Goal: Transaction & Acquisition: Subscribe to service/newsletter

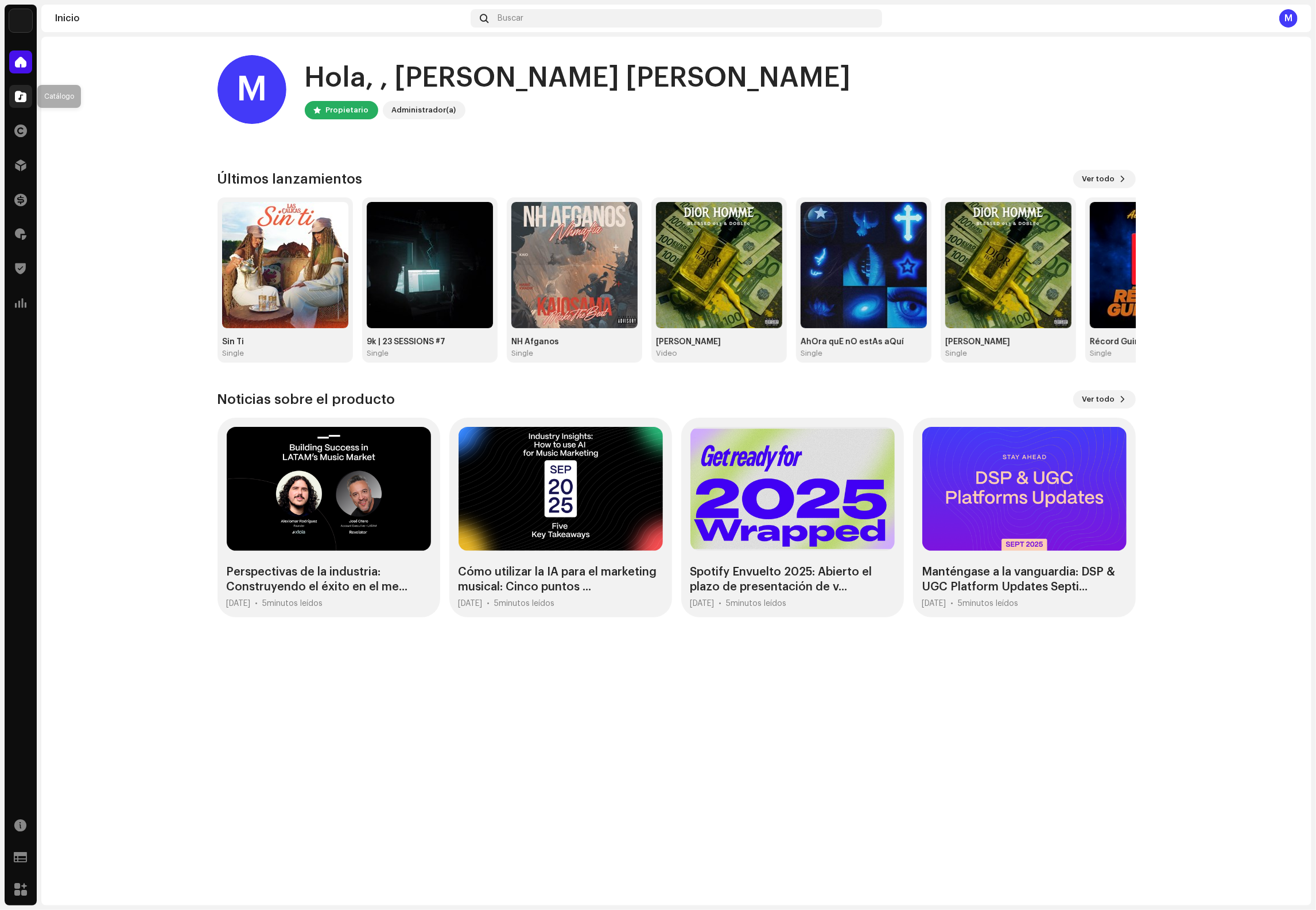
click at [23, 95] on span at bounding box center [21, 96] width 11 height 9
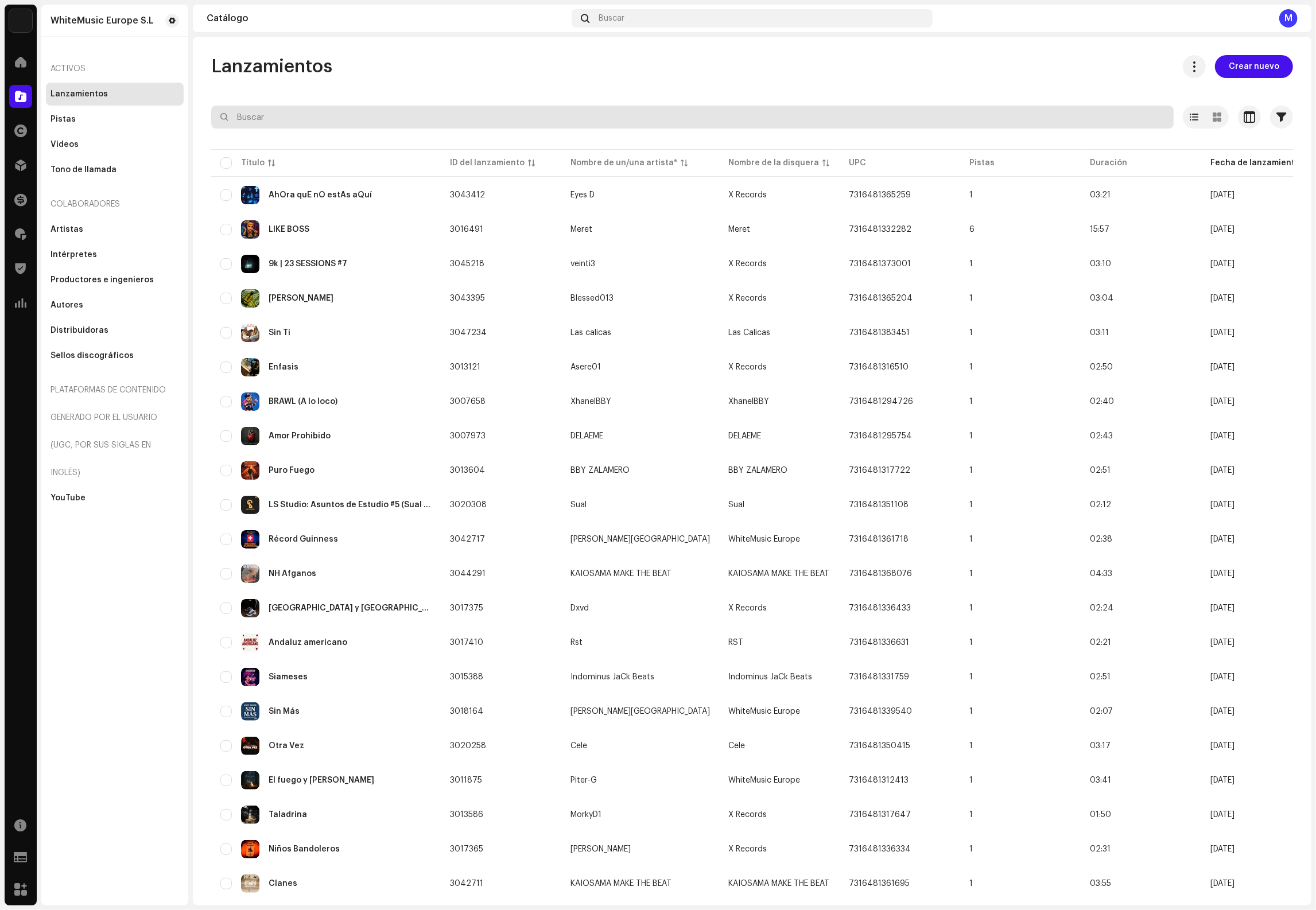
click at [430, 116] on input "text" at bounding box center [692, 117] width 963 height 23
type input "ivancano"
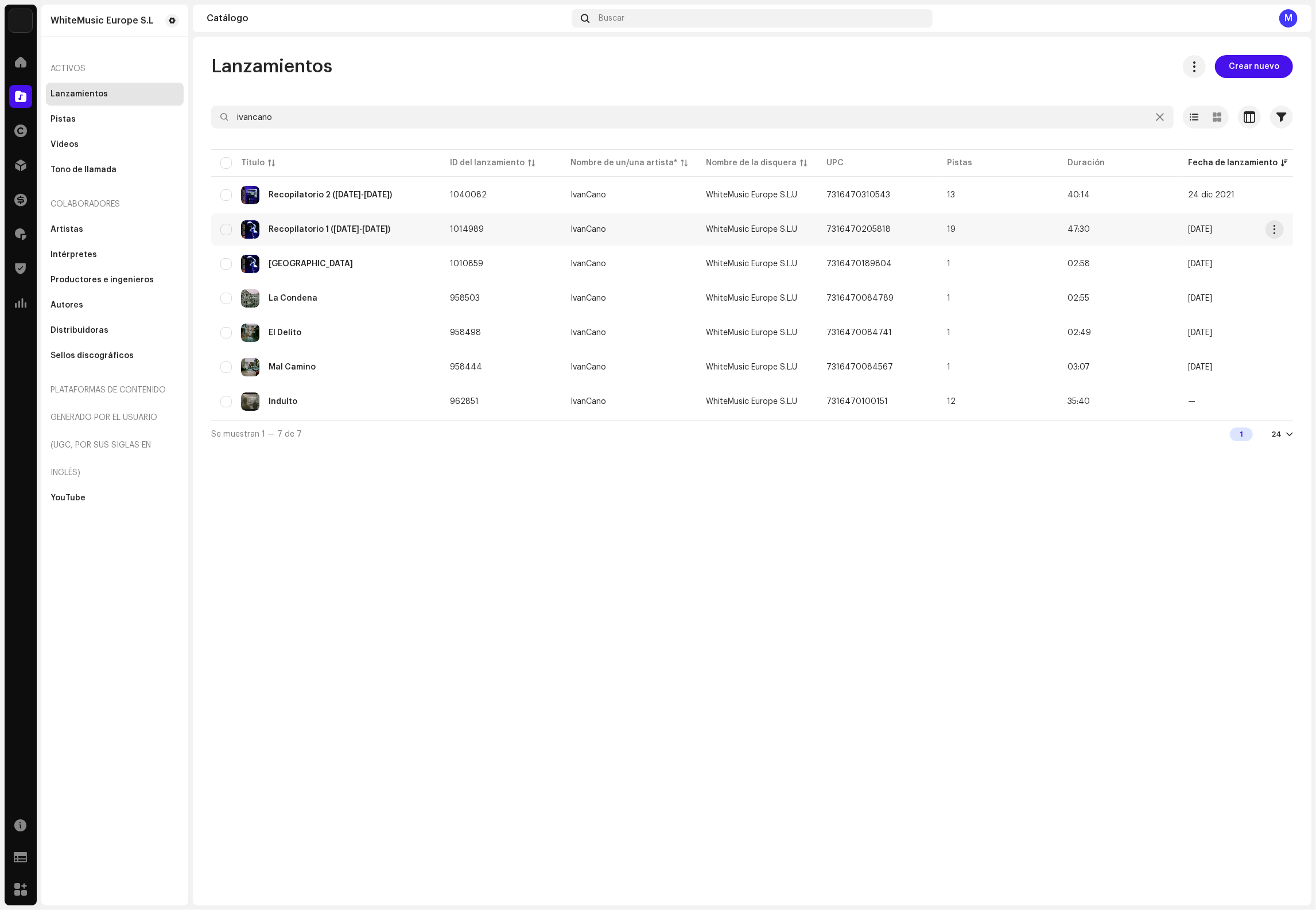
click at [353, 230] on div "Recopilatorio 1 (2013-2015)" at bounding box center [330, 229] width 122 height 8
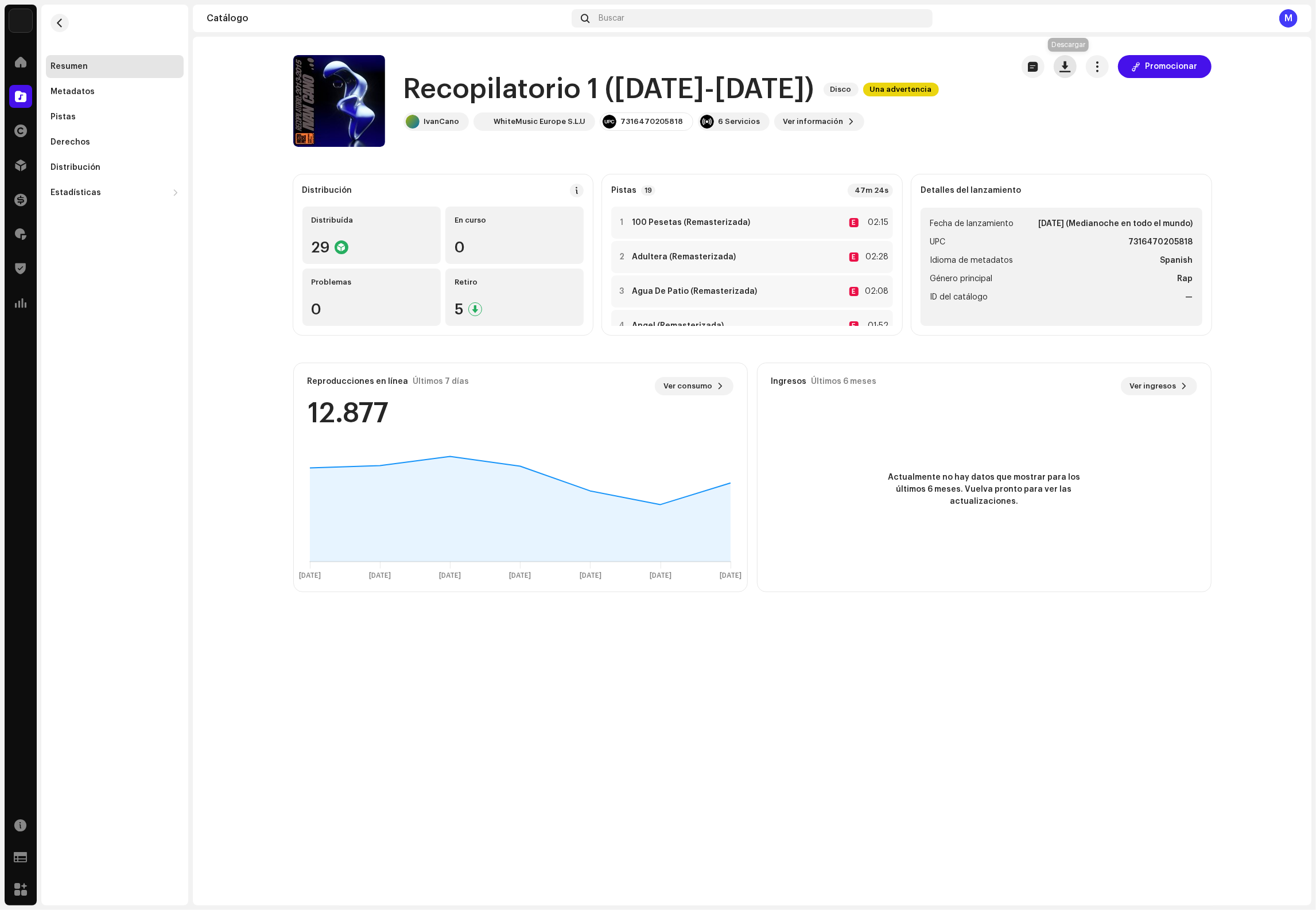
click at [1071, 65] on span "button" at bounding box center [1065, 66] width 11 height 9
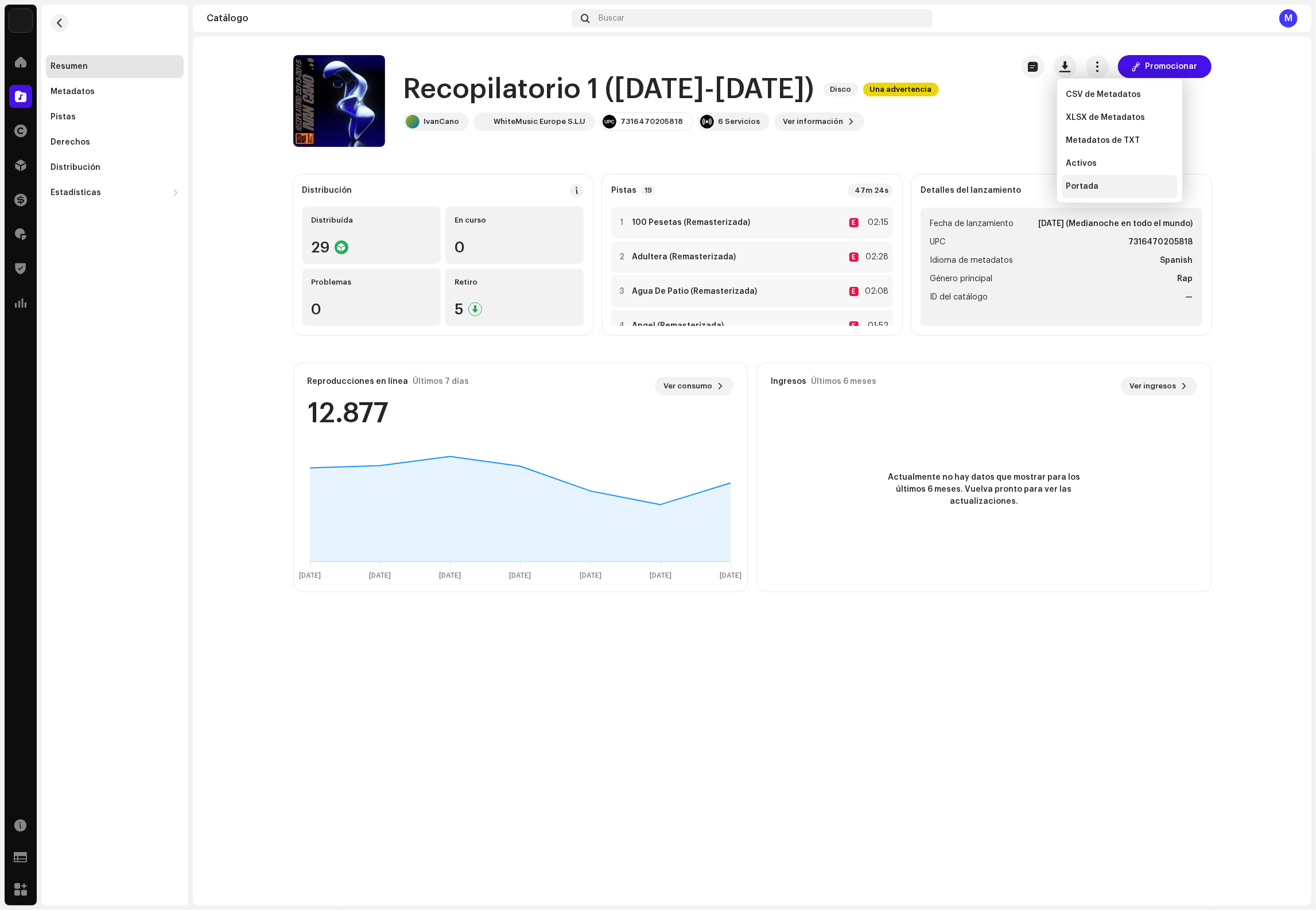
click at [1084, 187] on span "Portada" at bounding box center [1083, 186] width 33 height 9
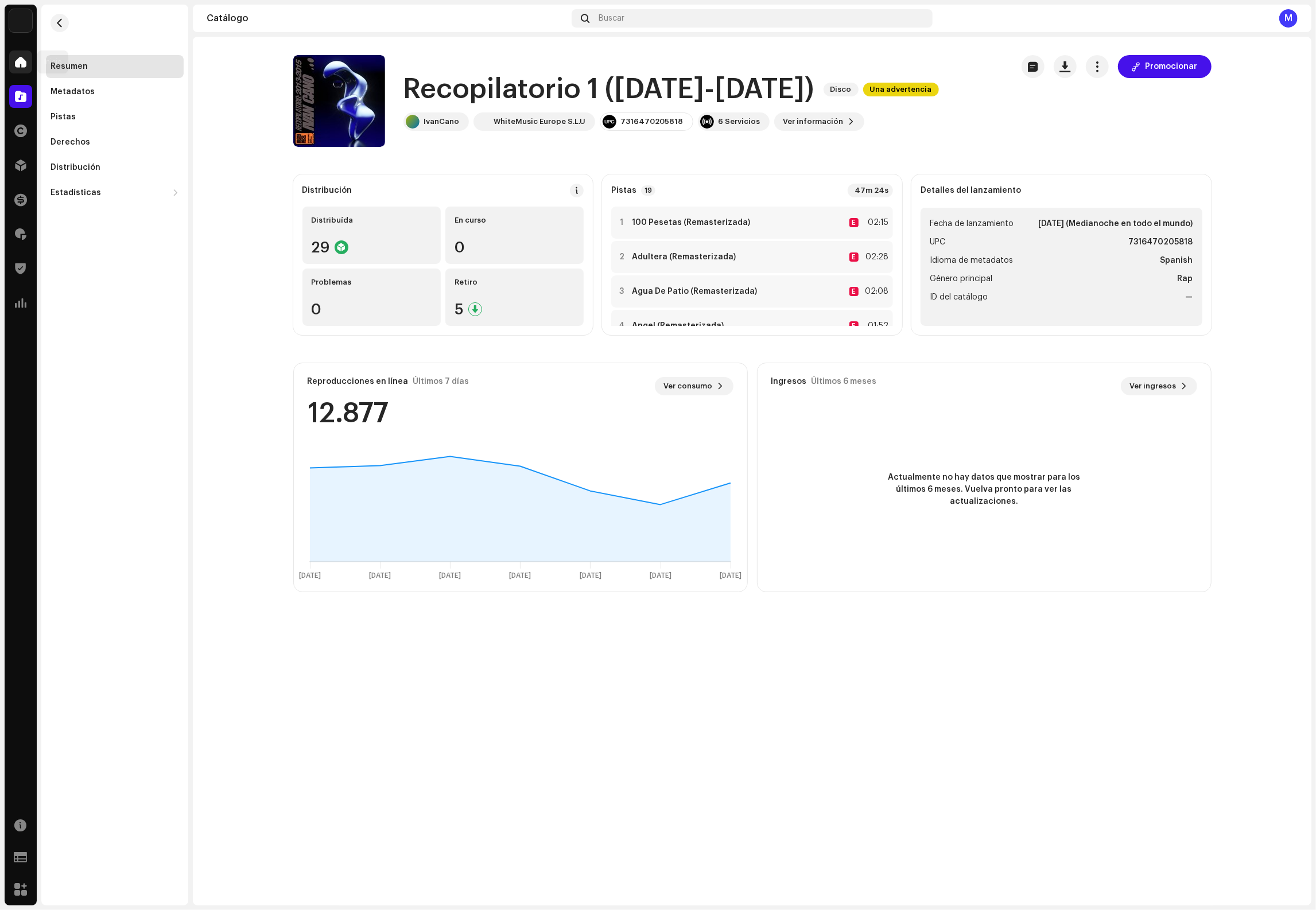
click at [20, 67] on span at bounding box center [21, 62] width 11 height 9
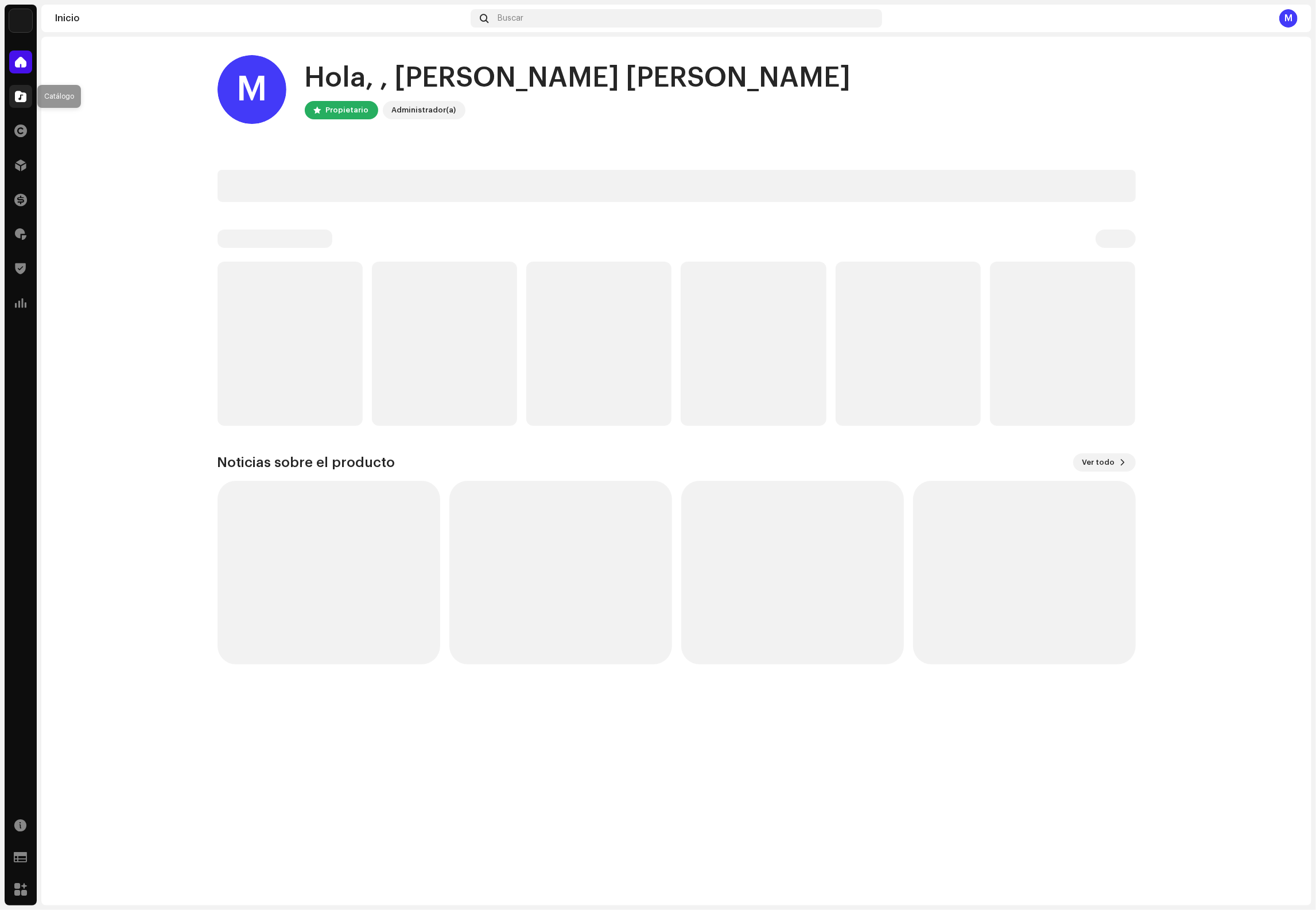
click at [26, 89] on div at bounding box center [21, 96] width 23 height 23
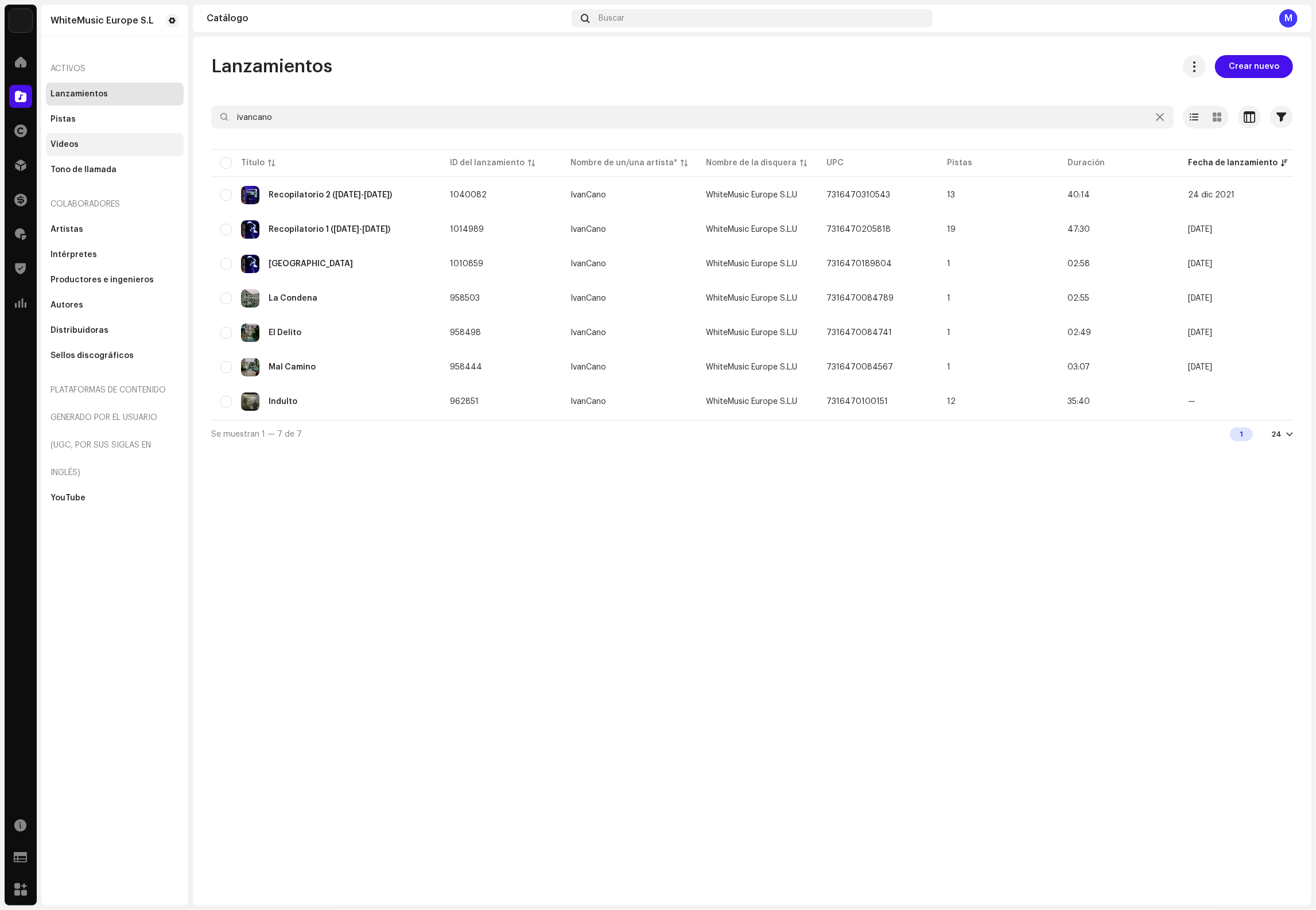
click at [88, 146] on div "Videos" at bounding box center [114, 144] width 128 height 9
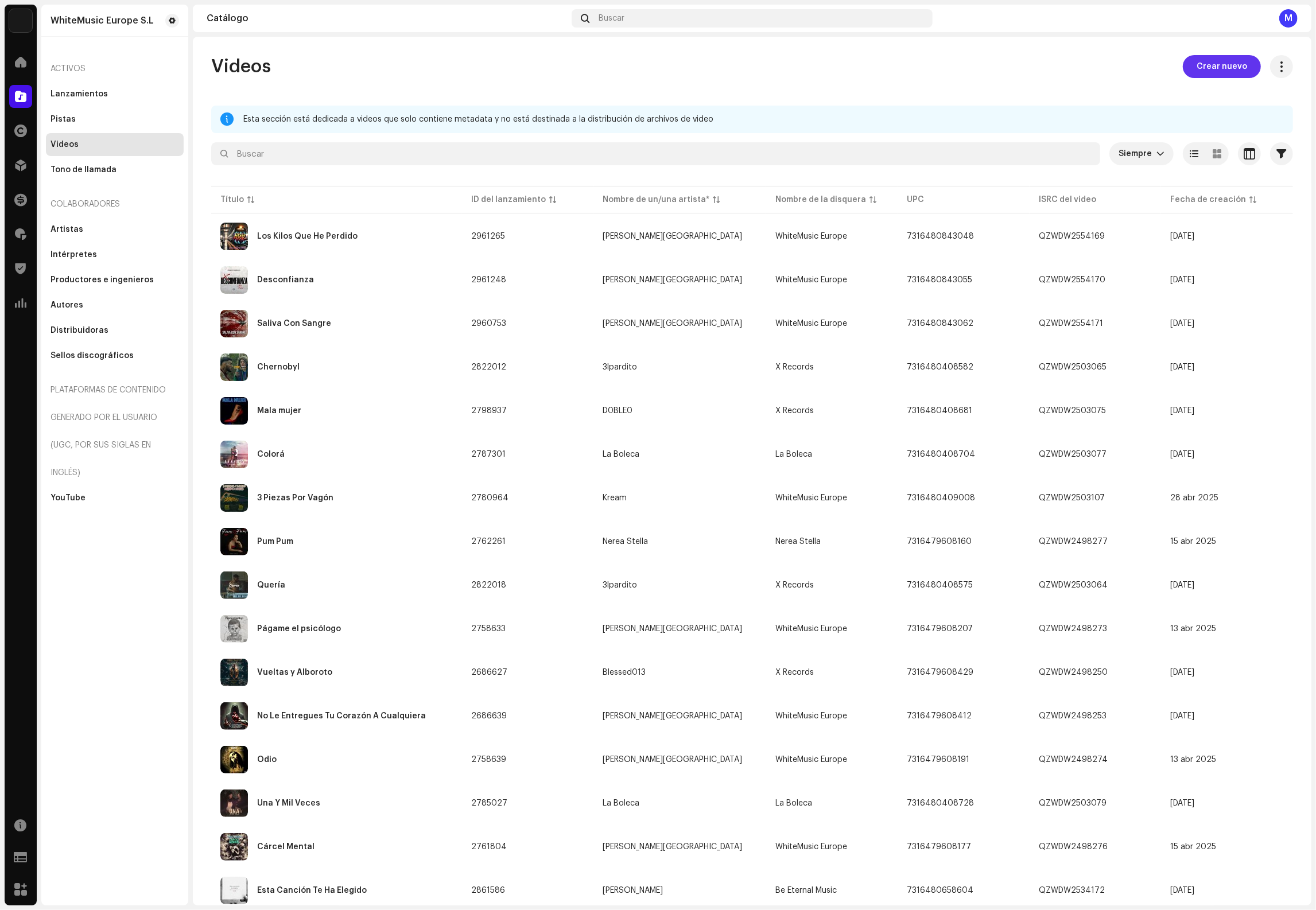
click at [1219, 62] on span "Crear nuevo" at bounding box center [1222, 67] width 50 height 23
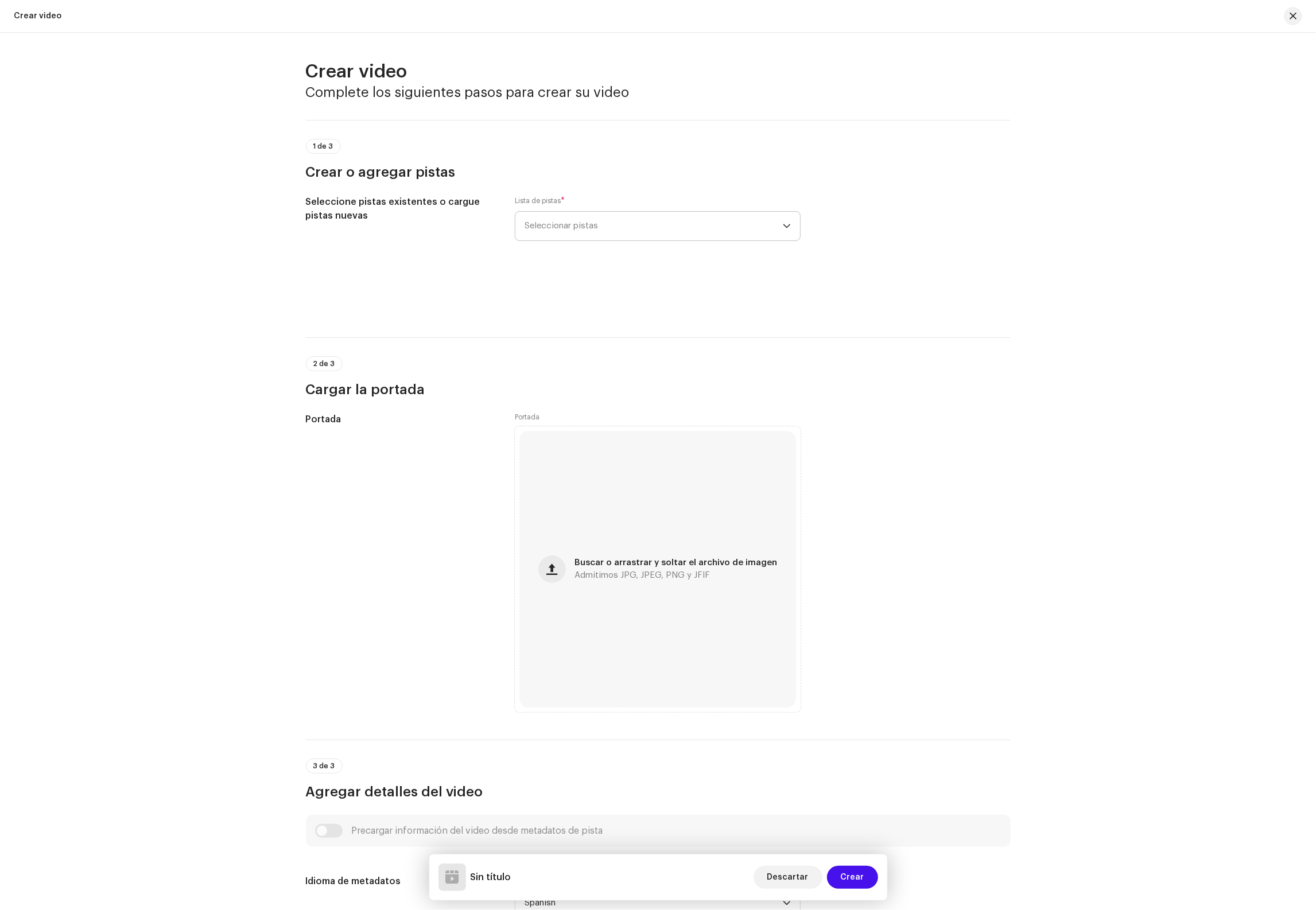
click at [654, 226] on span "Seleccionar pistas" at bounding box center [653, 226] width 258 height 28
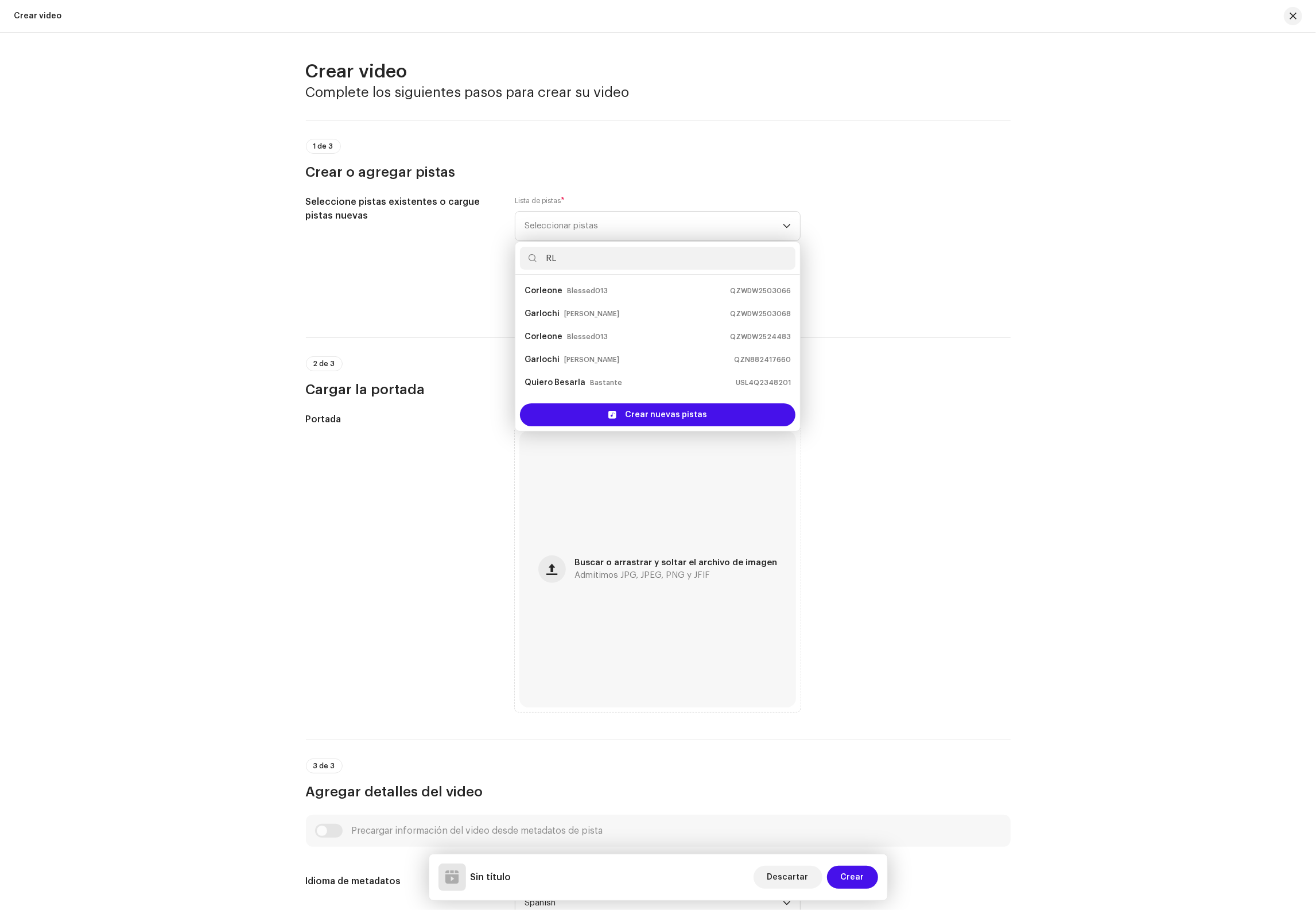
type input "RL"
drag, startPoint x: 641, startPoint y: 223, endPoint x: 678, endPoint y: 226, distance: 37.1
click at [642, 222] on span "Seleccionar pistas" at bounding box center [653, 226] width 258 height 28
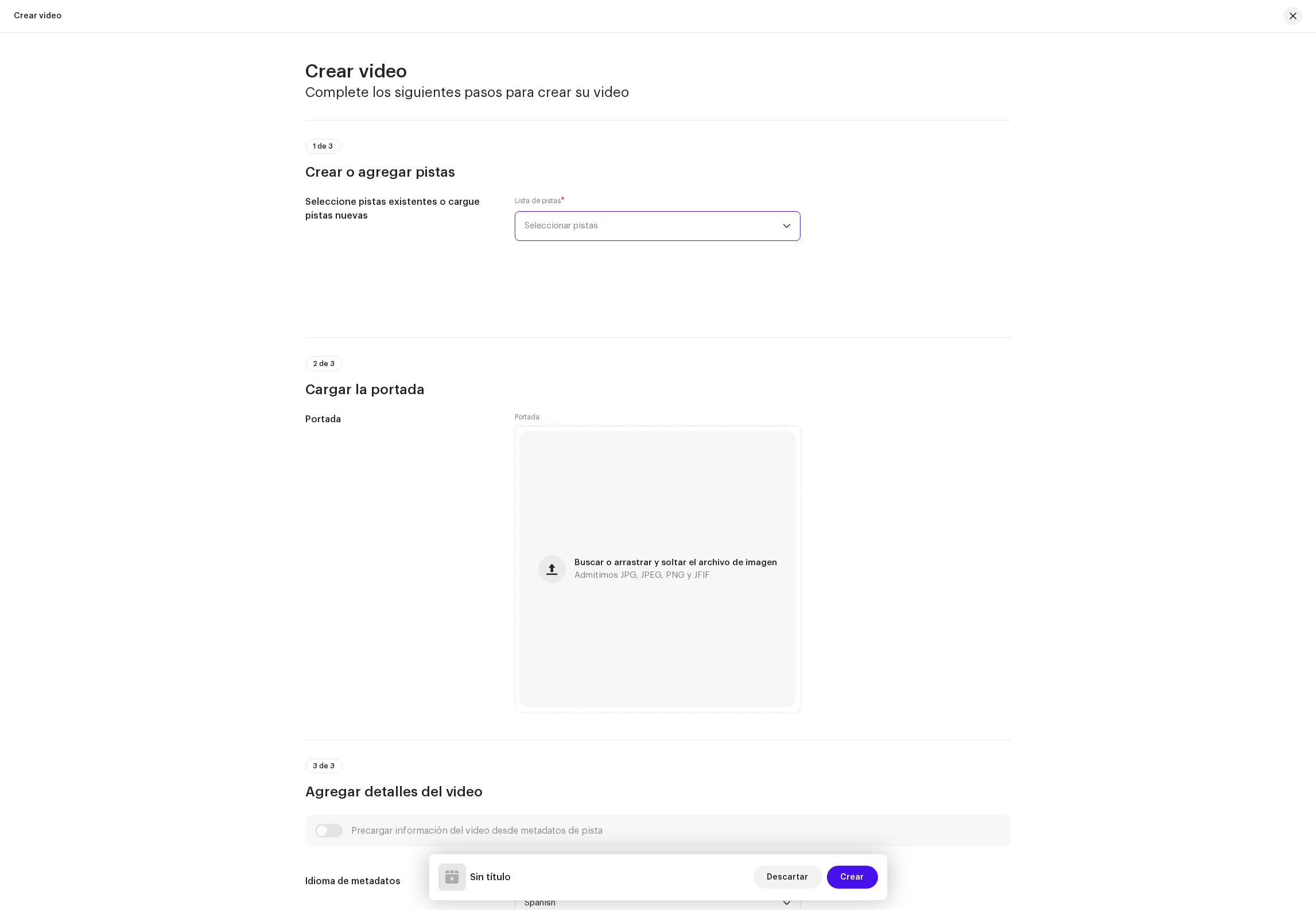
click at [633, 228] on span "Seleccionar pistas" at bounding box center [653, 226] width 258 height 28
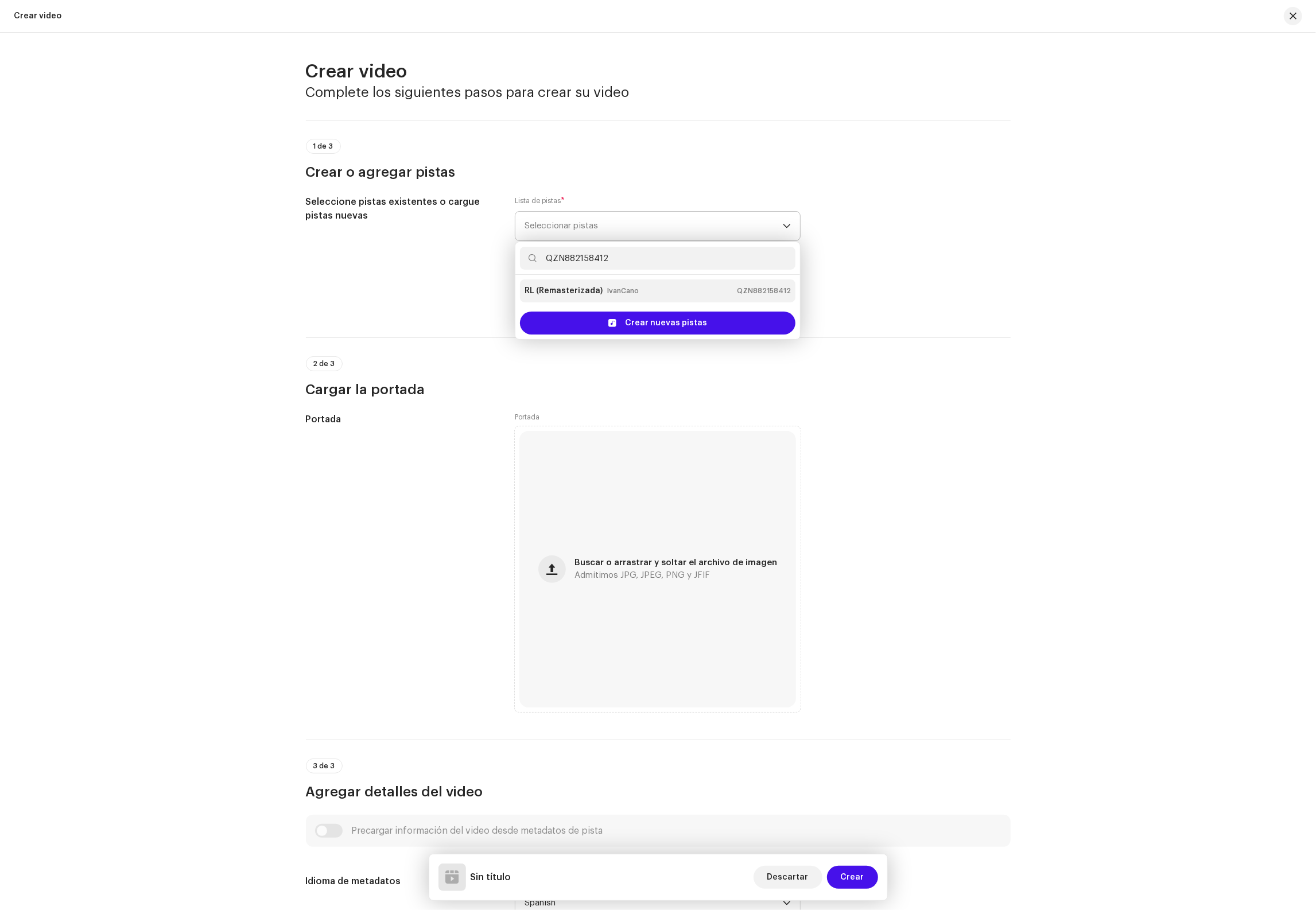
type input "QZN882158412"
drag, startPoint x: 629, startPoint y: 299, endPoint x: 763, endPoint y: 294, distance: 134.1
click at [629, 299] on div "RL (Remasterizada) IvanCano QZN882158412" at bounding box center [657, 291] width 266 height 18
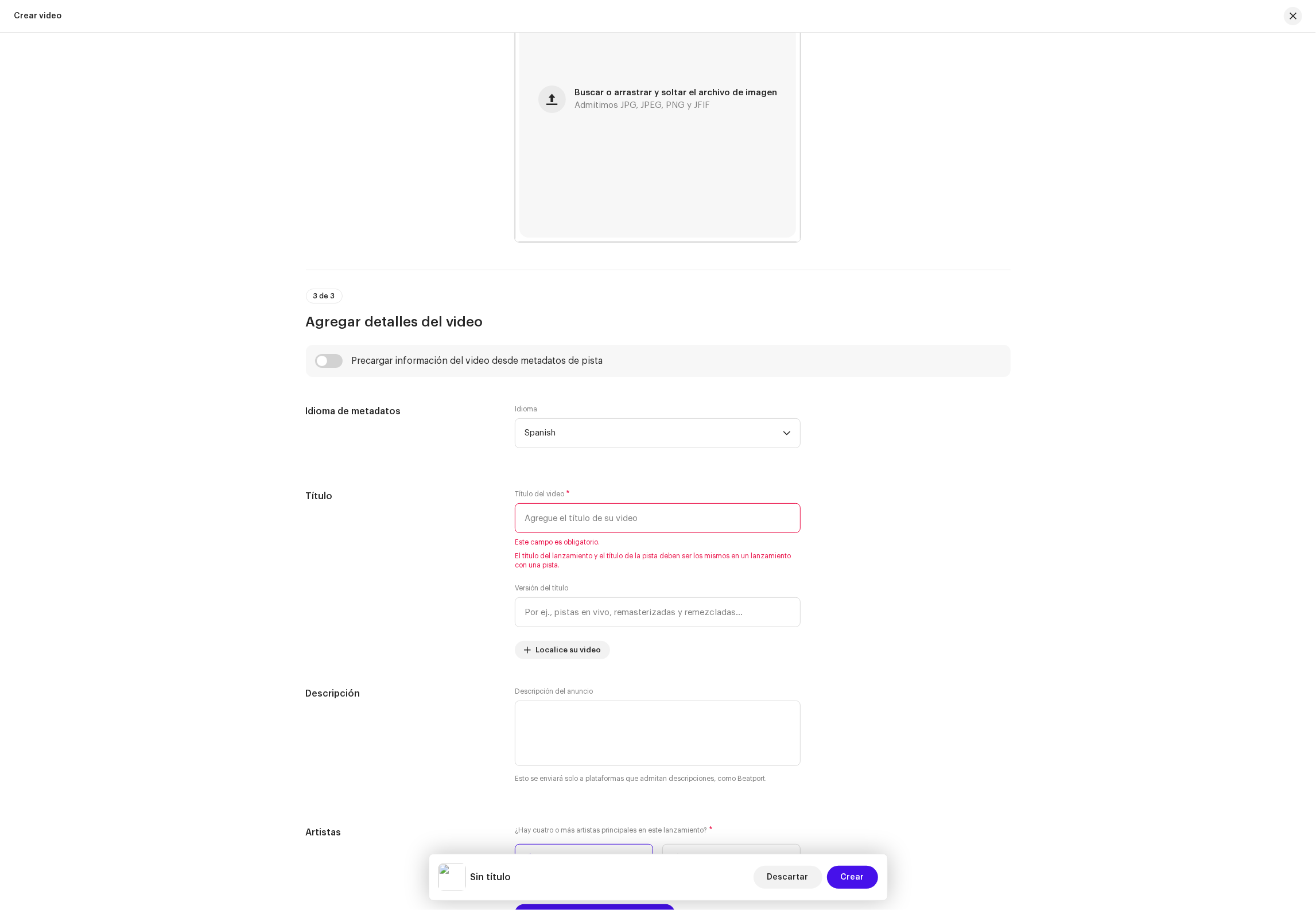
scroll to position [614, 0]
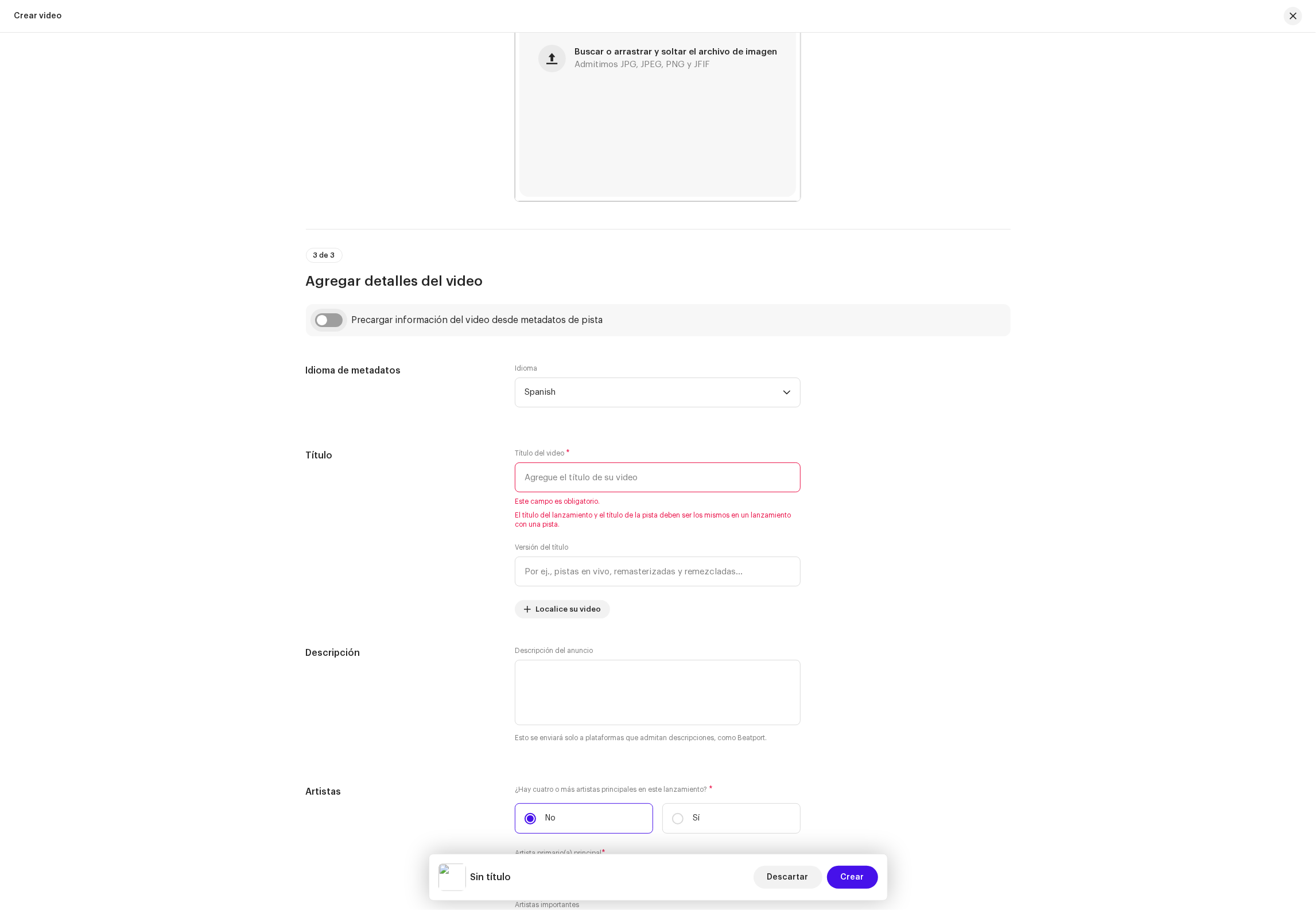
click at [333, 323] on input "checkbox" at bounding box center [328, 320] width 28 height 13
checkbox input "true"
type input "RL (Remasterizada)"
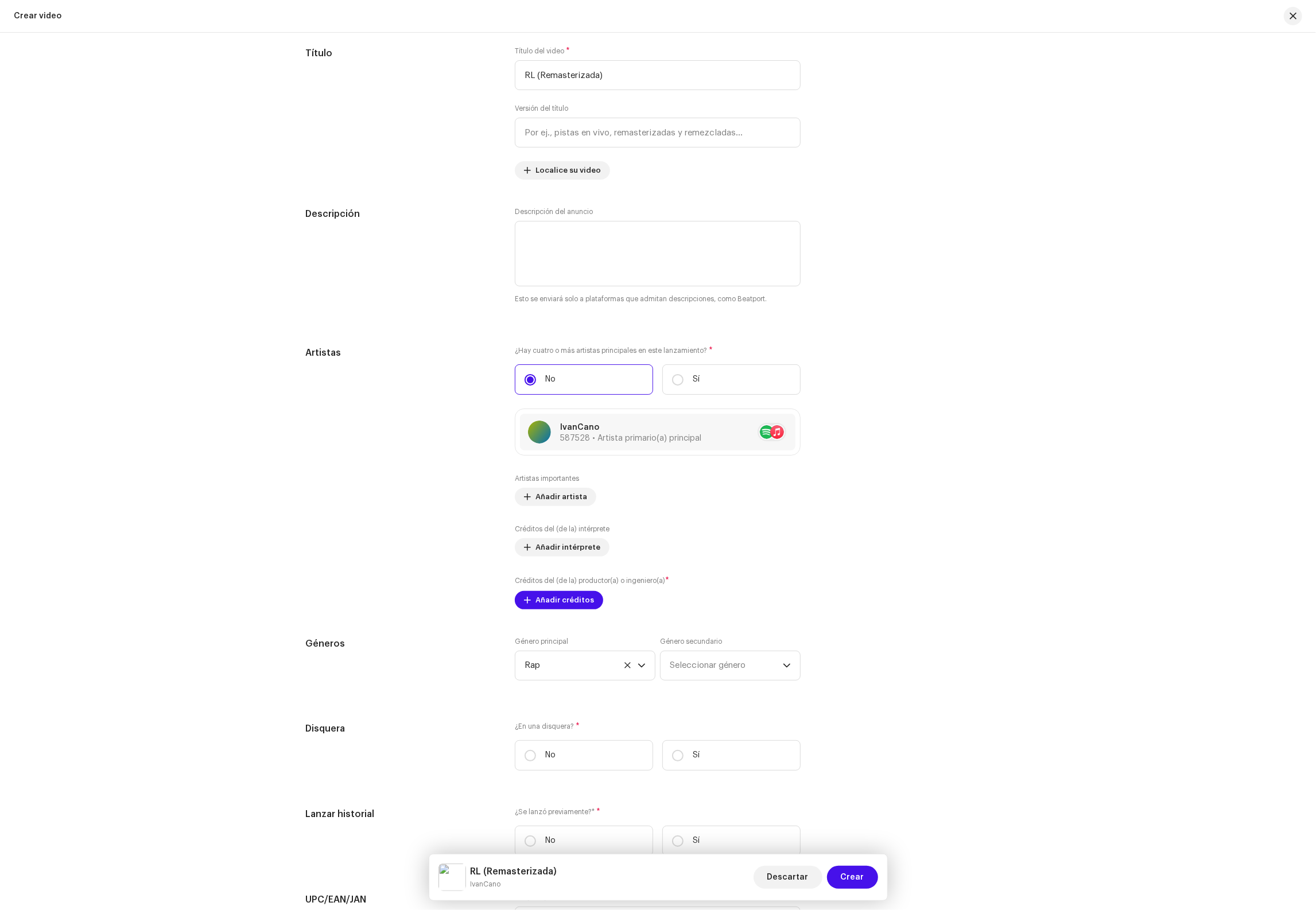
scroll to position [1287, 0]
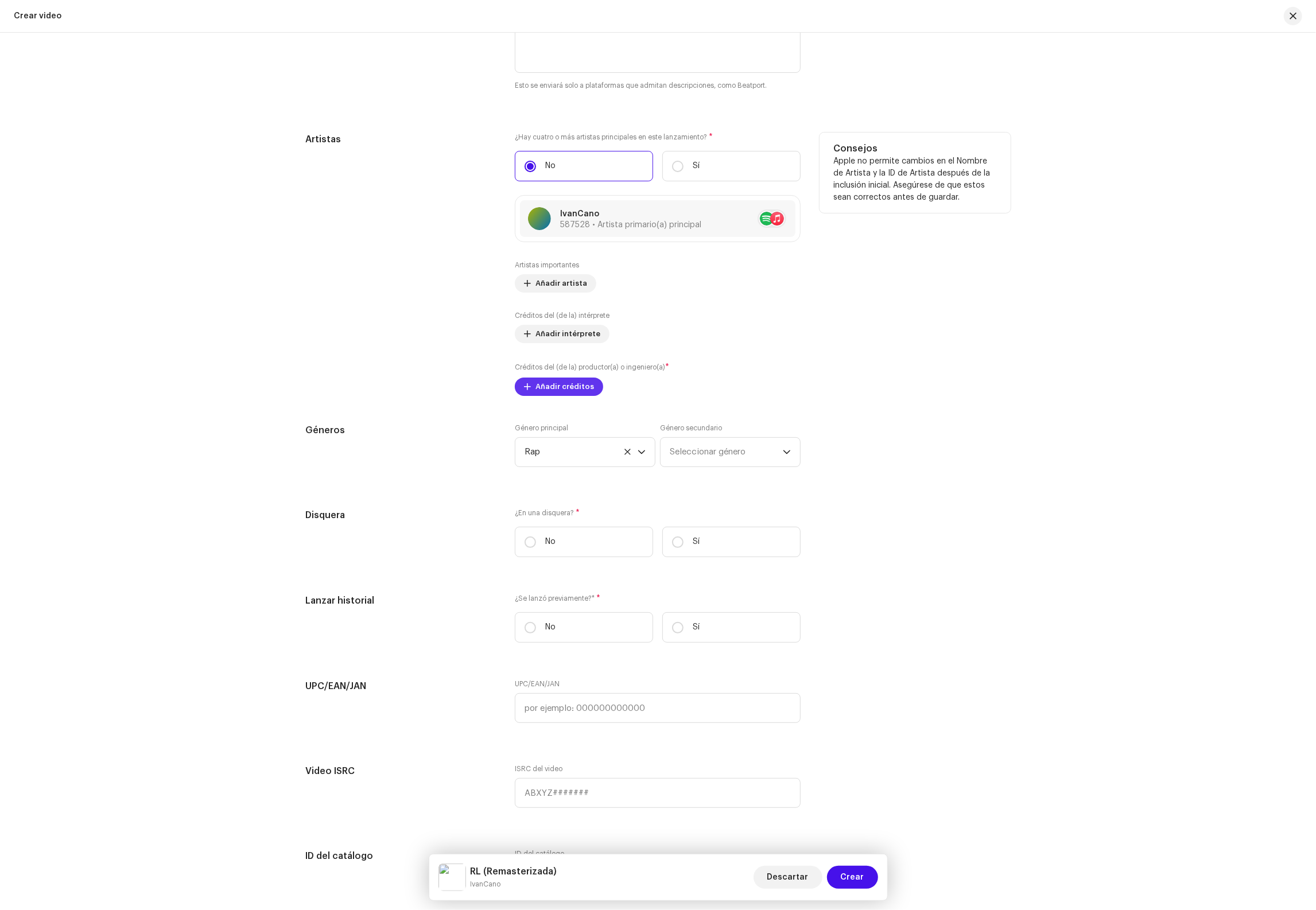
click at [570, 388] on span "Añadir créditos" at bounding box center [565, 387] width 59 height 23
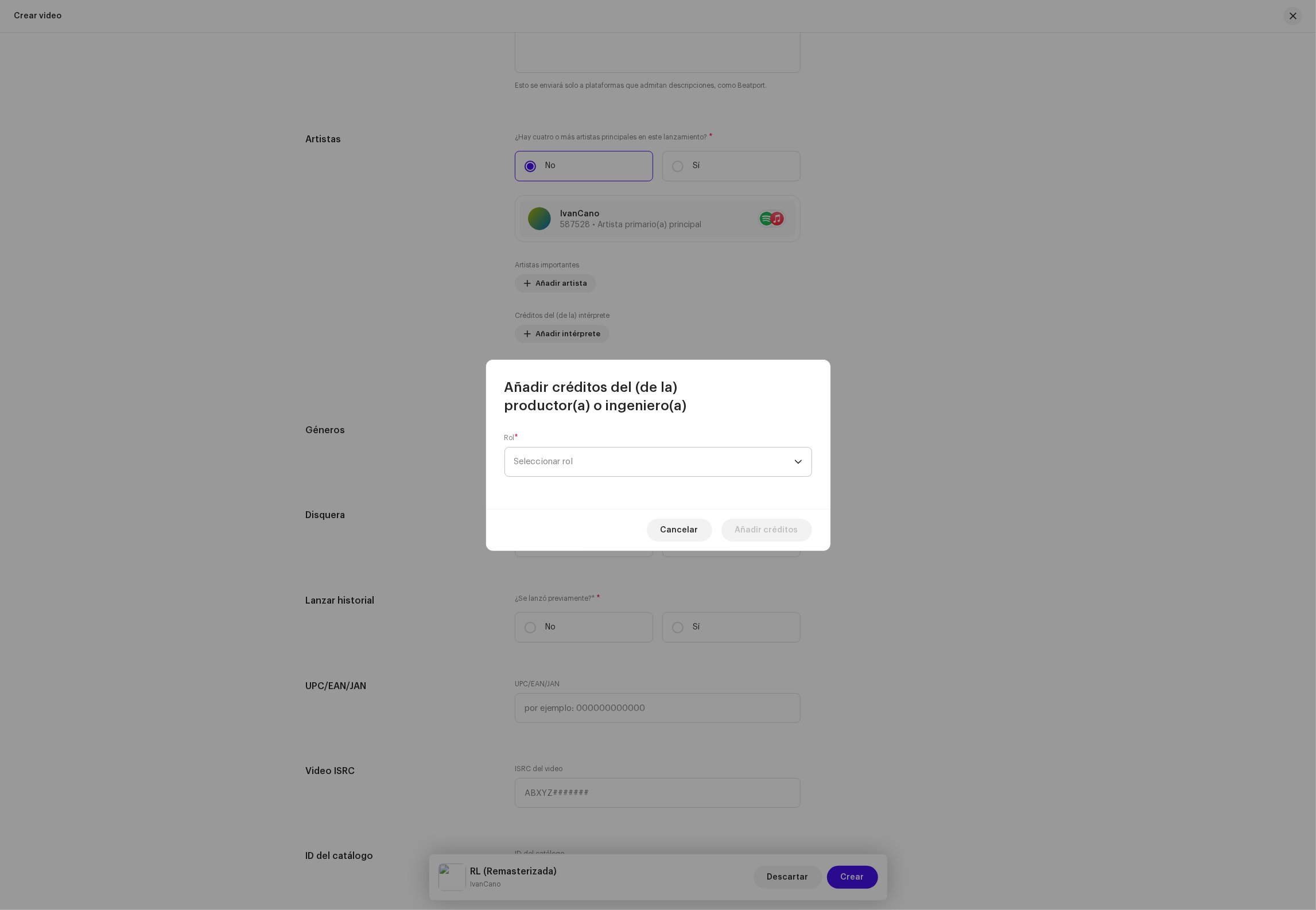
click at [597, 461] on span "Seleccionar rol" at bounding box center [654, 462] width 280 height 28
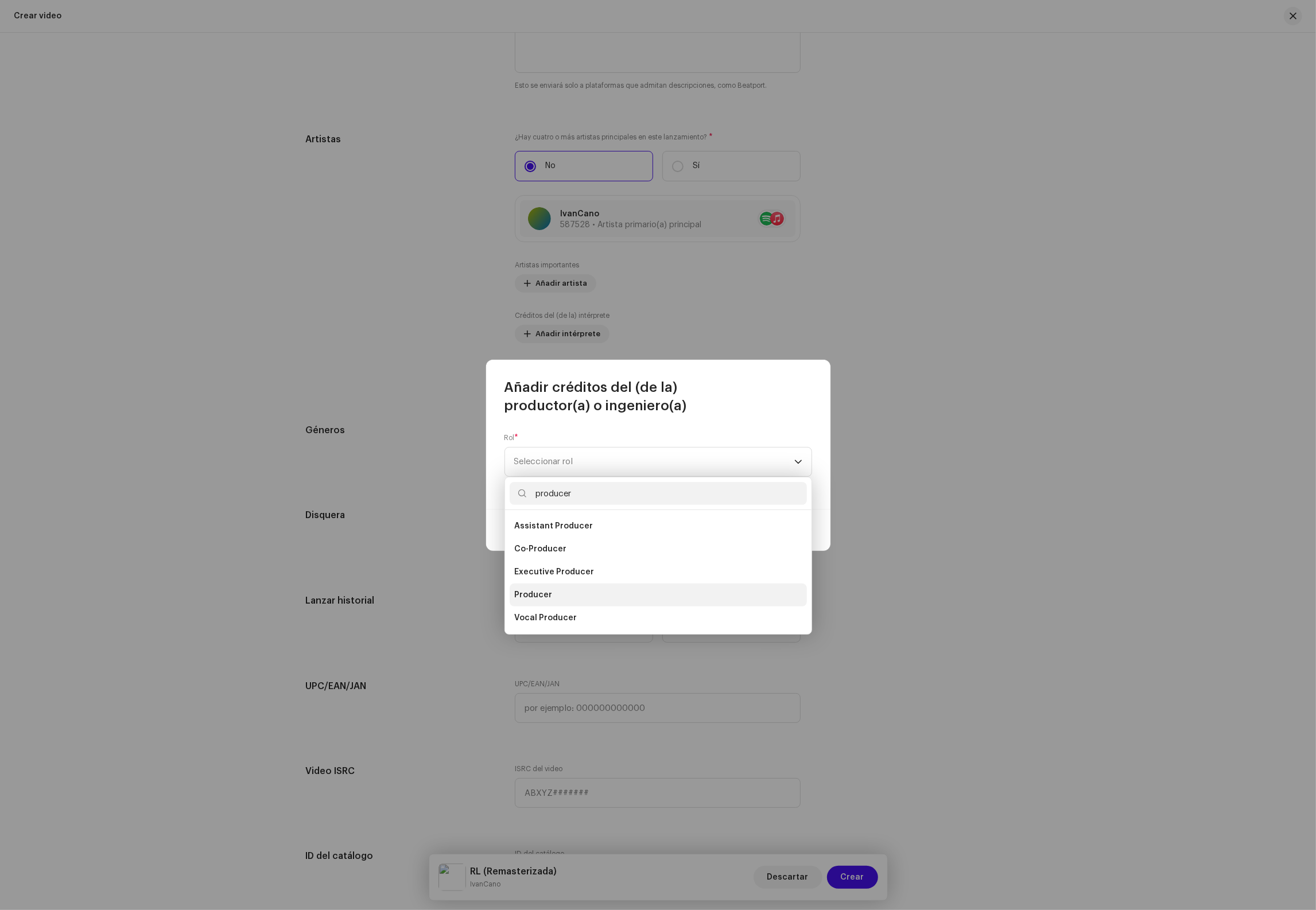
type input "producer"
drag, startPoint x: 533, startPoint y: 599, endPoint x: 540, endPoint y: 594, distance: 8.6
click at [533, 599] on span "Producer" at bounding box center [533, 595] width 38 height 11
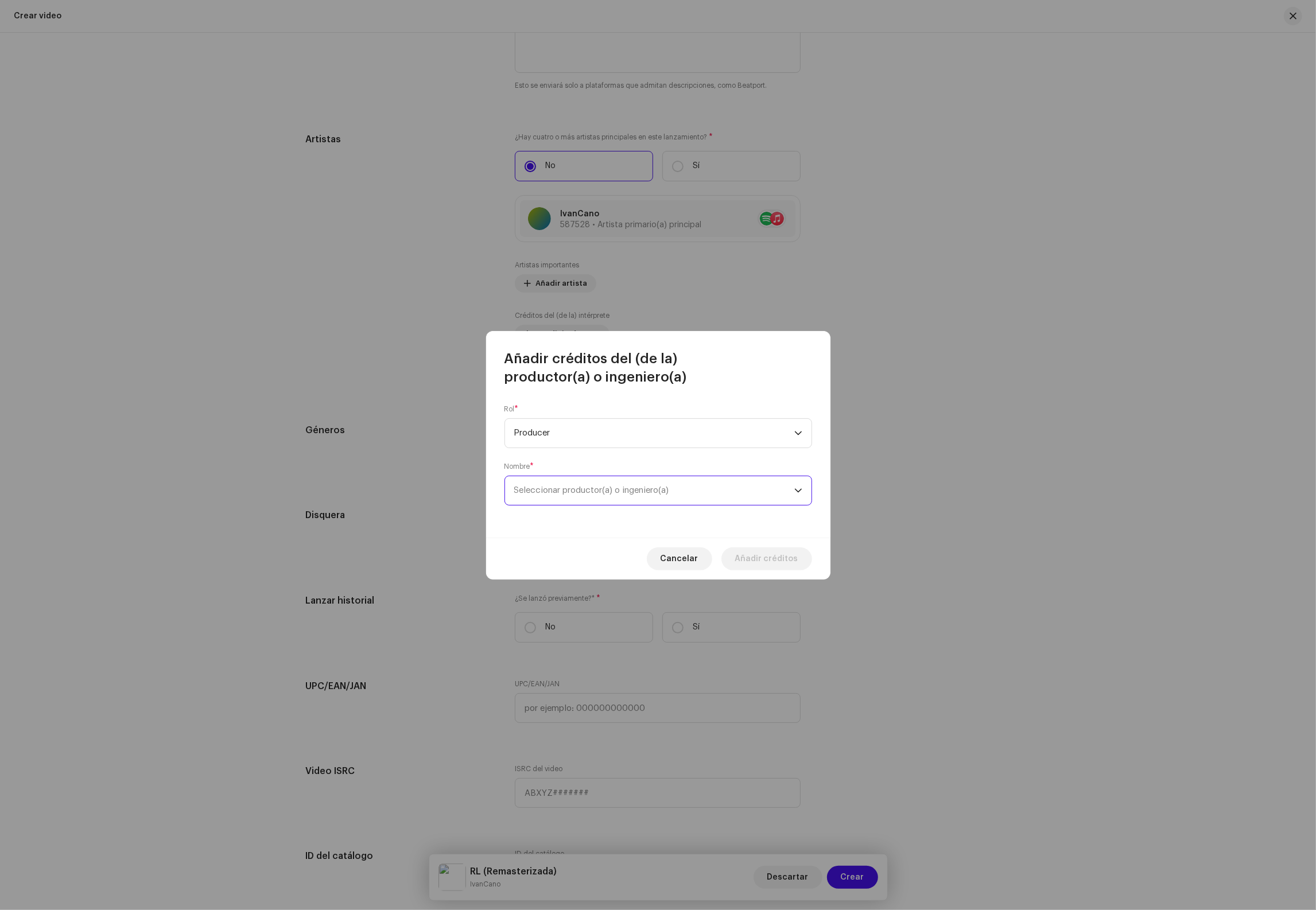
click at [615, 493] on span "Seleccionar productor(a) o ingeniero(a)" at bounding box center [592, 490] width 155 height 9
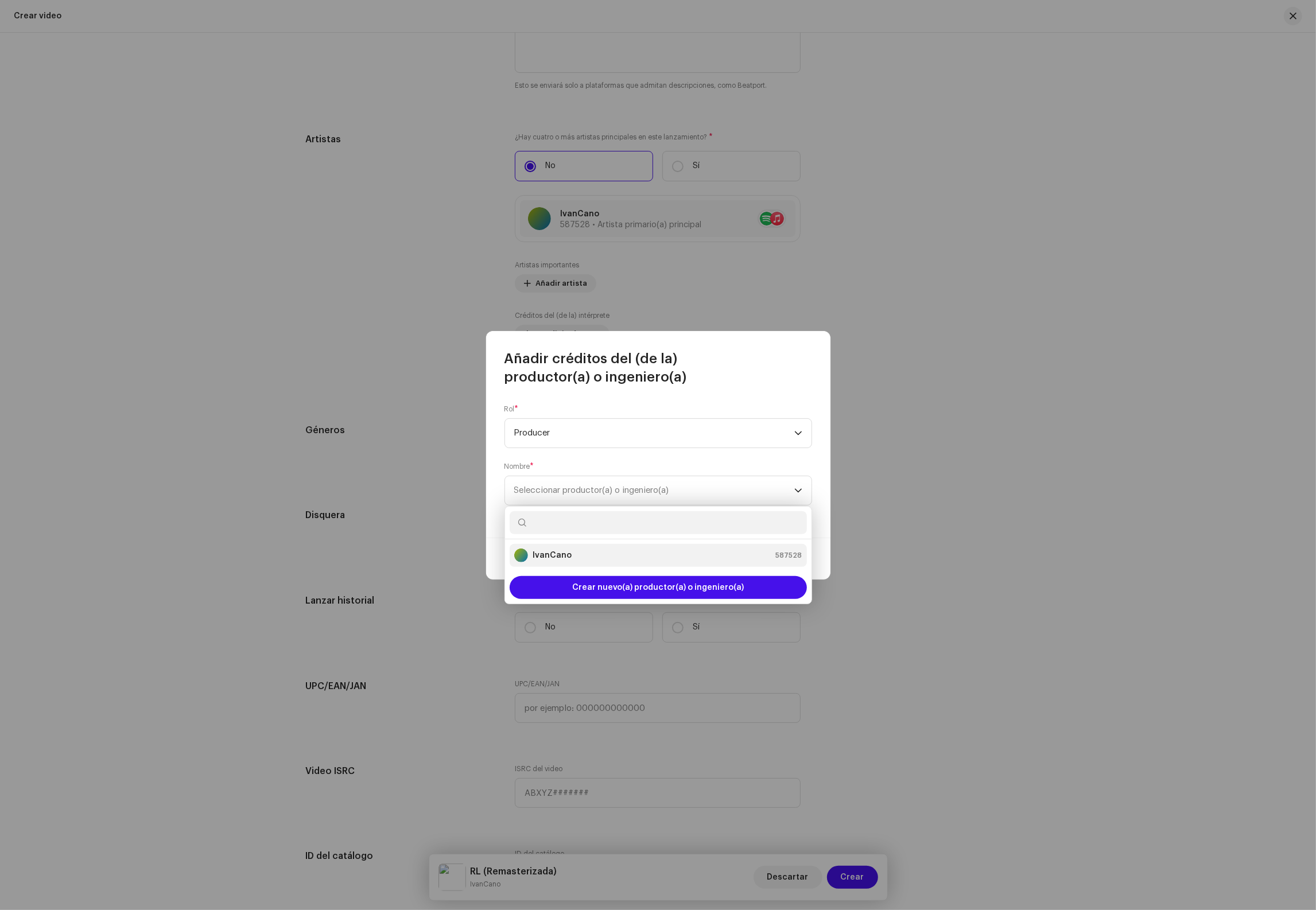
click at [575, 552] on div "IvanCano 587528" at bounding box center [658, 555] width 288 height 13
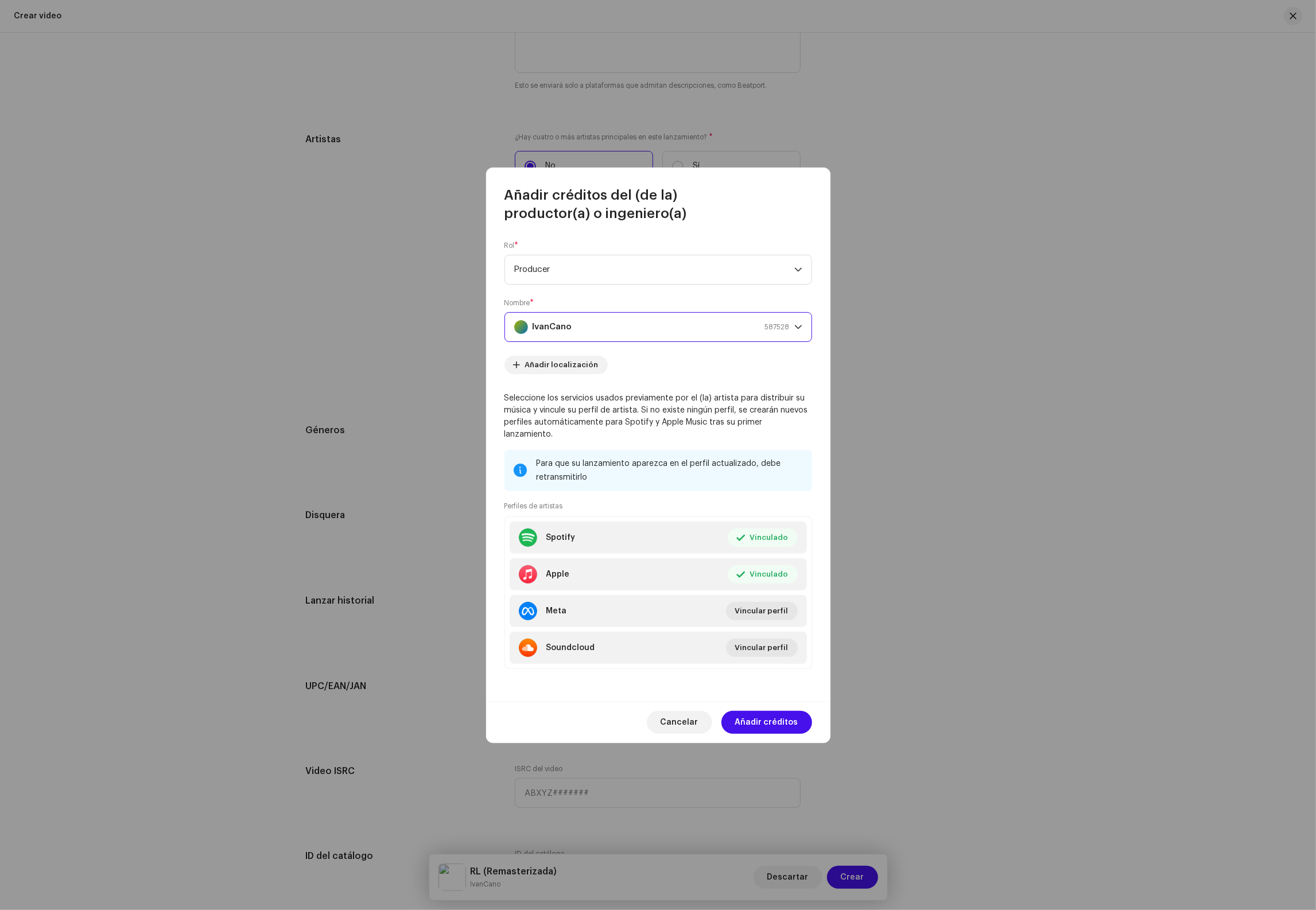
click at [771, 717] on span "Añadir créditos" at bounding box center [766, 722] width 63 height 23
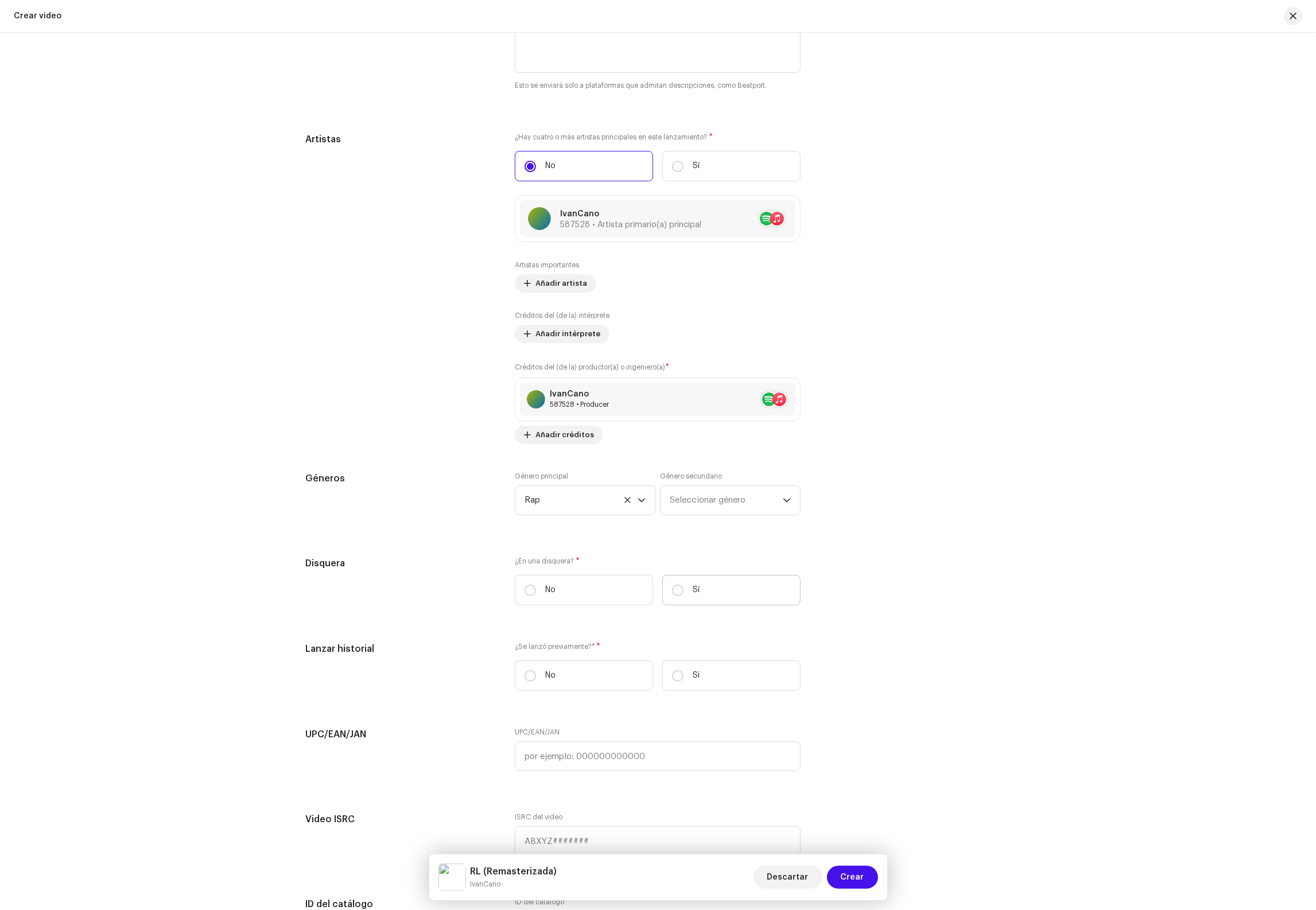
click at [707, 606] on label "Sí" at bounding box center [731, 590] width 138 height 30
click at [684, 597] on input "Sí" at bounding box center [678, 590] width 11 height 11
radio input "true"
click at [633, 662] on span "Seleccionar disquera" at bounding box center [653, 648] width 258 height 28
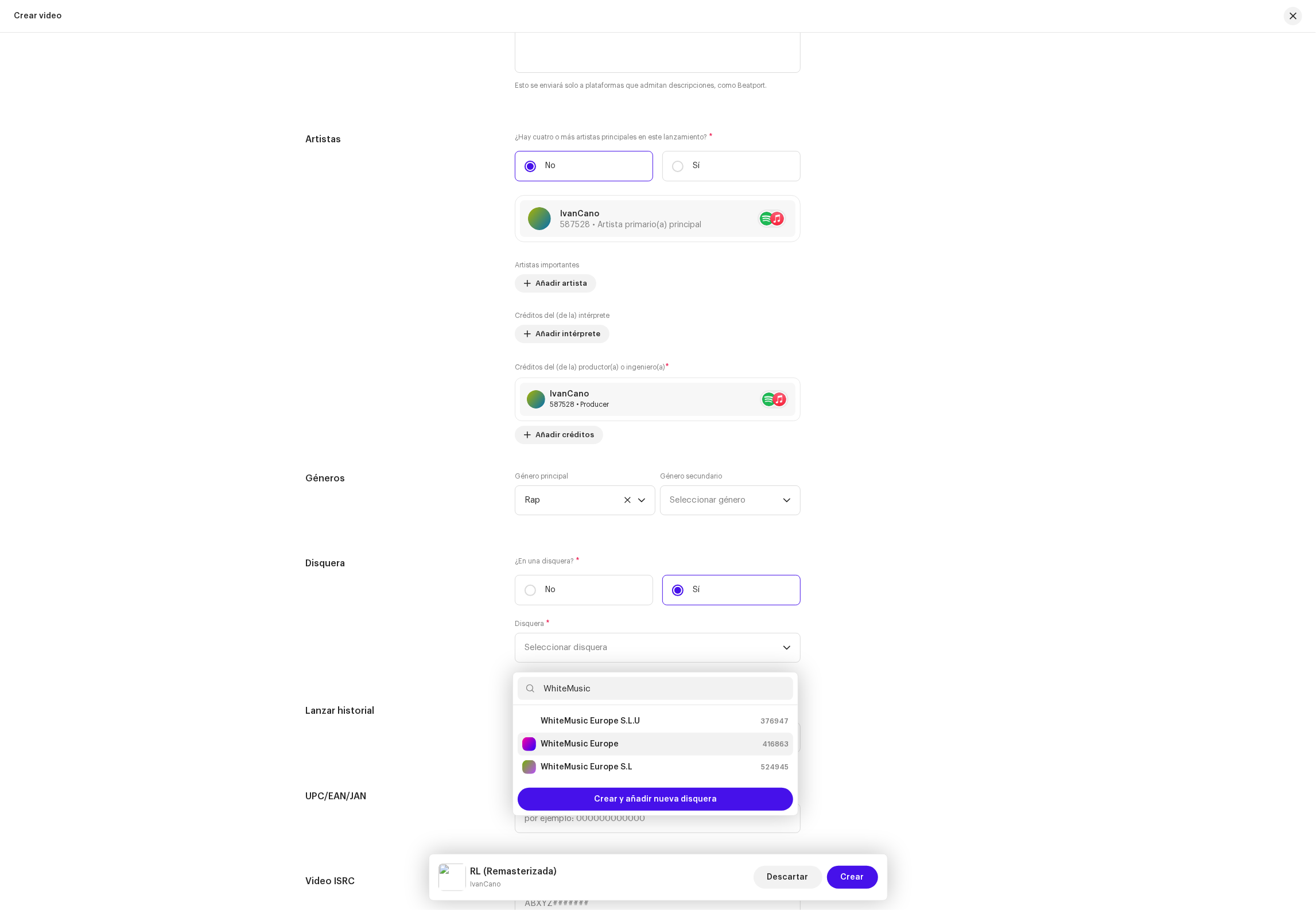
type input "WhiteMusic"
click at [622, 751] on div "WhiteMusic Europe 416863" at bounding box center [655, 744] width 266 height 13
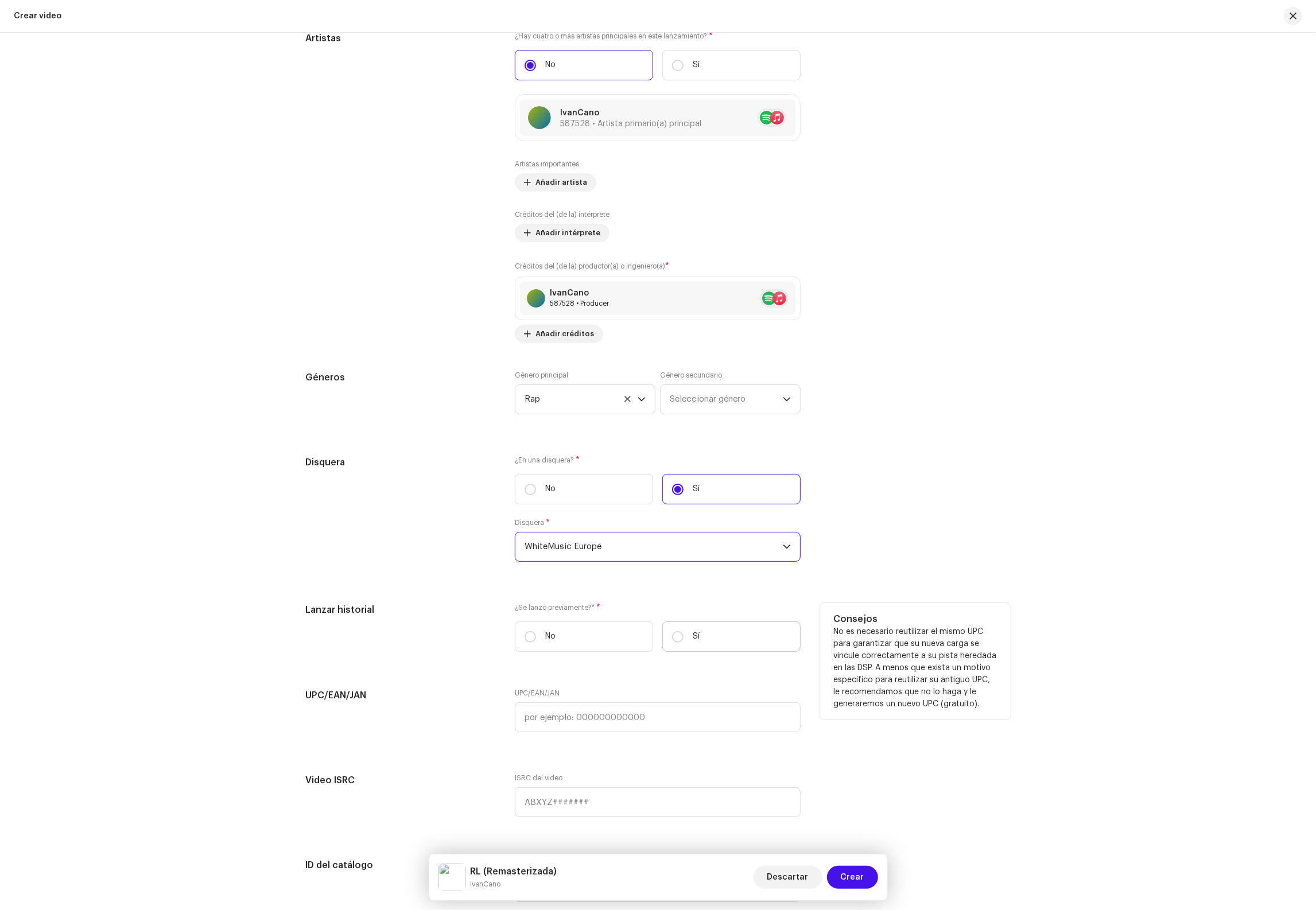
scroll to position [1402, 0]
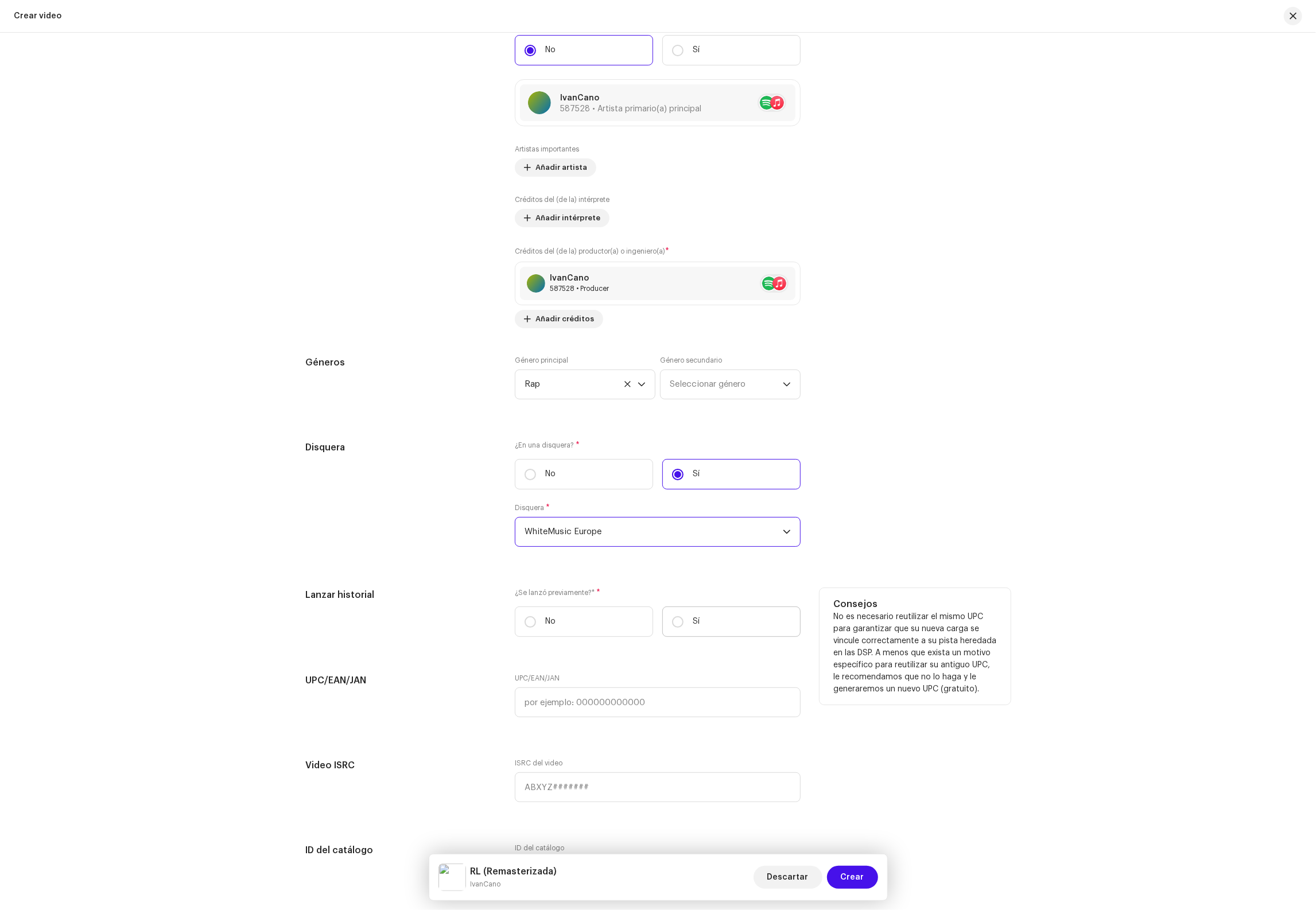
click at [714, 629] on label "Sí" at bounding box center [731, 621] width 138 height 30
click at [684, 628] on input "Sí" at bounding box center [678, 622] width 11 height 11
radio input "true"
click at [606, 692] on input "text" at bounding box center [658, 679] width 286 height 30
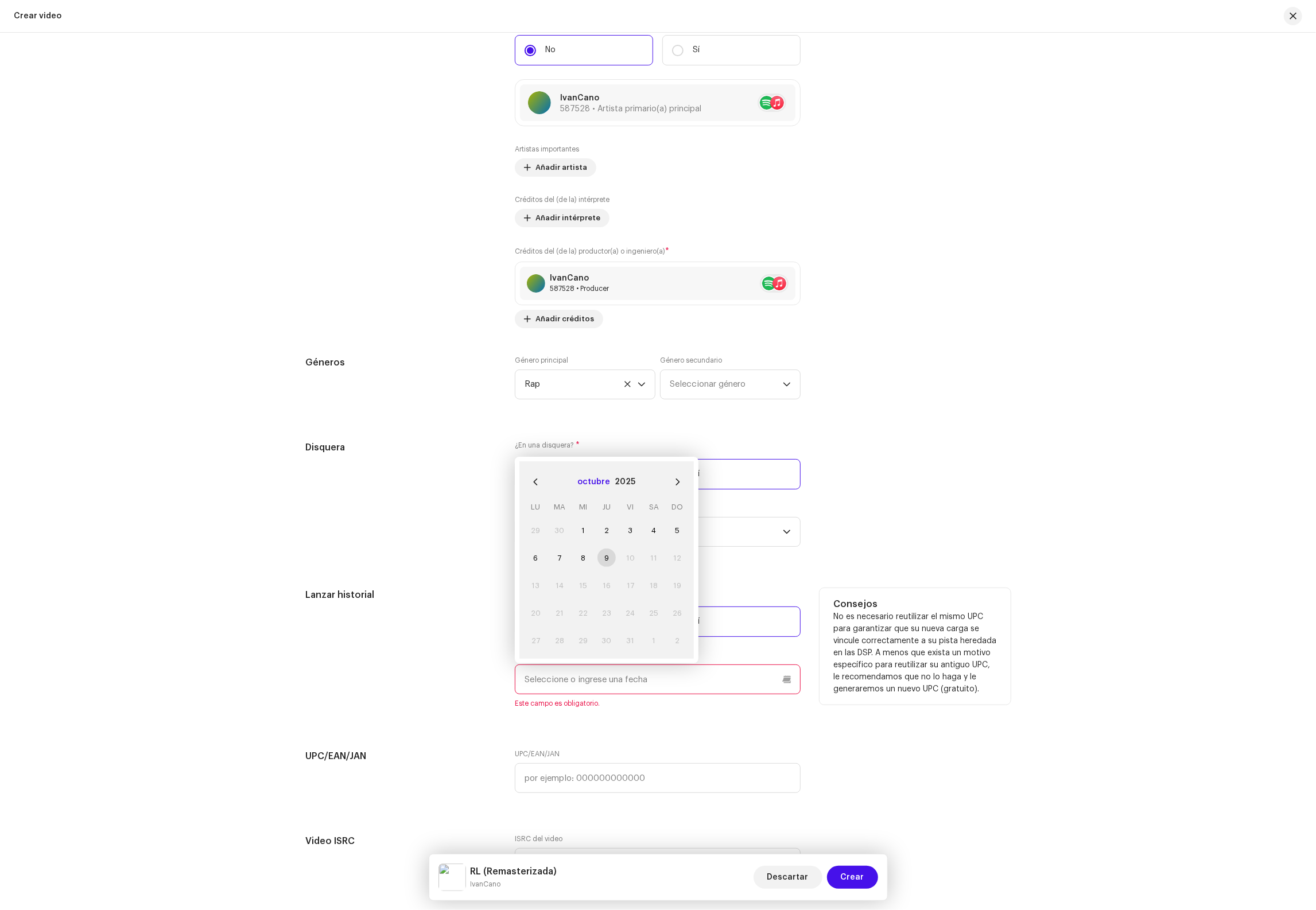
click at [582, 492] on button "octubre" at bounding box center [595, 482] width 33 height 18
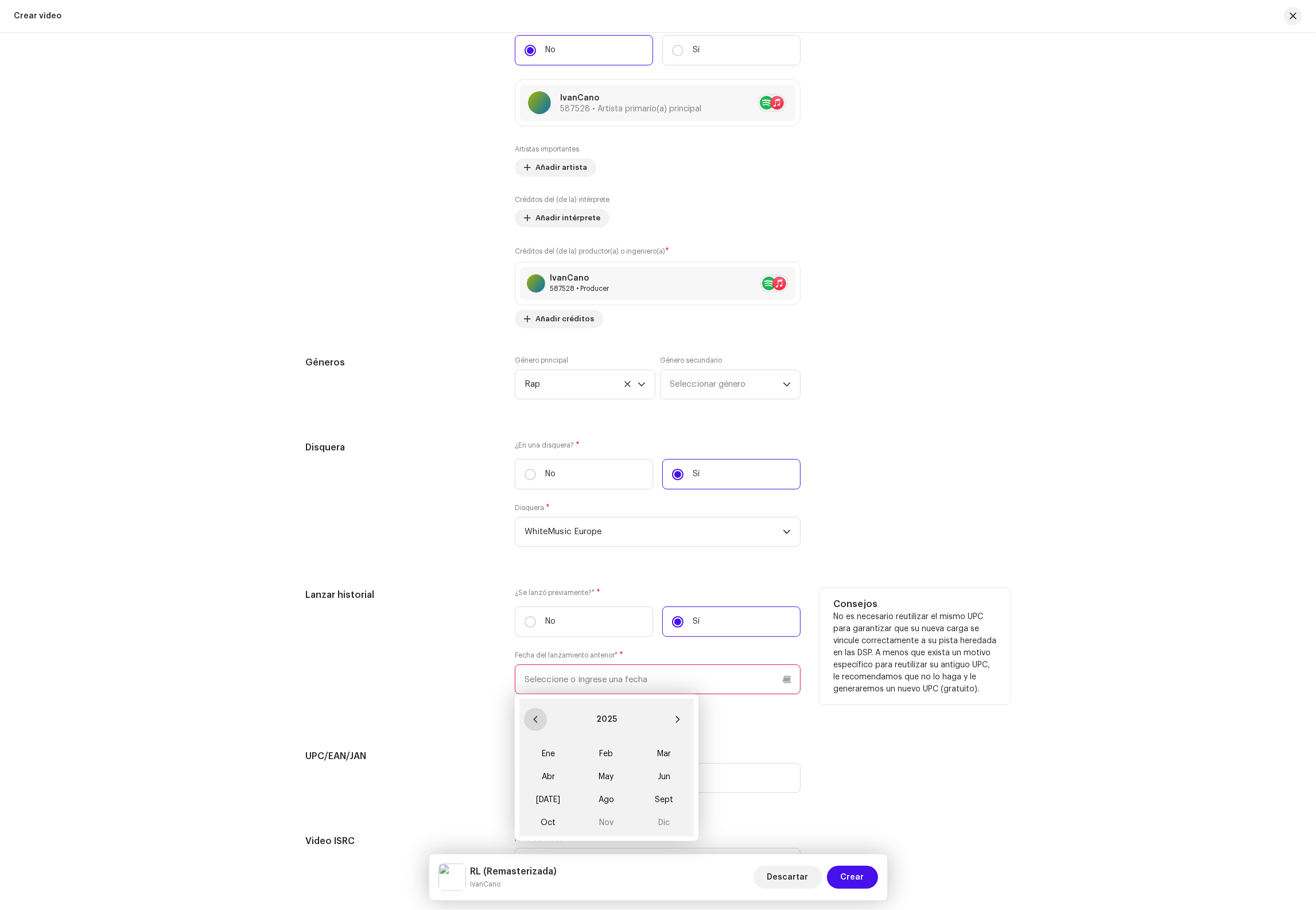
click at [531, 723] on icon "Previous Year" at bounding box center [535, 719] width 8 height 8
click at [552, 832] on span "Oct" at bounding box center [548, 823] width 49 height 18
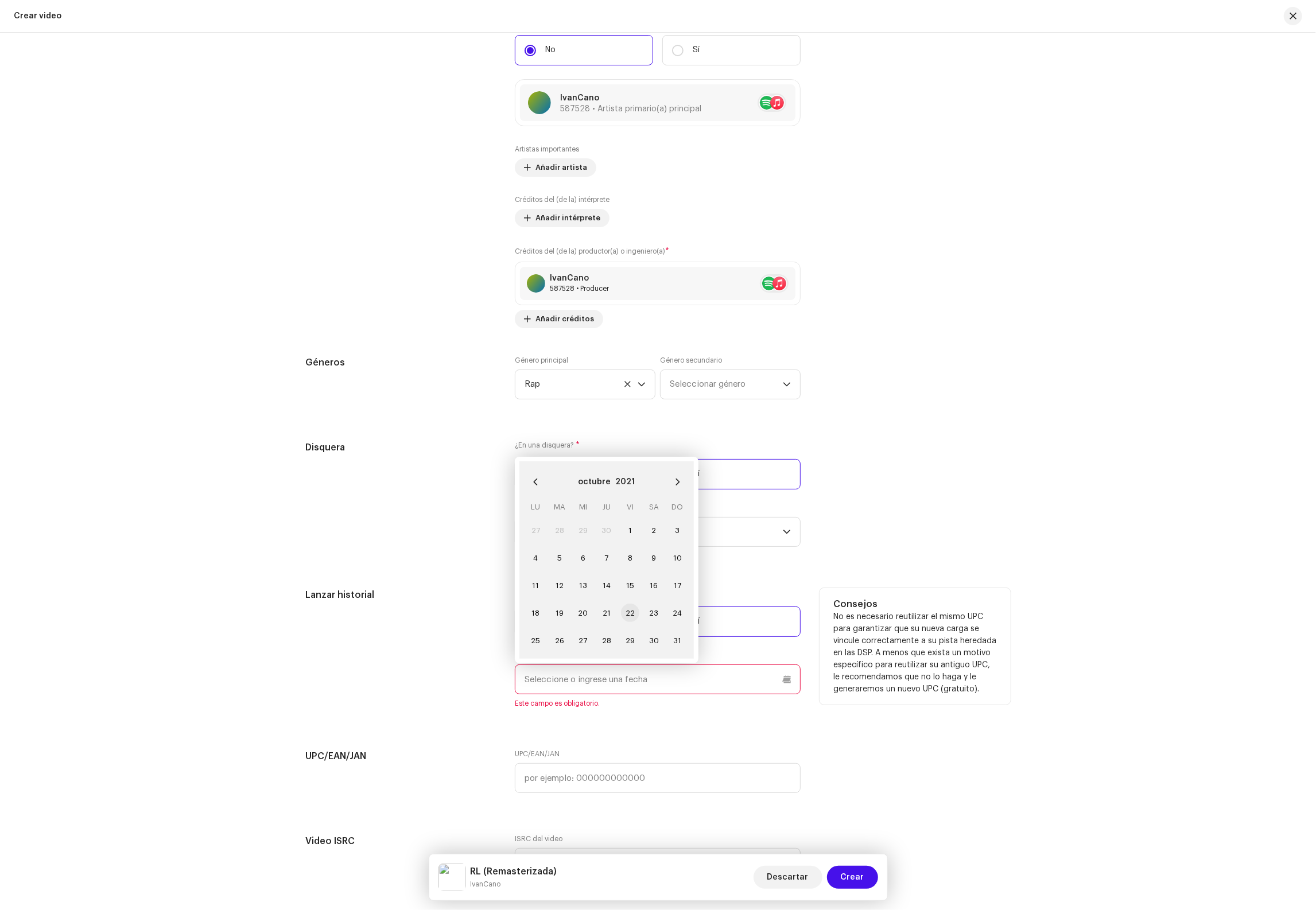
click at [630, 622] on span "22" at bounding box center [630, 613] width 18 height 18
type input "22/10/2021"
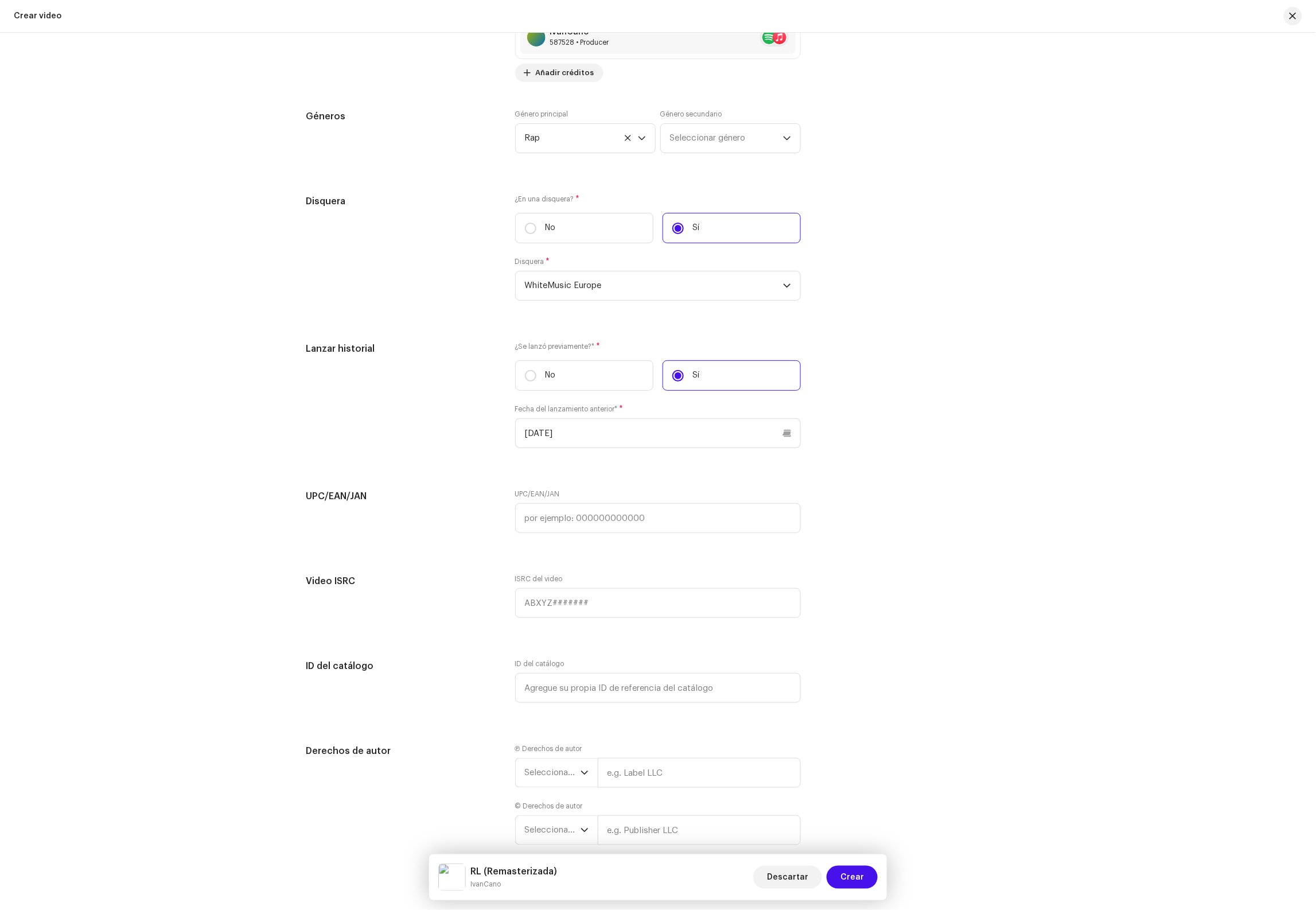
scroll to position [1658, 0]
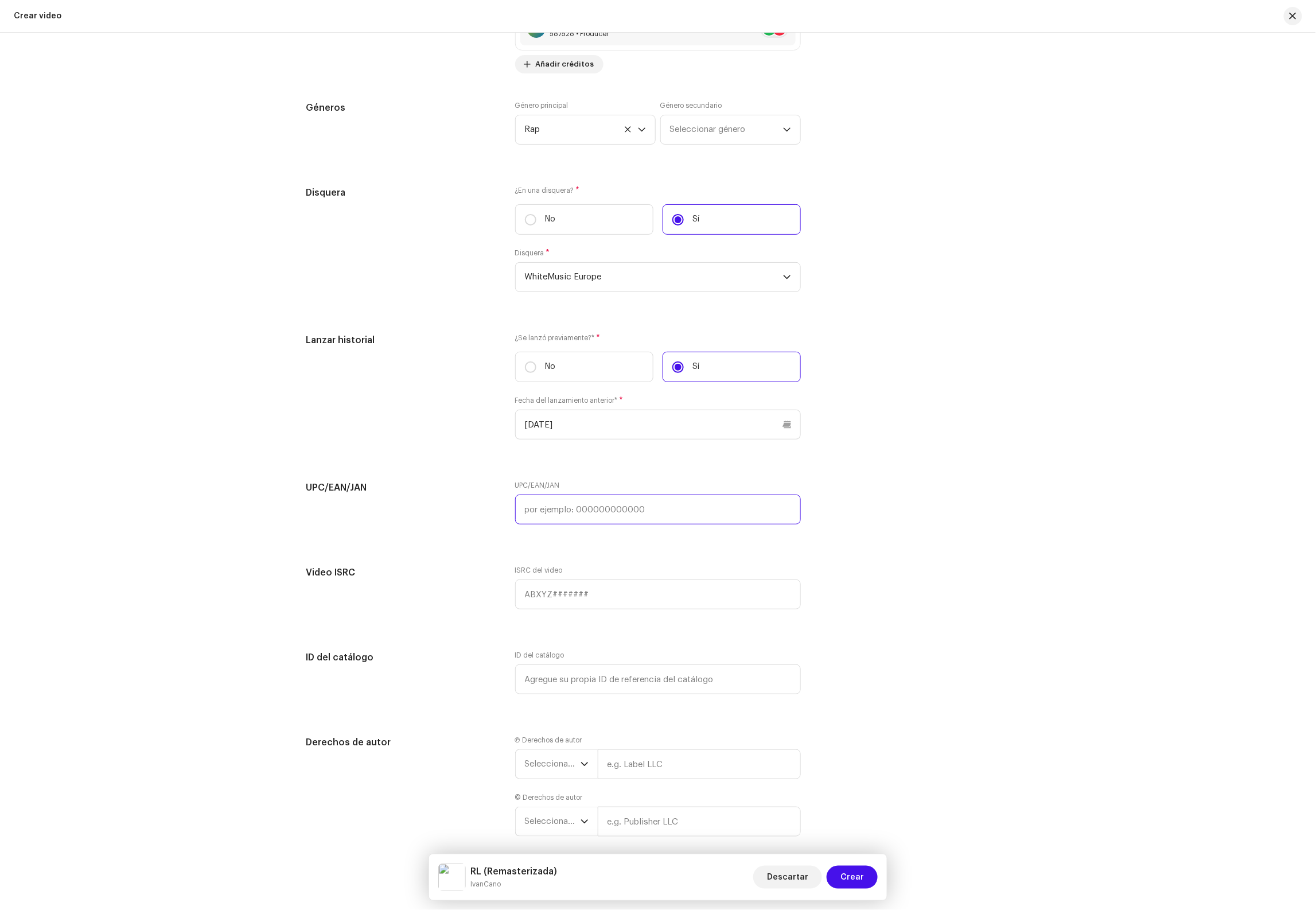
drag, startPoint x: 769, startPoint y: 506, endPoint x: 714, endPoint y: 520, distance: 56.8
click at [769, 506] on input "text" at bounding box center [658, 509] width 286 height 30
click at [713, 520] on input "text" at bounding box center [658, 509] width 286 height 30
paste input "7316480842676"
type input "7316480842676"
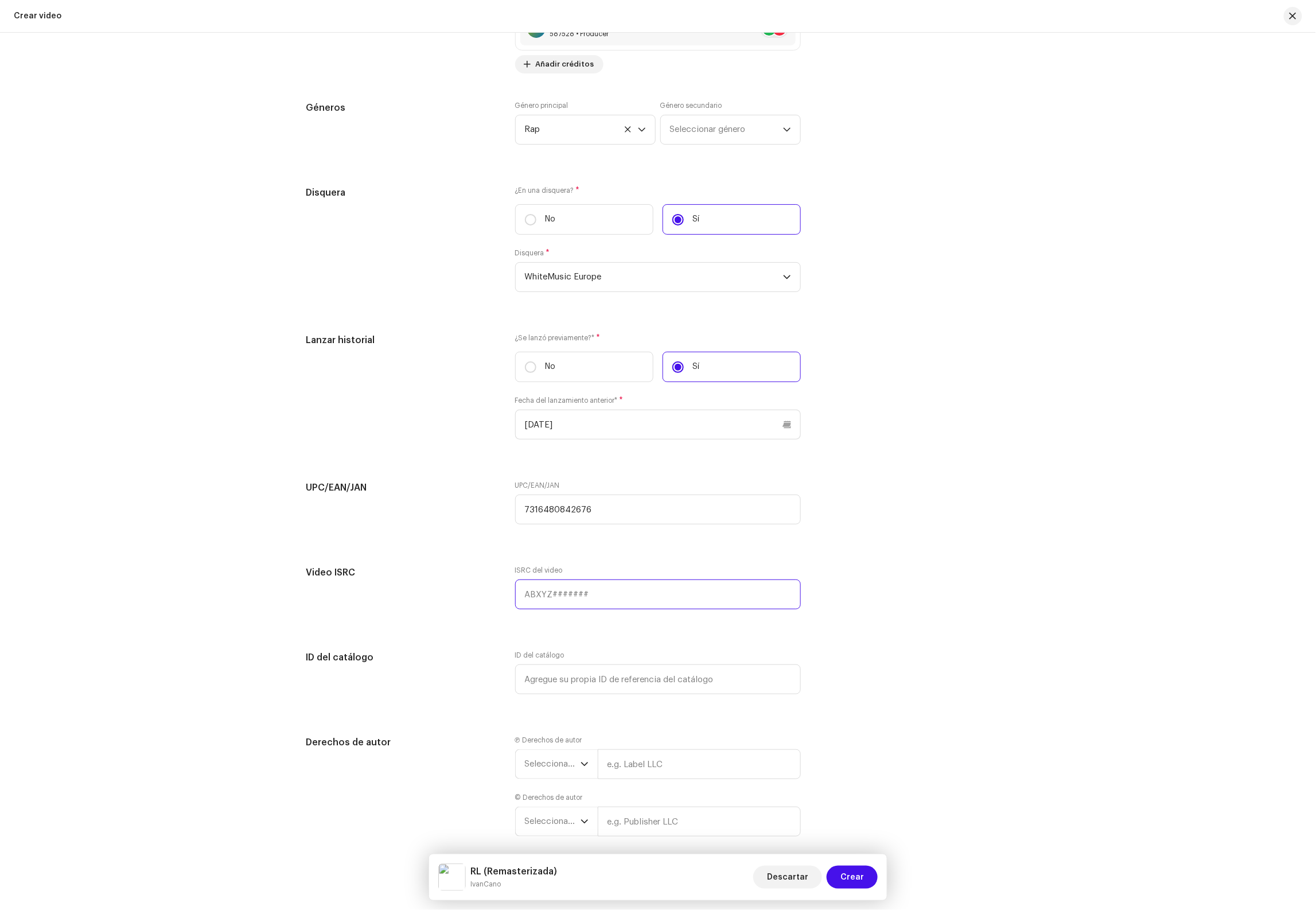
click at [583, 609] on input "text" at bounding box center [658, 594] width 286 height 30
paste input "QZWDW2554132"
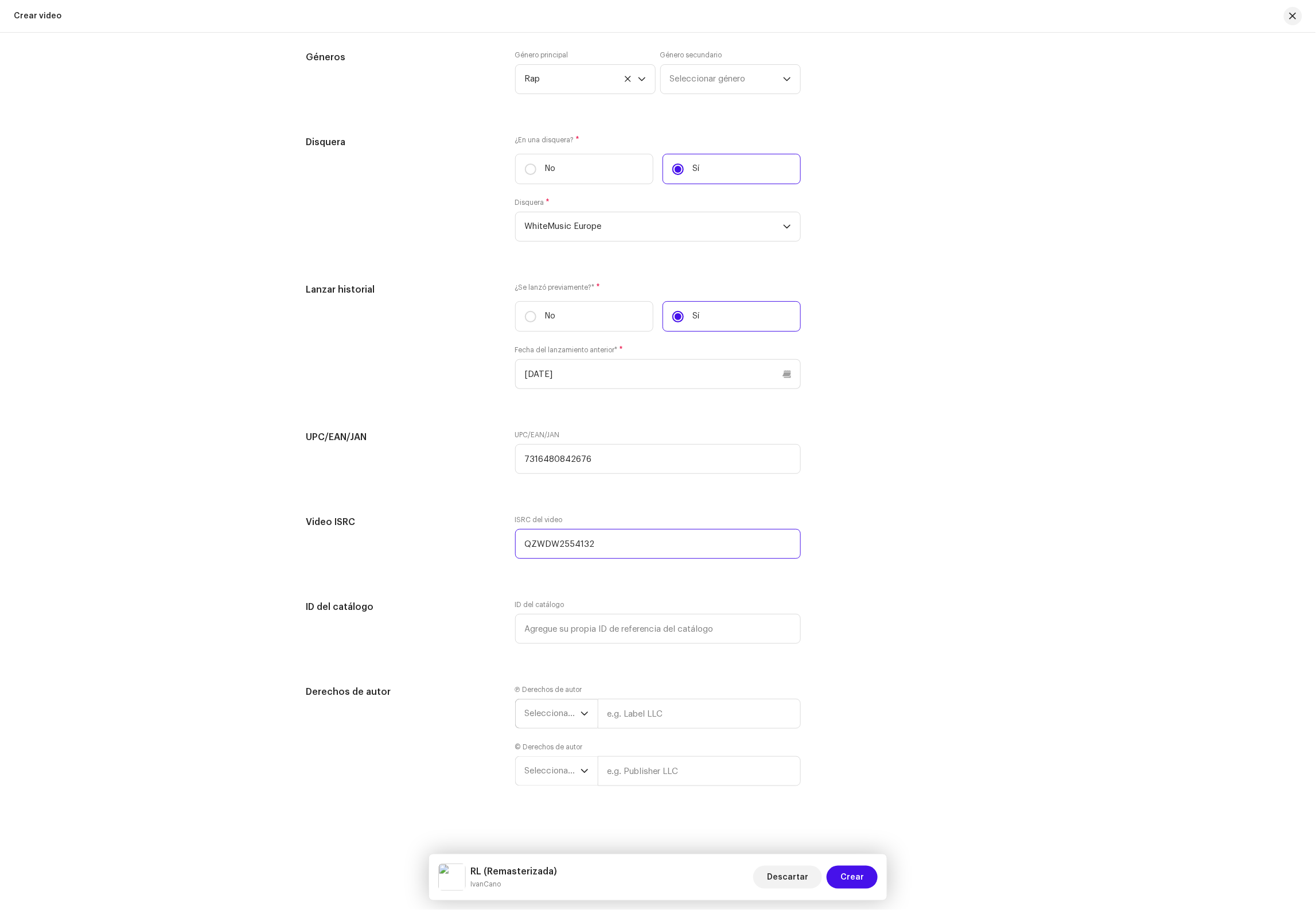
scroll to position [1723, 0]
type input "QZWDW2554132"
click at [557, 713] on span "Seleccionar año" at bounding box center [552, 714] width 55 height 28
click at [535, 850] on li "2021" at bounding box center [561, 843] width 82 height 23
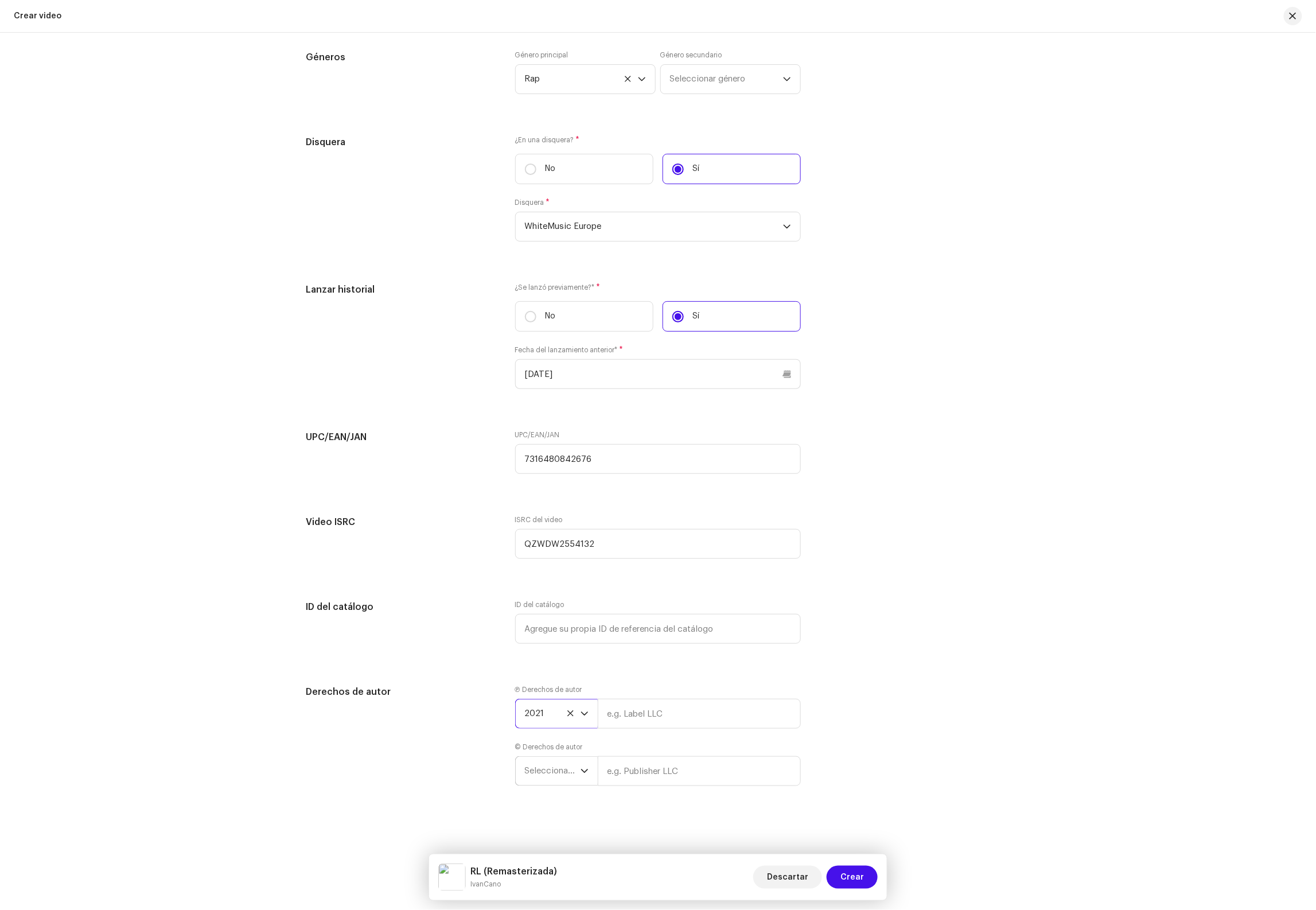
click at [553, 773] on span "Seleccionar año" at bounding box center [552, 771] width 55 height 28
click at [562, 674] on li "2021" at bounding box center [561, 674] width 82 height 23
drag, startPoint x: 653, startPoint y: 716, endPoint x: 718, endPoint y: 719, distance: 65.1
click at [654, 716] on input "text" at bounding box center [699, 714] width 203 height 30
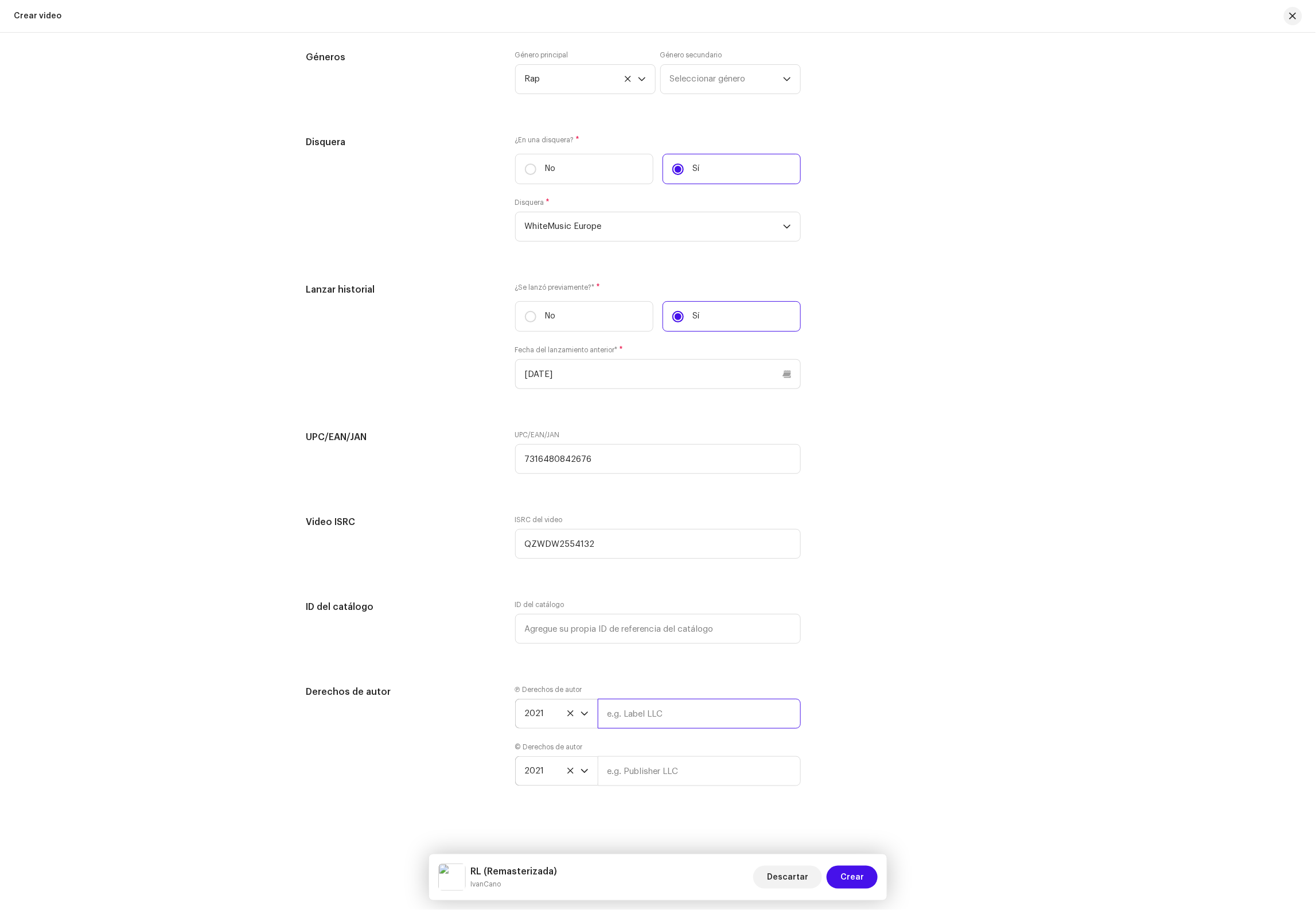
type input "WhiteMusic Europe S.L"
click at [705, 772] on input "text" at bounding box center [699, 771] width 203 height 30
type input "WhiteMusic Europe S.L"
click at [849, 878] on span "Crear" at bounding box center [852, 877] width 23 height 23
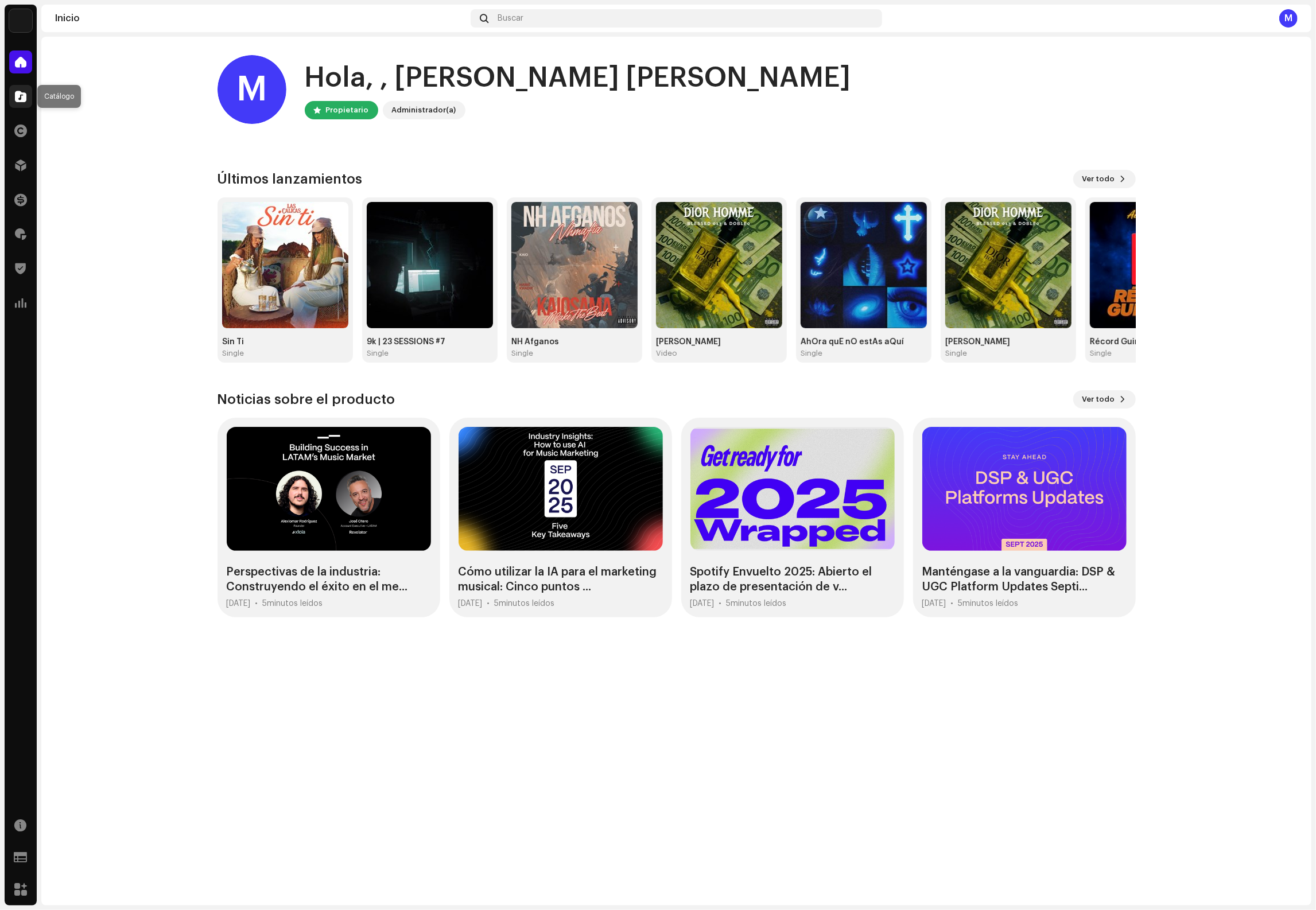
click at [24, 96] on span at bounding box center [21, 96] width 11 height 9
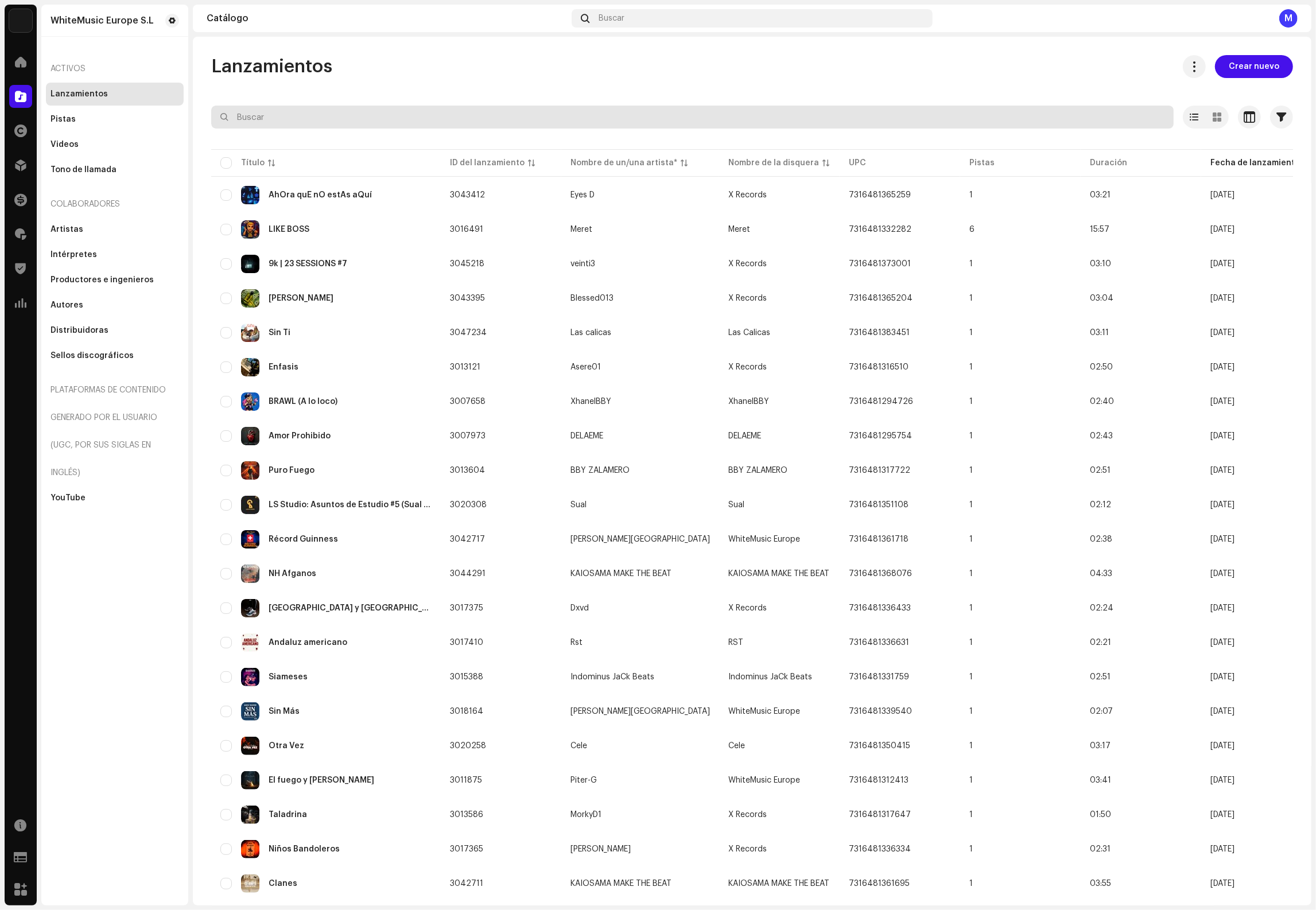
click at [370, 117] on input "text" at bounding box center [692, 117] width 963 height 23
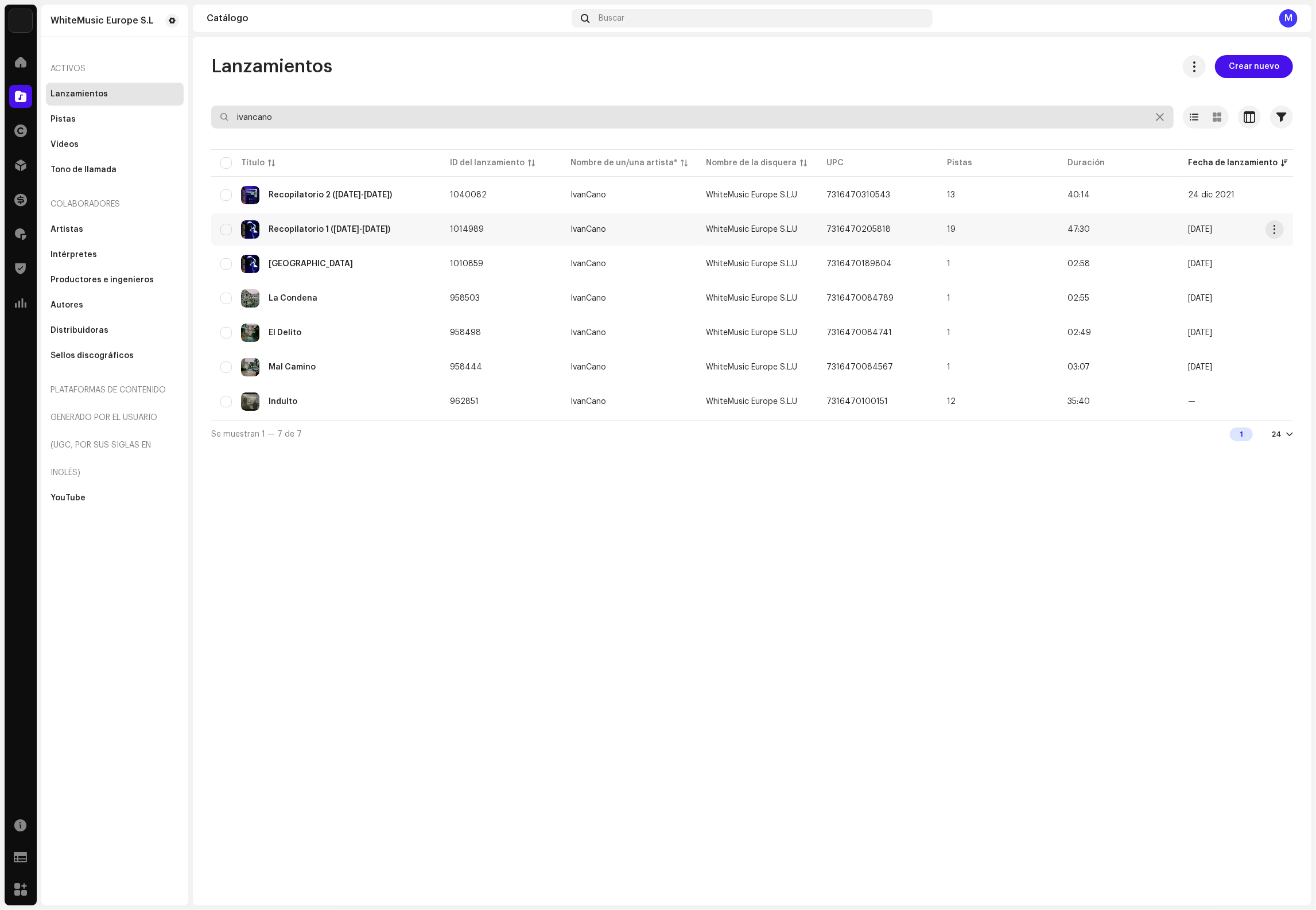
type input "ivancano"
click at [402, 224] on div "Recopilatorio 1 (2013-2015)" at bounding box center [326, 230] width 211 height 18
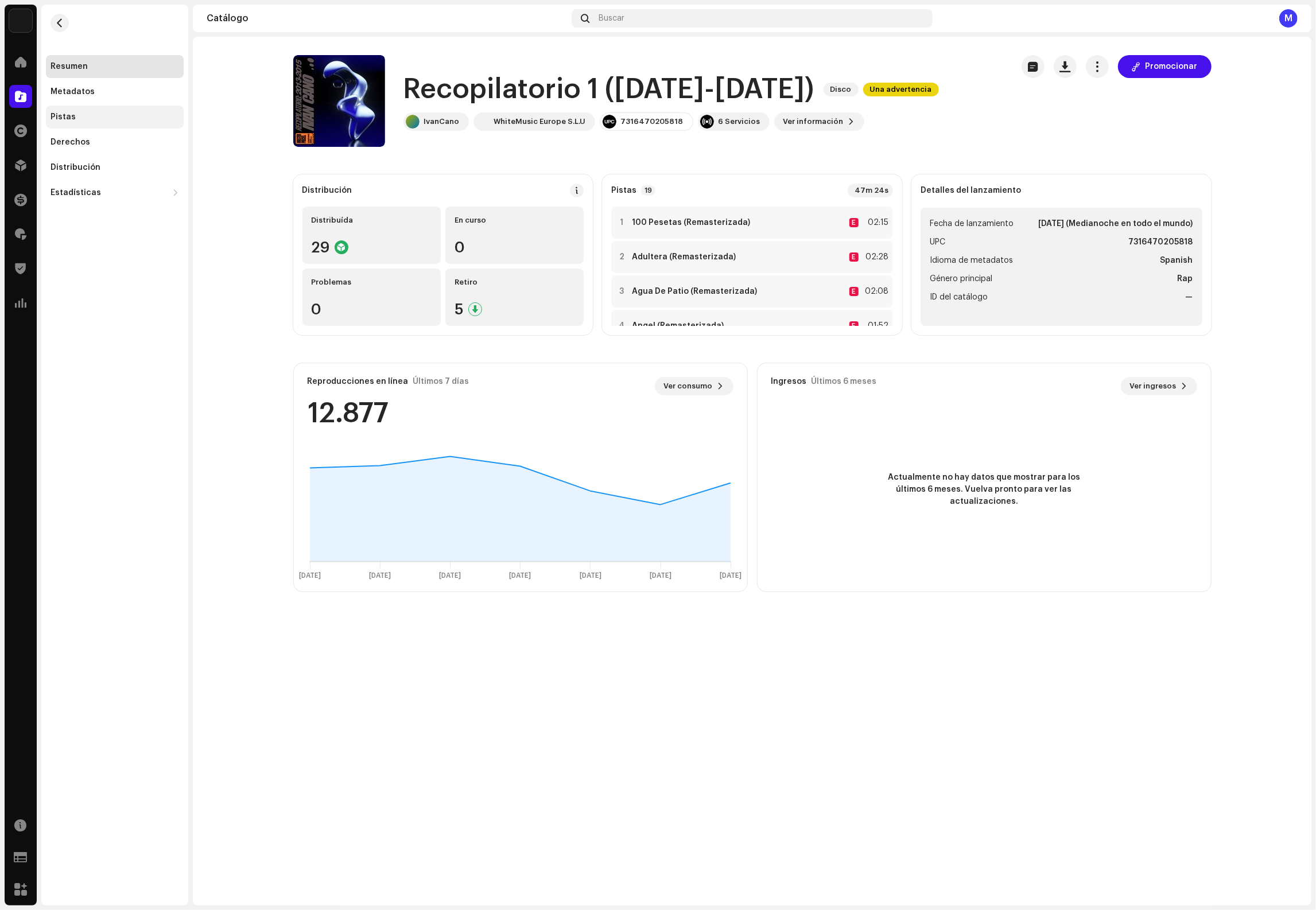
click at [73, 118] on div "Pistas" at bounding box center [114, 117] width 128 height 9
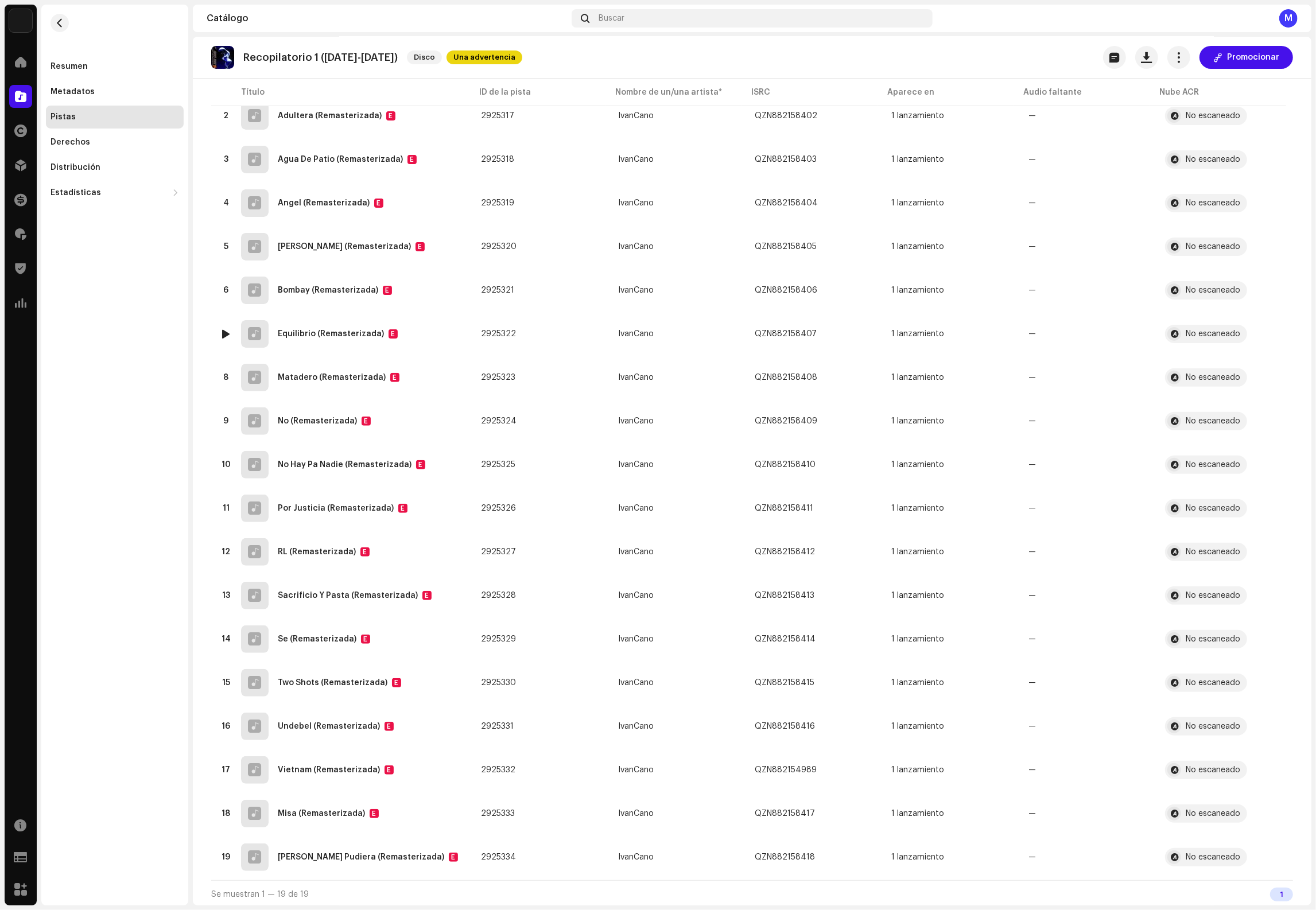
scroll to position [174, 0]
click at [823, 548] on span "button" at bounding box center [826, 550] width 7 height 9
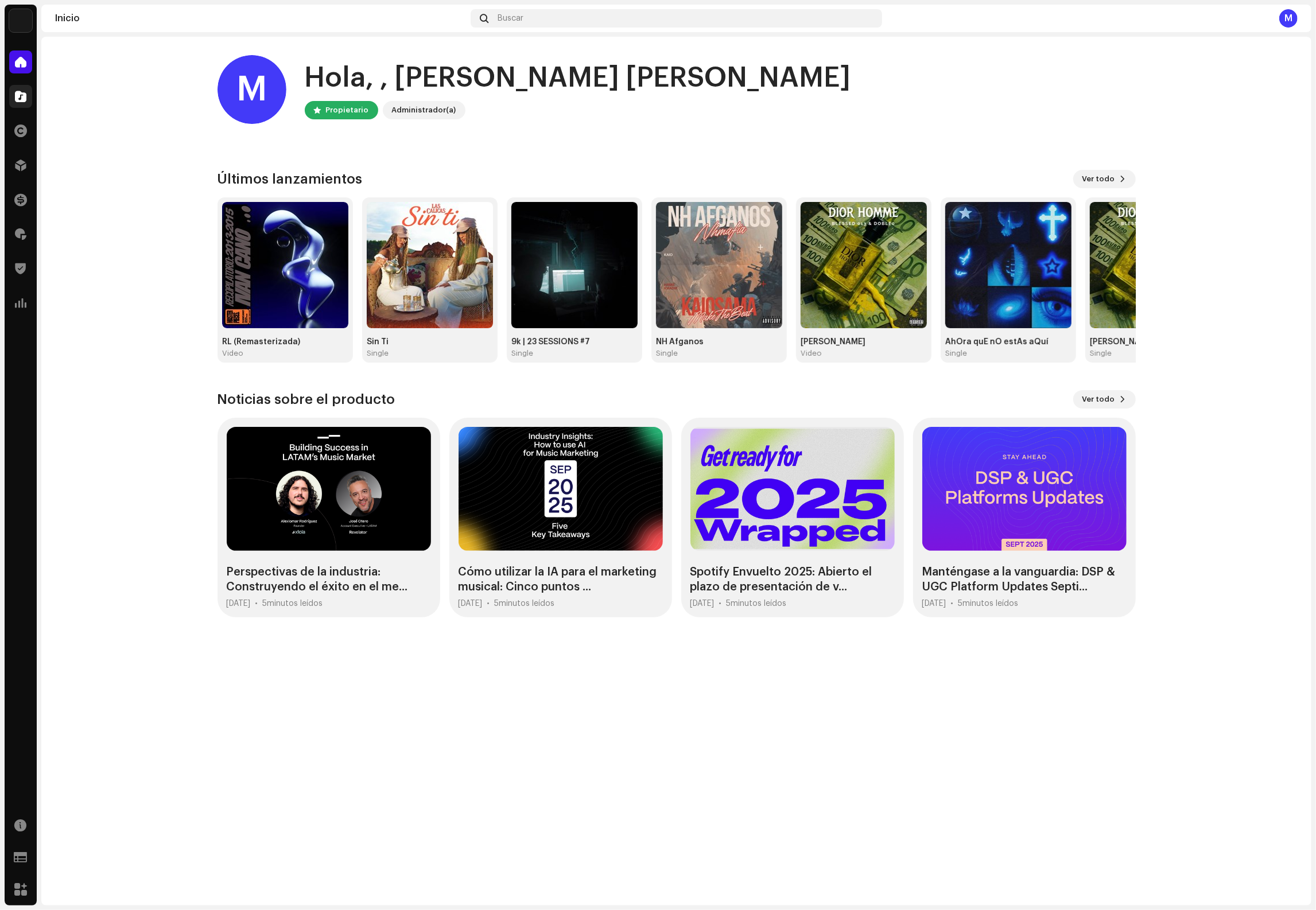
click at [25, 106] on div at bounding box center [21, 96] width 23 height 23
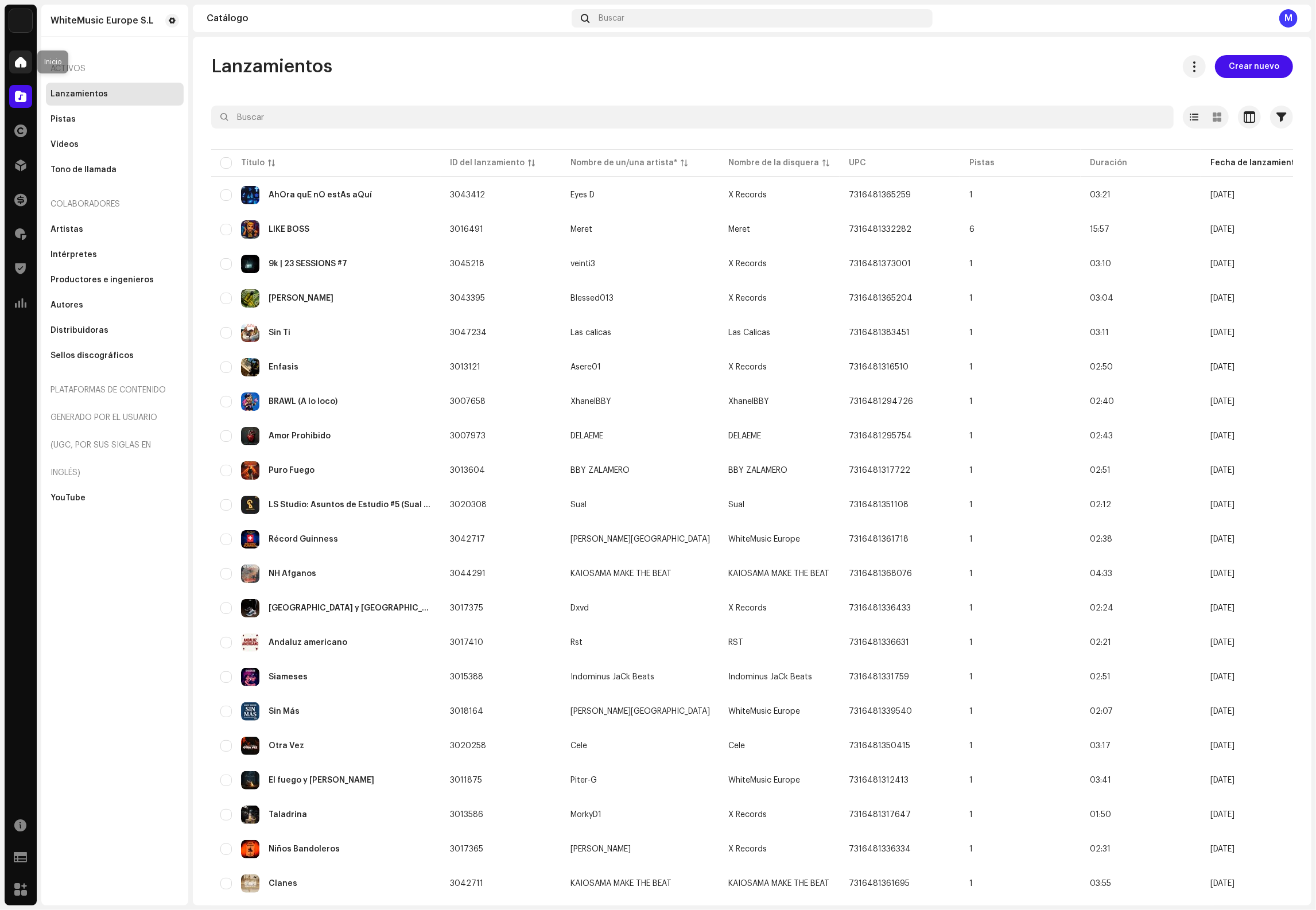
click at [23, 52] on div at bounding box center [21, 62] width 23 height 23
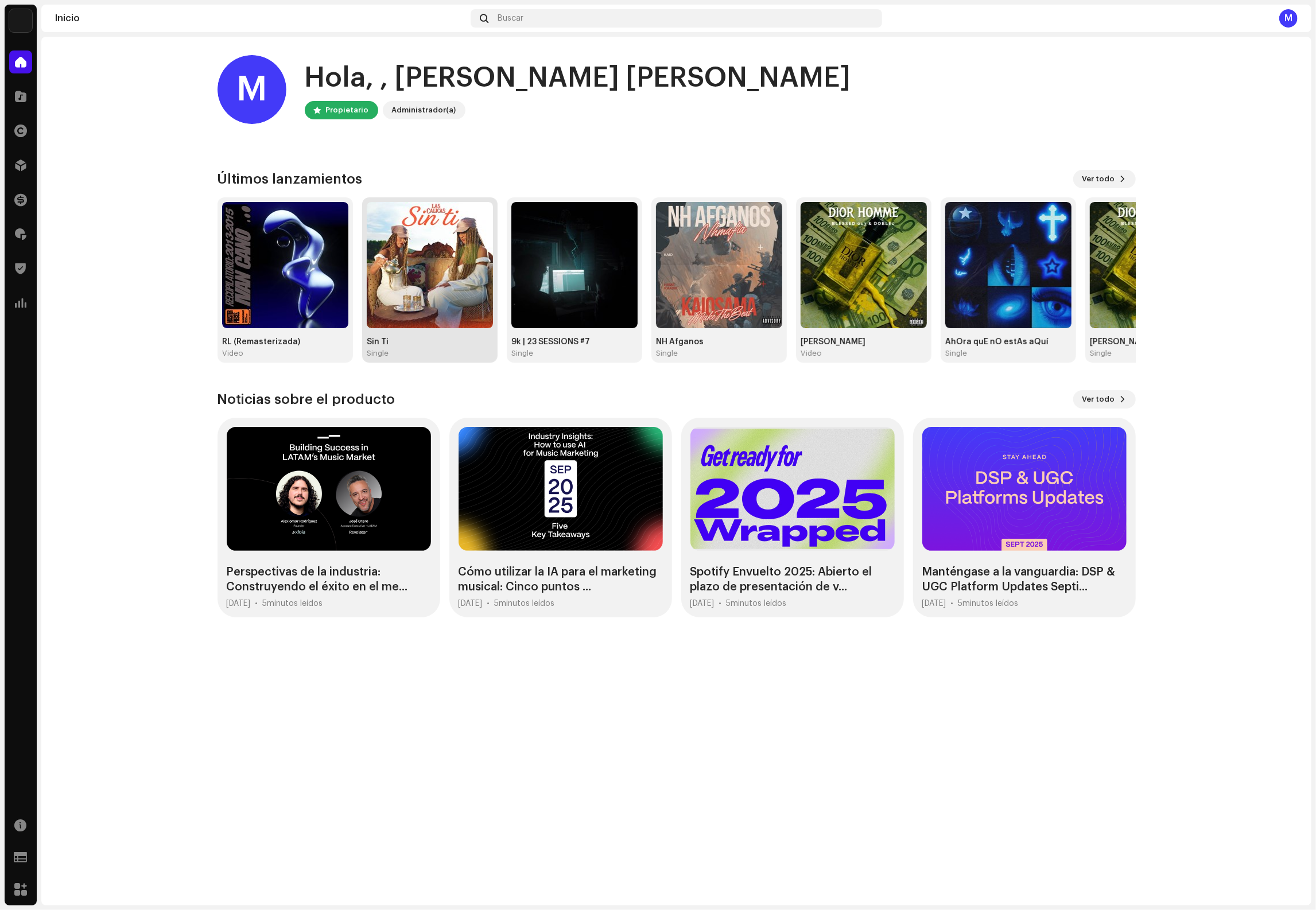
click at [450, 277] on img at bounding box center [430, 265] width 126 height 126
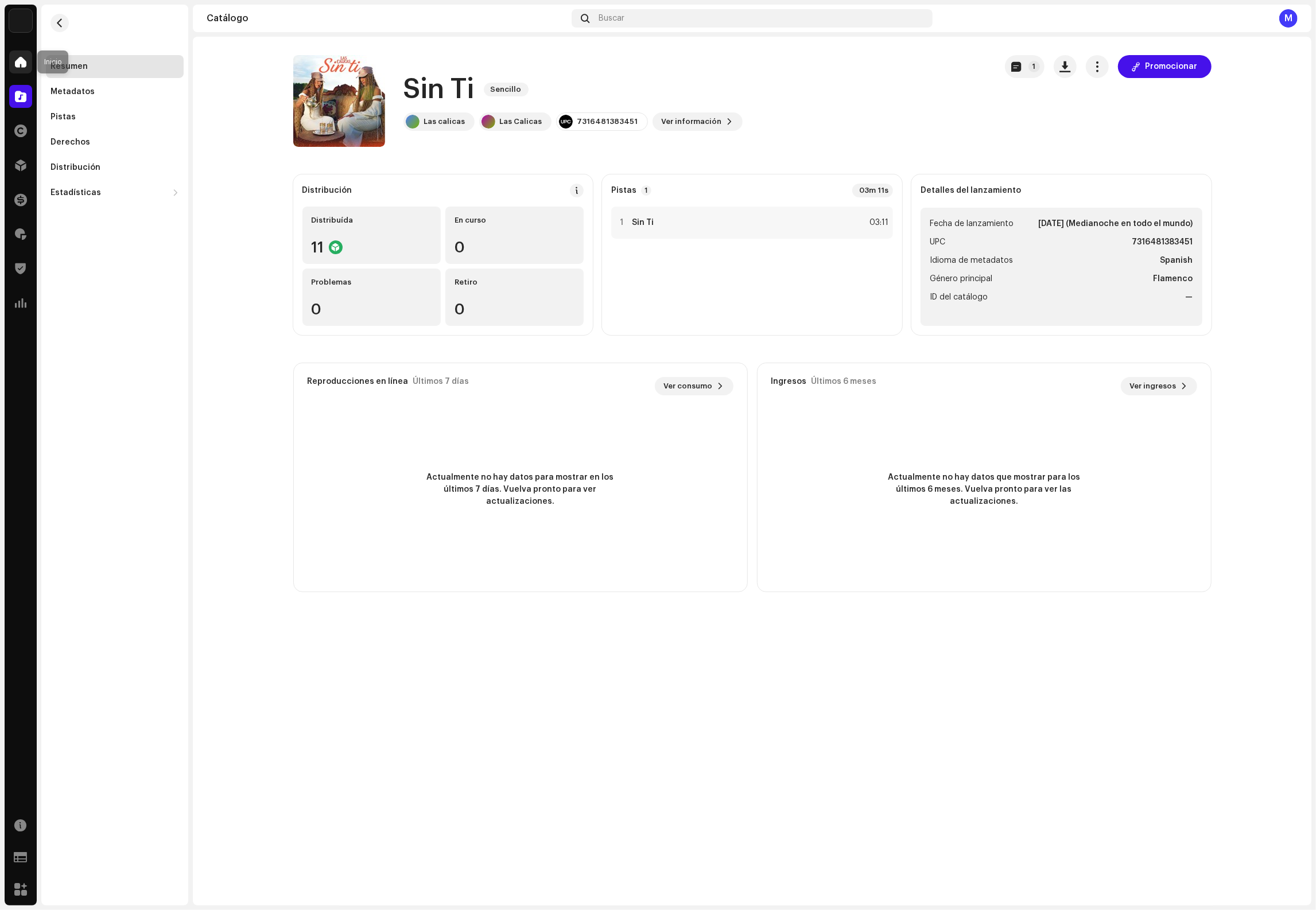
click at [20, 64] on span at bounding box center [21, 62] width 11 height 9
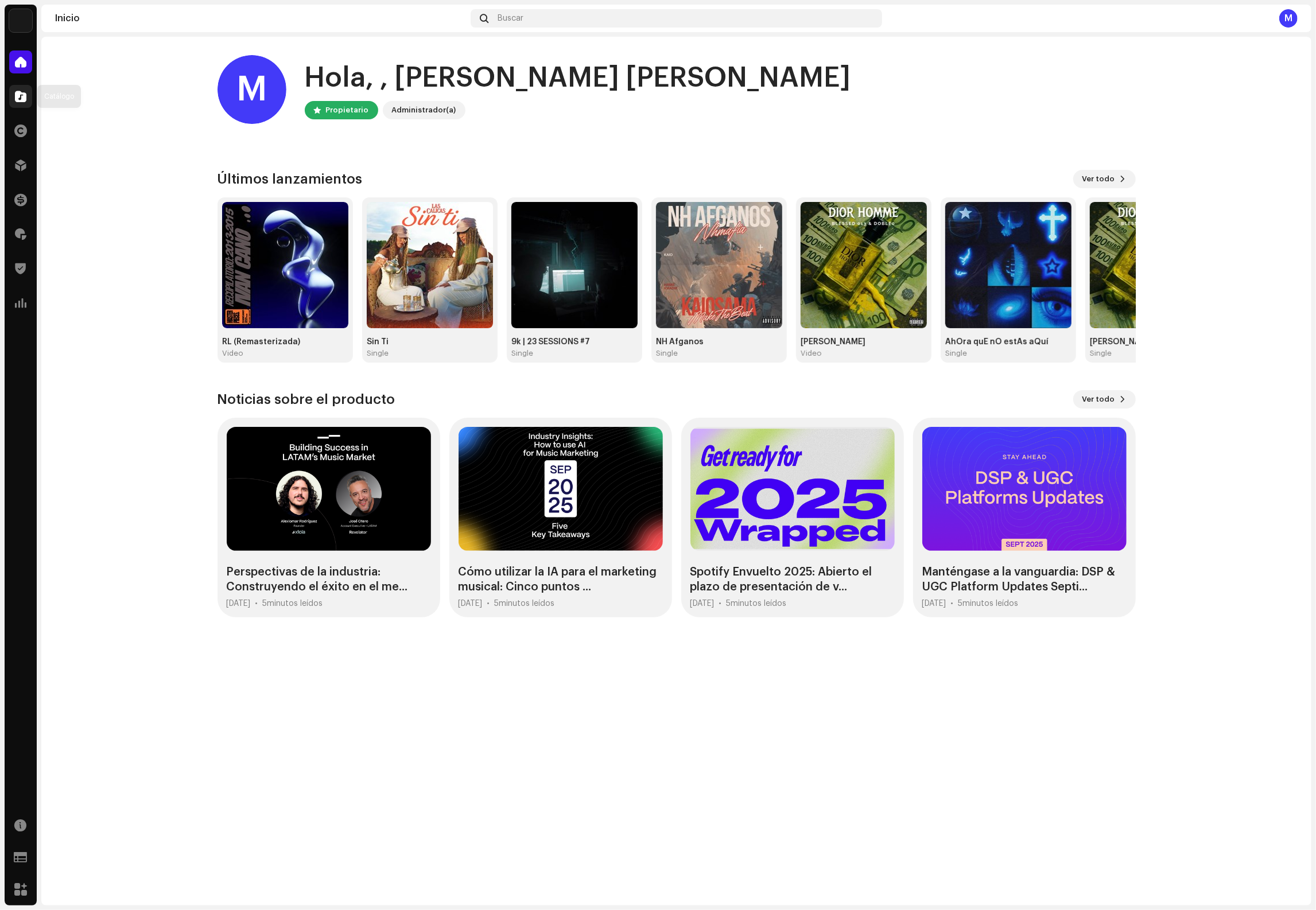
click at [26, 94] on span at bounding box center [21, 96] width 11 height 9
click at [450, 250] on img at bounding box center [430, 265] width 126 height 126
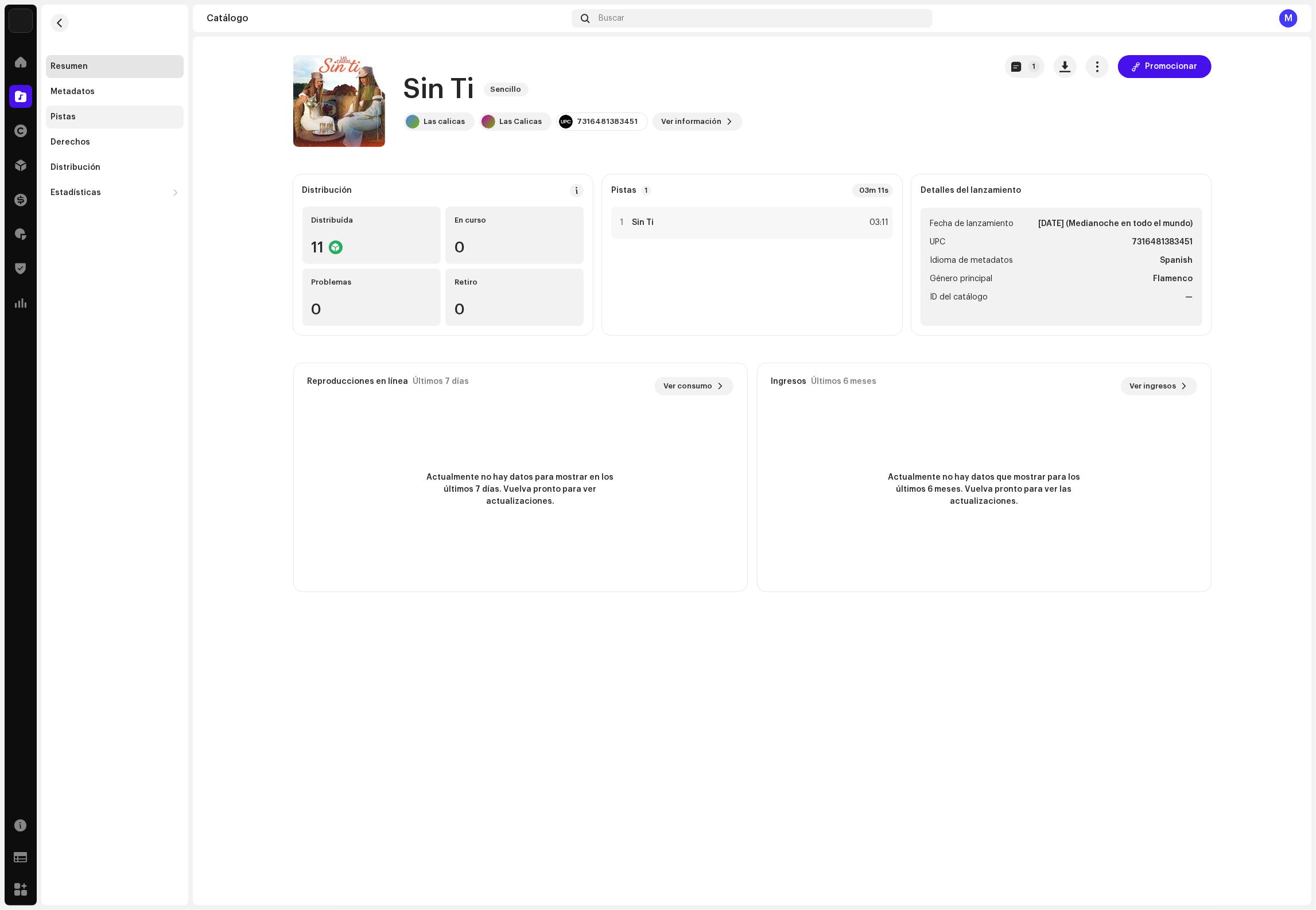
click at [83, 113] on div "Pistas" at bounding box center [114, 117] width 128 height 9
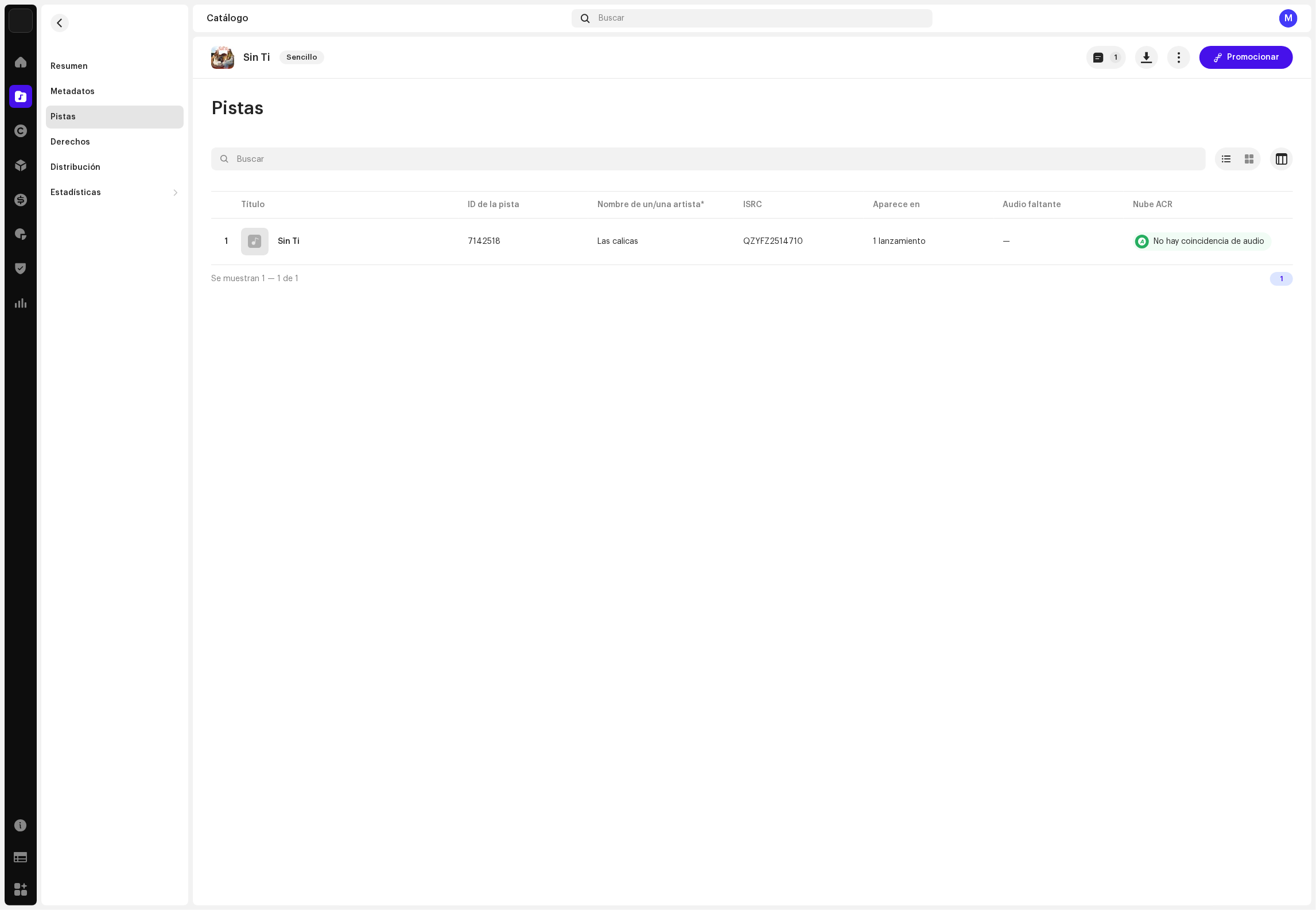
drag, startPoint x: 808, startPoint y: 242, endPoint x: 172, endPoint y: 104, distance: 650.8
click at [560, 302] on div "Sin Ti Sencillo 1 Promocionar Pistas Seleccionado 0 Opciones Filtros Estado de …" at bounding box center [752, 471] width 1119 height 869
drag, startPoint x: 242, startPoint y: 57, endPoint x: 260, endPoint y: 57, distance: 18.0
click at [275, 59] on div "Sin Ti Sencillo" at bounding box center [270, 57] width 118 height 23
copy re-o-release-hero "Sin Ti Sencillo 1 Promocionar"
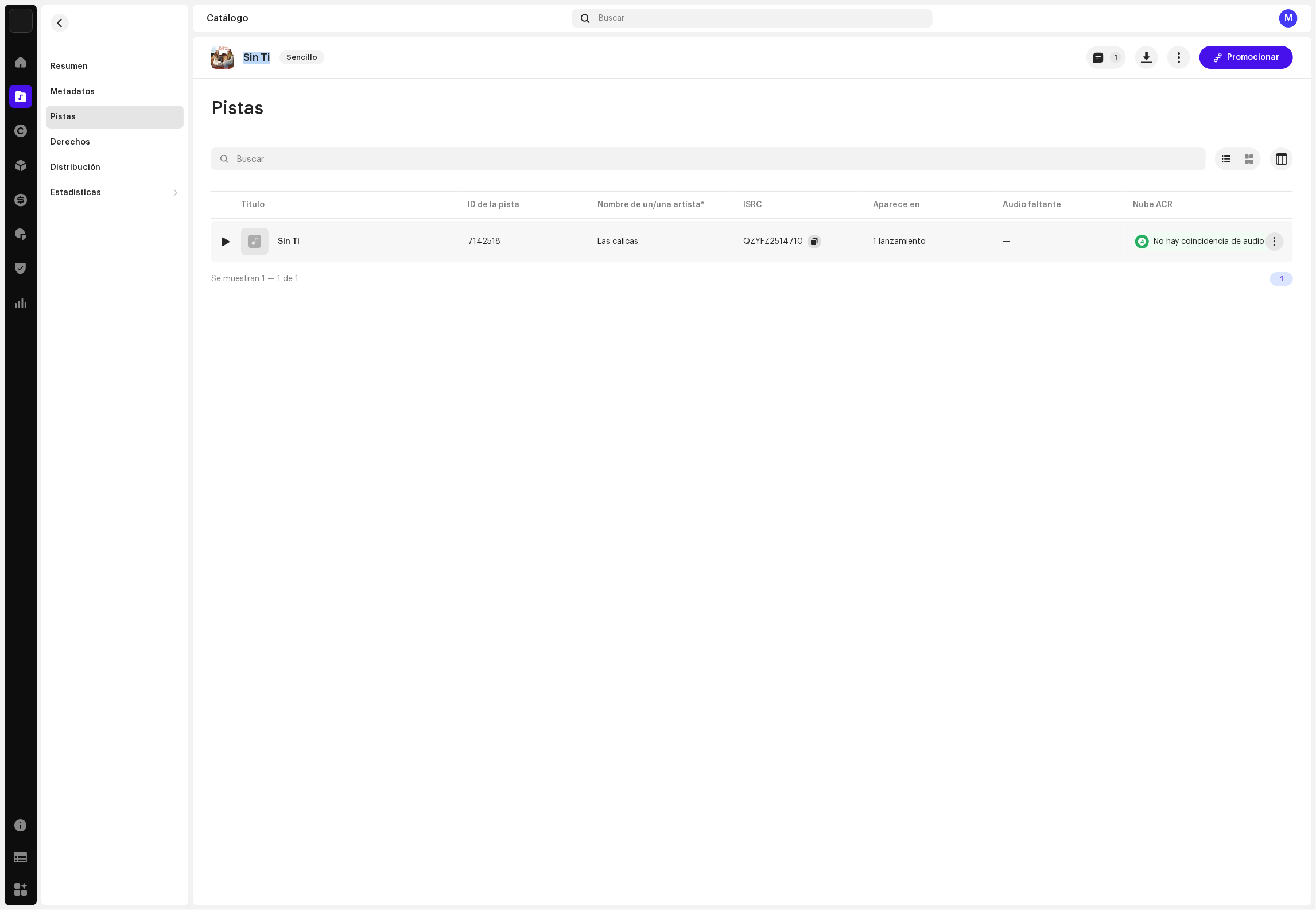
click at [811, 243] on span "button" at bounding box center [814, 241] width 7 height 9
copy re-o-release-hero "Sin Ti Sencillo 1 Promocionar"
click at [92, 72] on div "Resumen" at bounding box center [115, 67] width 138 height 23
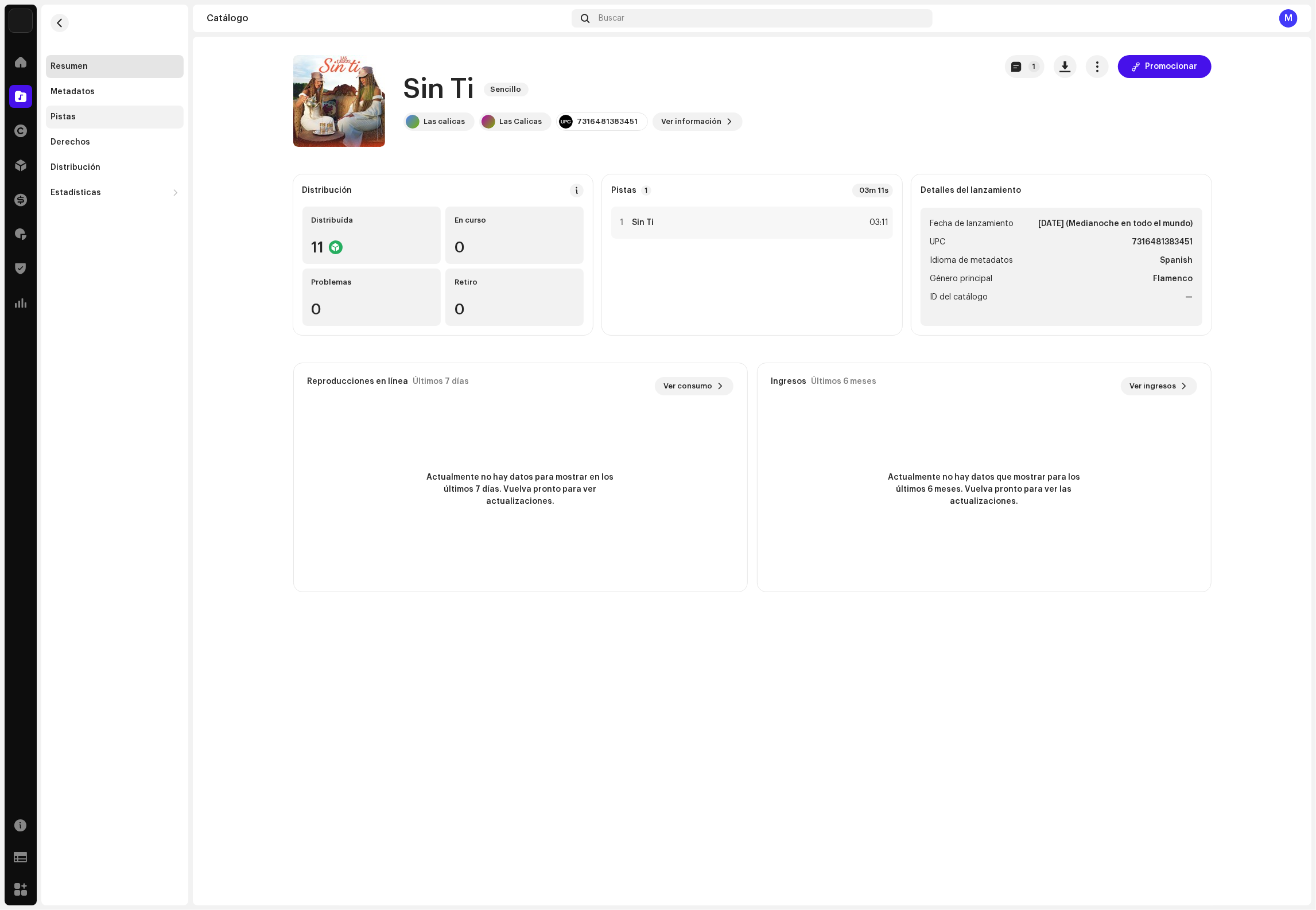
click at [106, 119] on div "Pistas" at bounding box center [114, 117] width 128 height 9
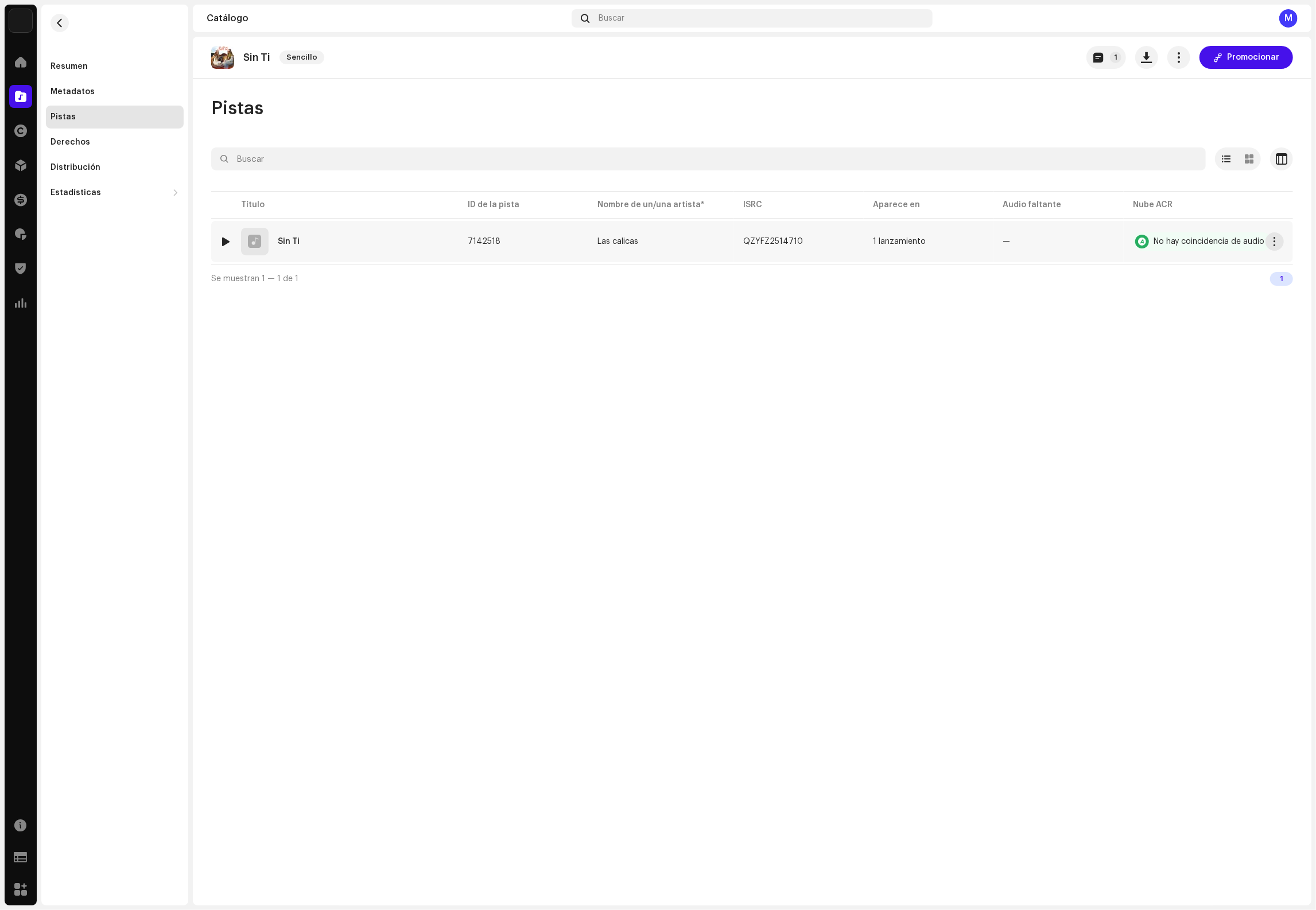
click at [497, 236] on td "7142518" at bounding box center [523, 241] width 130 height 41
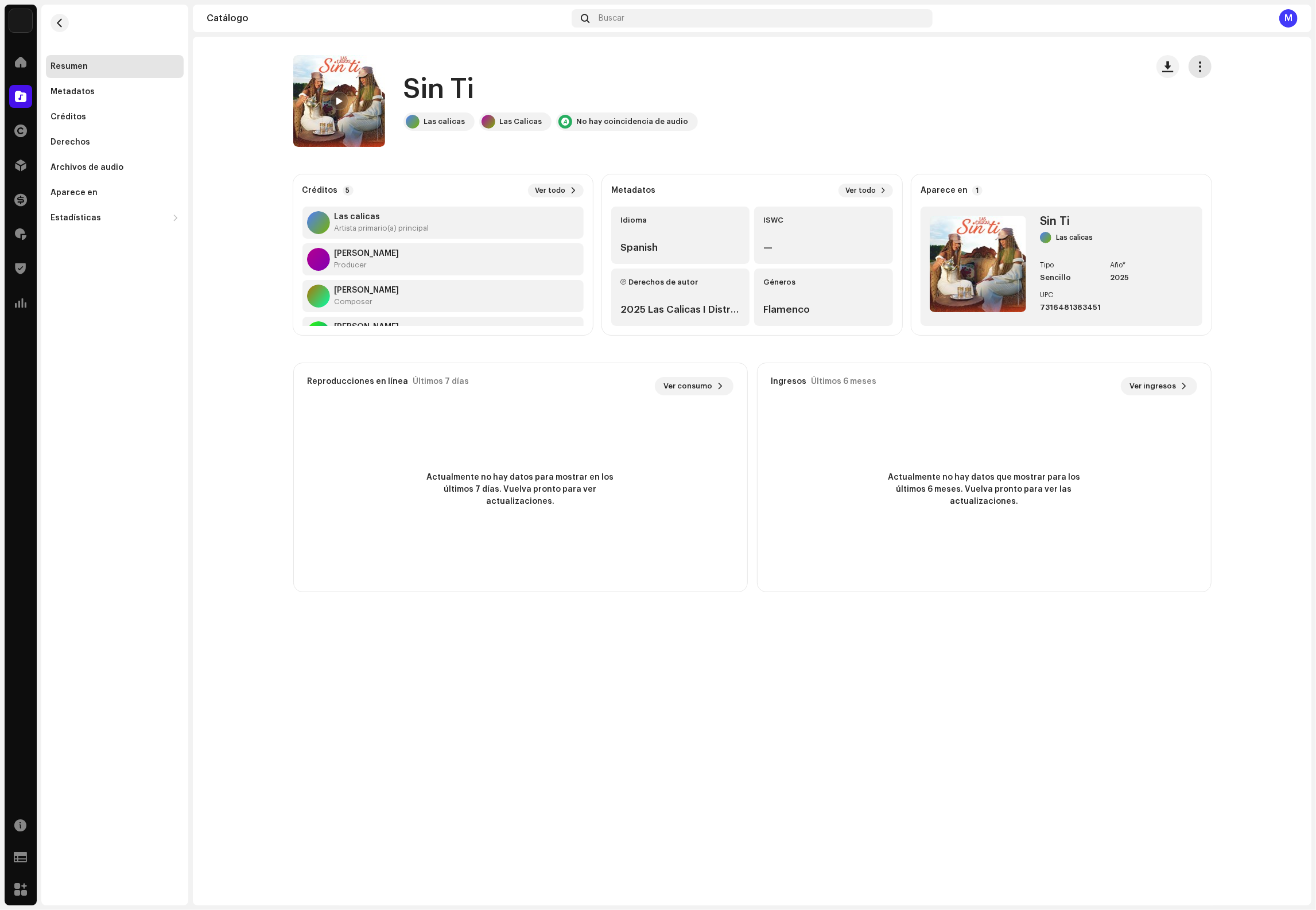
click at [1189, 67] on button "button" at bounding box center [1200, 67] width 23 height 23
click at [1215, 112] on div "Editar" at bounding box center [1251, 118] width 116 height 23
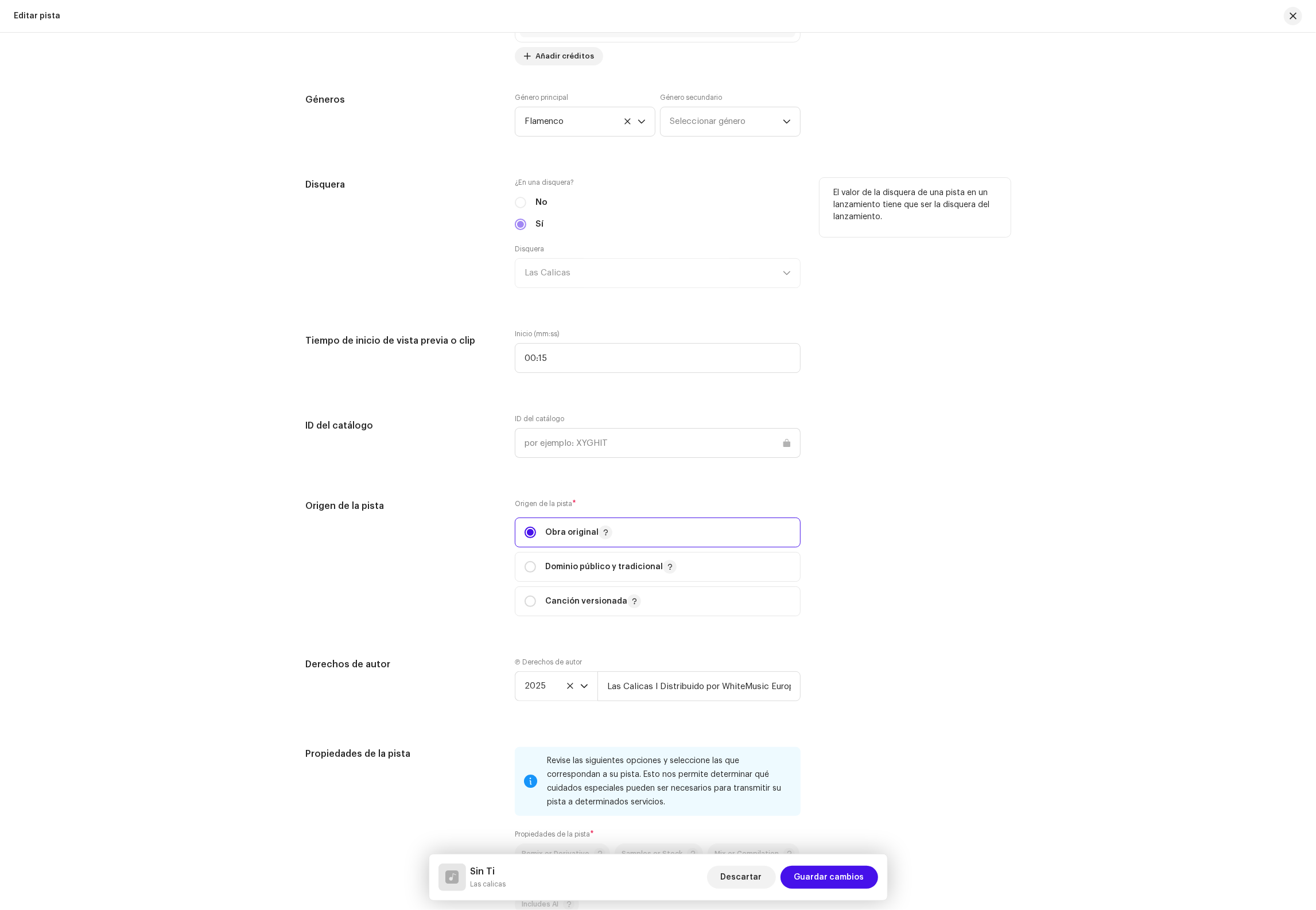
scroll to position [1231, 0]
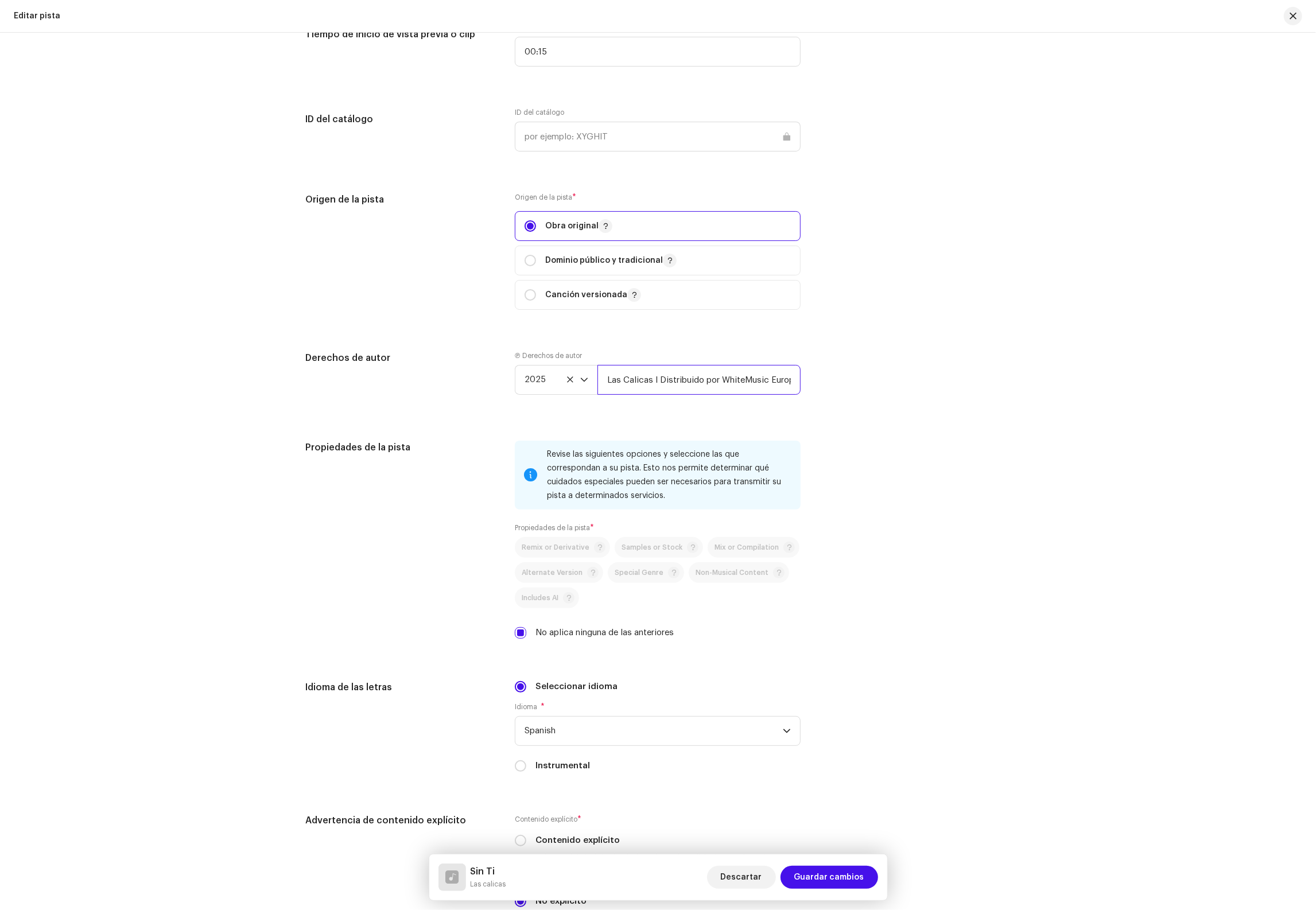
drag, startPoint x: 627, startPoint y: 393, endPoint x: 609, endPoint y: 389, distance: 18.4
click at [626, 393] on input "Las Calicas I Distribuido por WhiteMusic Europe S.L/WDistribution" at bounding box center [699, 380] width 203 height 30
drag, startPoint x: 605, startPoint y: 387, endPoint x: 919, endPoint y: 383, distance: 314.0
click at [919, 383] on div "Derechos de autor Ⓟ Derechos de autor 2025 Las Calicas I Distribuido por WhiteM…" at bounding box center [658, 382] width 705 height 62
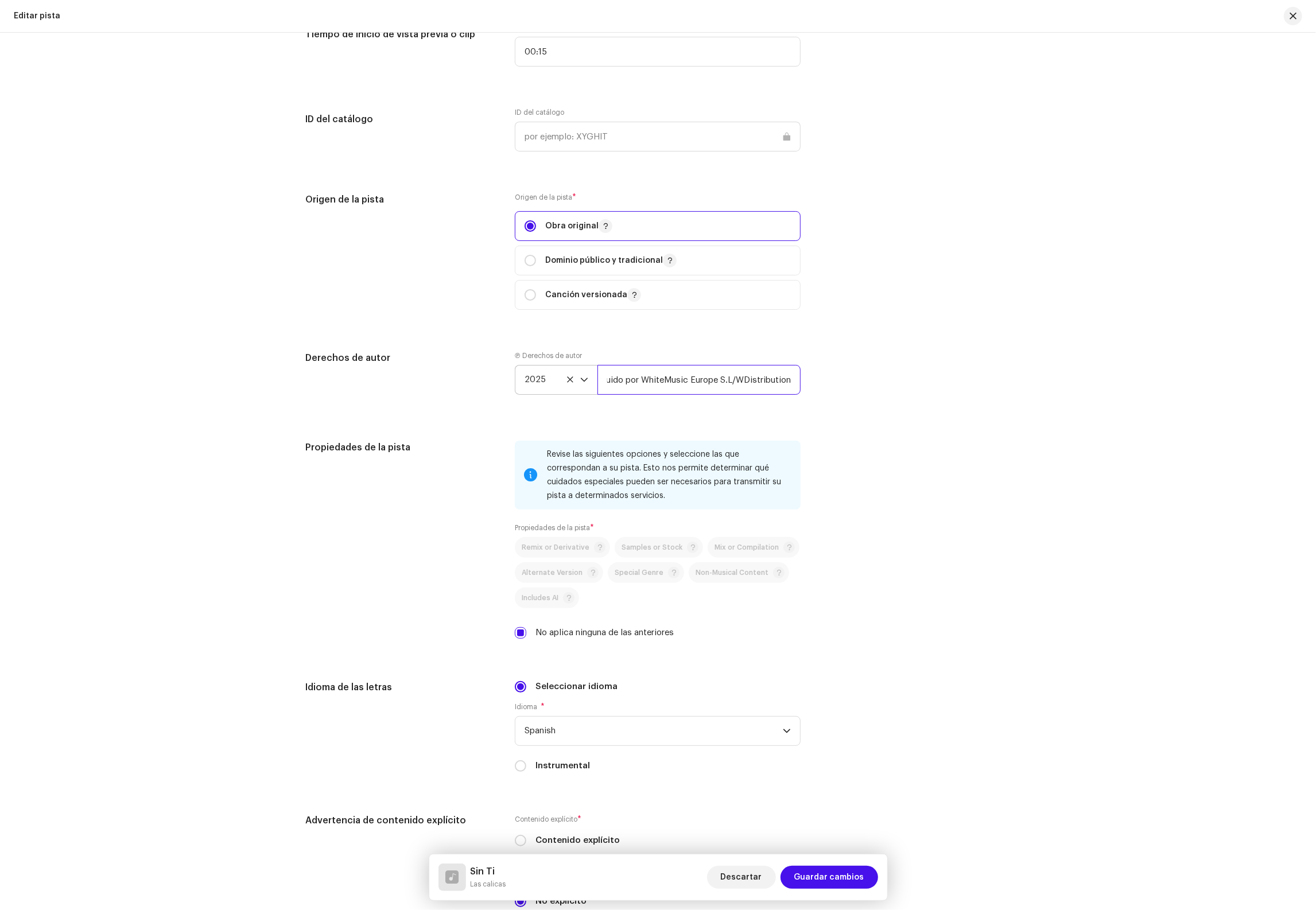
scroll to position [0, 0]
drag, startPoint x: 792, startPoint y: 390, endPoint x: 551, endPoint y: 383, distance: 241.1
click at [540, 384] on div "2025 Las Calicas I Distribuido por WhiteMusic Europe S.L/WDistribution" at bounding box center [658, 380] width 286 height 30
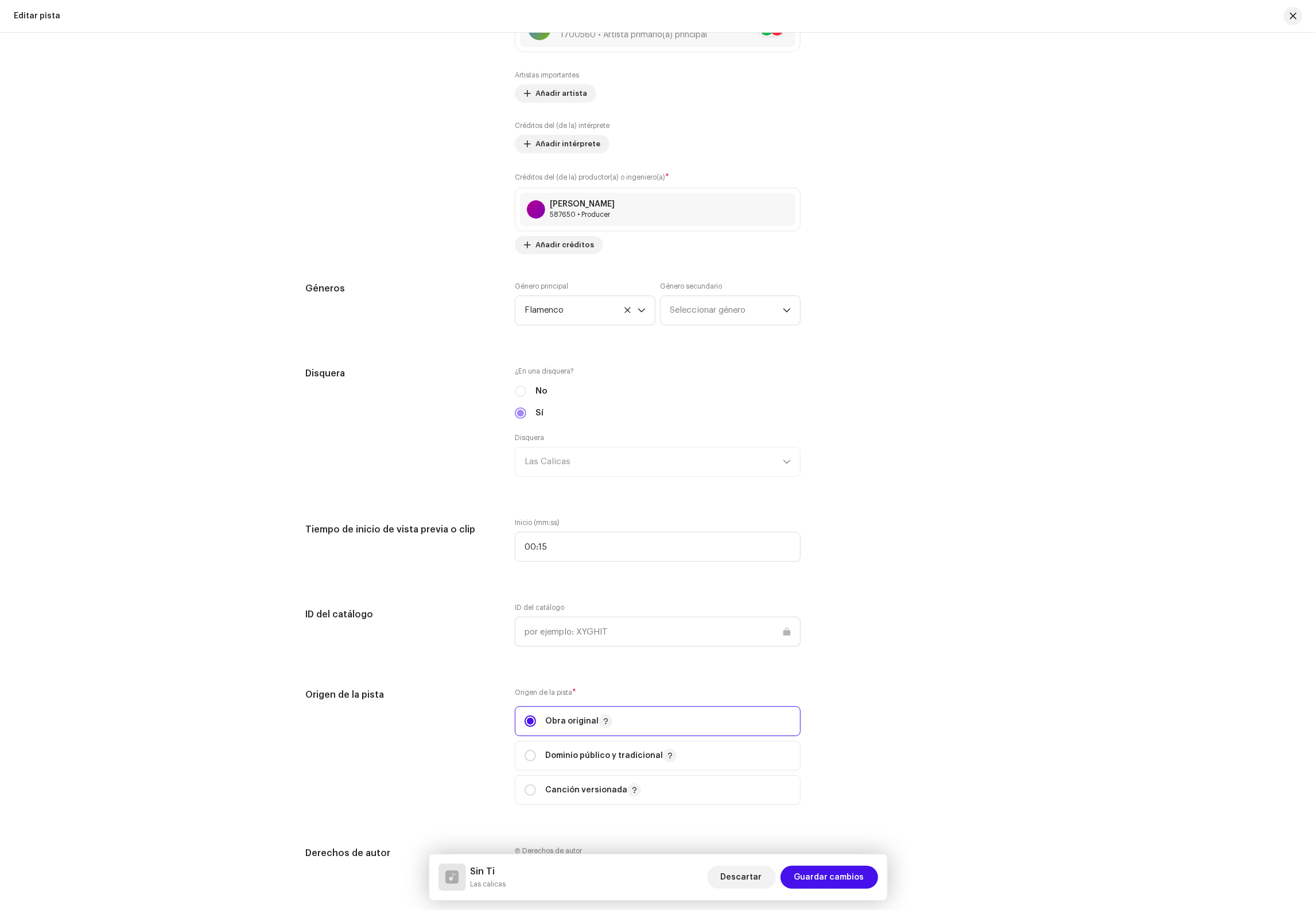
scroll to position [526, 0]
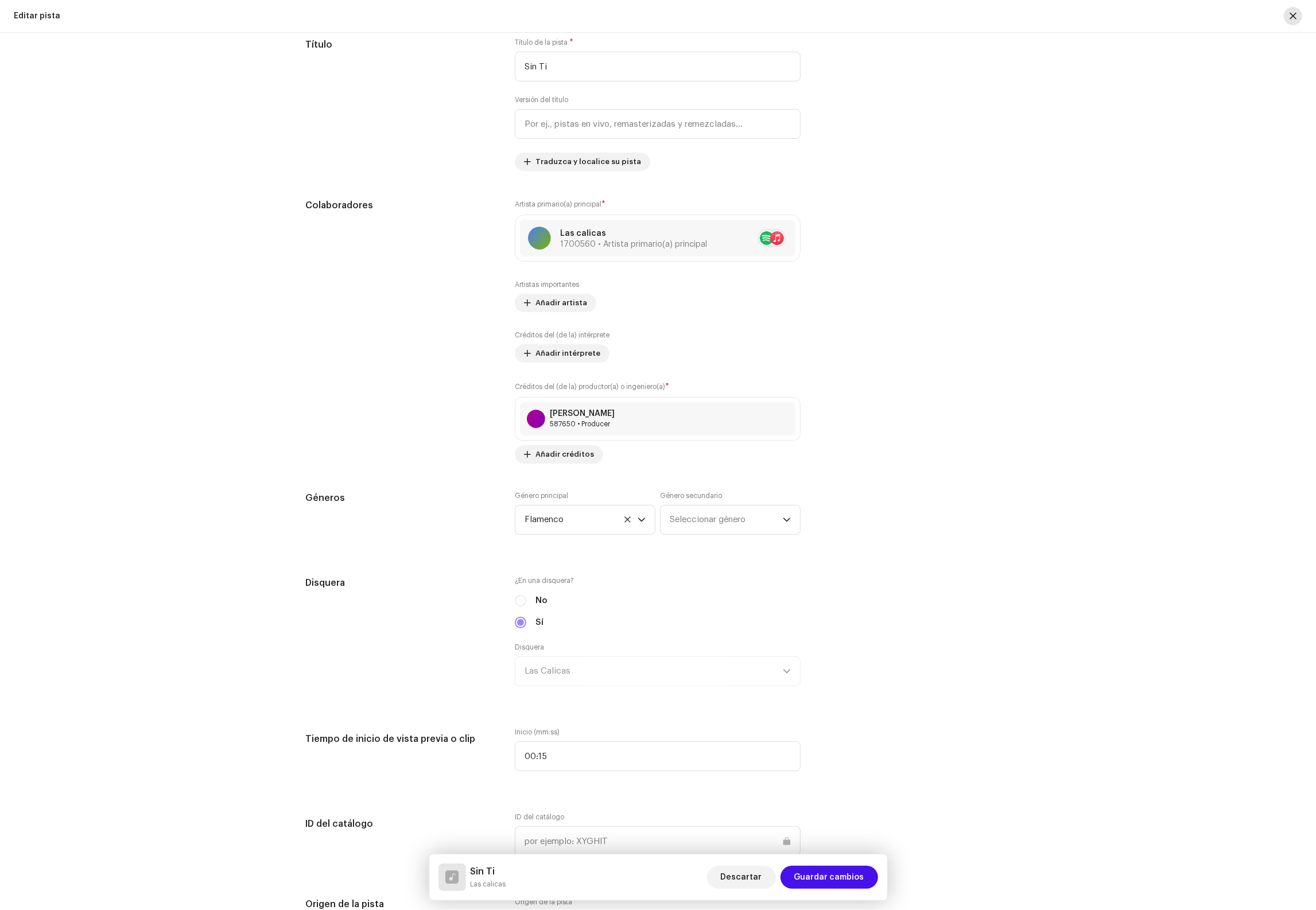
click at [1300, 10] on div at bounding box center [1288, 16] width 28 height 18
click at [1298, 15] on button "button" at bounding box center [1293, 16] width 18 height 18
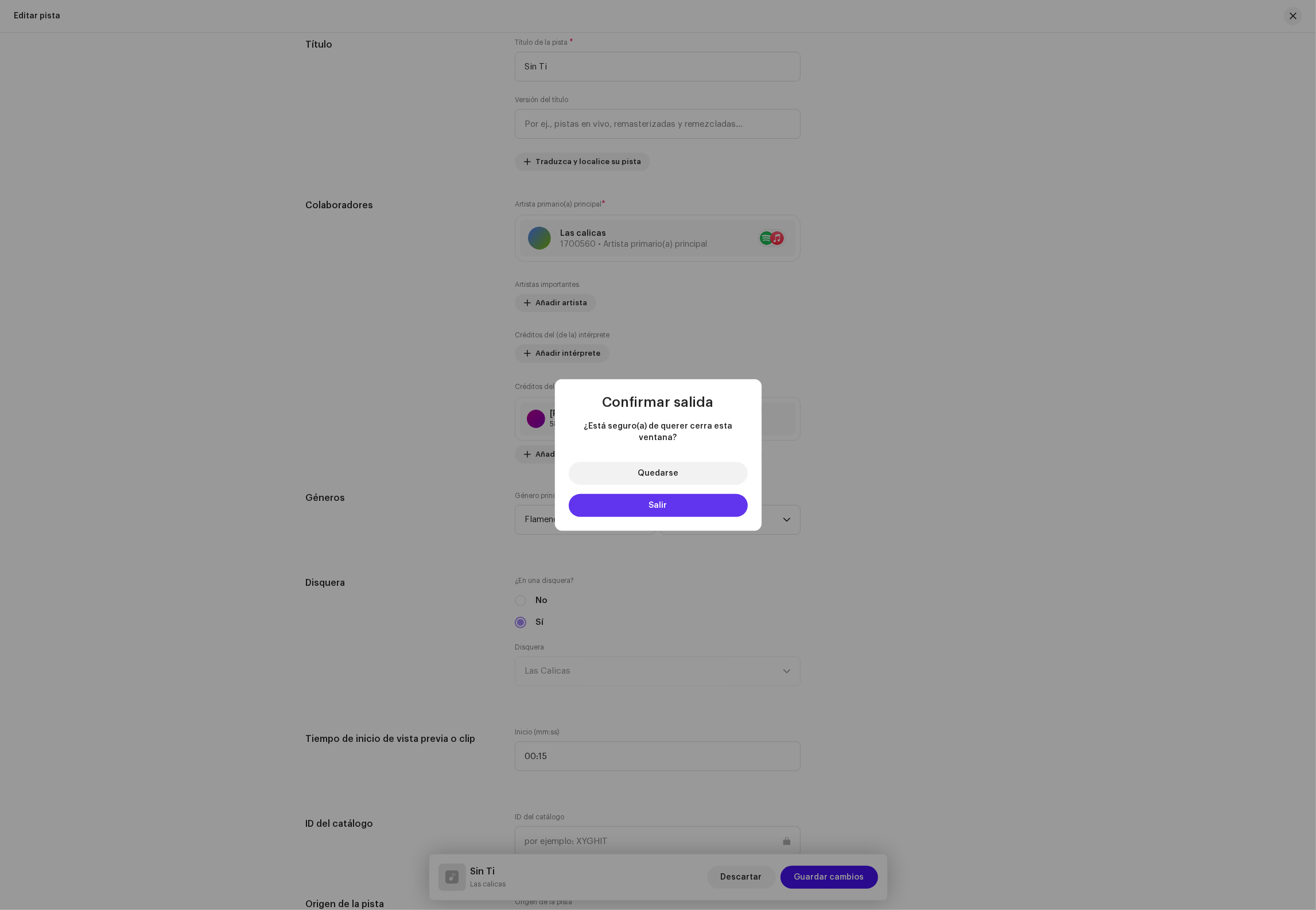
click at [665, 501] on span "Salir" at bounding box center [658, 505] width 18 height 8
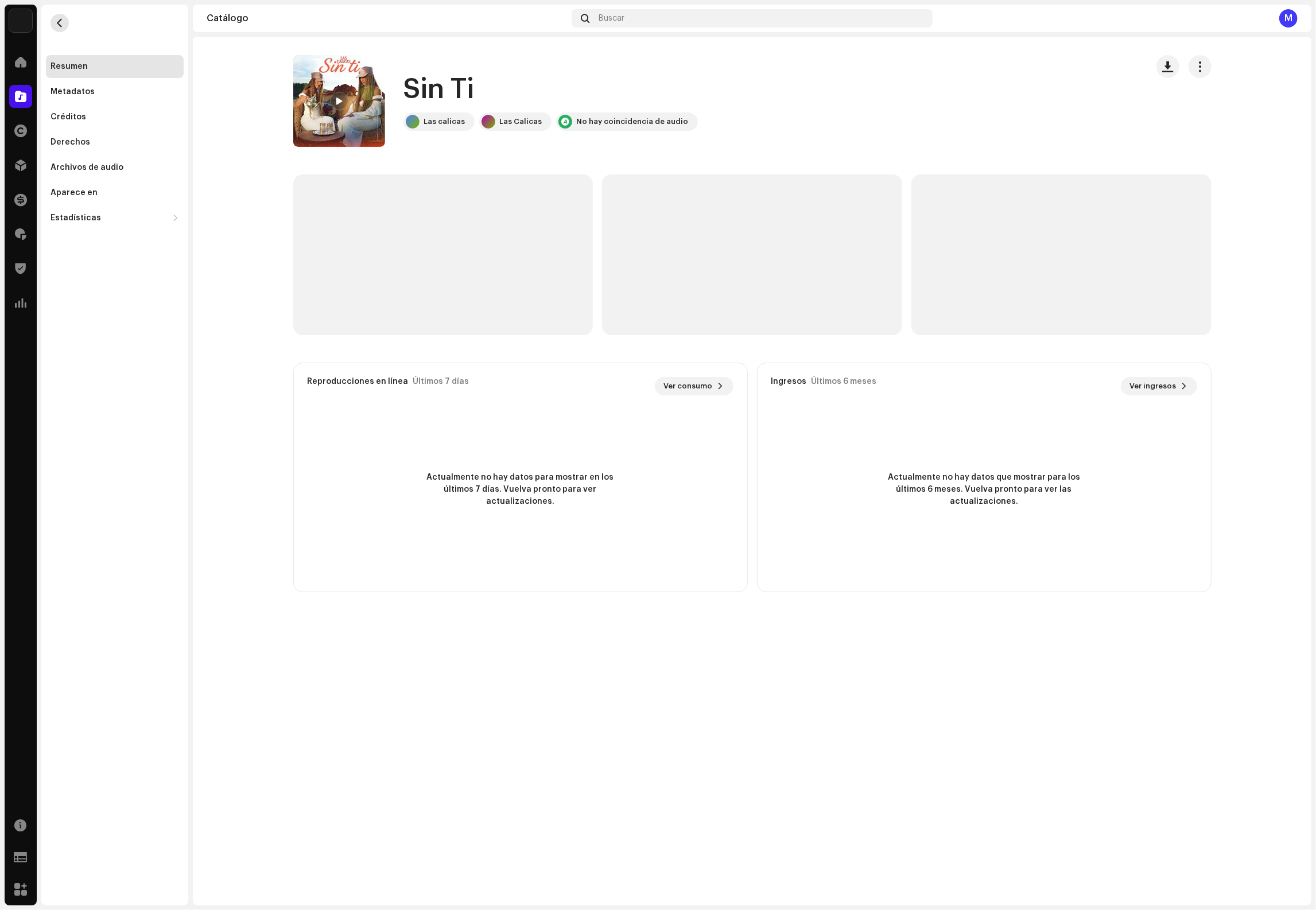
click at [59, 20] on span "button" at bounding box center [60, 23] width 9 height 9
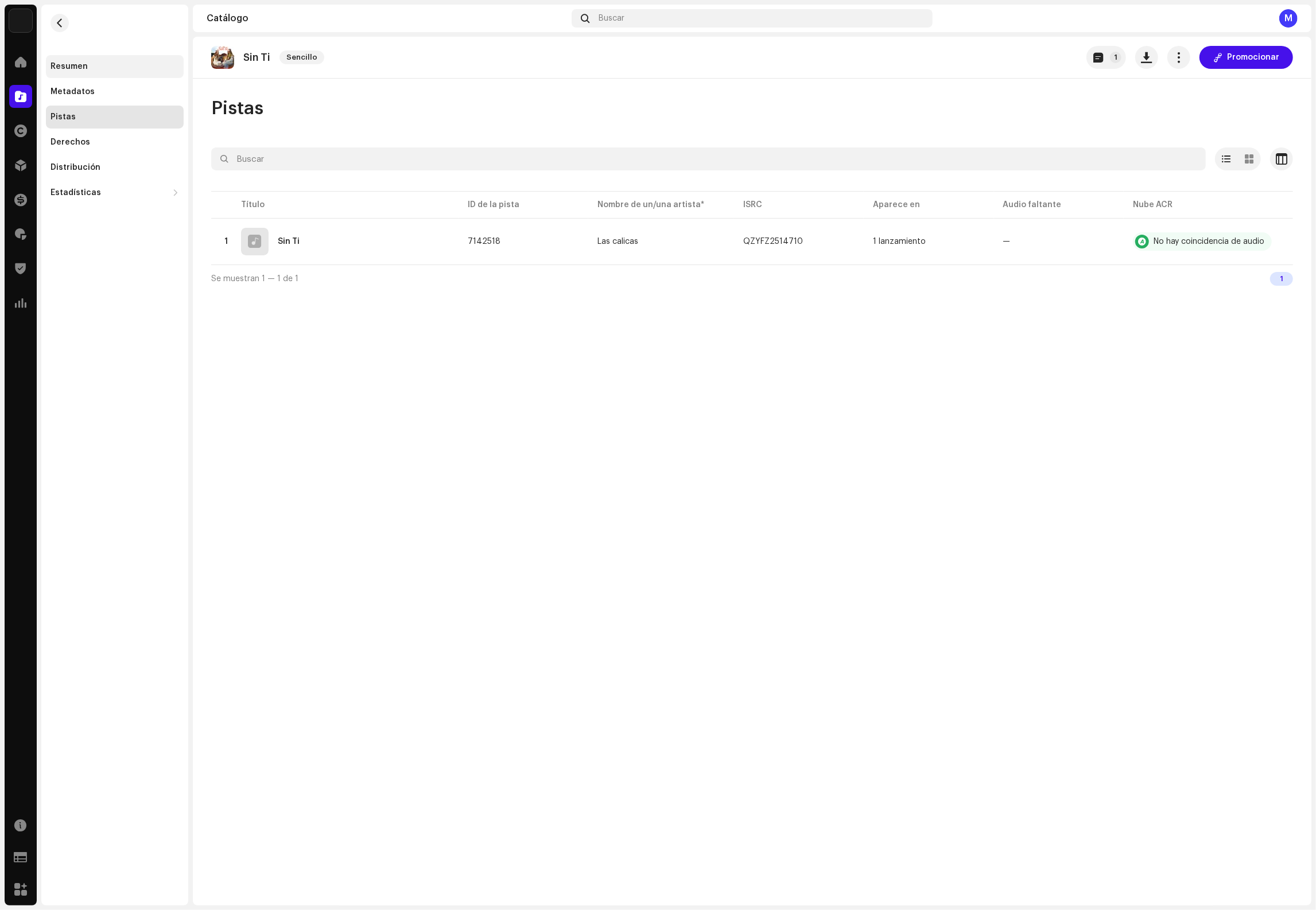
drag, startPoint x: 79, startPoint y: 67, endPoint x: 116, endPoint y: 67, distance: 37.0
click at [79, 67] on div "Resumen" at bounding box center [69, 66] width 38 height 9
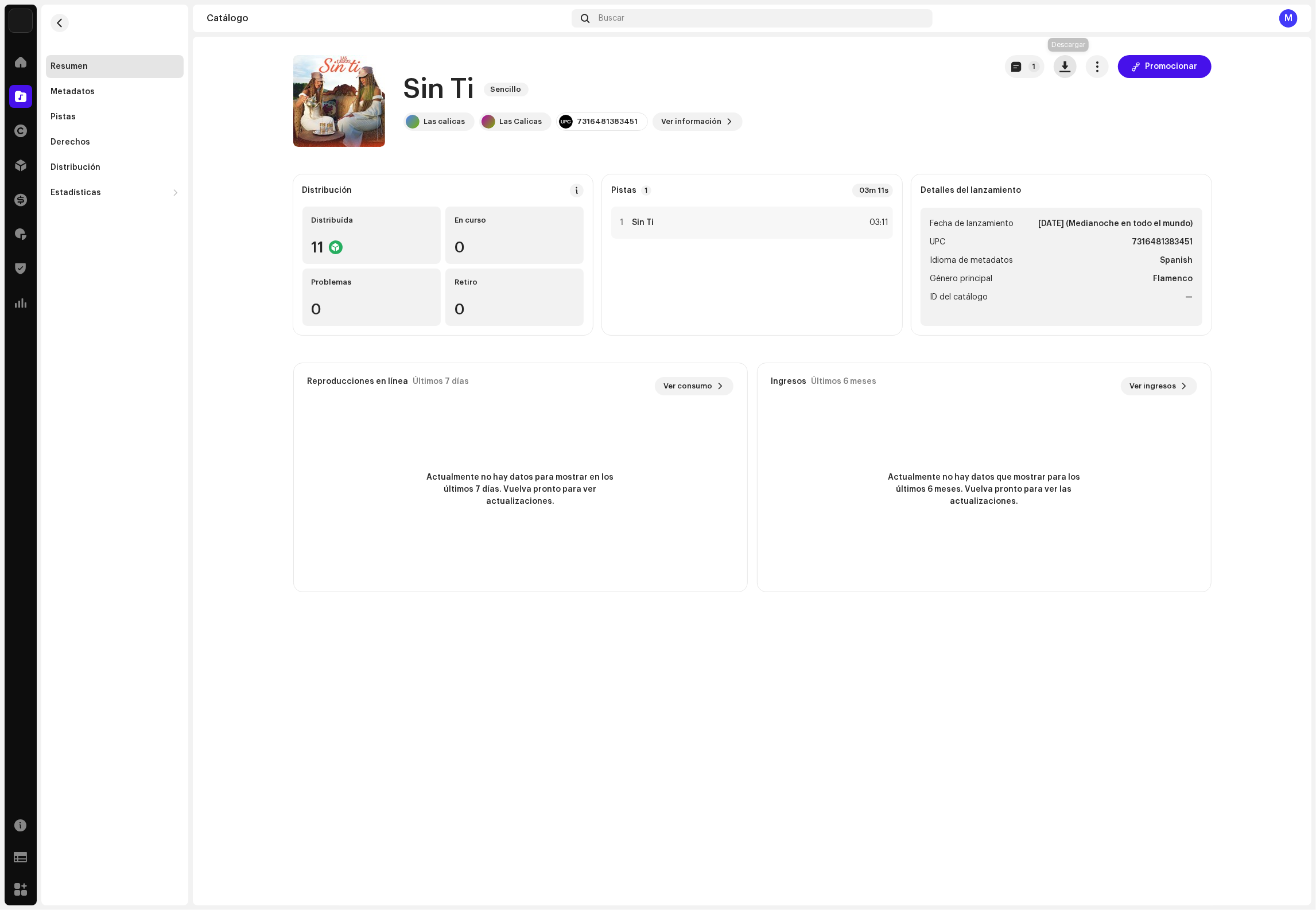
click at [1065, 65] on span "button" at bounding box center [1065, 66] width 11 height 9
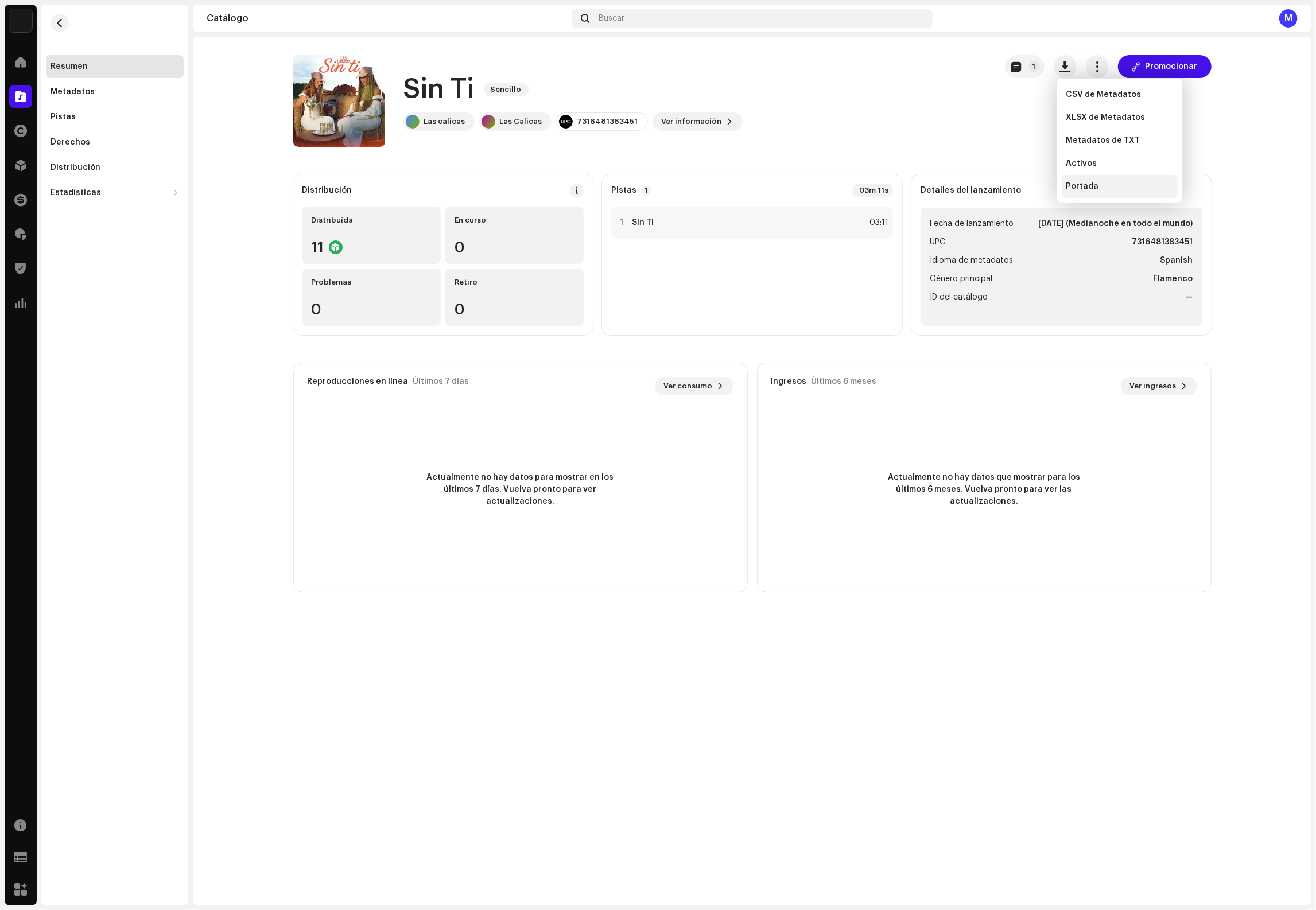
click at [1127, 184] on div "Portada" at bounding box center [1119, 186] width 106 height 9
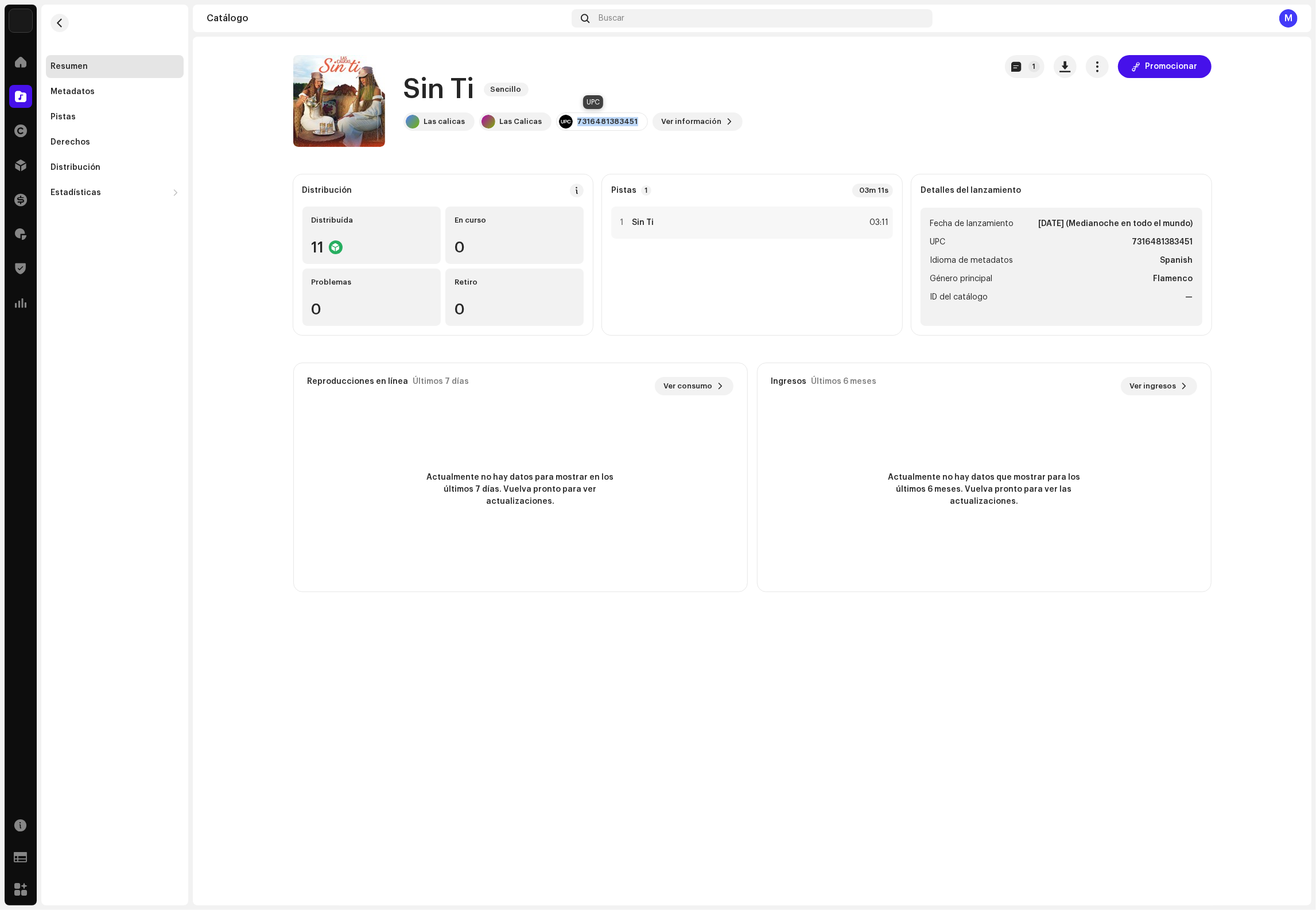
drag, startPoint x: 626, startPoint y: 122, endPoint x: 567, endPoint y: 121, distance: 59.0
click at [567, 121] on div "7316481383451" at bounding box center [602, 122] width 92 height 18
copy div "7316481383451"
click at [83, 116] on div "Pistas" at bounding box center [114, 117] width 128 height 9
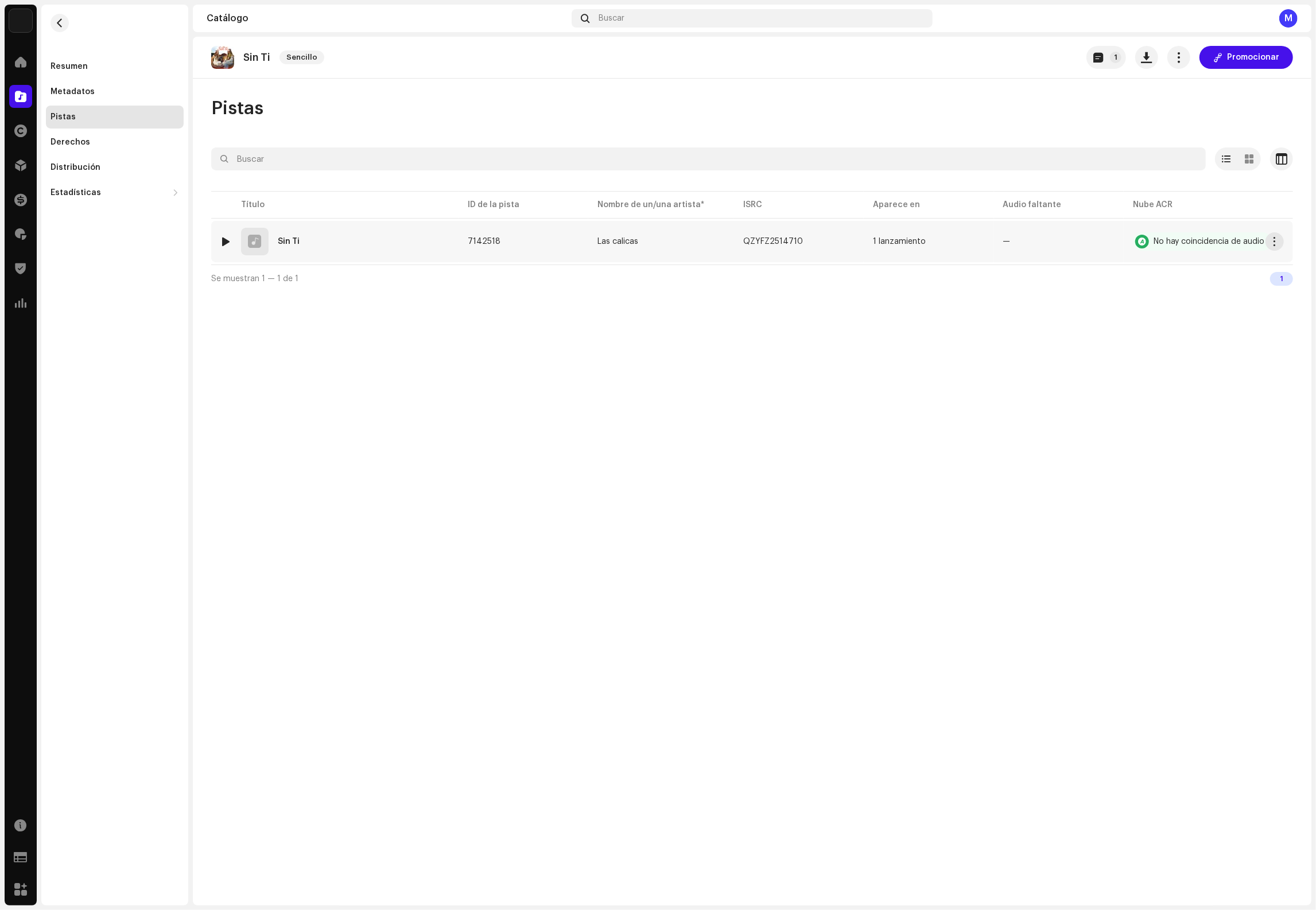
click at [355, 253] on div "1 Sin Ti" at bounding box center [335, 241] width 229 height 28
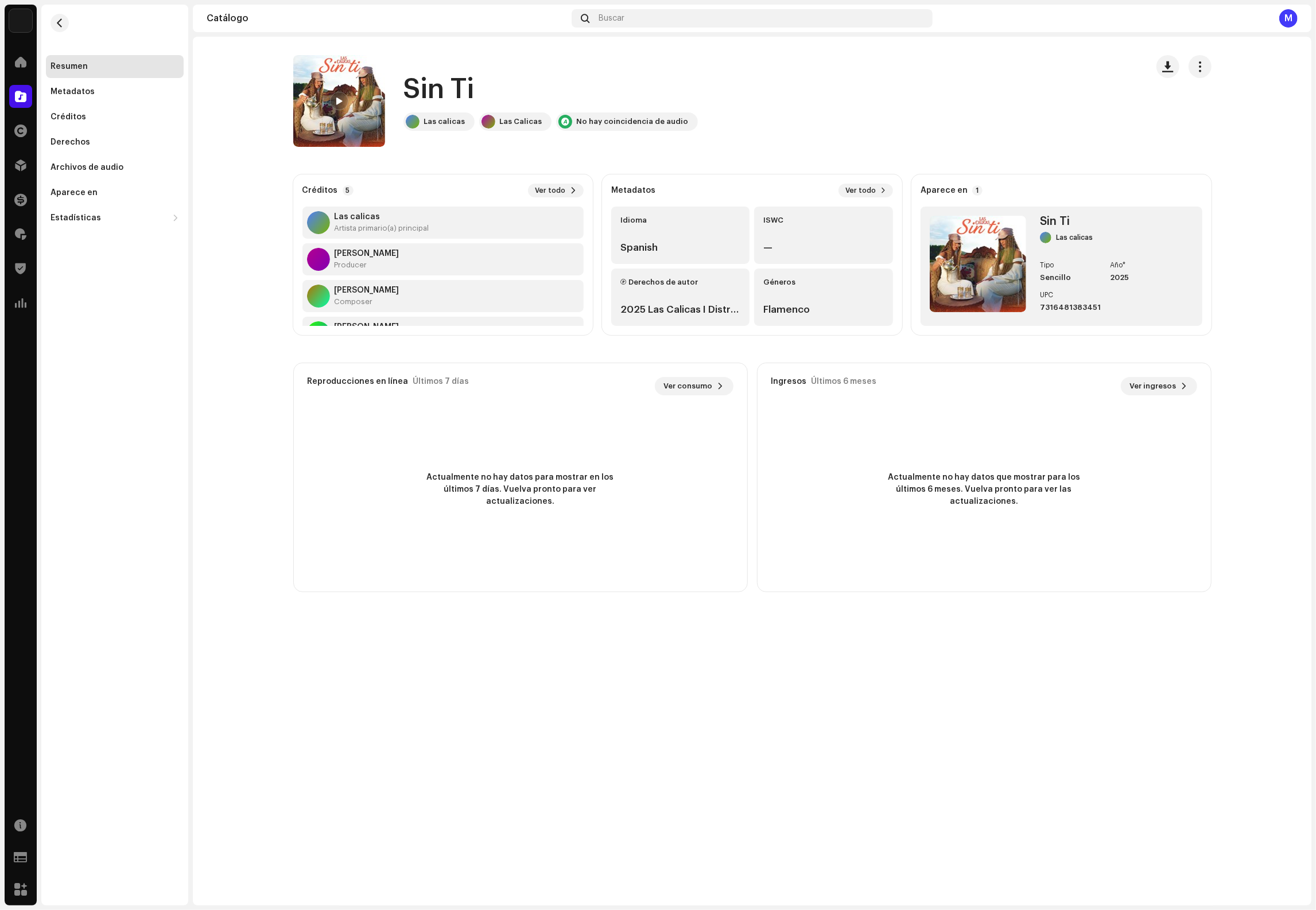
click at [677, 299] on div "Ⓟ Derechos de autor 2025 Las Calicas I Distribuido por WhiteMusic Europe S.L/WD…" at bounding box center [680, 297] width 138 height 57
click at [673, 314] on div "2025 Las Calicas I Distribuido por WhiteMusic Europe S.L/WDistribution" at bounding box center [680, 309] width 120 height 13
click at [1197, 67] on span "button" at bounding box center [1200, 66] width 11 height 9
click at [1204, 114] on span "Editar" at bounding box center [1210, 117] width 24 height 9
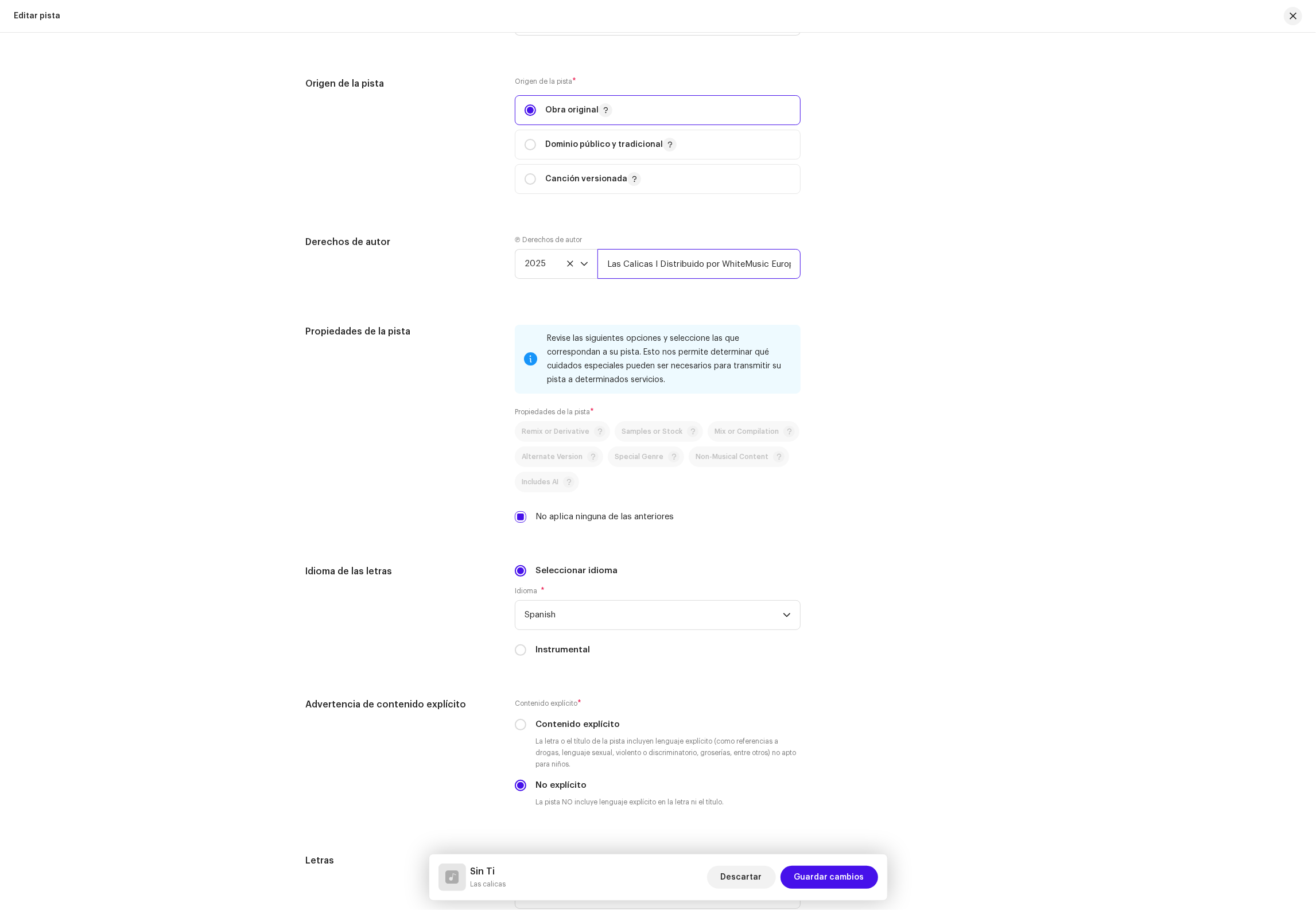
scroll to position [0, 81]
drag, startPoint x: 604, startPoint y: 272, endPoint x: 844, endPoint y: 272, distance: 240.0
click at [897, 270] on div "Derechos de autor Ⓟ Derechos de autor 2025 Las Calicas I Distribuido por WhiteM…" at bounding box center [658, 266] width 705 height 62
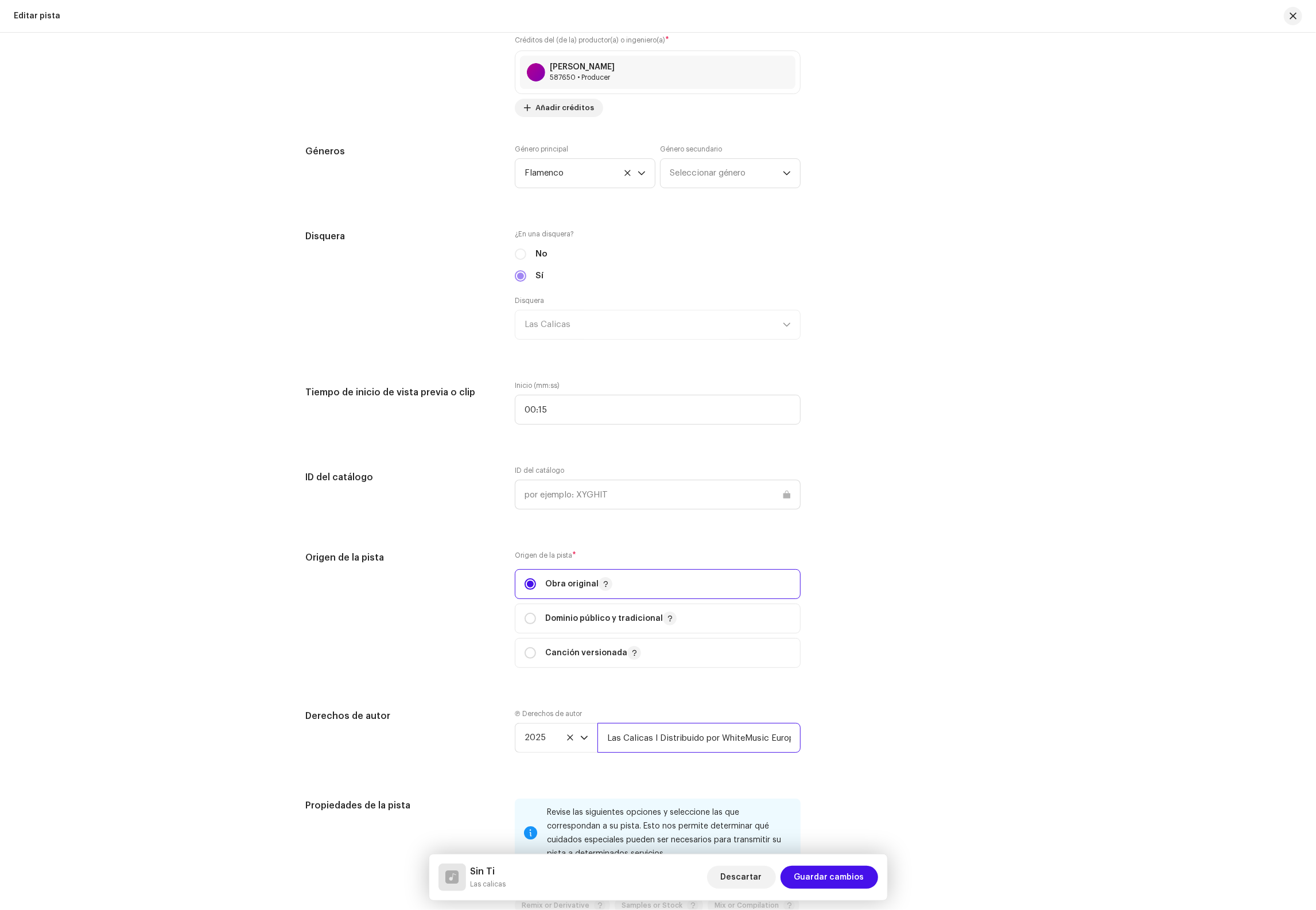
scroll to position [583, 0]
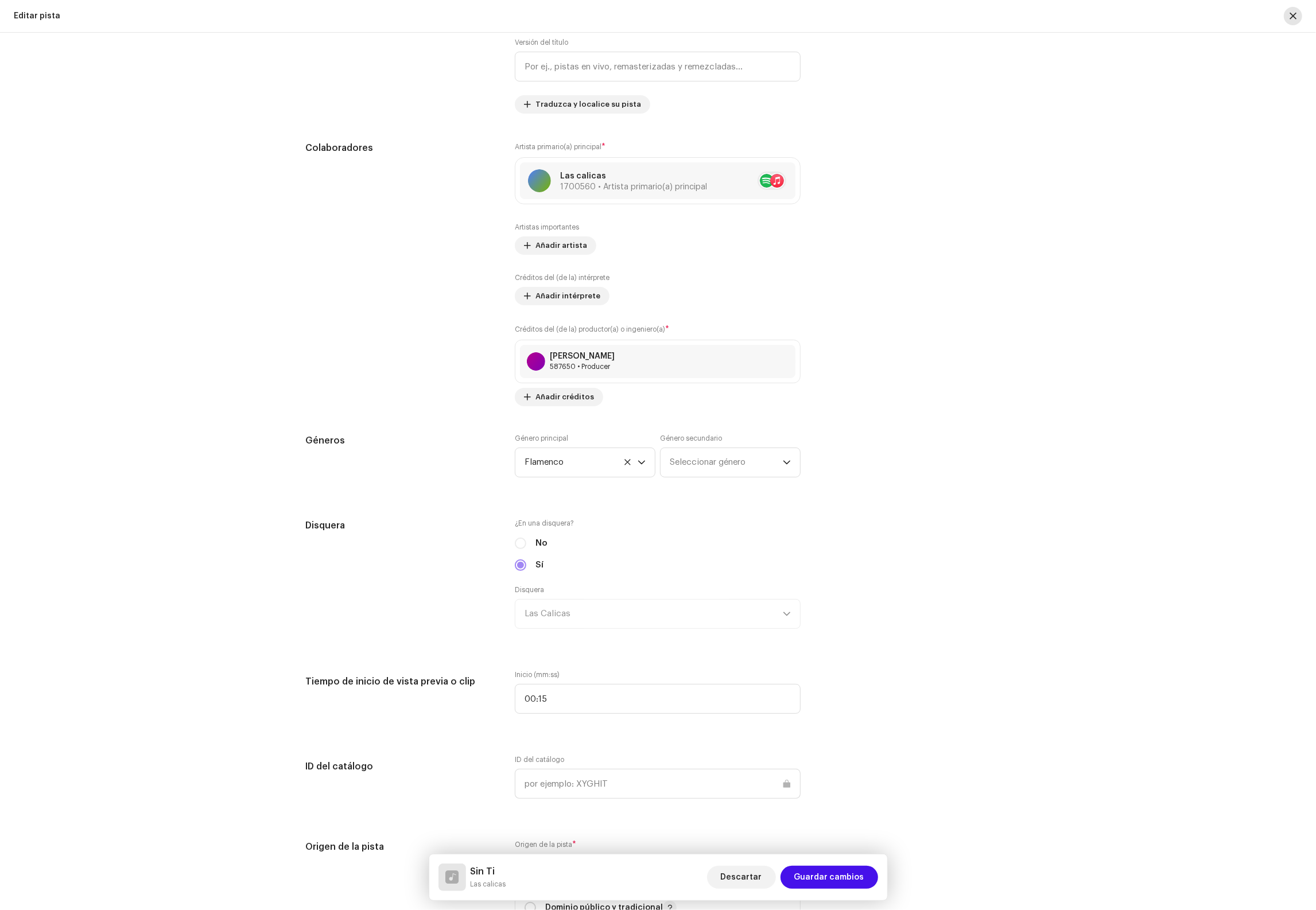
click at [1288, 19] on button "button" at bounding box center [1293, 16] width 18 height 18
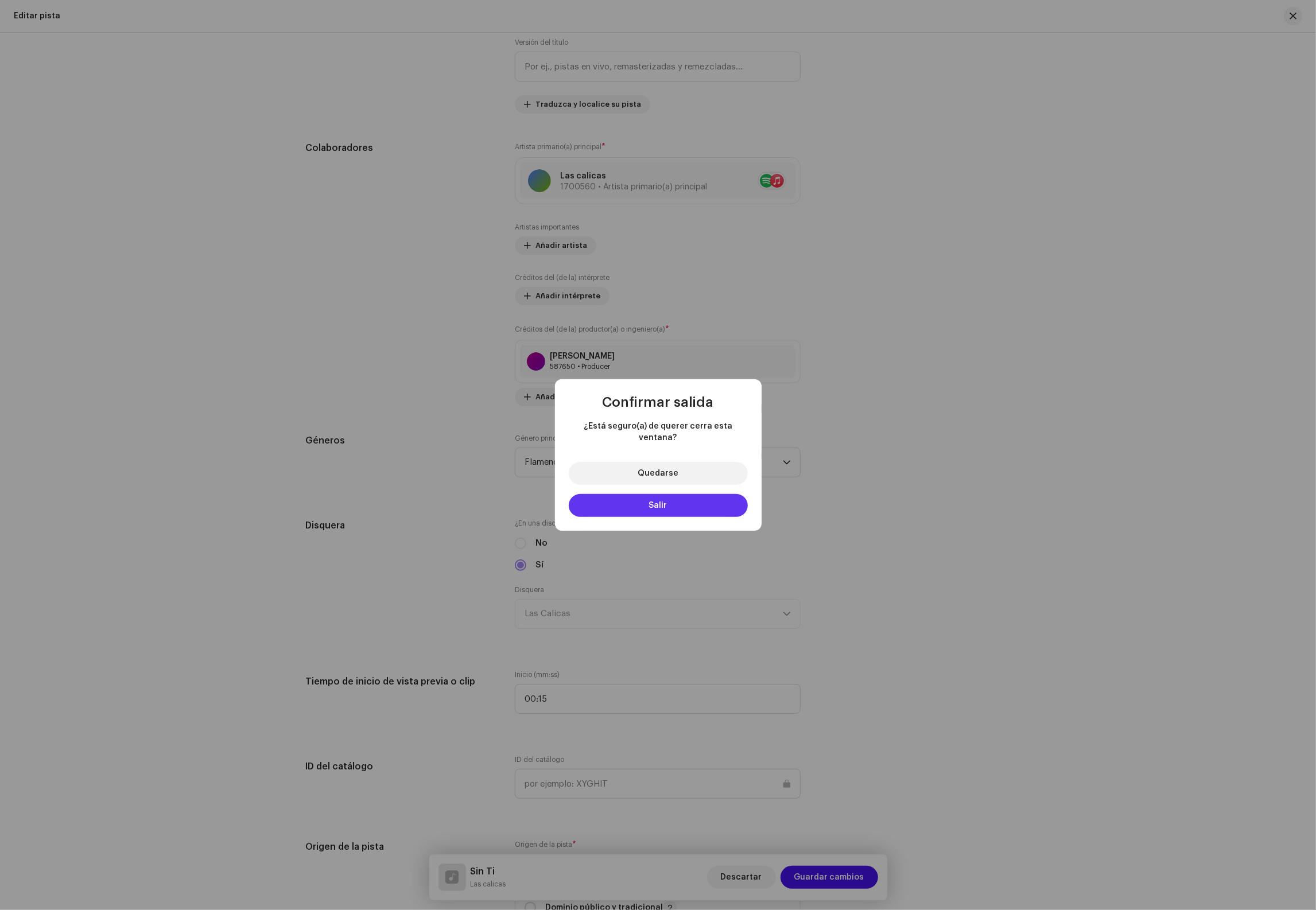
click at [660, 494] on button "Salir" at bounding box center [658, 506] width 179 height 23
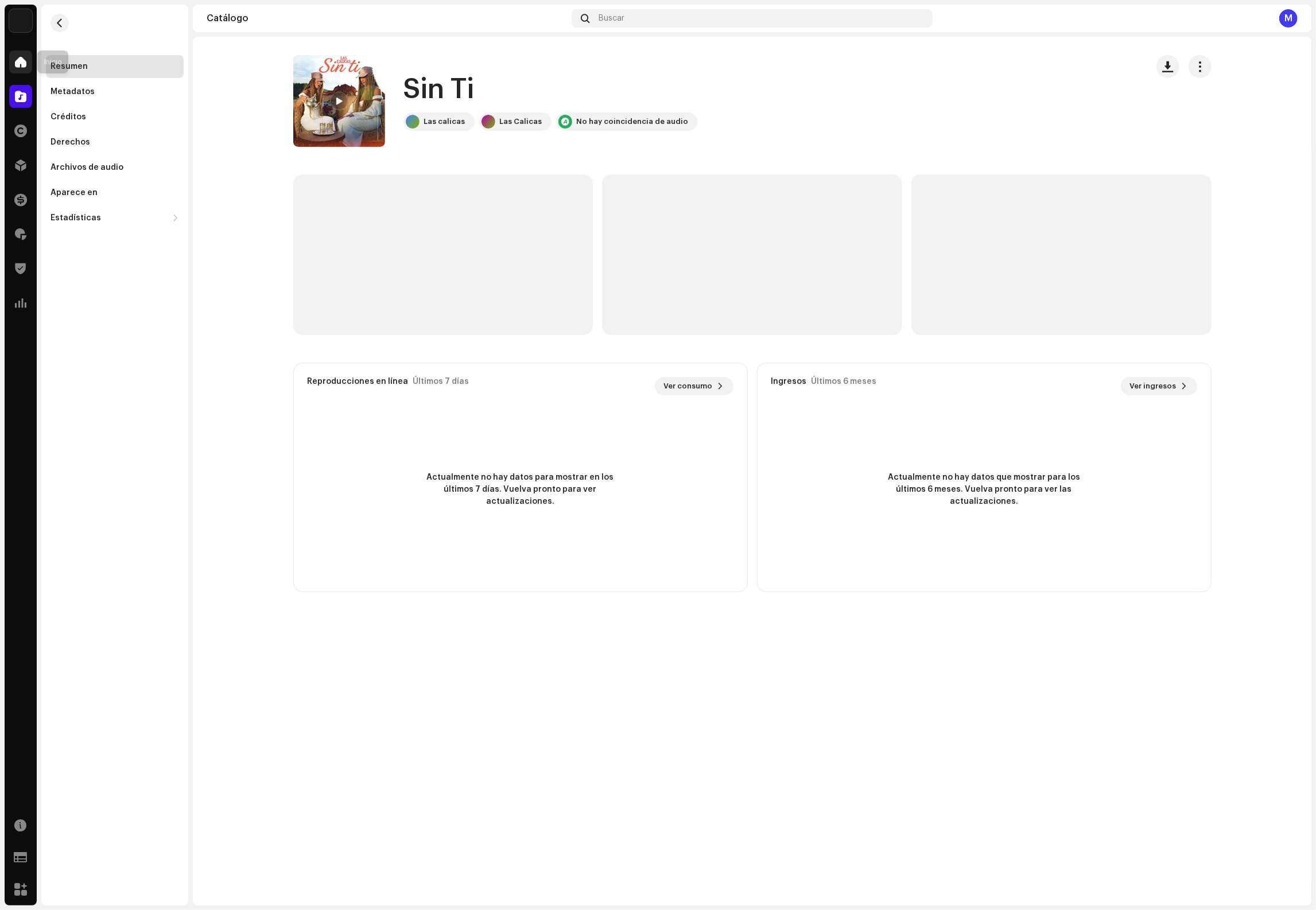
click at [16, 64] on span at bounding box center [21, 62] width 11 height 9
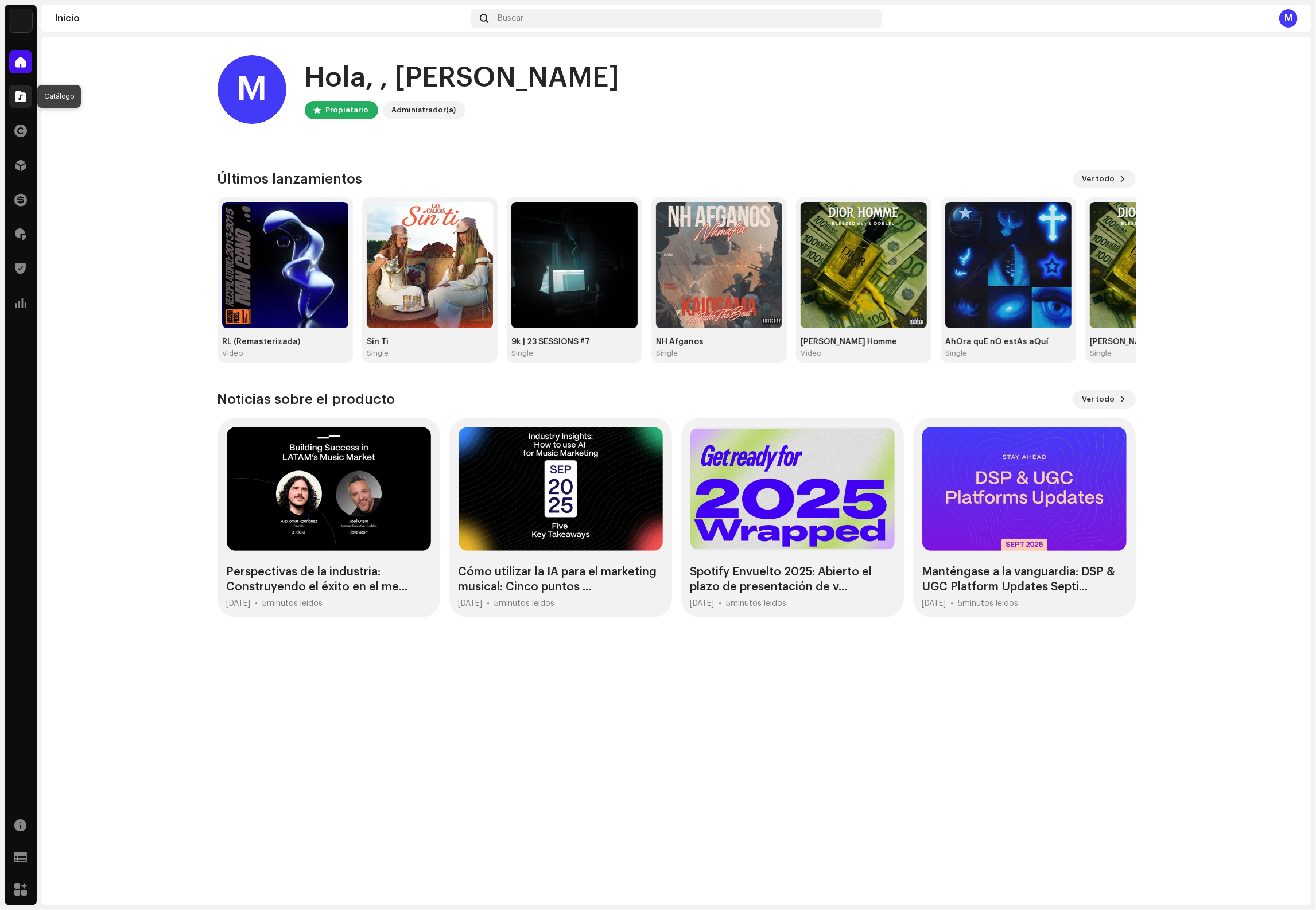
click at [20, 98] on span at bounding box center [21, 96] width 11 height 9
click at [28, 86] on div at bounding box center [21, 96] width 23 height 23
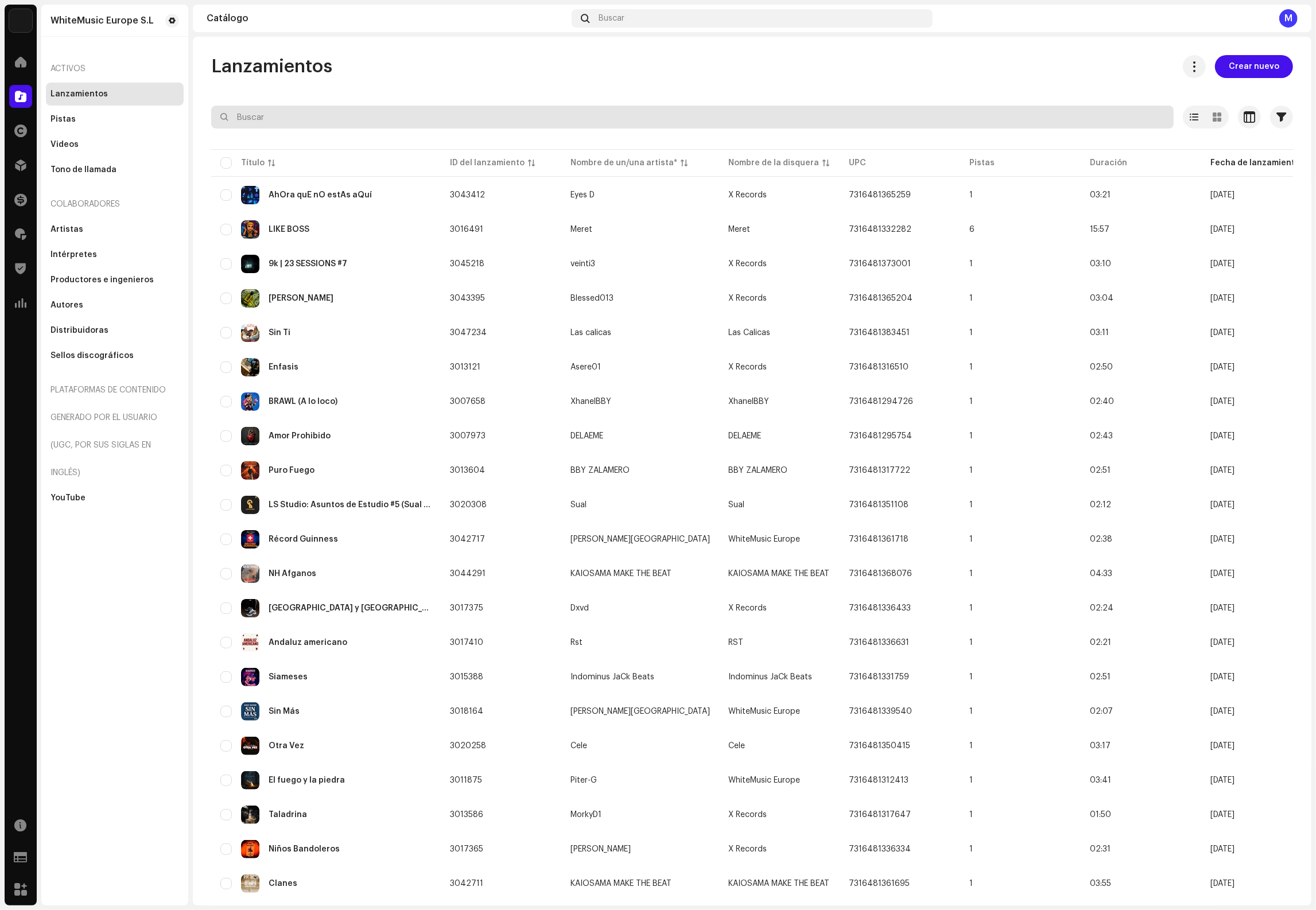
click at [345, 120] on input "text" at bounding box center [692, 117] width 963 height 23
click at [346, 540] on div "Récord Guinness" at bounding box center [326, 540] width 211 height 18
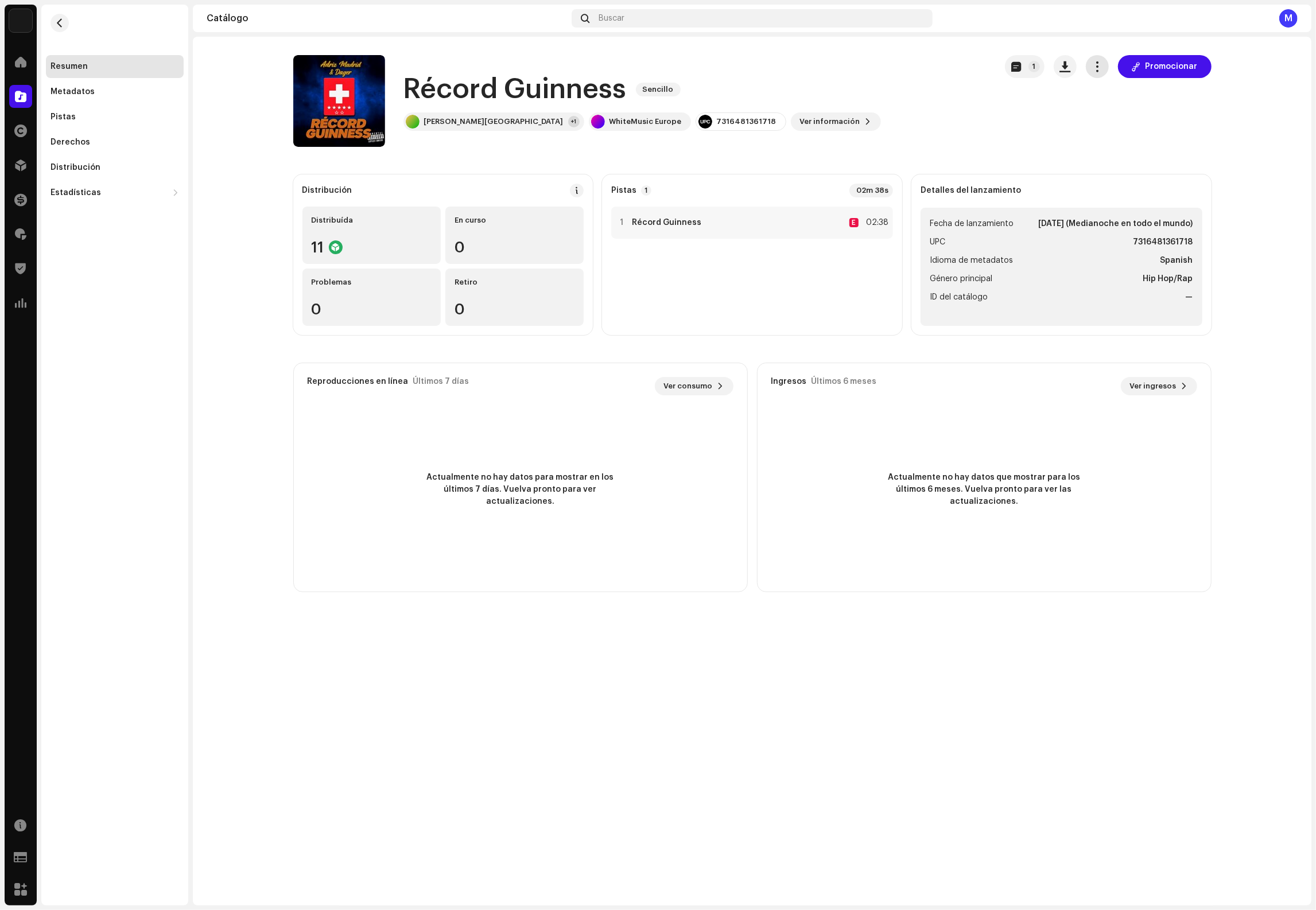
click at [1102, 66] on span "button" at bounding box center [1097, 66] width 11 height 9
click at [1110, 116] on span "Editar" at bounding box center [1111, 117] width 24 height 9
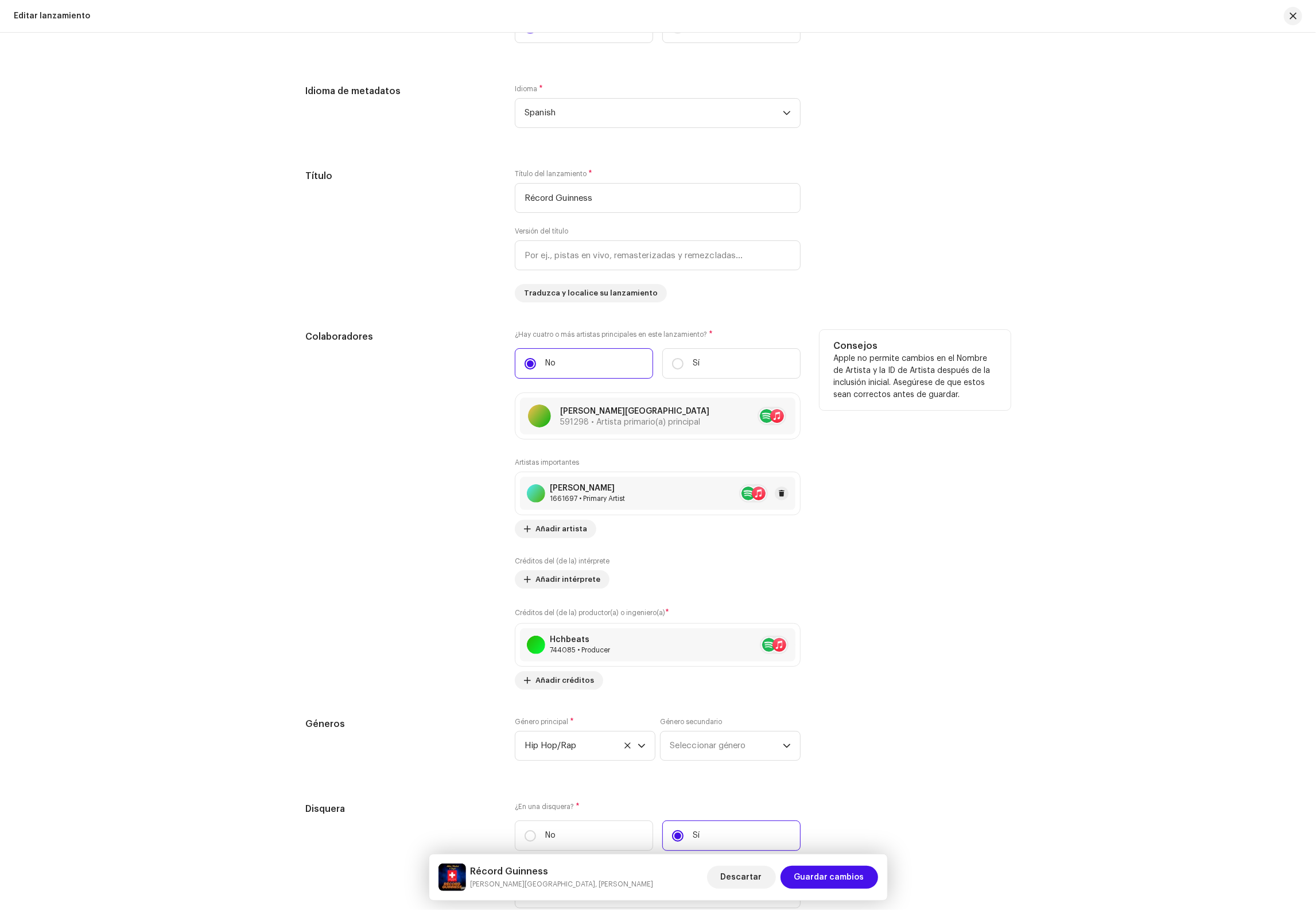
scroll to position [742, 0]
click at [565, 526] on span "Añadir artista" at bounding box center [561, 525] width 52 height 23
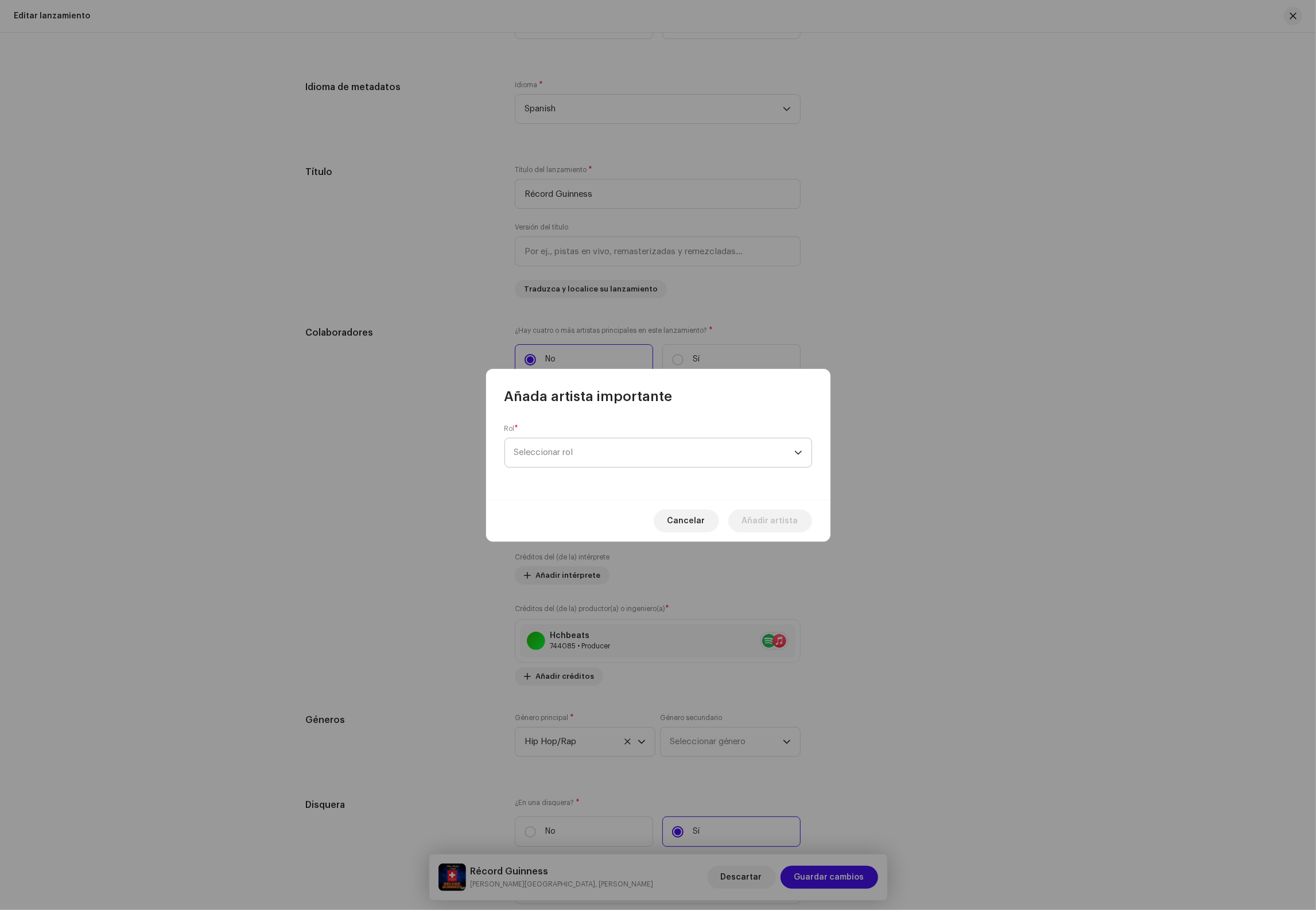
click at [624, 445] on span "Seleccionar rol" at bounding box center [654, 453] width 280 height 28
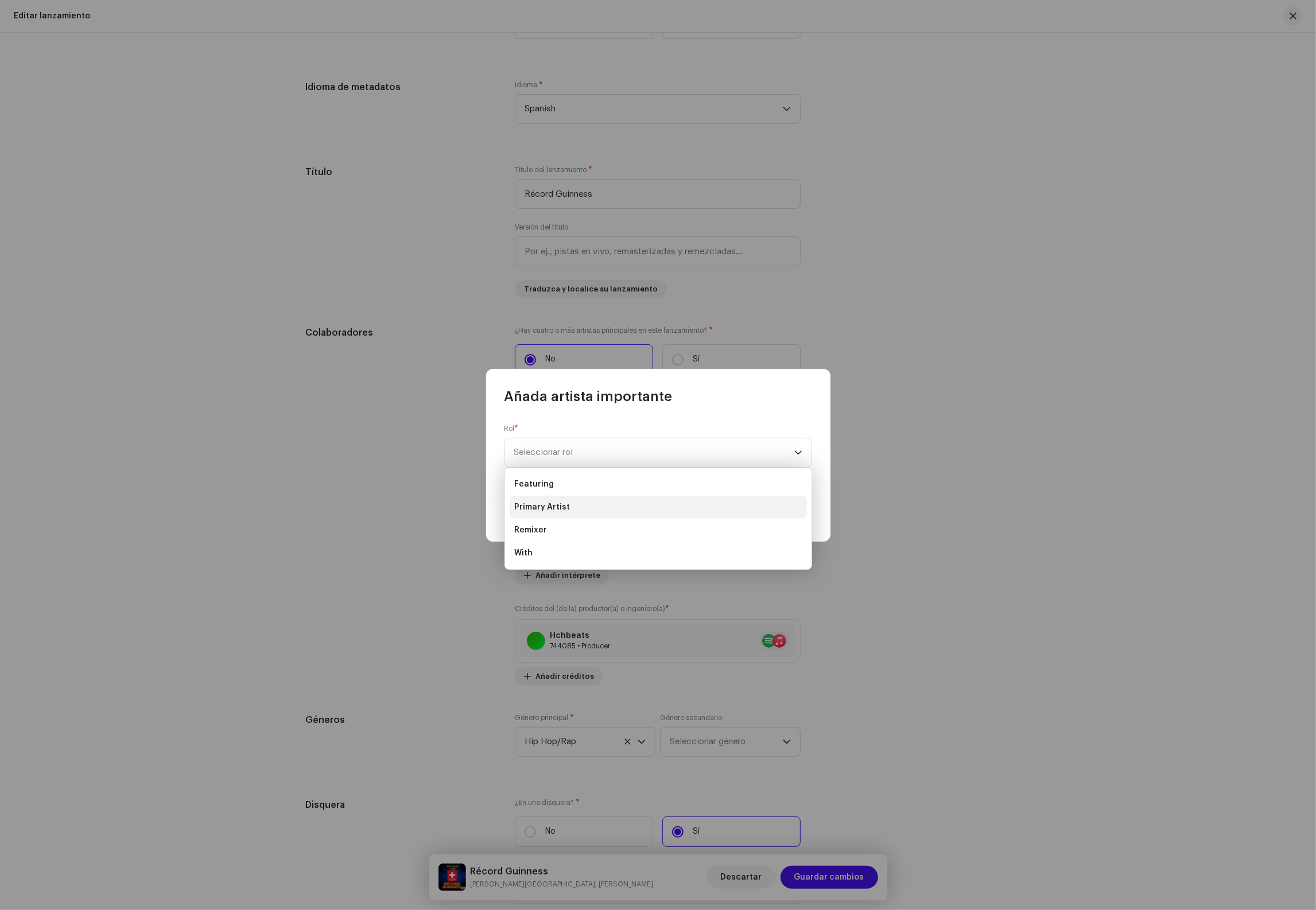
click at [567, 504] on li "Primary Artist" at bounding box center [658, 507] width 297 height 23
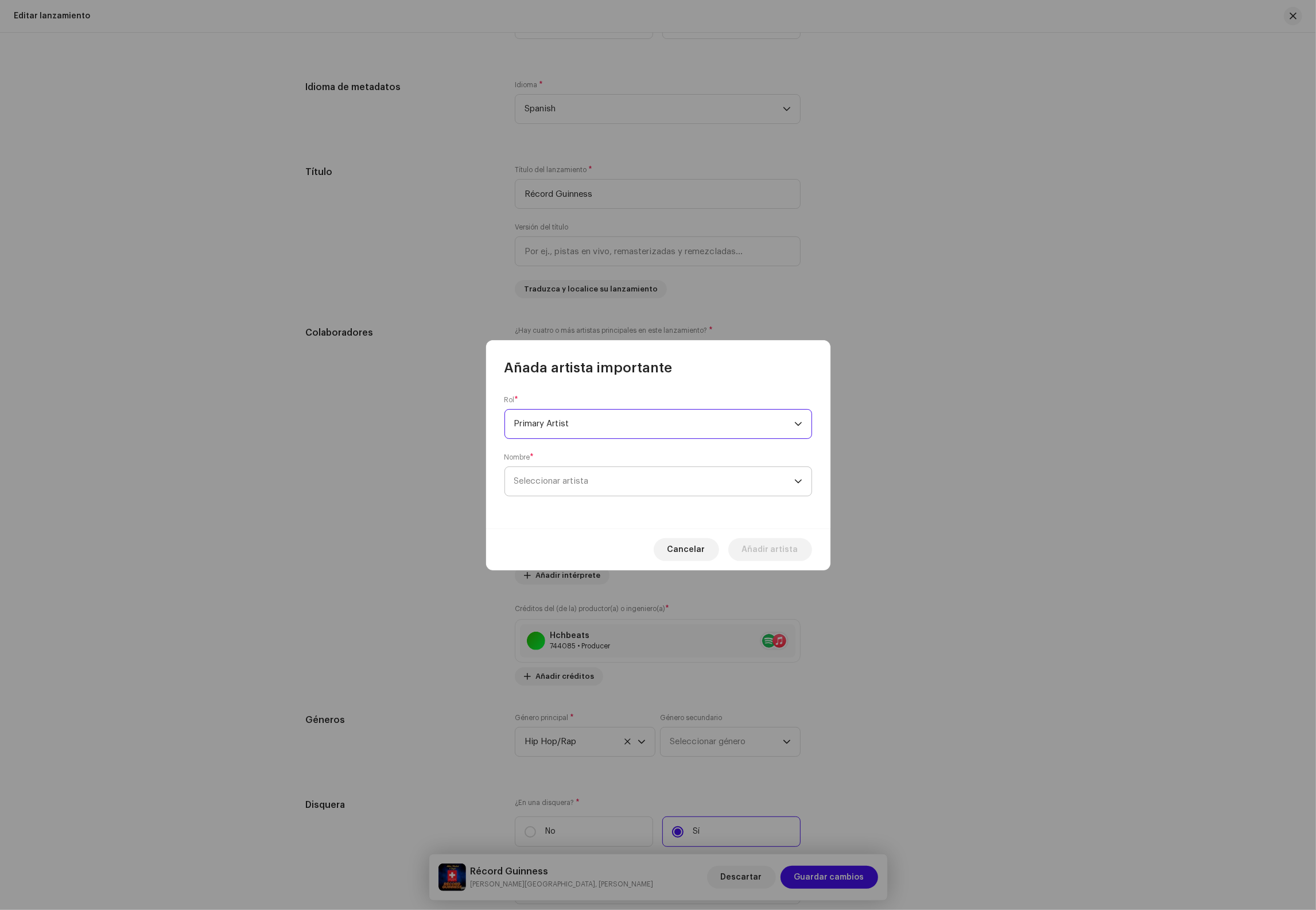
click at [609, 482] on span "Seleccionar artista" at bounding box center [654, 482] width 280 height 28
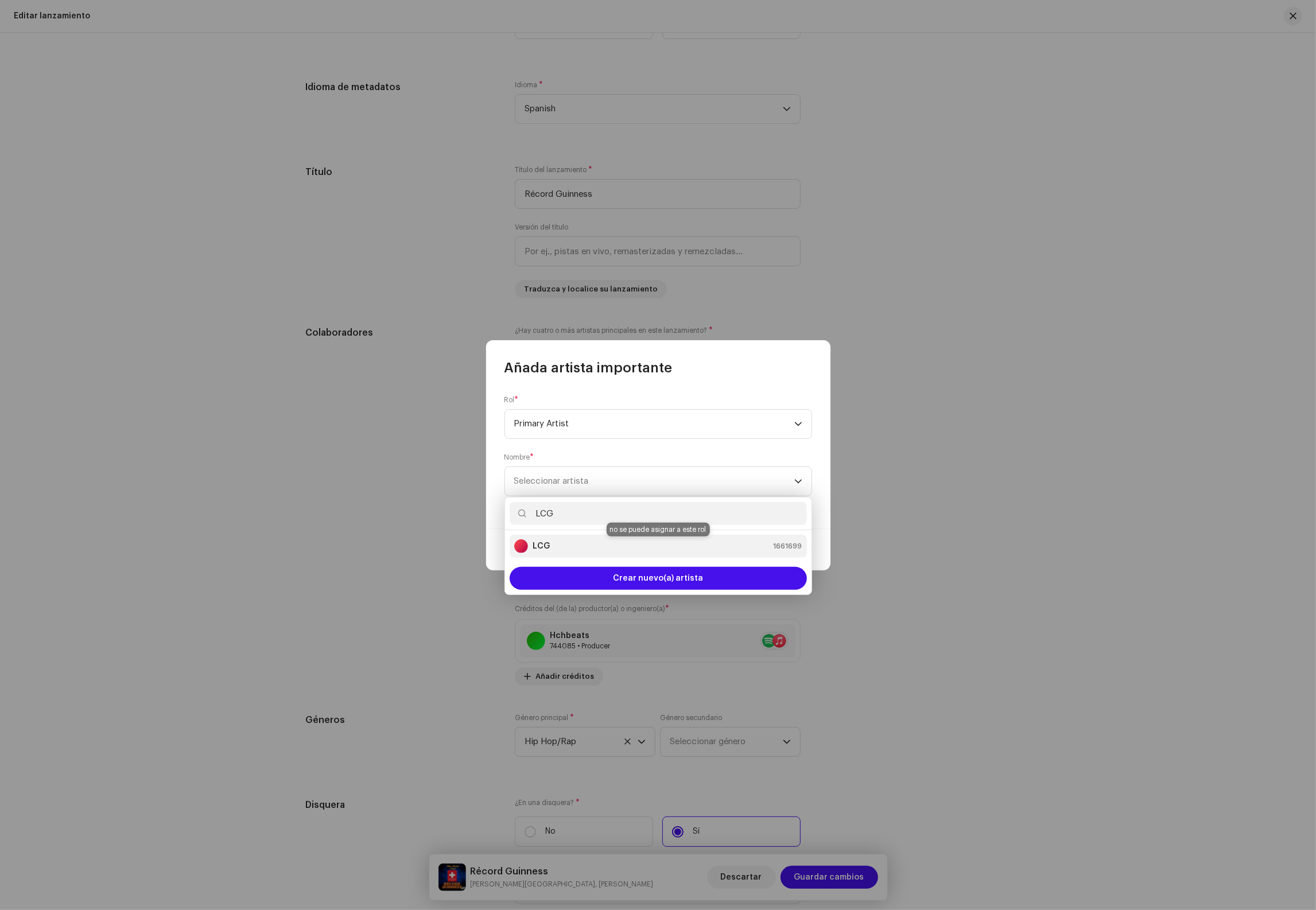
type input "LCG"
click at [599, 549] on div "LCG 1661699" at bounding box center [658, 546] width 288 height 13
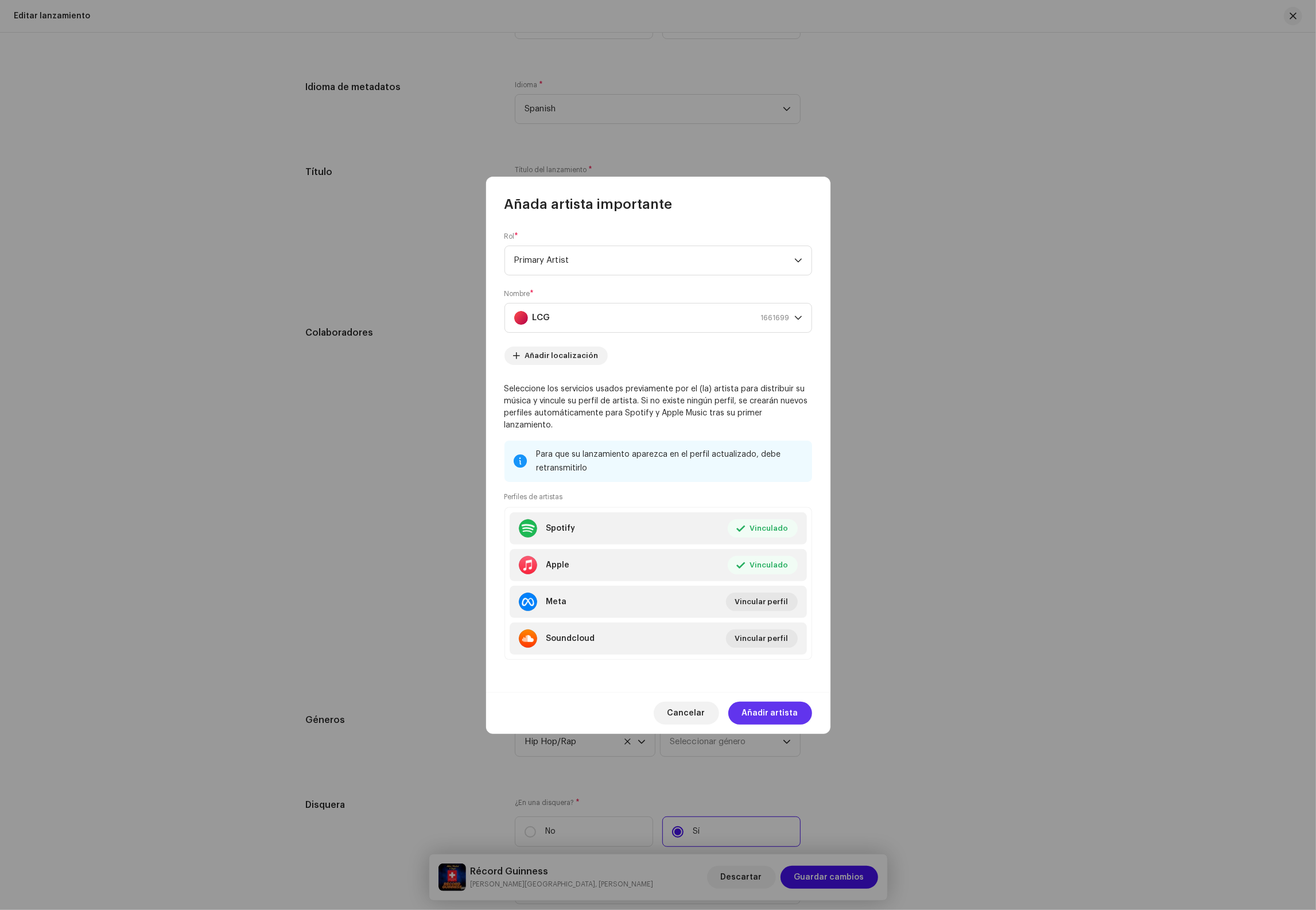
click at [786, 704] on span "Añadir artista" at bounding box center [770, 713] width 56 height 23
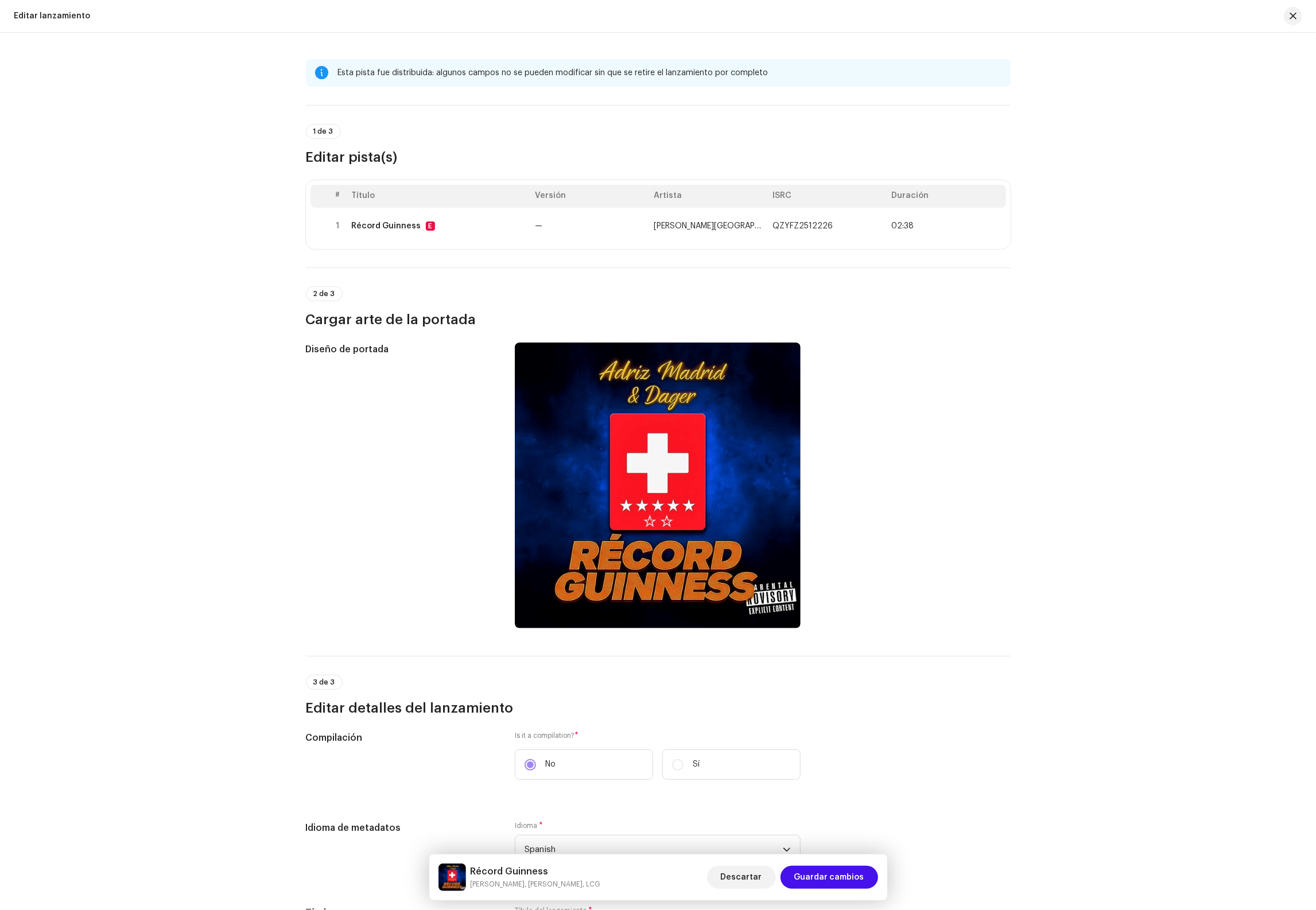
scroll to position [0, 0]
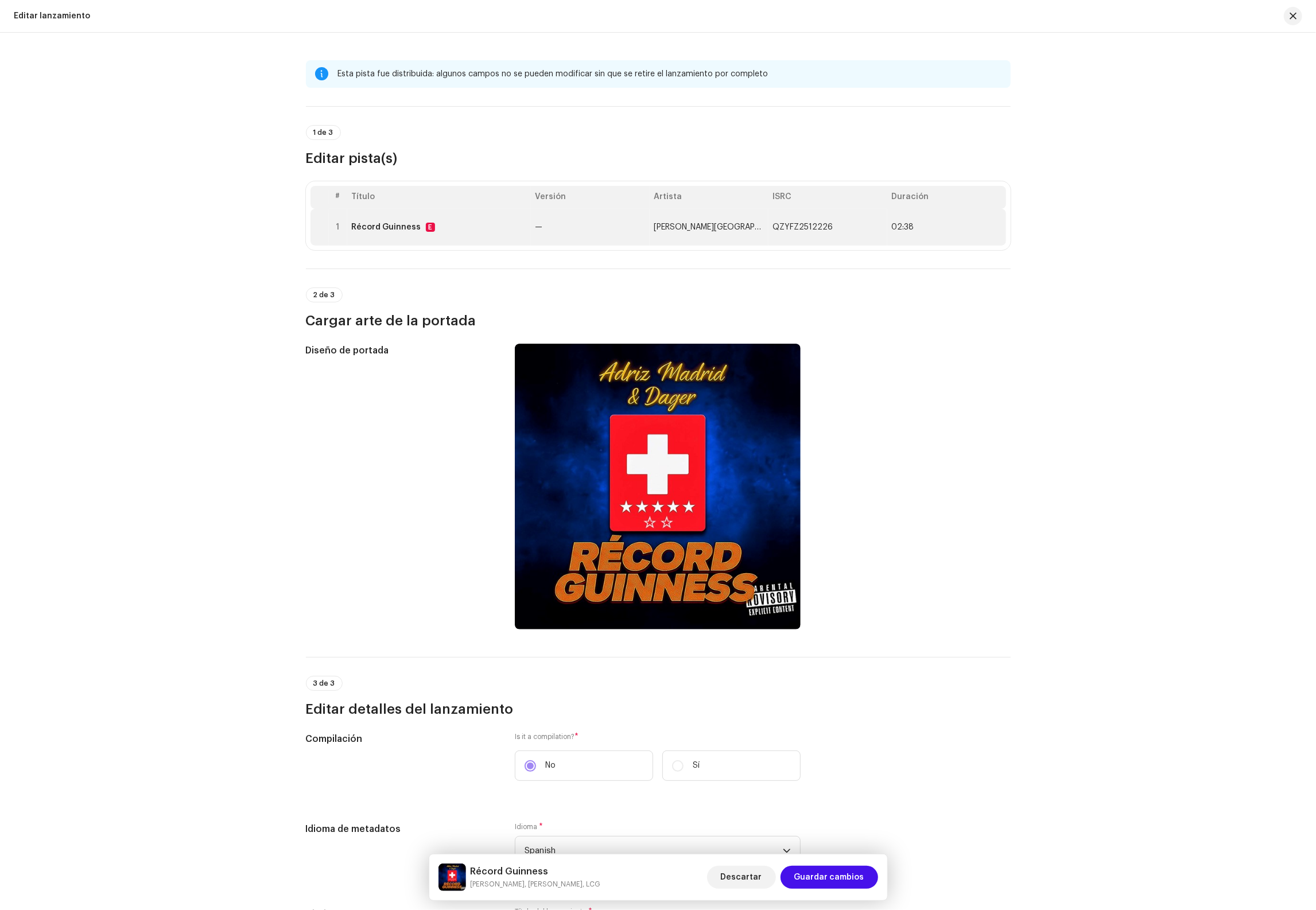
click at [600, 233] on td "—" at bounding box center [590, 228] width 118 height 37
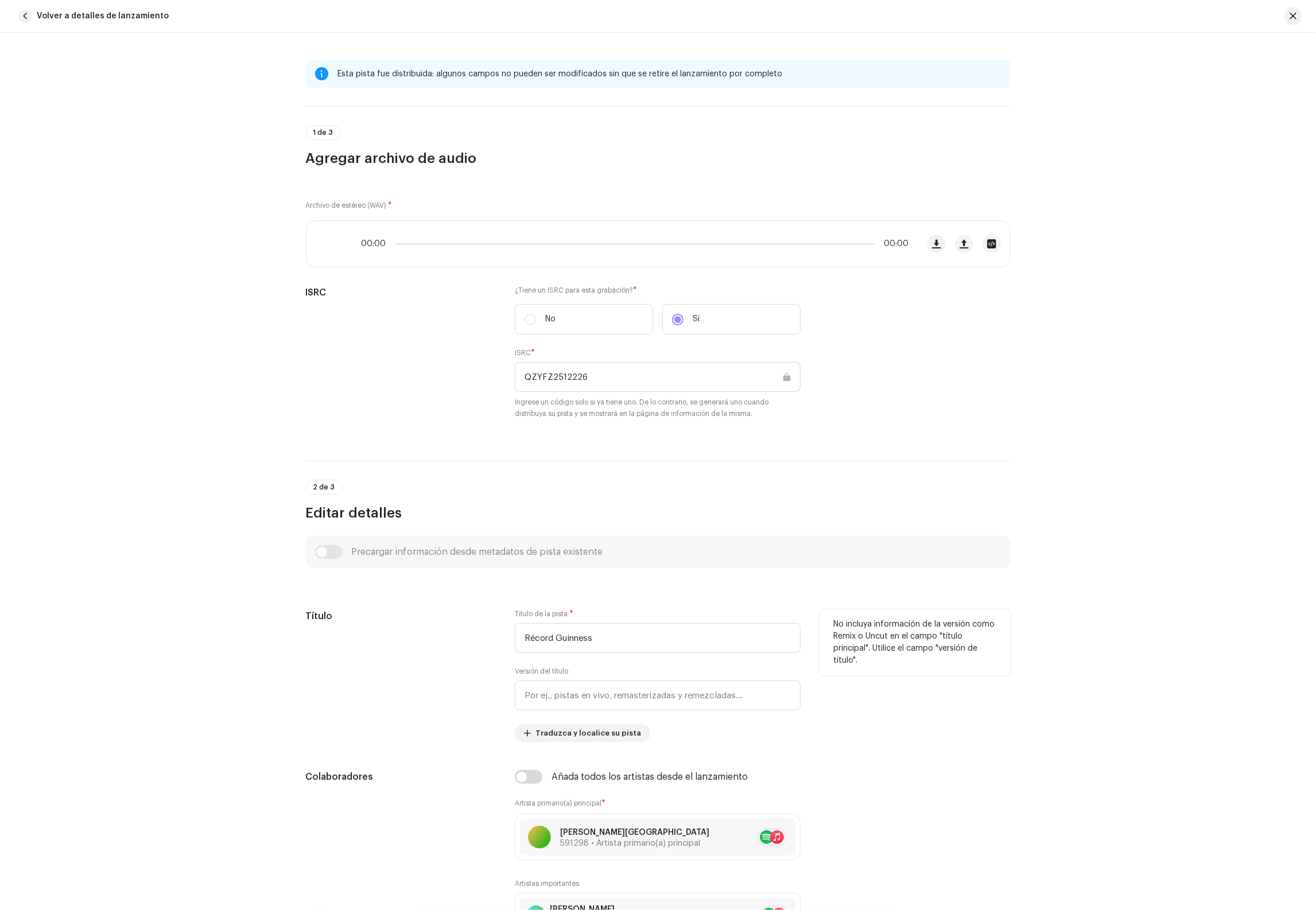
scroll to position [501, 0]
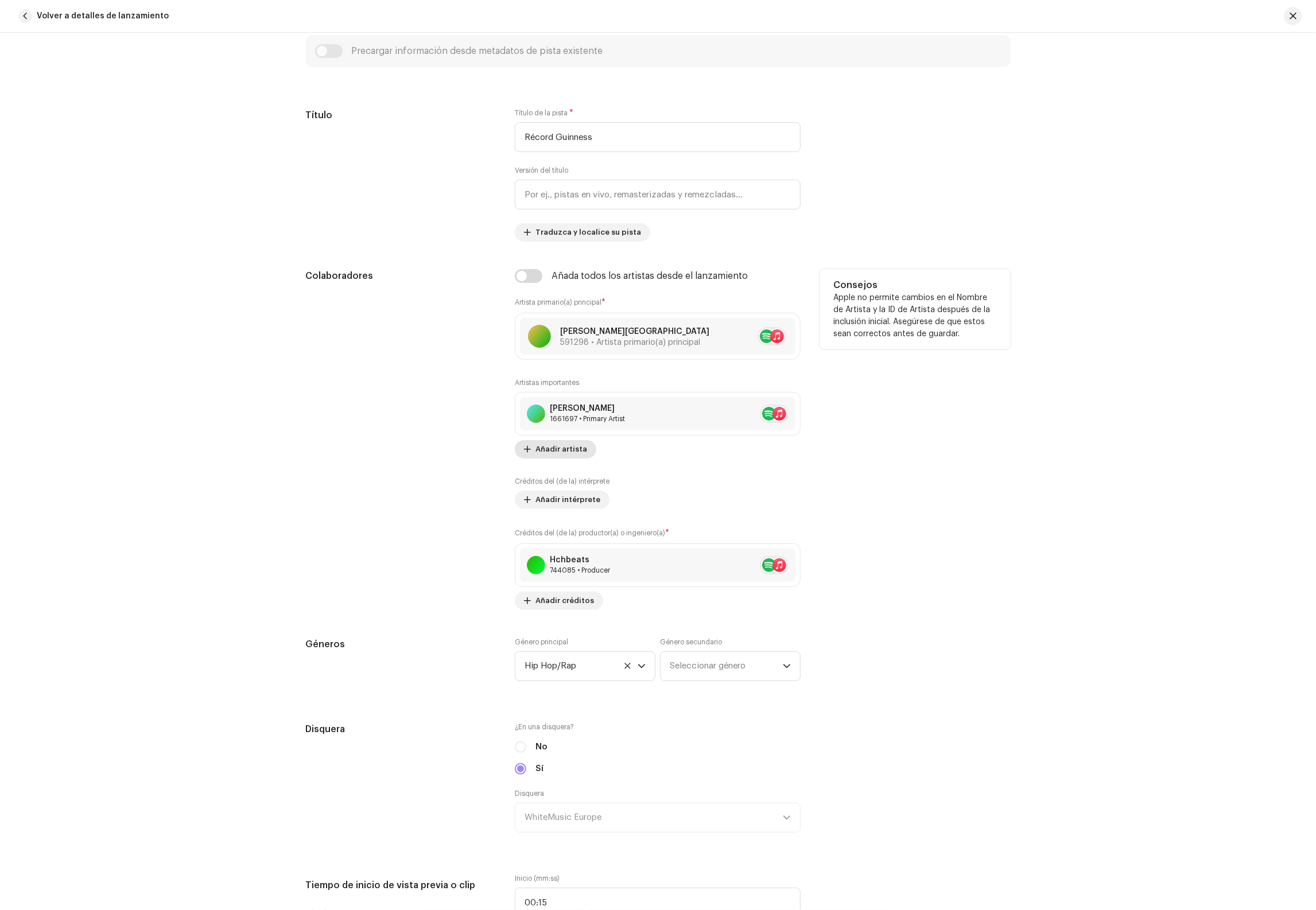
click at [555, 455] on span "Añadir artista" at bounding box center [561, 449] width 52 height 23
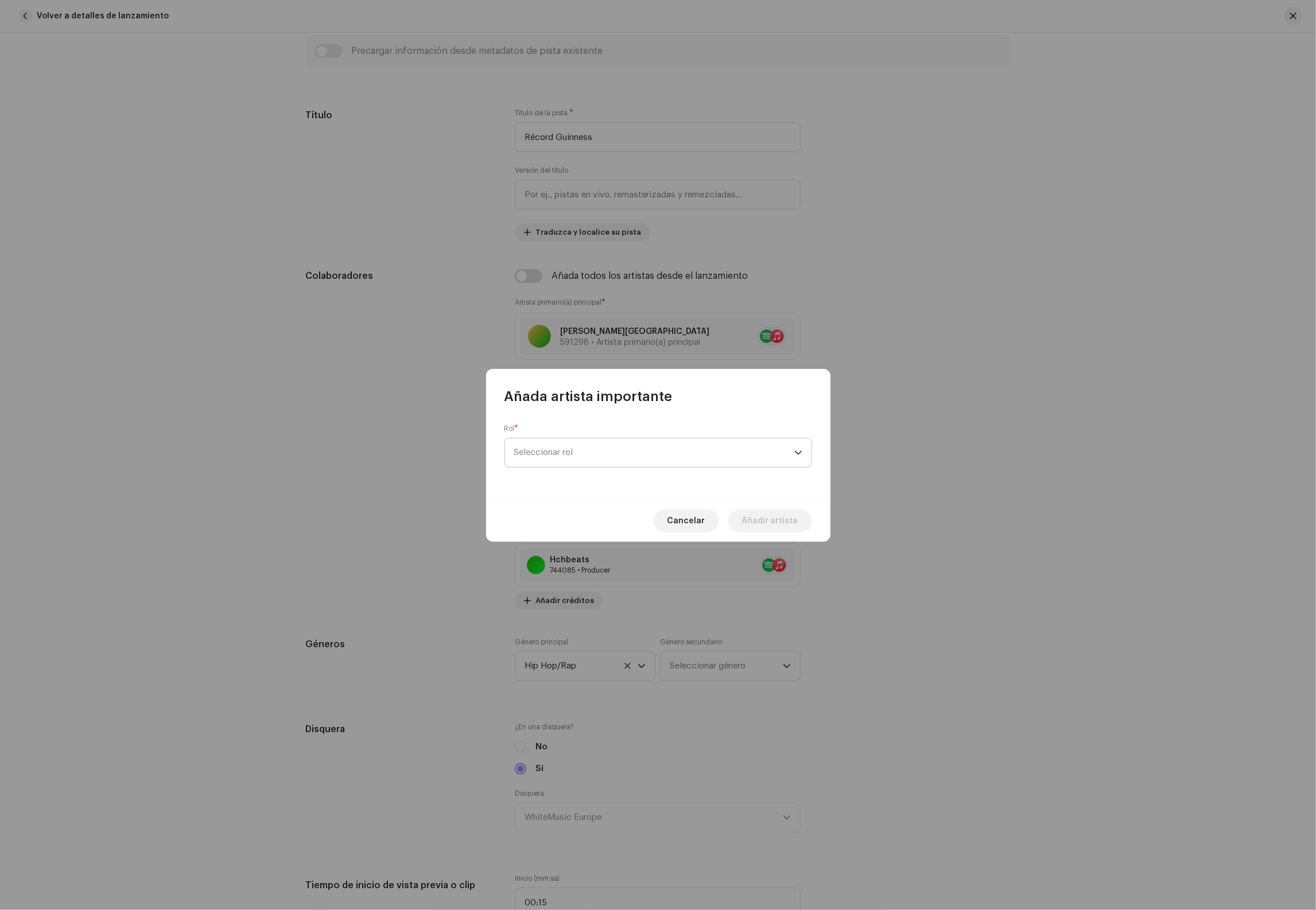
click at [612, 445] on span "Seleccionar rol" at bounding box center [654, 453] width 280 height 28
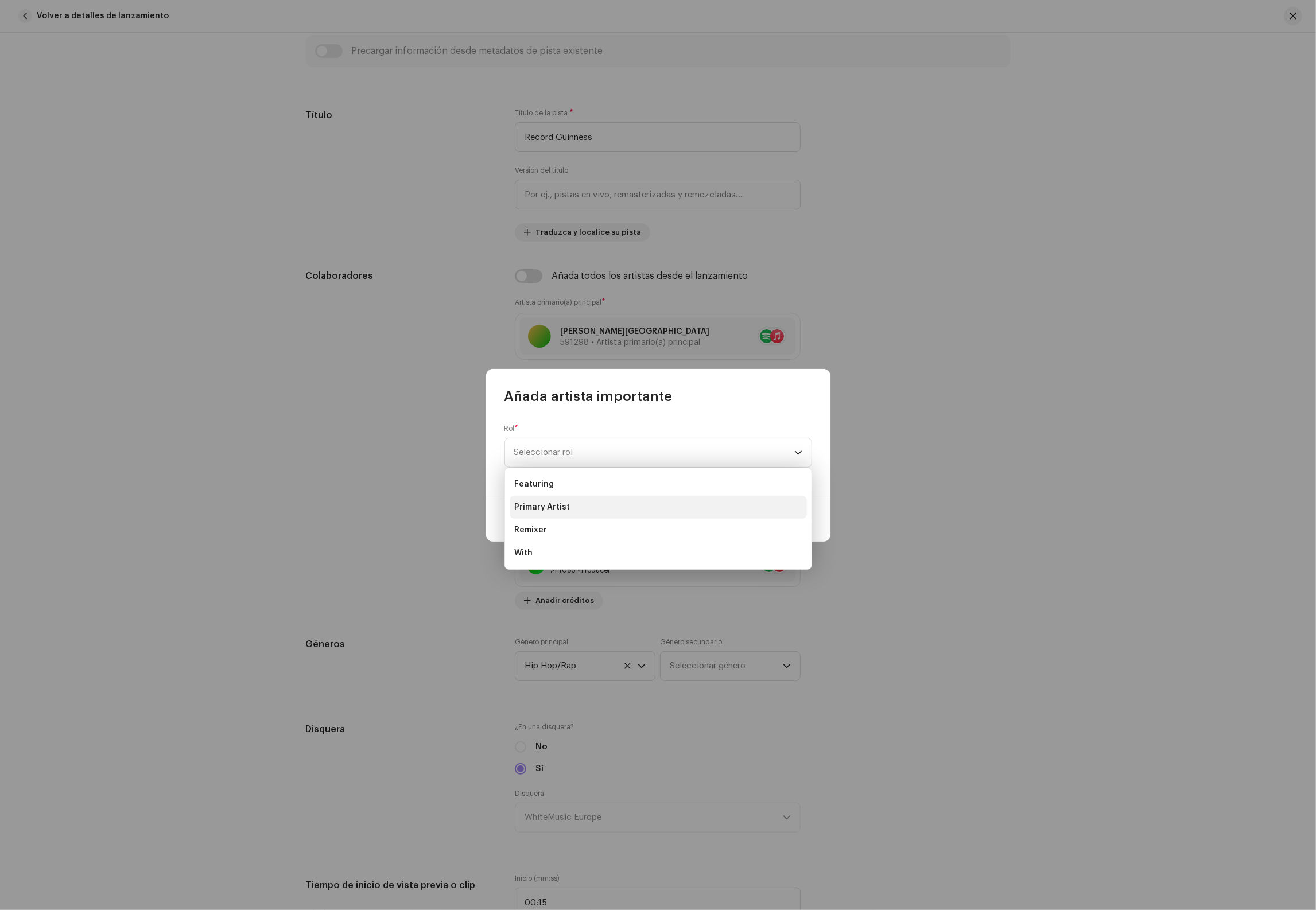
click at [585, 499] on li "Primary Artist" at bounding box center [658, 507] width 297 height 23
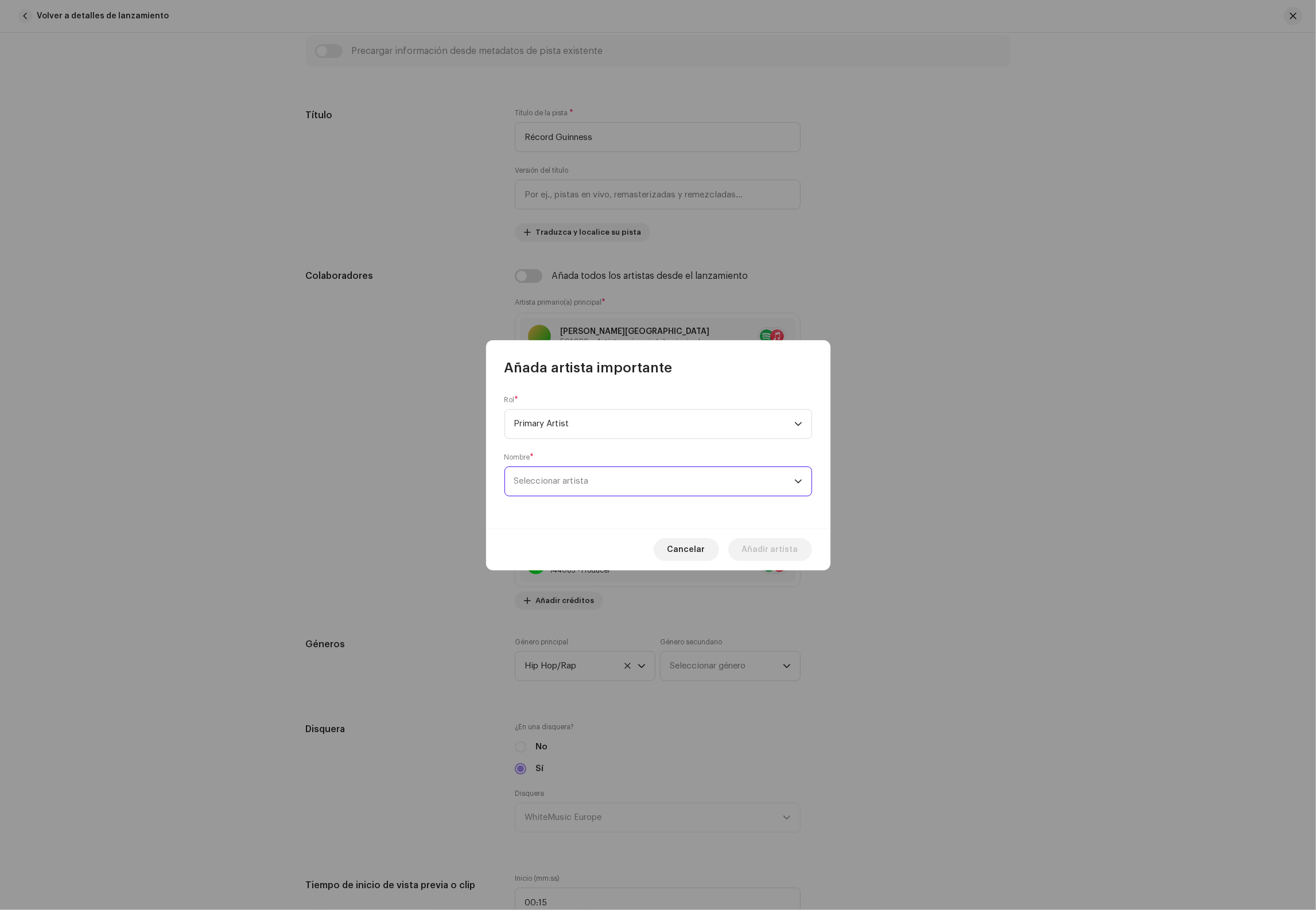
click at [598, 488] on span "Seleccionar artista" at bounding box center [654, 482] width 280 height 28
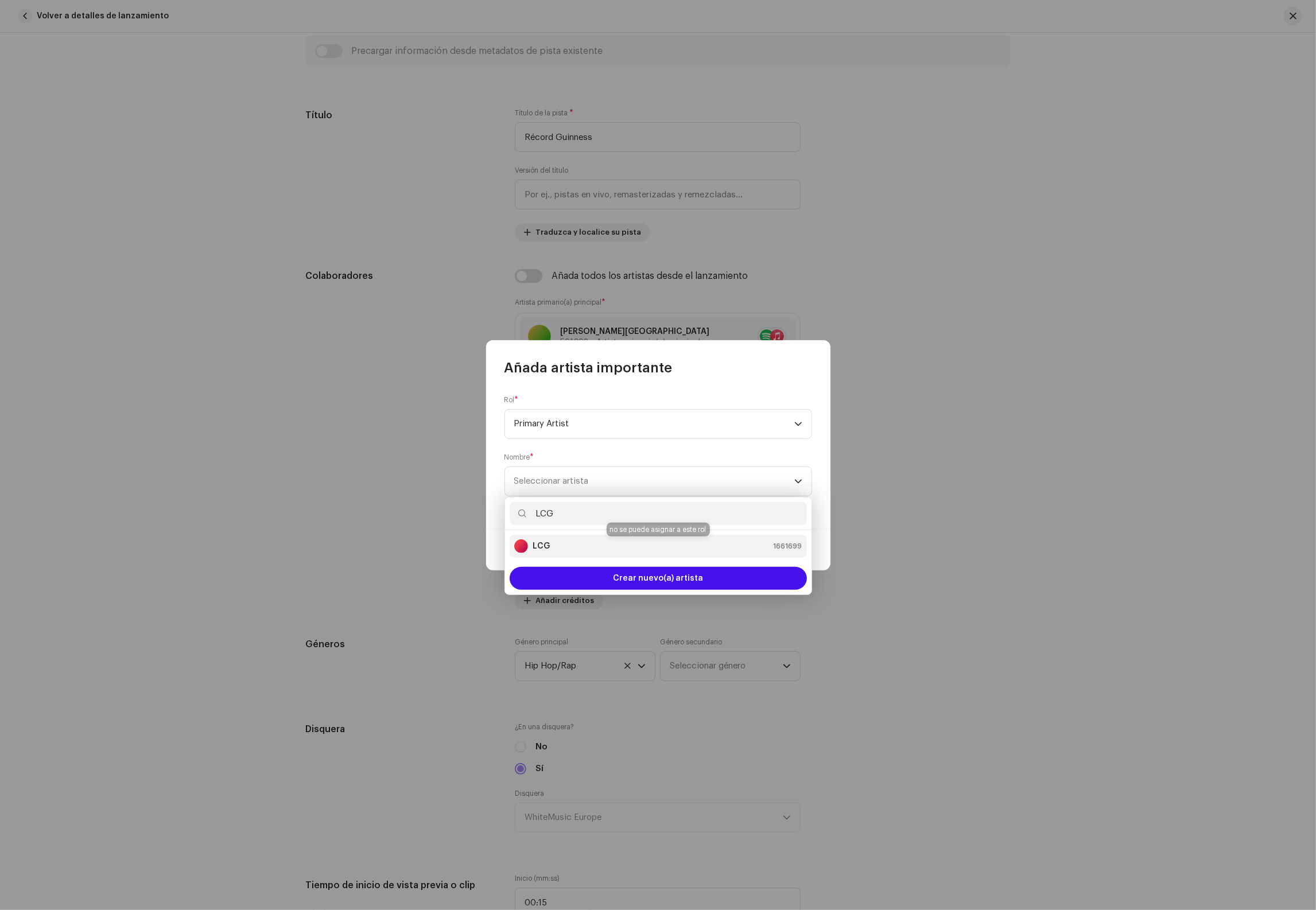
type input "LCG"
click at [585, 545] on div "LCG 1661699" at bounding box center [658, 546] width 288 height 13
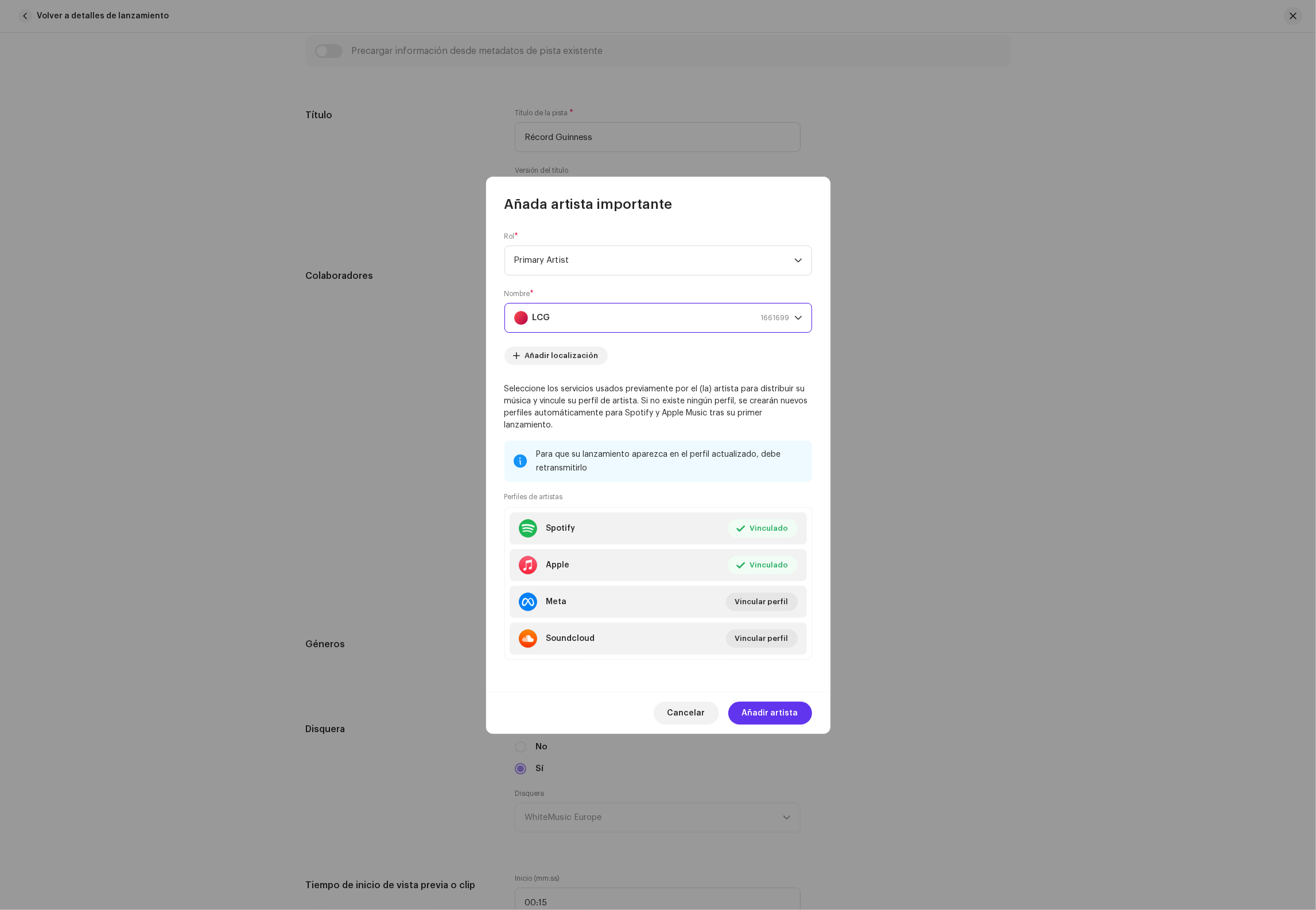
click at [780, 711] on span "Añadir artista" at bounding box center [770, 713] width 56 height 23
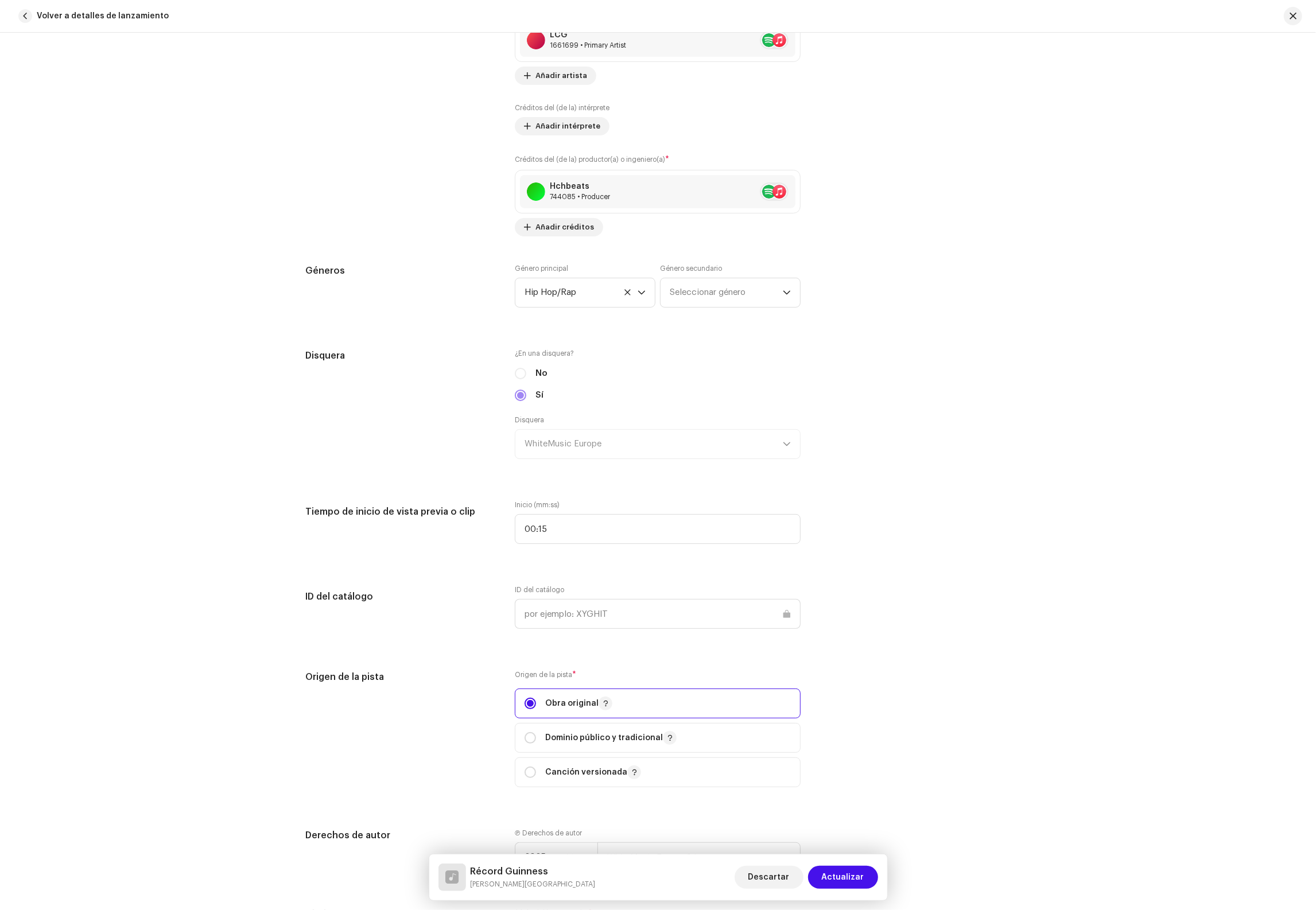
scroll to position [997, 0]
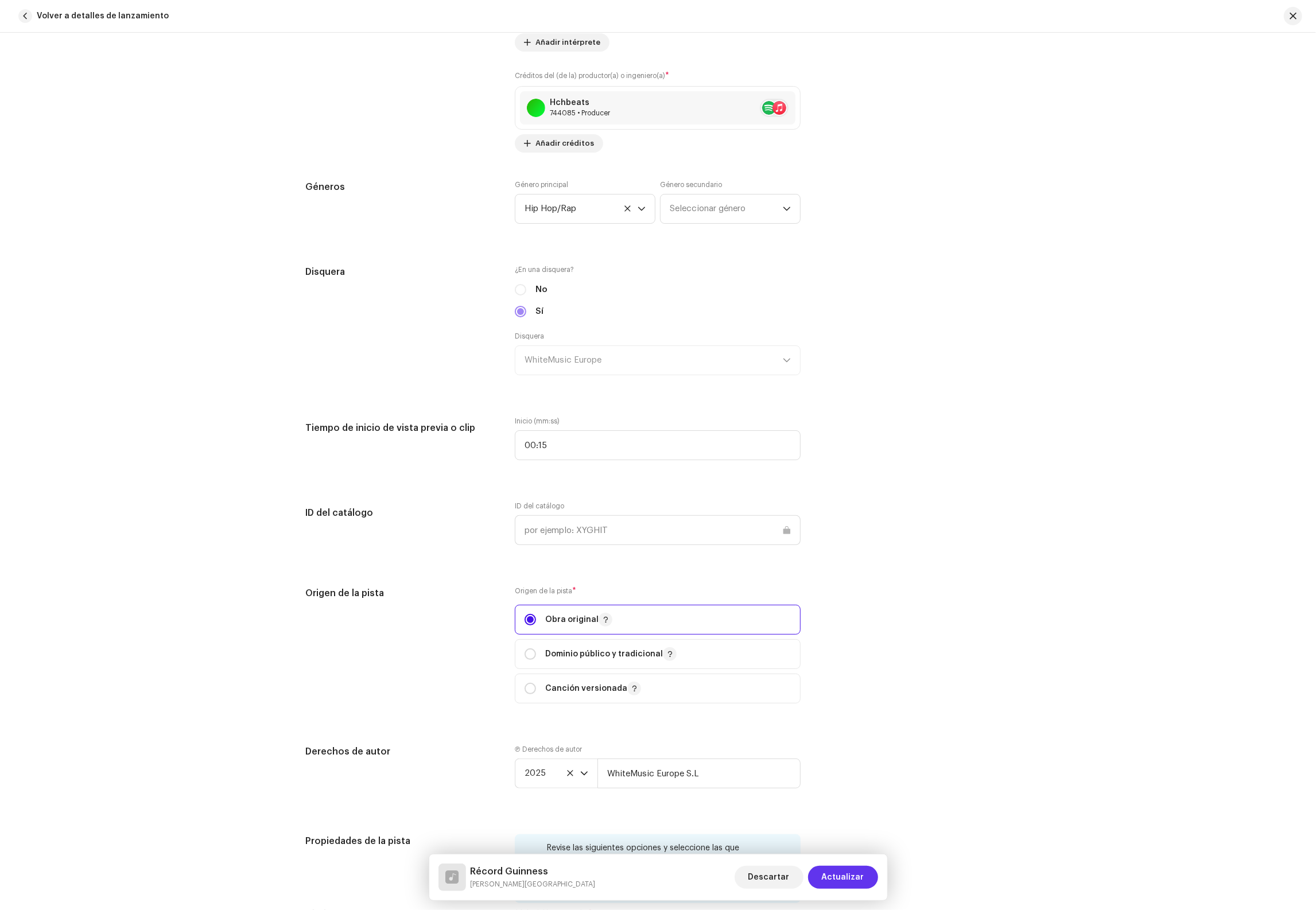
click at [837, 880] on span "Actualizar" at bounding box center [844, 877] width 43 height 23
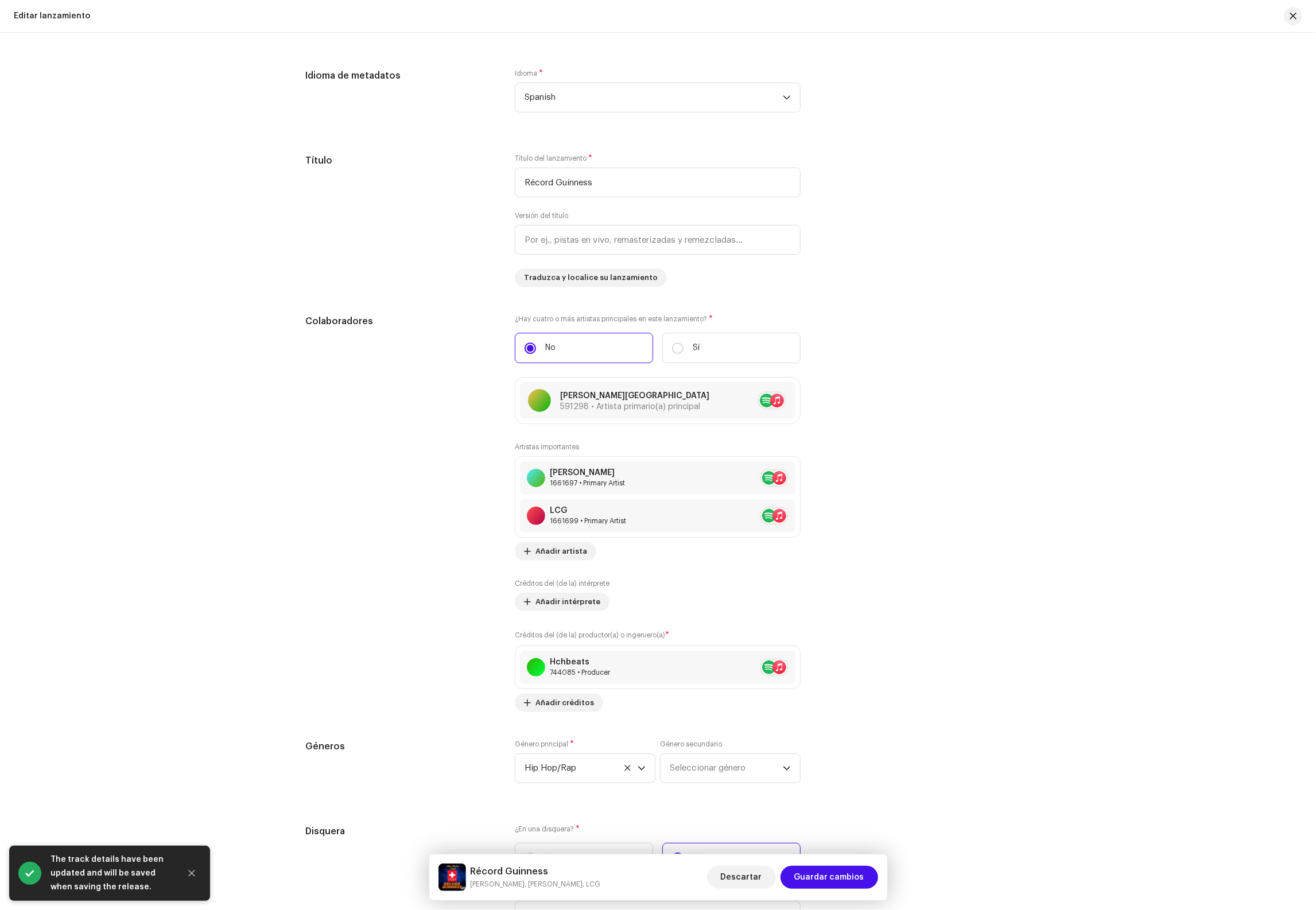
scroll to position [1309, 0]
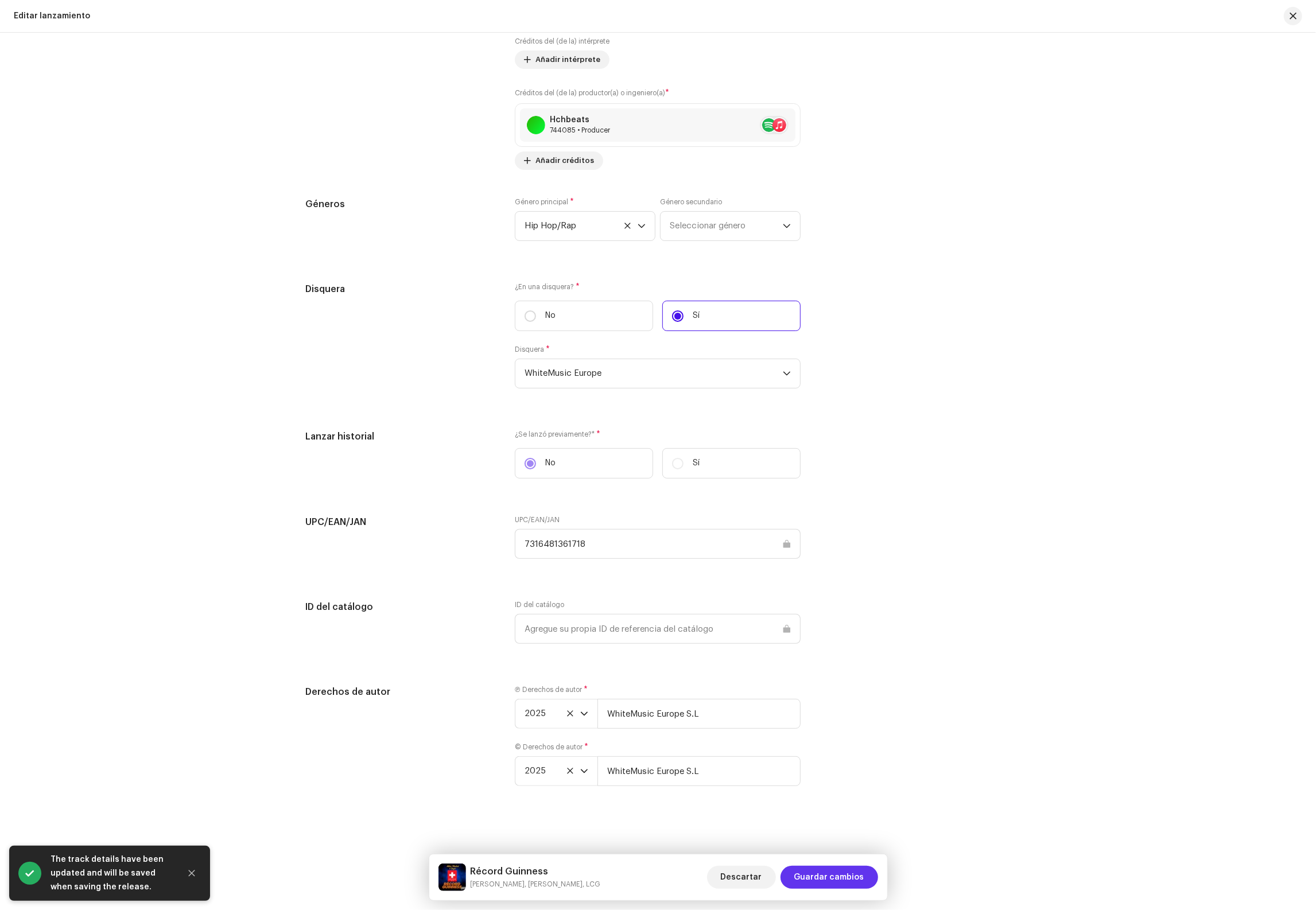
click at [829, 873] on span "Guardar cambios" at bounding box center [829, 877] width 70 height 23
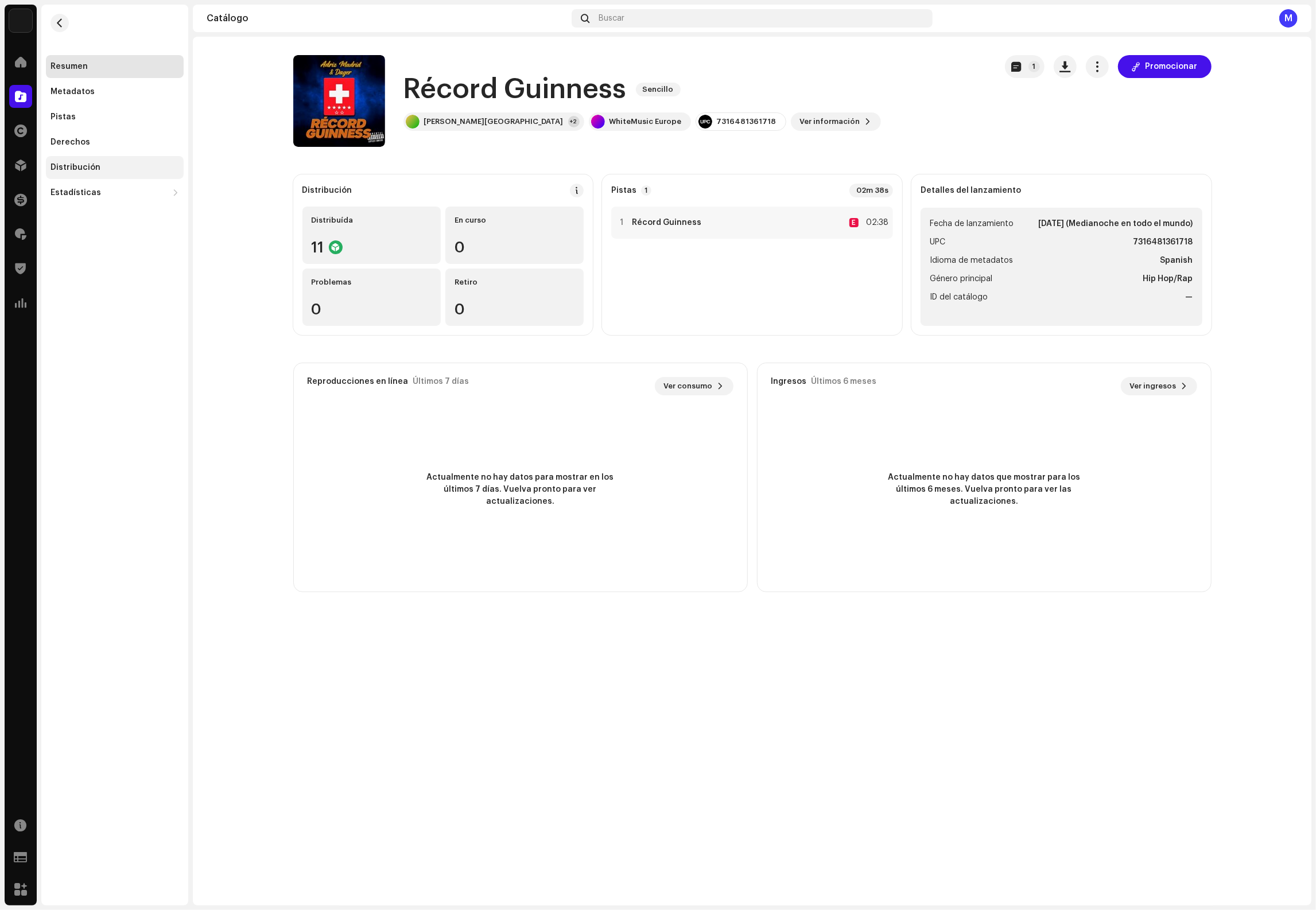
click at [79, 167] on div "Distribución" at bounding box center [75, 167] width 50 height 9
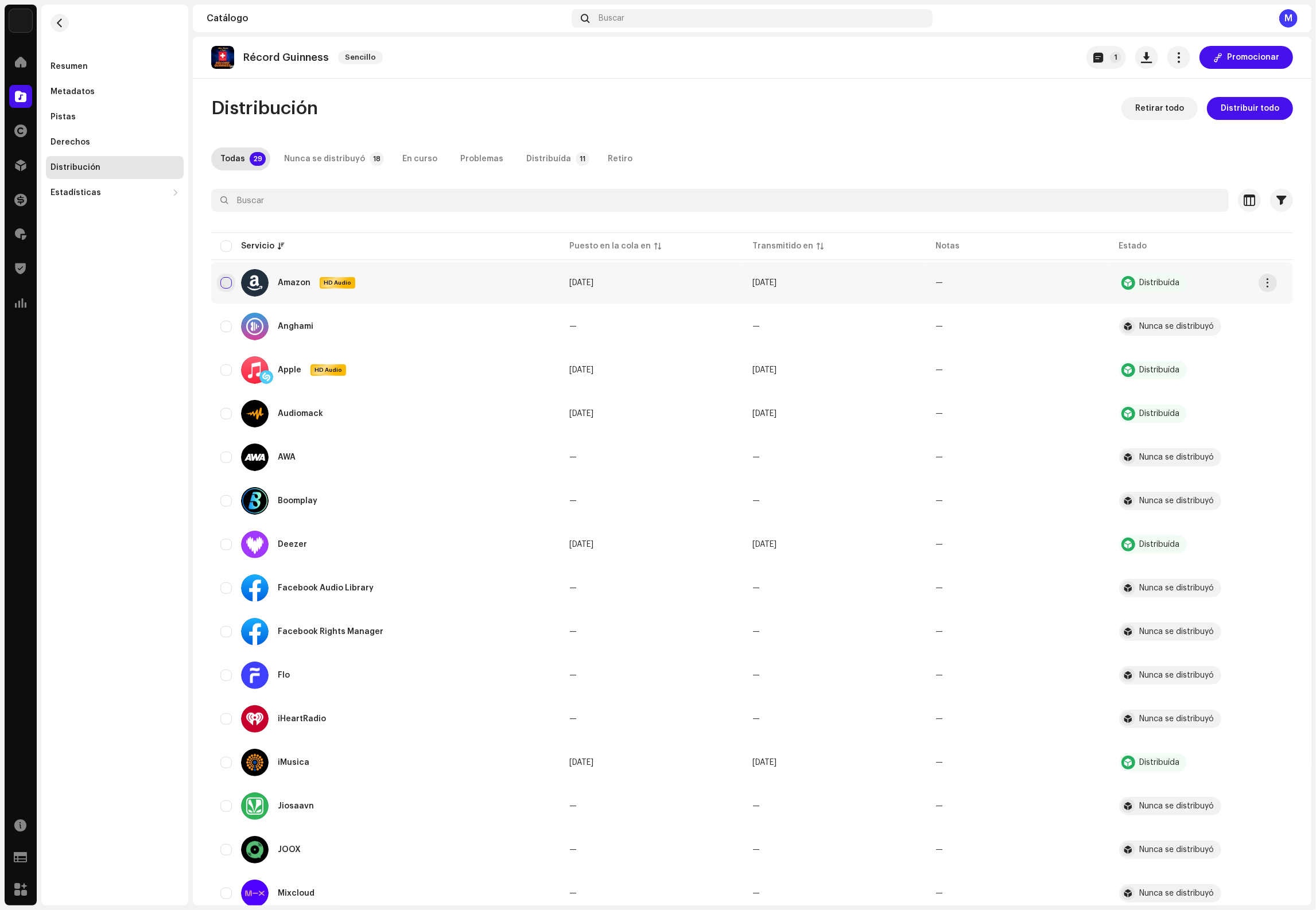
click at [224, 284] on input "checkbox" at bounding box center [226, 283] width 11 height 11
checkbox input "true"
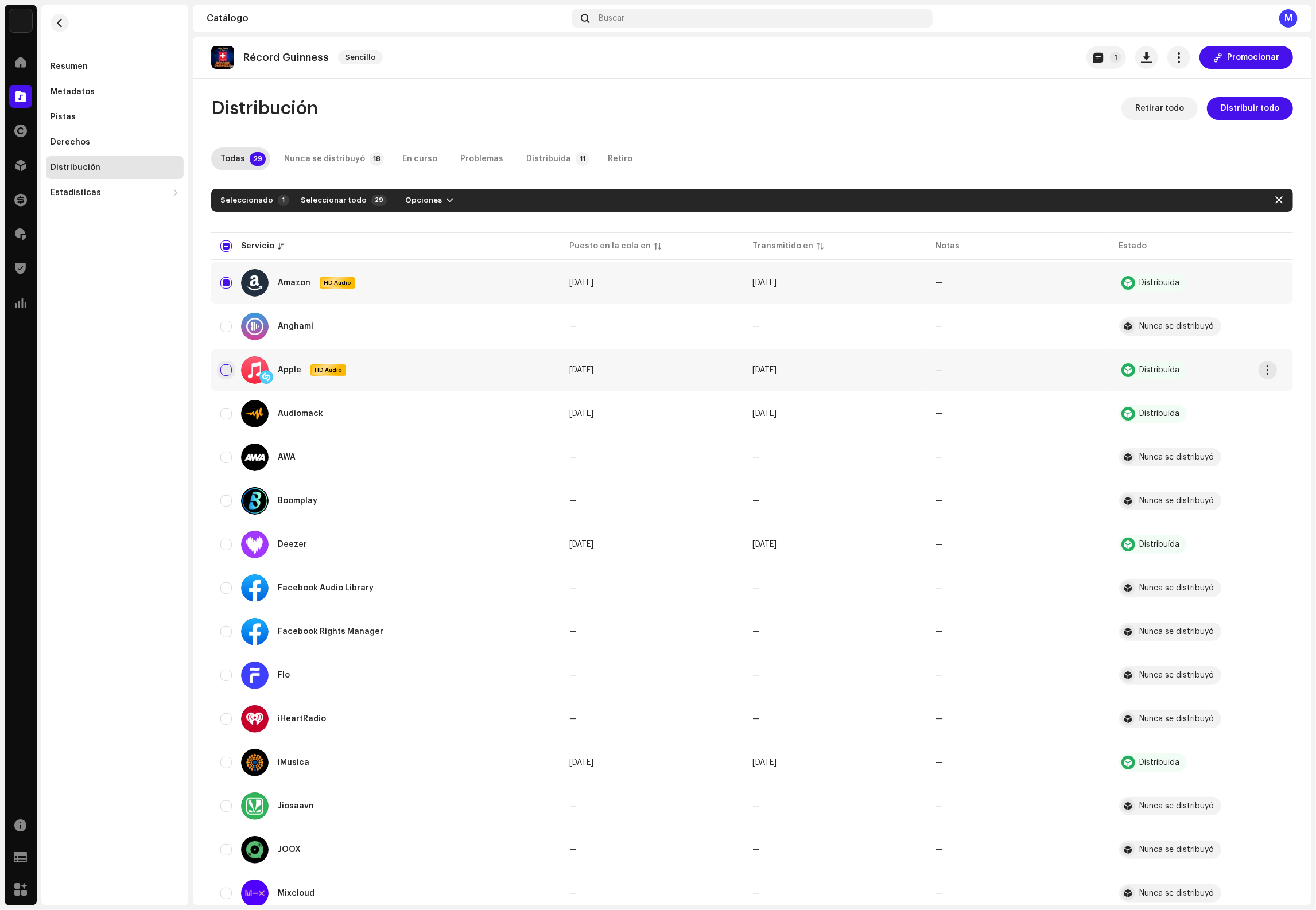
click at [226, 368] on input "Row Unselected" at bounding box center [226, 370] width 11 height 11
checkbox input "true"
click at [223, 414] on input "Row Unselected" at bounding box center [226, 414] width 11 height 11
checkbox input "true"
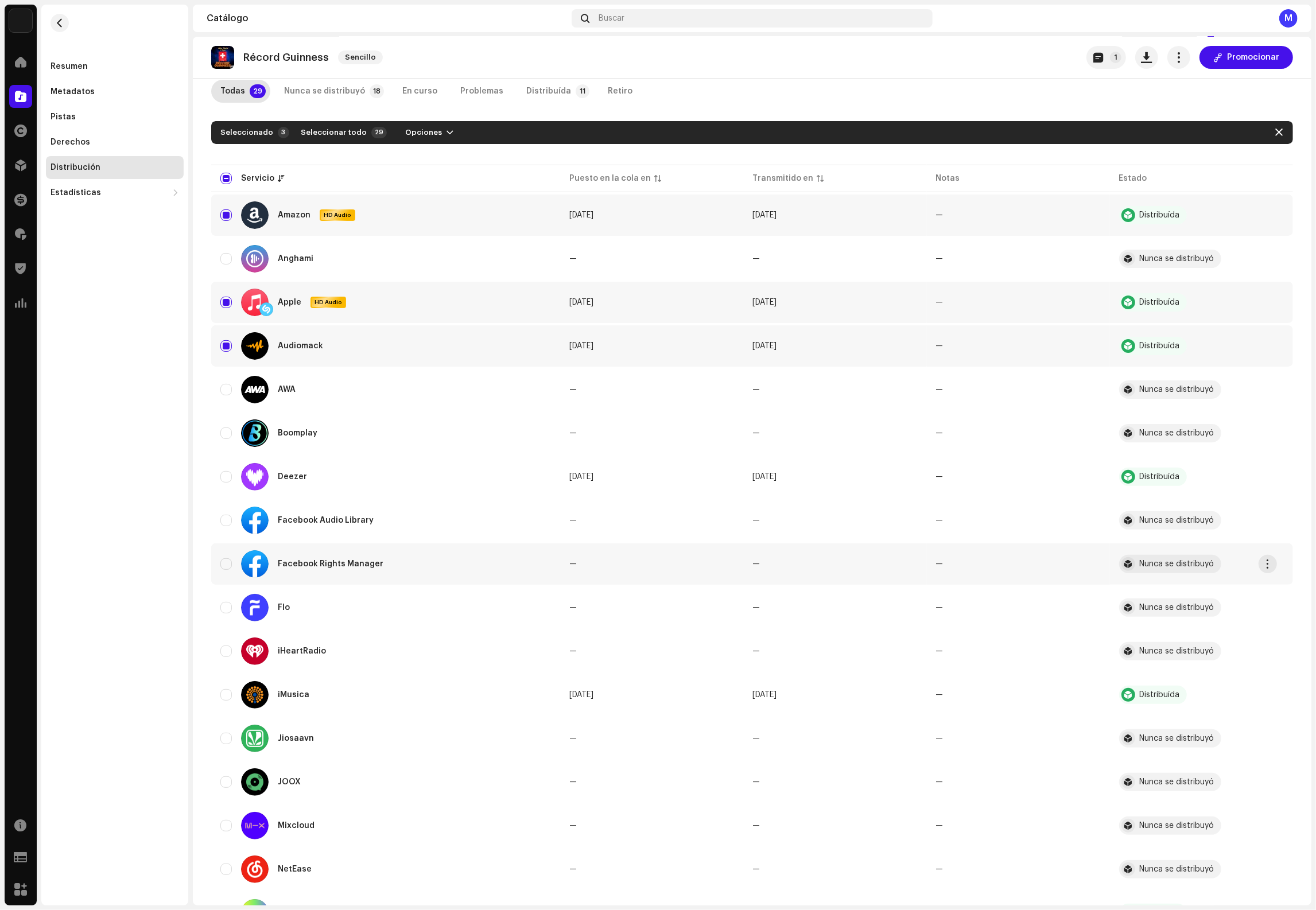
scroll to position [101, 0]
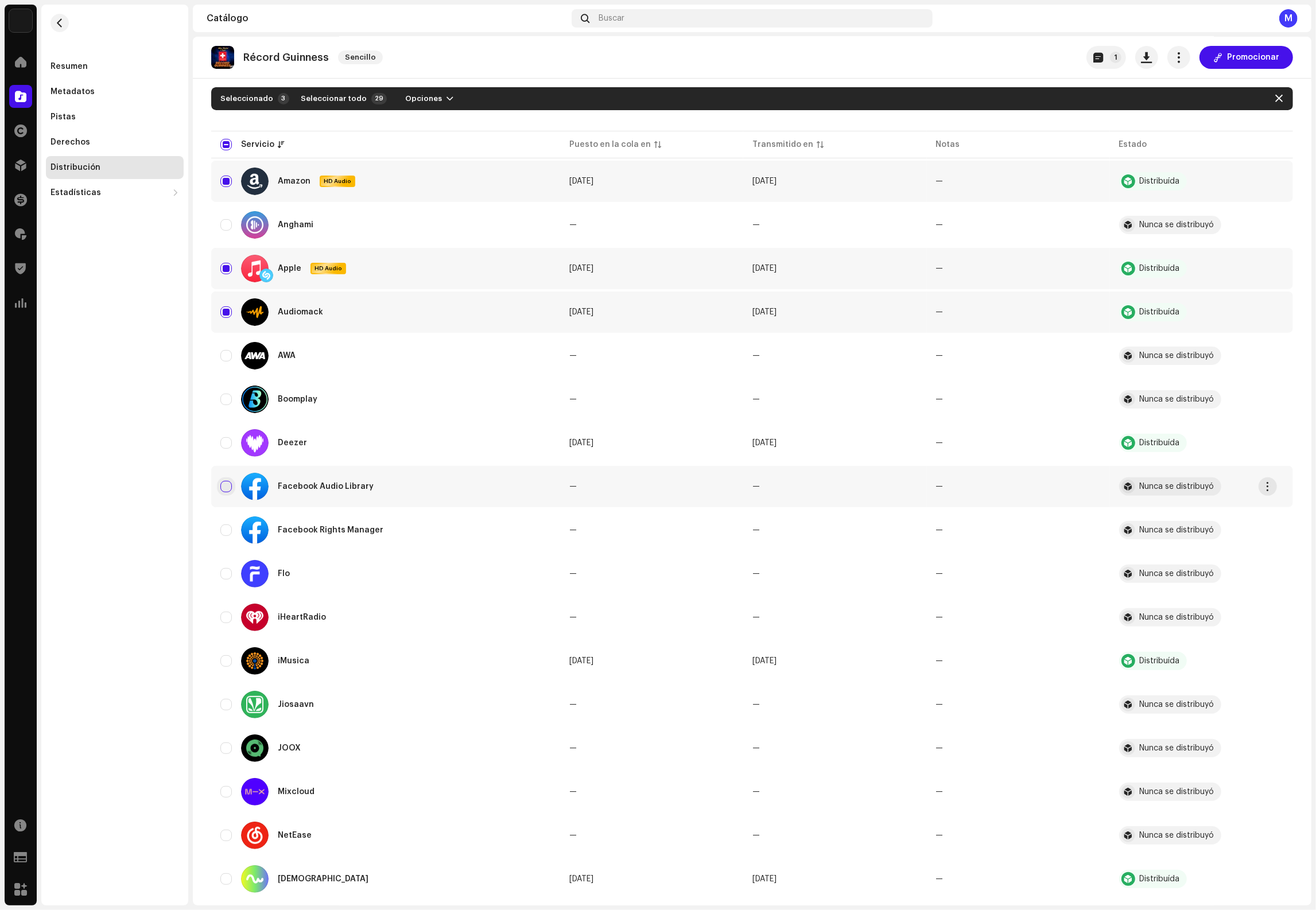
drag, startPoint x: 226, startPoint y: 663, endPoint x: 221, endPoint y: 490, distance: 173.1
click at [226, 662] on input "Row Unselected" at bounding box center [226, 661] width 11 height 11
checkbox input "true"
click at [225, 450] on div "Deezer" at bounding box center [386, 443] width 331 height 28
click at [224, 443] on input "Row Unselected" at bounding box center [226, 443] width 11 height 11
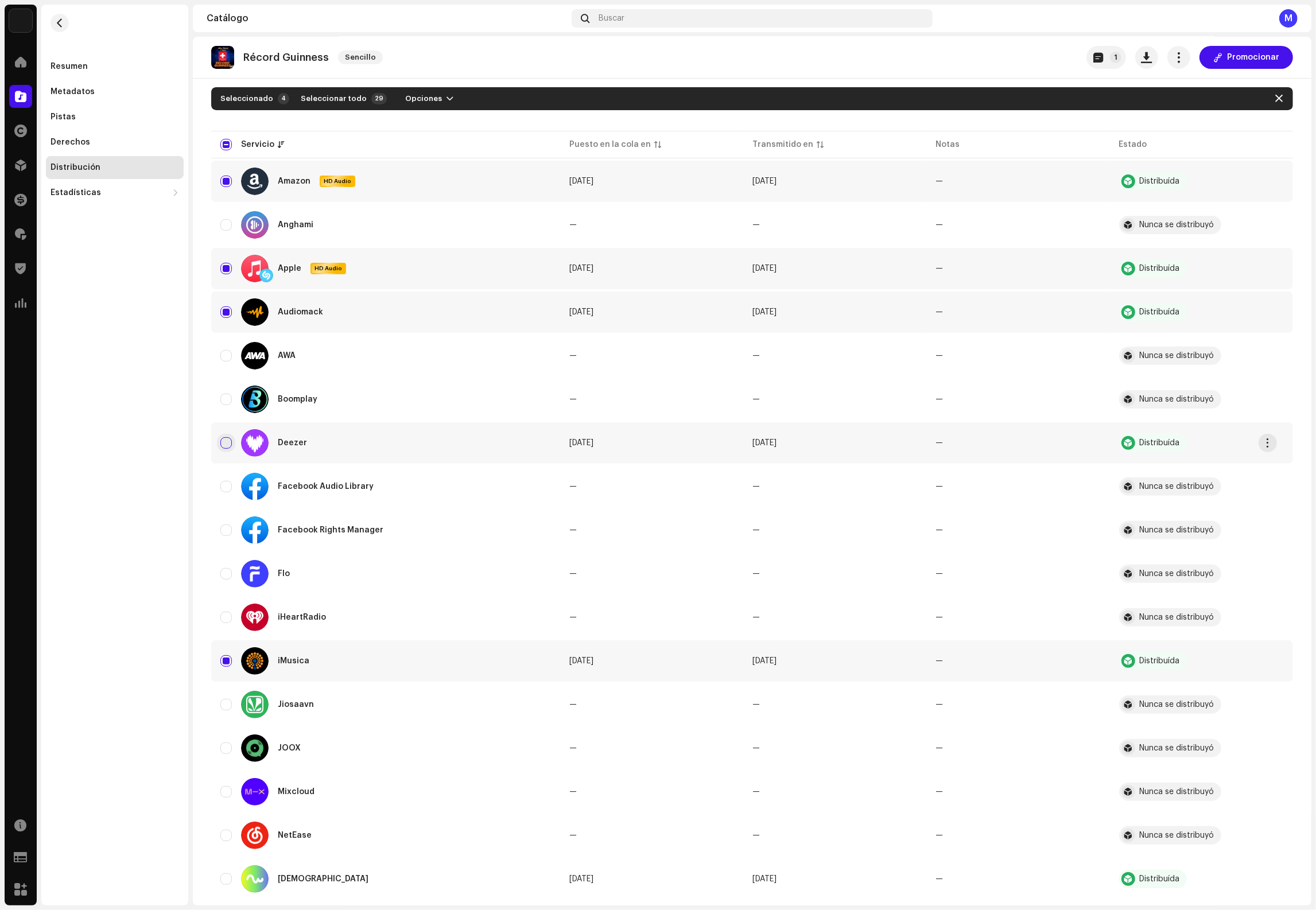
checkbox input "true"
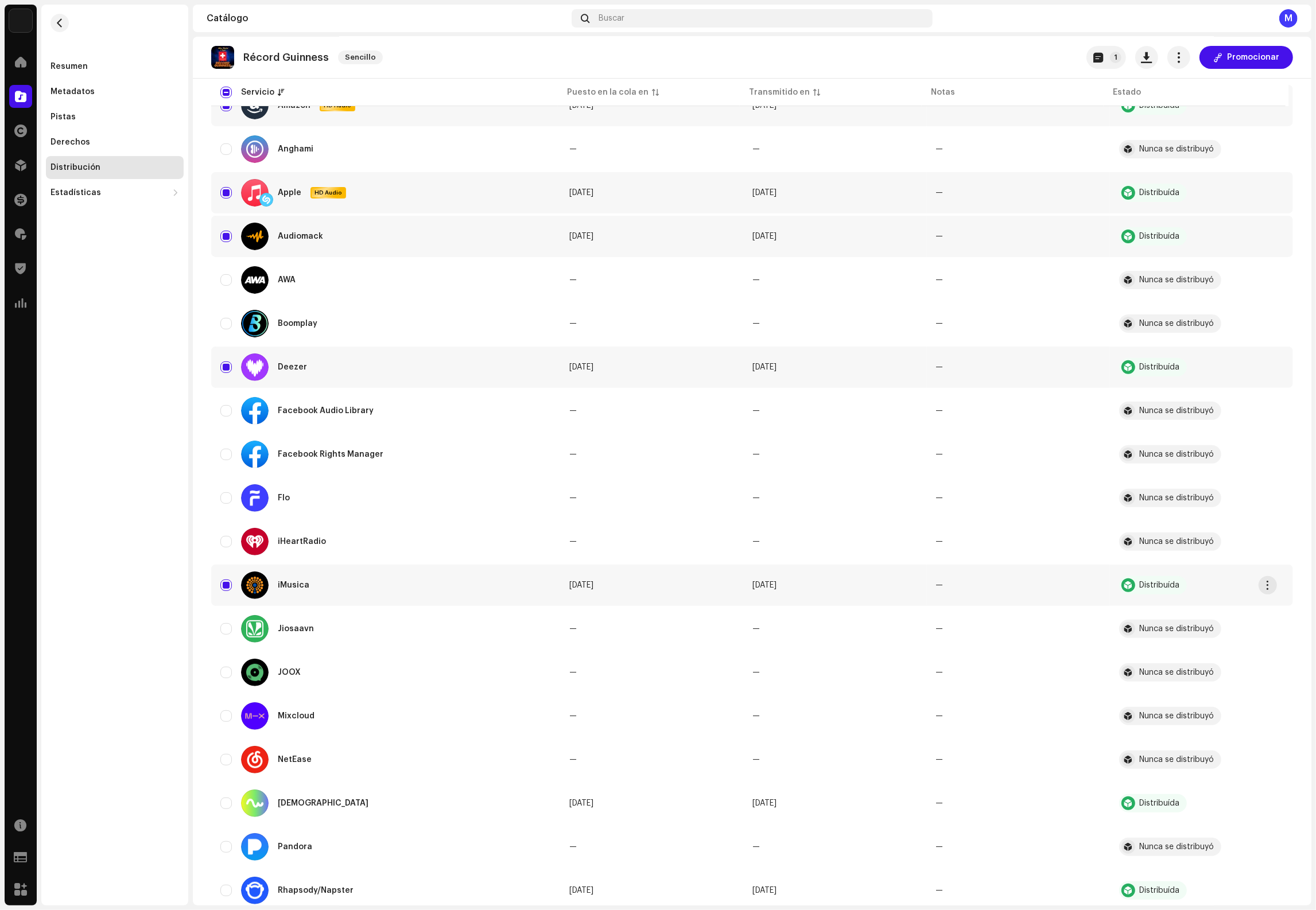
scroll to position [308, 0]
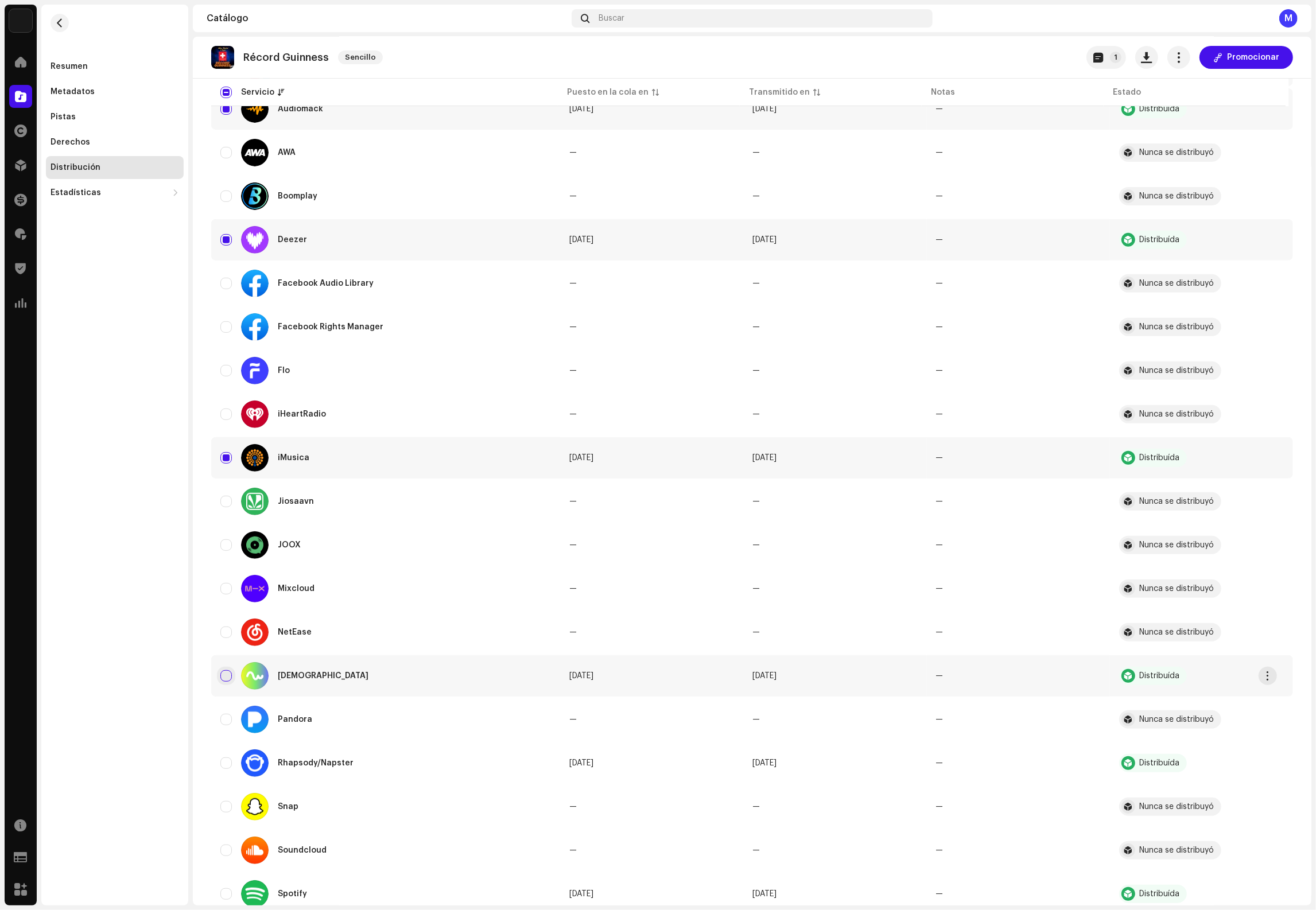
click at [223, 675] on input "Row Unselected" at bounding box center [226, 676] width 11 height 11
checkbox input "true"
click at [228, 768] on input "Row Unselected" at bounding box center [226, 763] width 11 height 11
checkbox input "true"
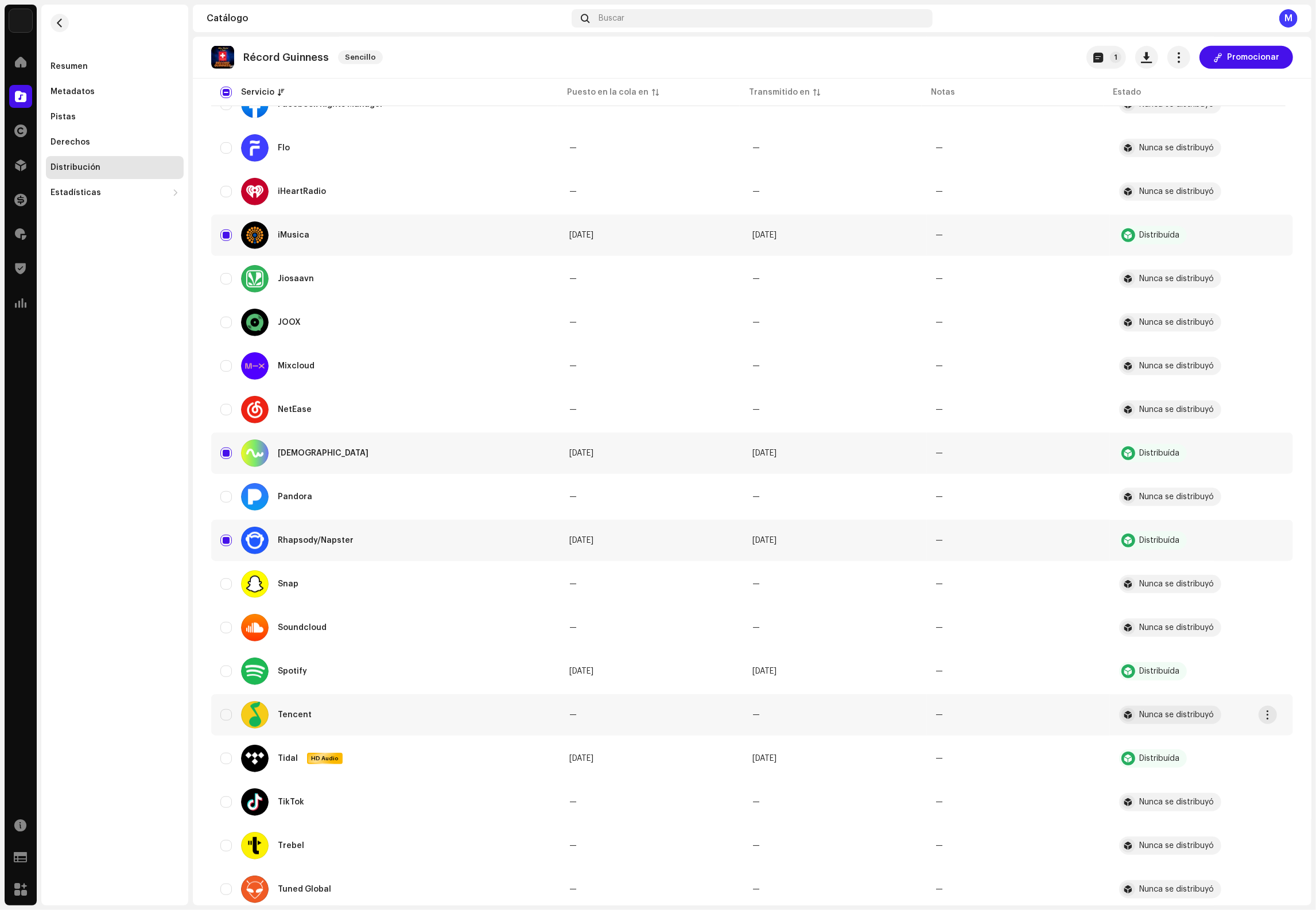
scroll to position [548, 0]
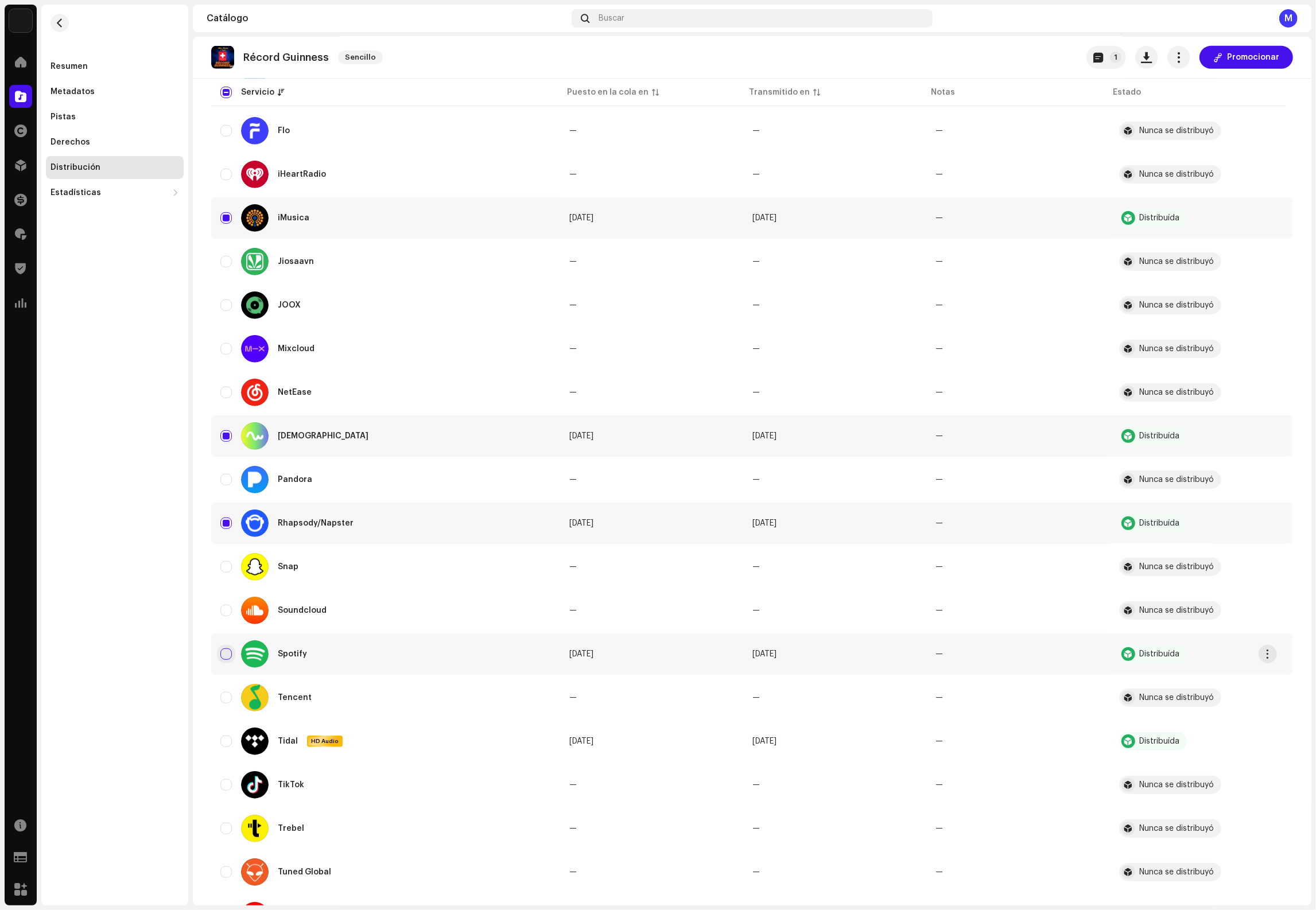
click at [223, 650] on input "Row Unselected" at bounding box center [226, 654] width 11 height 11
checkbox input "true"
click at [227, 741] on input "Row Unselected" at bounding box center [226, 741] width 11 height 11
checkbox input "true"
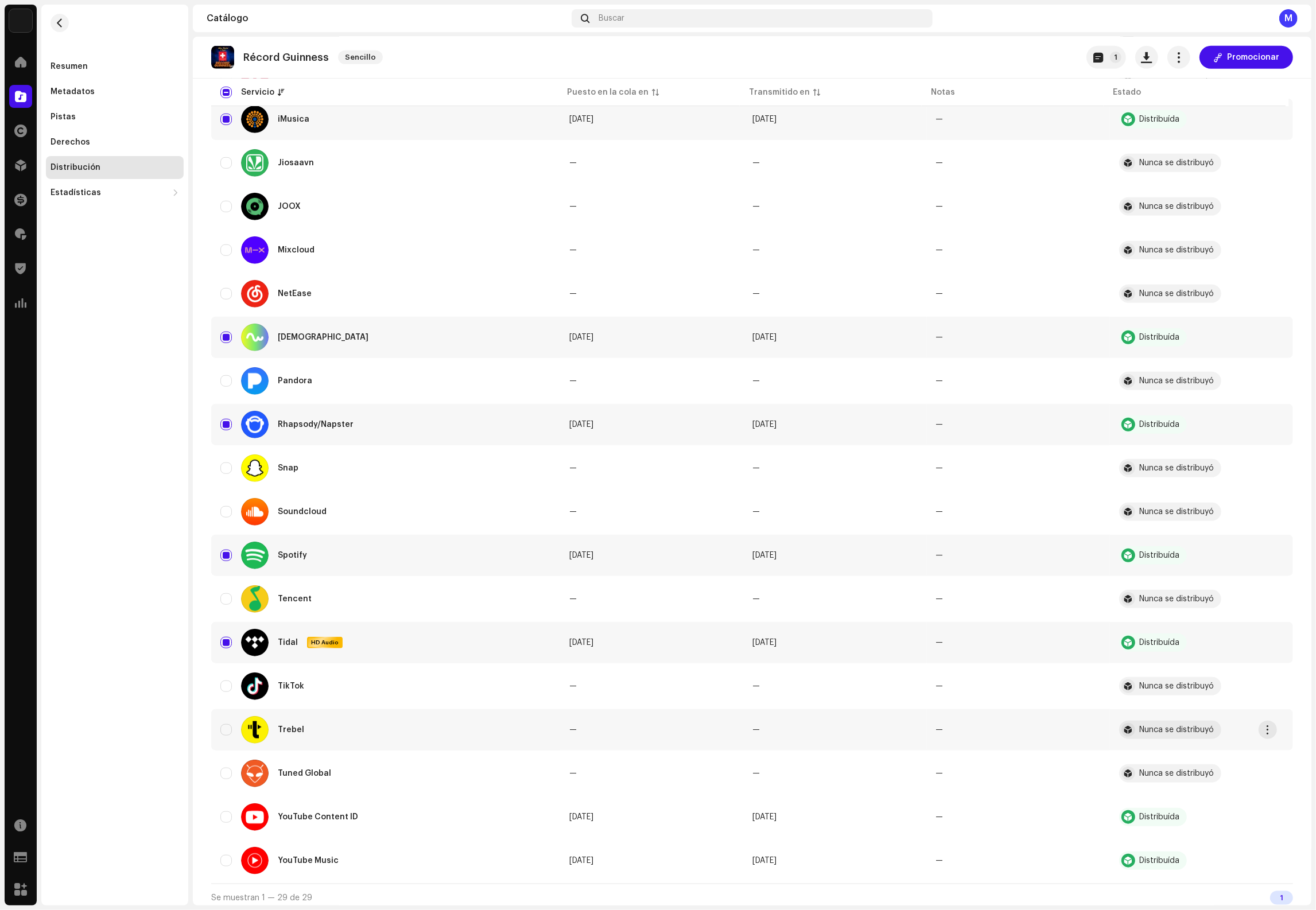
scroll to position [652, 0]
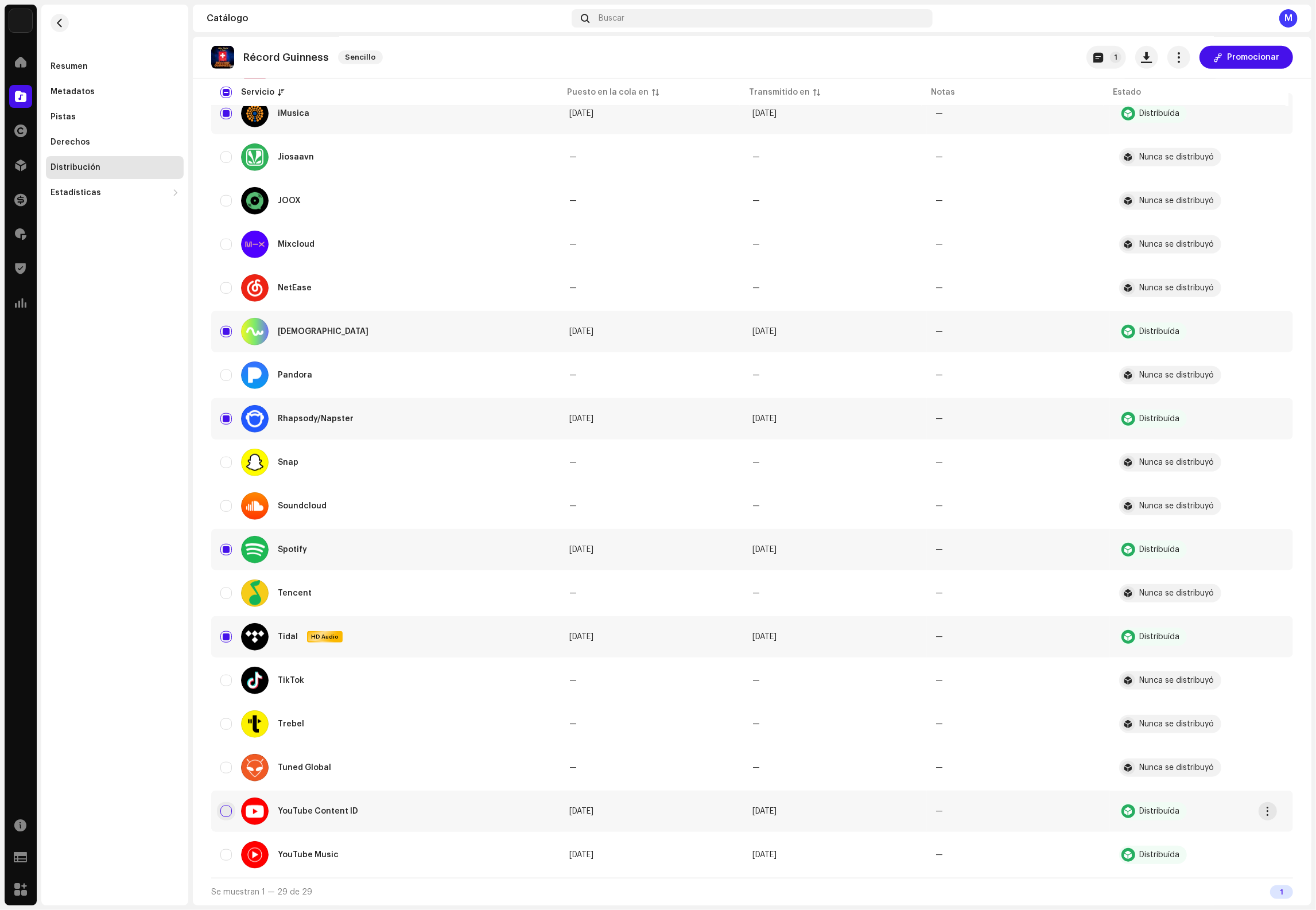
click at [226, 812] on input "Row Unselected" at bounding box center [226, 811] width 11 height 11
checkbox input "true"
click at [223, 856] on input "Row Unselected" at bounding box center [226, 855] width 11 height 11
checkbox input "true"
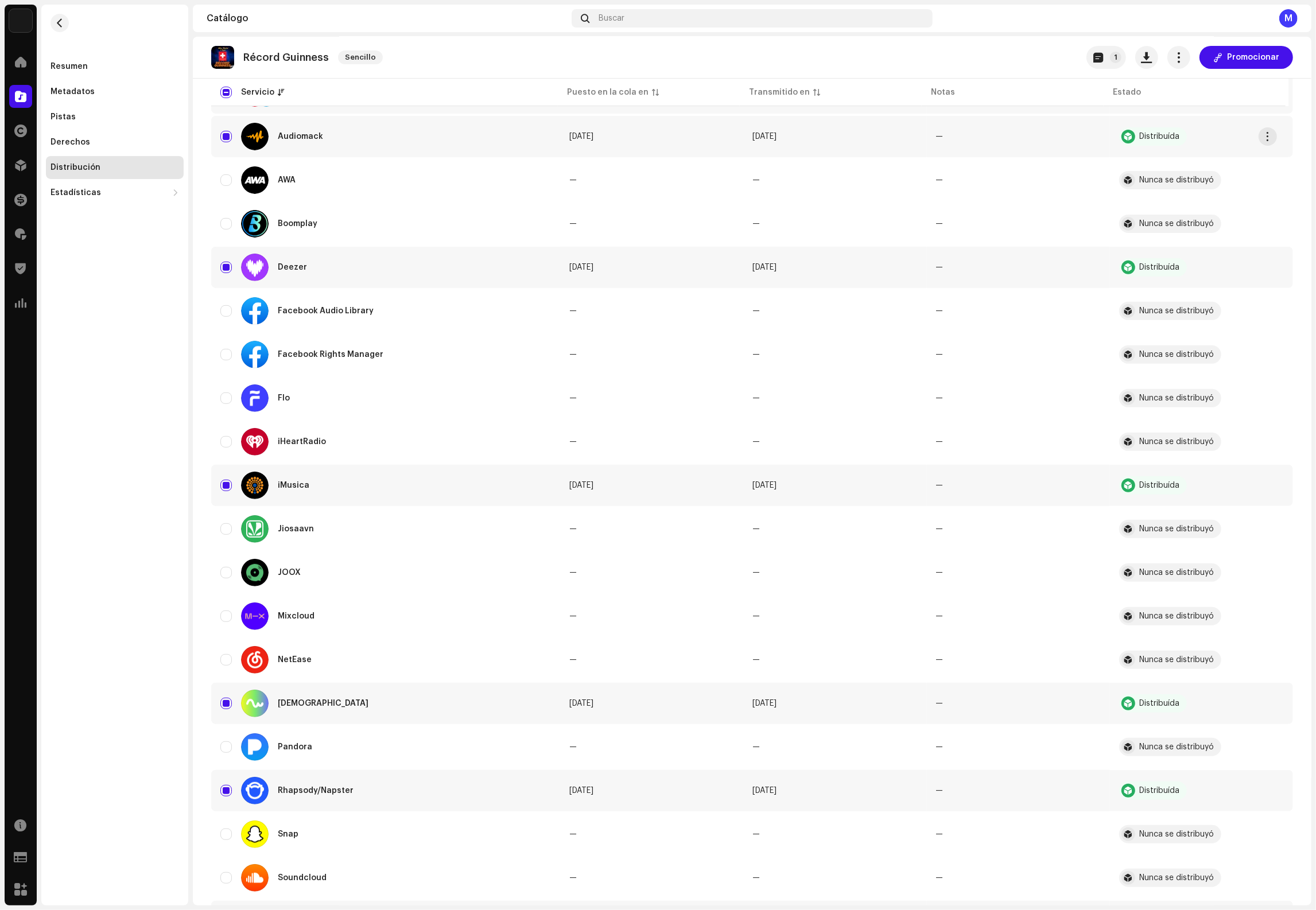
scroll to position [0, 0]
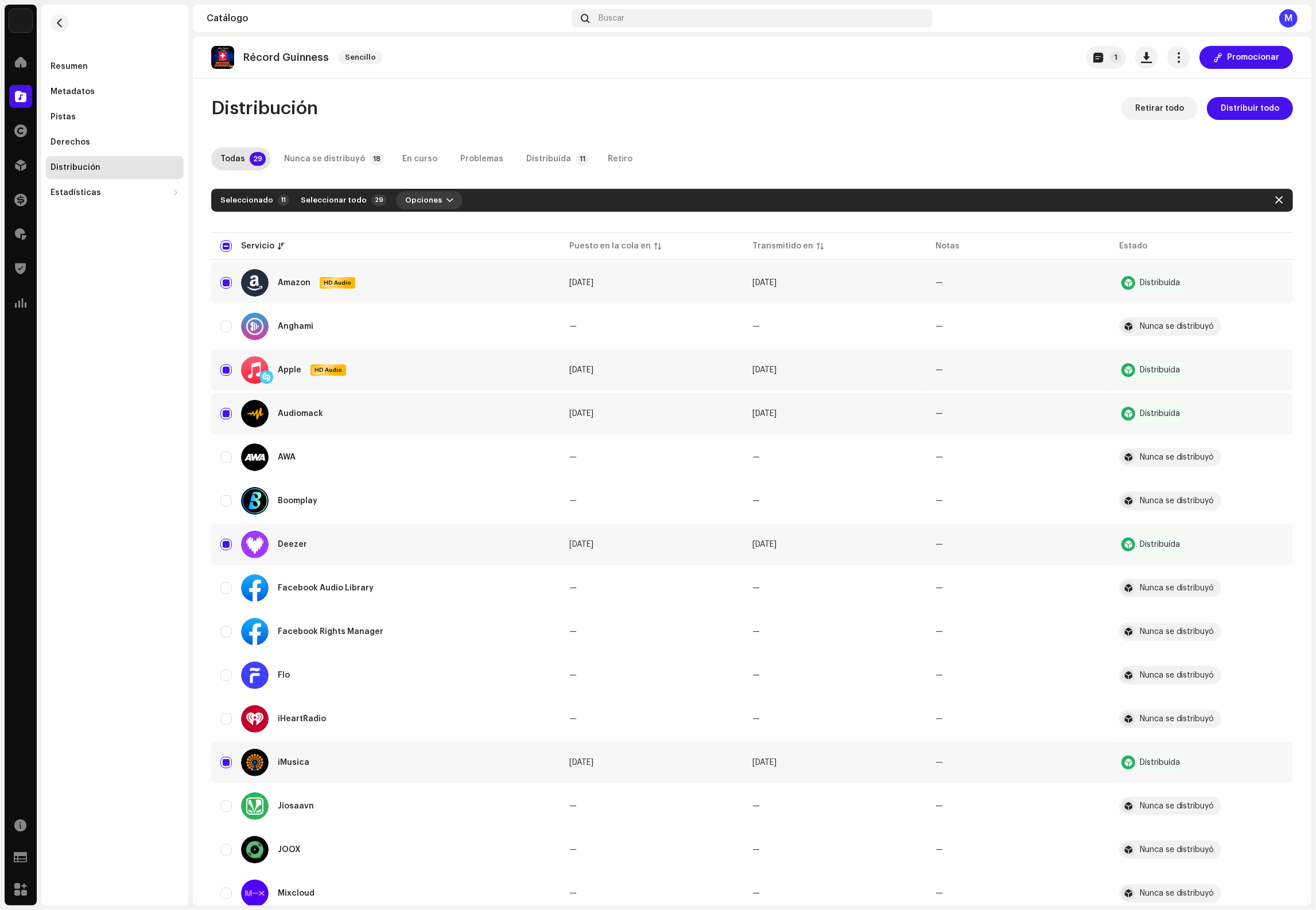
click at [407, 194] on span "Opciones" at bounding box center [424, 200] width 37 height 23
click at [424, 221] on span "Distribuir" at bounding box center [414, 226] width 38 height 9
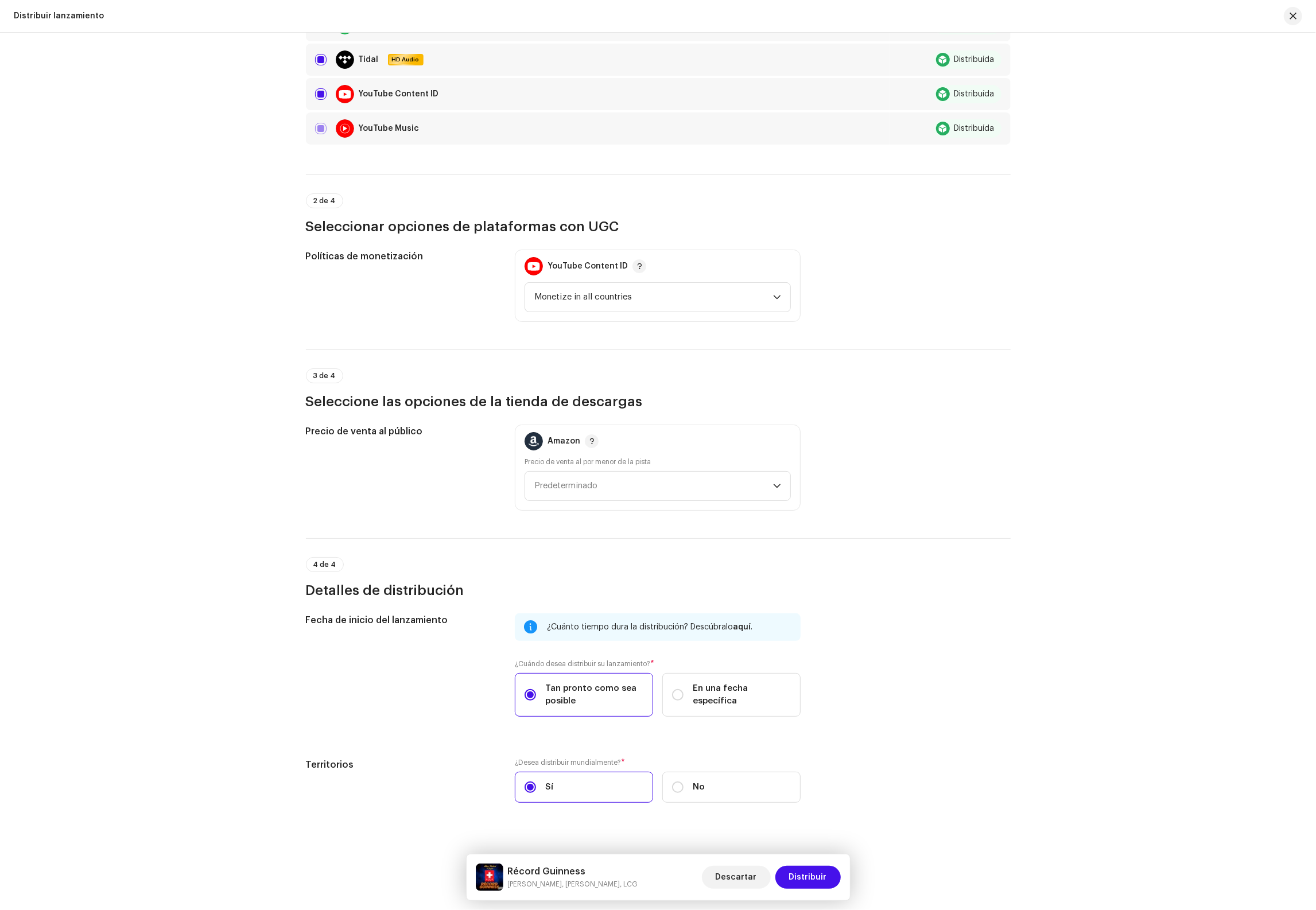
scroll to position [481, 0]
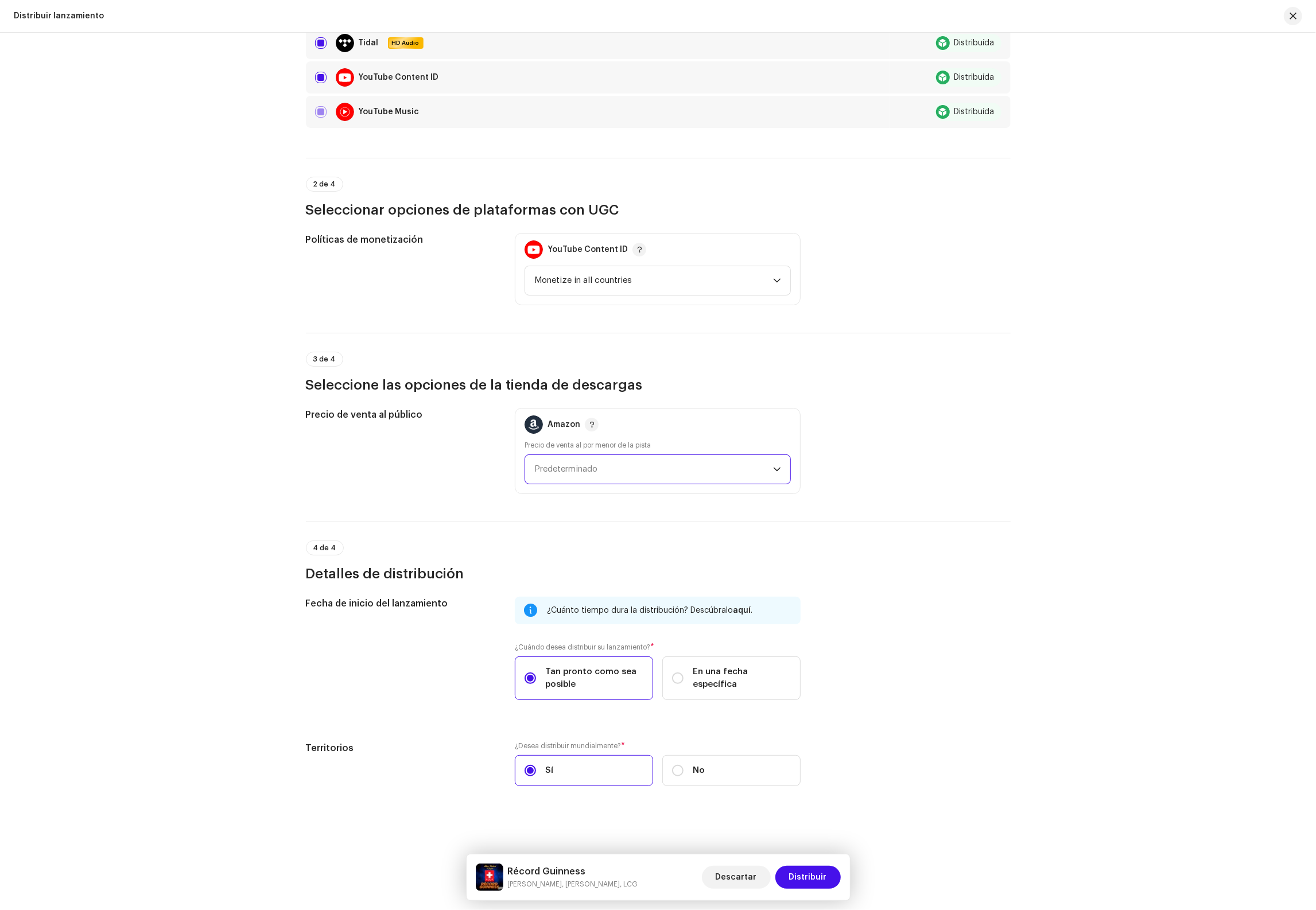
click at [615, 467] on span "Predeterminado" at bounding box center [653, 470] width 239 height 28
drag, startPoint x: 590, startPoint y: 546, endPoint x: 630, endPoint y: 558, distance: 41.8
click at [590, 546] on div "1,29 US$ Front" at bounding box center [658, 548] width 247 height 11
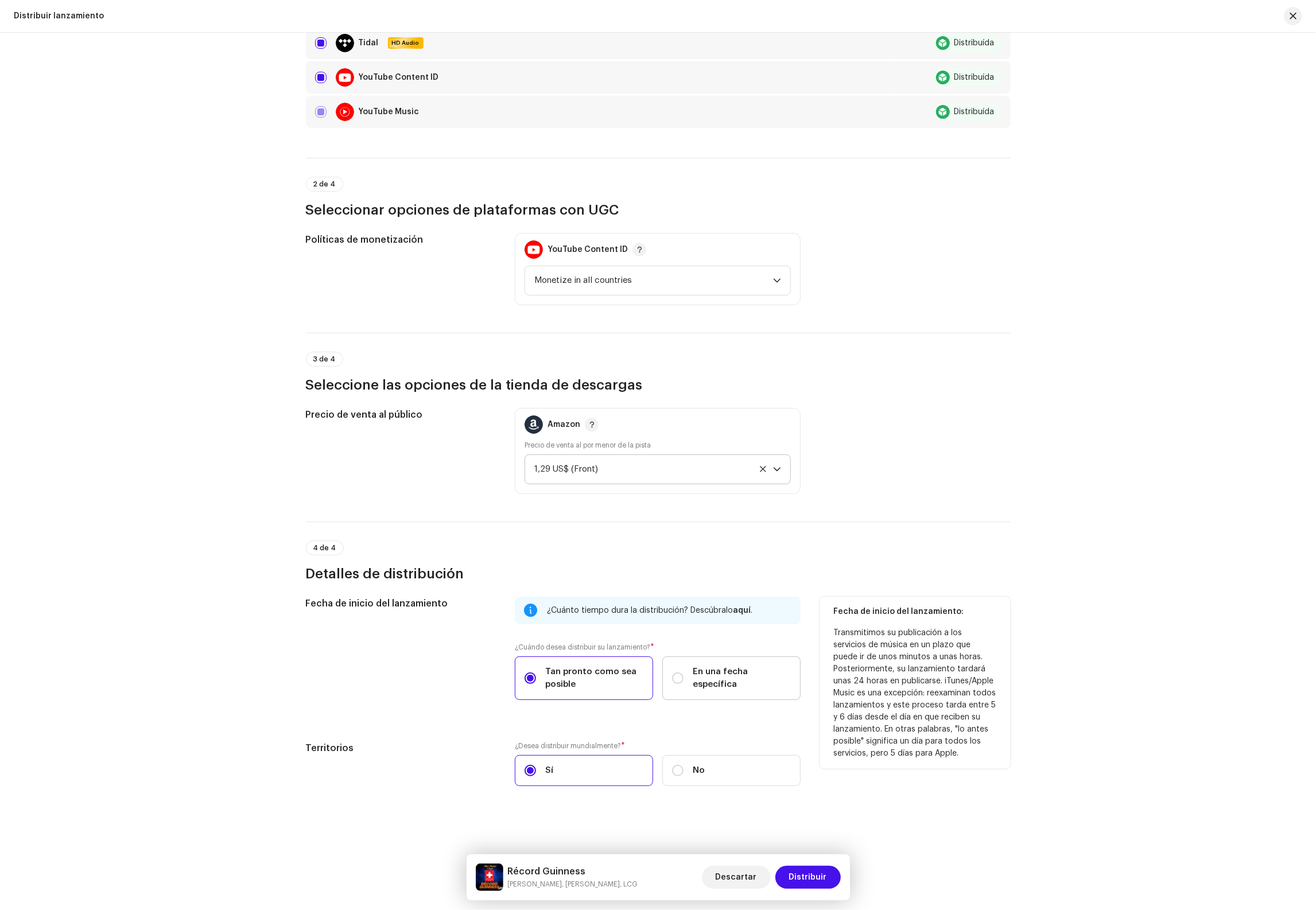
click at [731, 679] on span "En una fecha específica" at bounding box center [742, 679] width 98 height 26
click at [684, 679] on input "En una fecha específica" at bounding box center [678, 678] width 11 height 11
radio input "true"
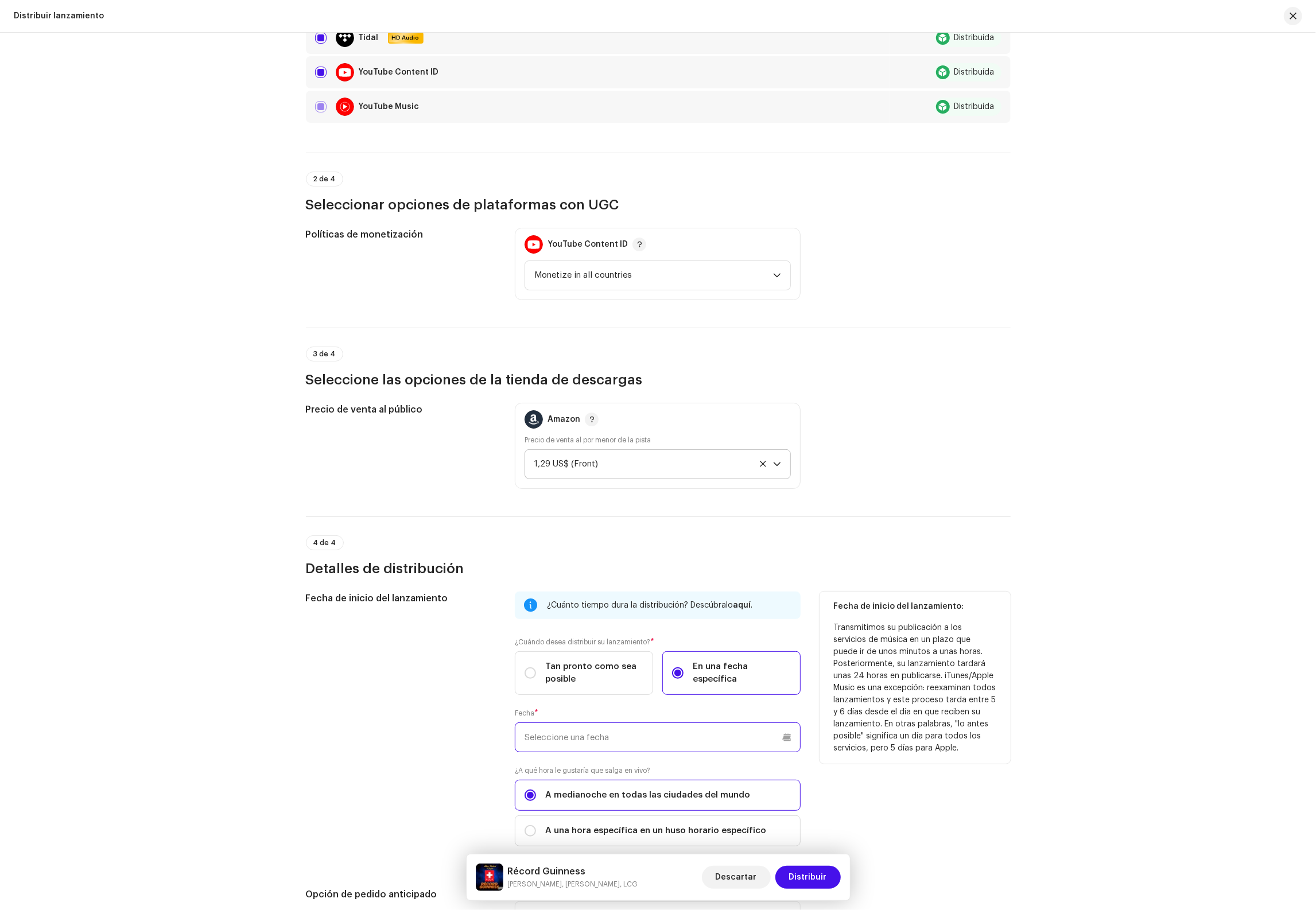
click at [639, 753] on input "text" at bounding box center [658, 738] width 286 height 30
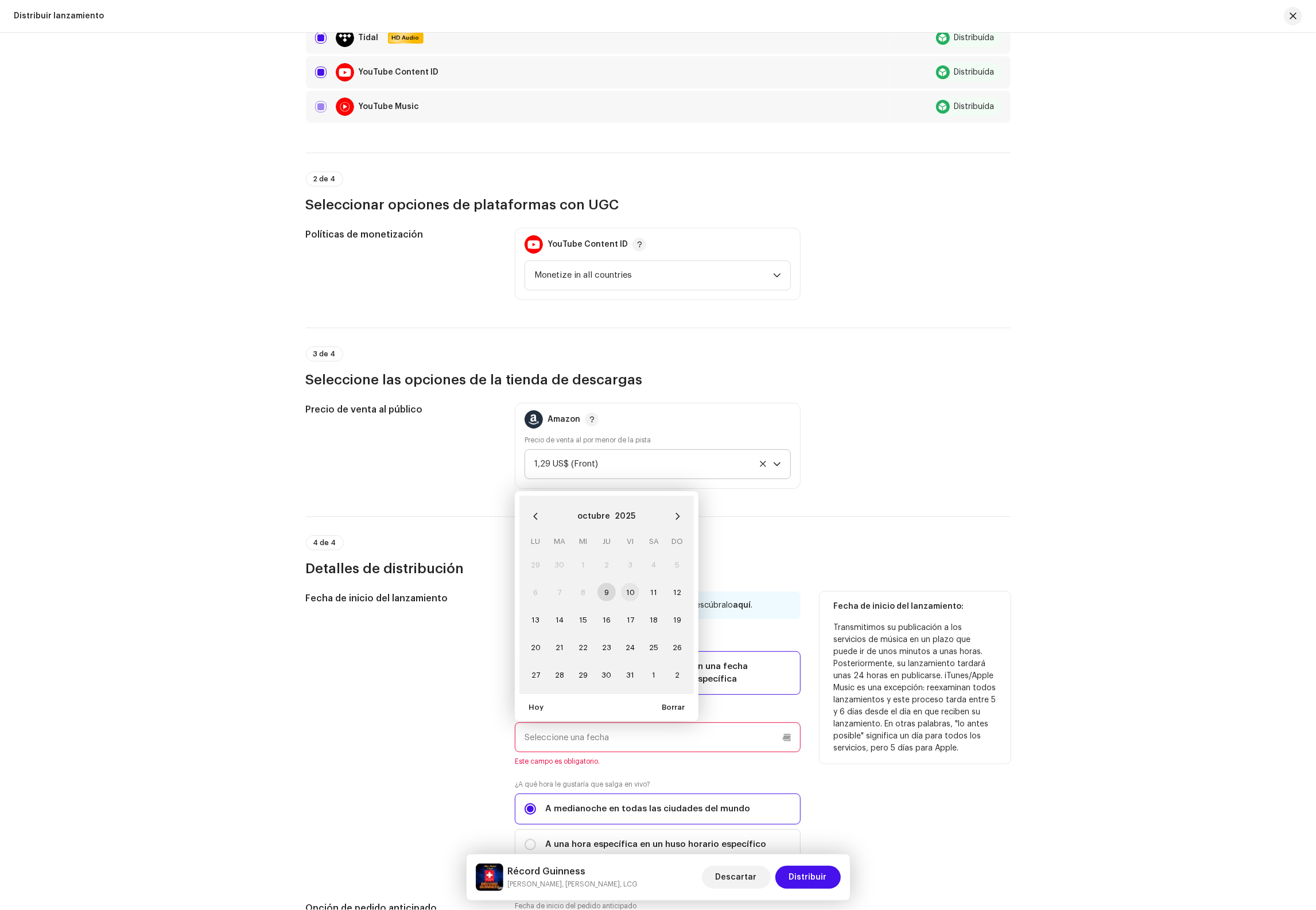
click at [630, 597] on span "10" at bounding box center [630, 592] width 18 height 18
type input "[DATE]"
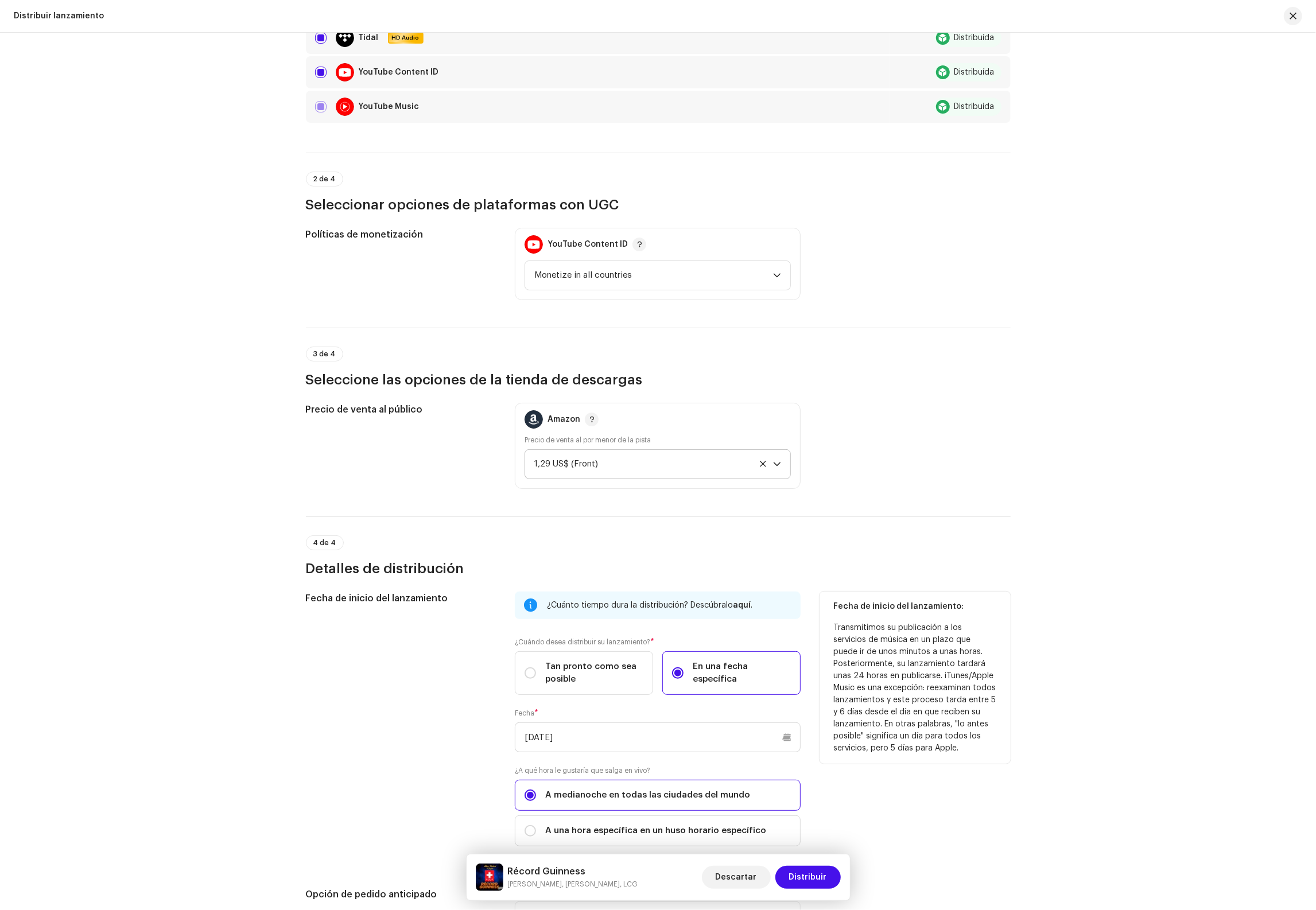
click at [1000, 462] on div "Precio de venta al público Amazon Precio de venta al por menor de la pista 1,29…" at bounding box center [658, 445] width 705 height 86
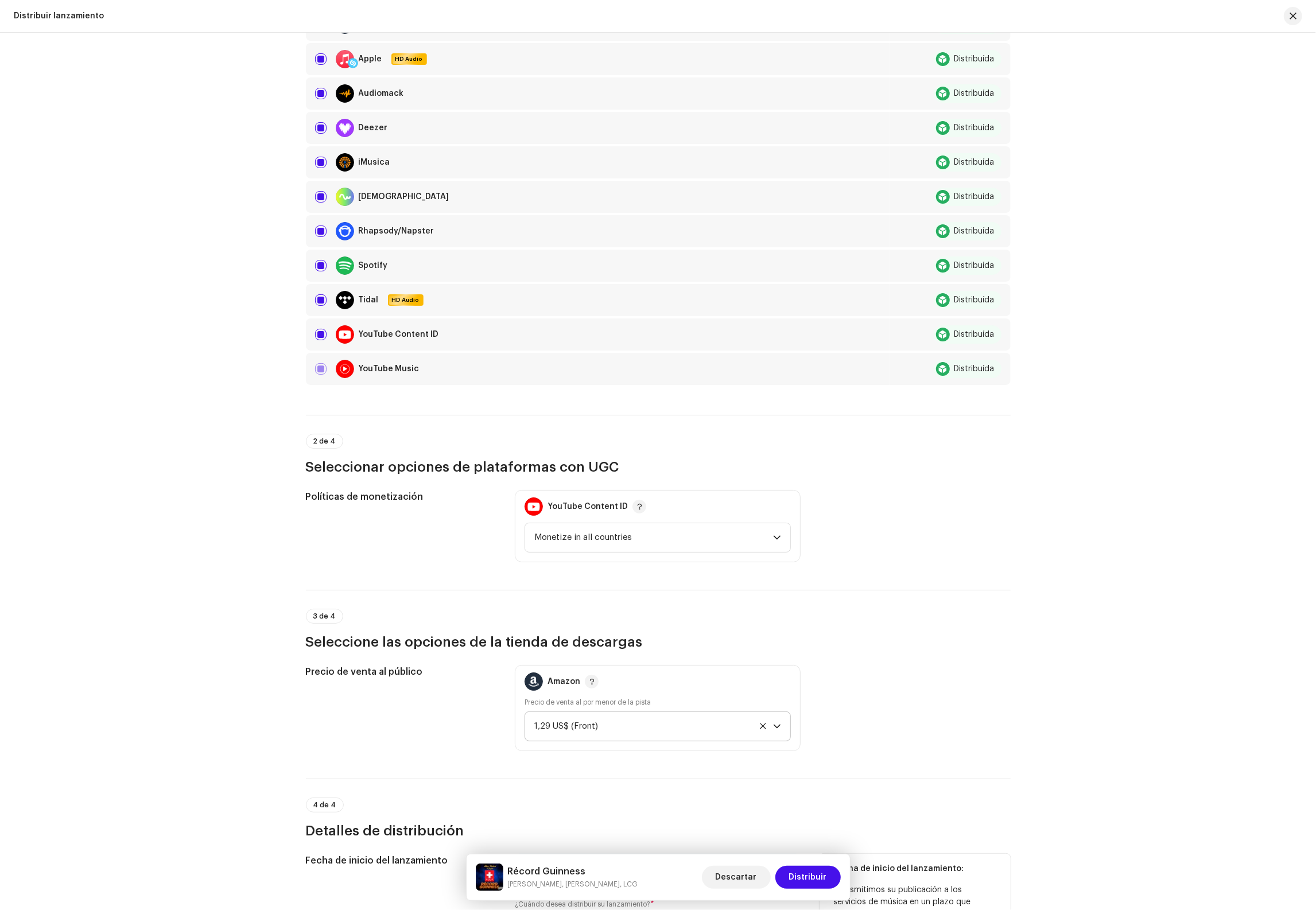
scroll to position [513, 0]
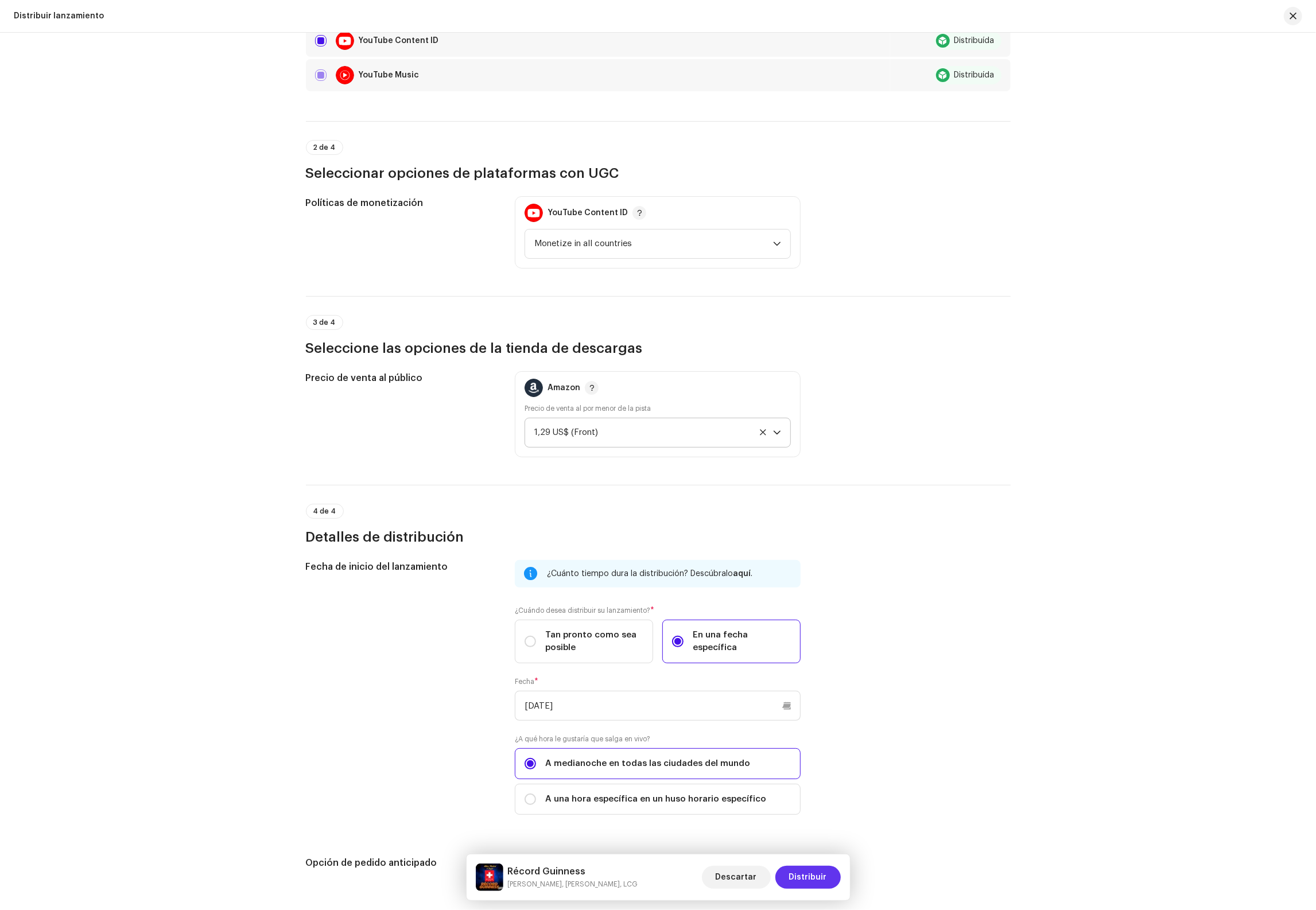
click at [801, 876] on span "Distribuir" at bounding box center [807, 877] width 38 height 23
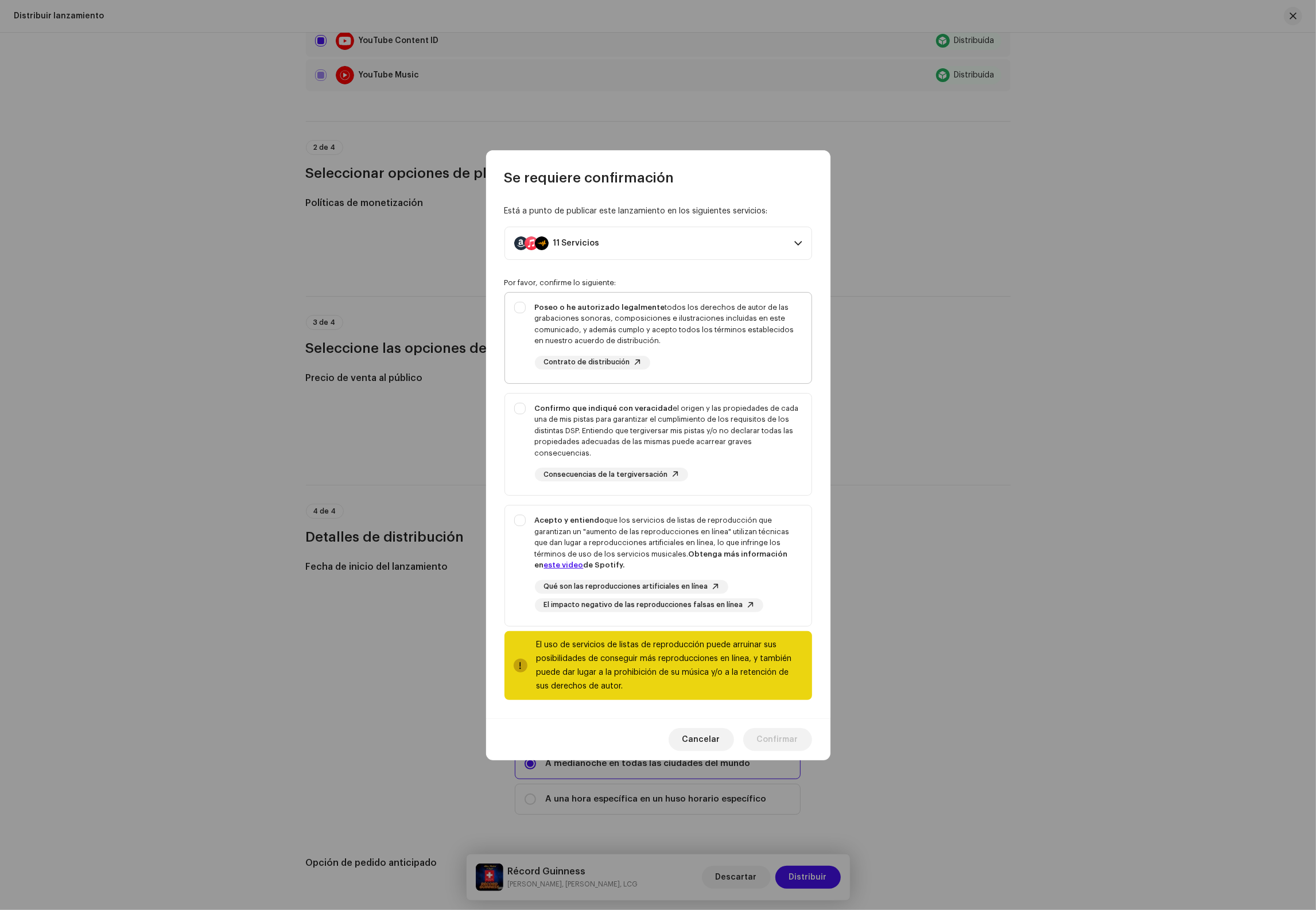
click at [616, 332] on div "Poseo o he autorizado legalmente todos los derechos de autor de las grabaciones…" at bounding box center [668, 324] width 267 height 45
checkbox input "true"
click at [614, 421] on div "Confirmo que indiqué con veracidad el origen y las propiedades de cada una de m…" at bounding box center [668, 431] width 267 height 56
checkbox input "true"
click at [606, 548] on div "Acepto y entiendo que los servicios de listas de reproducción que garantizan un…" at bounding box center [668, 543] width 267 height 56
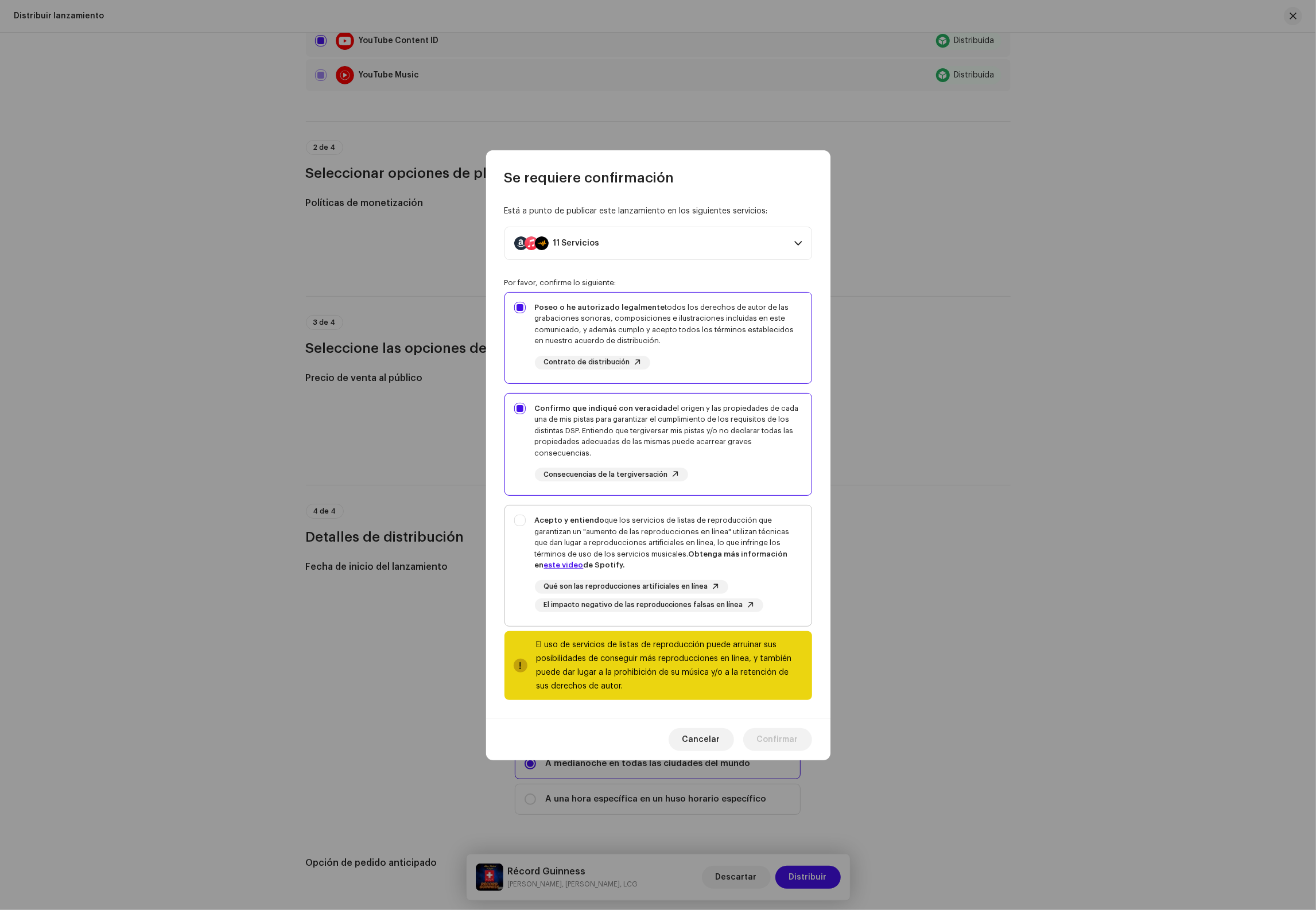
checkbox input "true"
click at [779, 744] on span "Confirmar" at bounding box center [778, 740] width 41 height 23
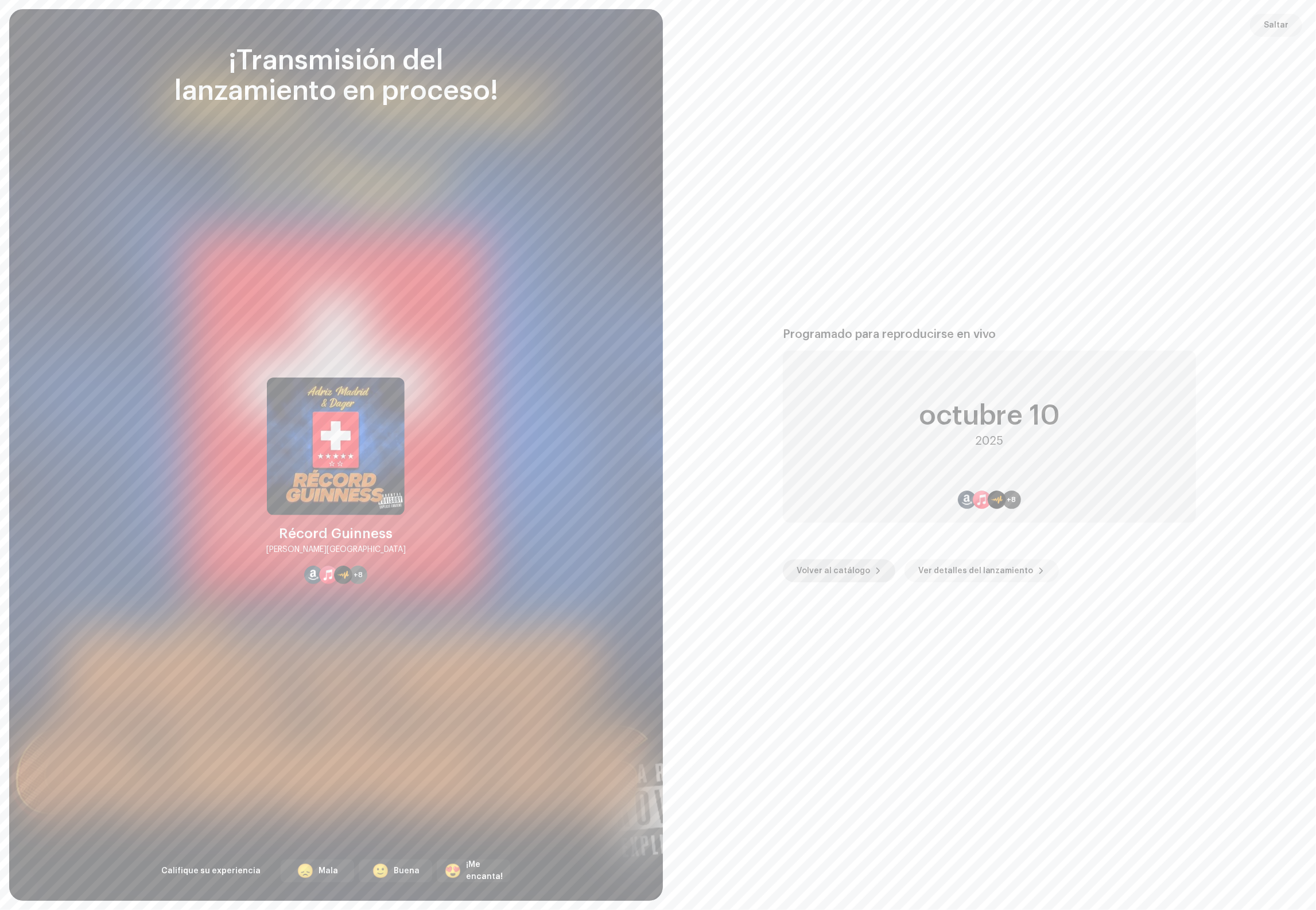
click at [822, 577] on span "Volver al catálogo" at bounding box center [834, 571] width 74 height 23
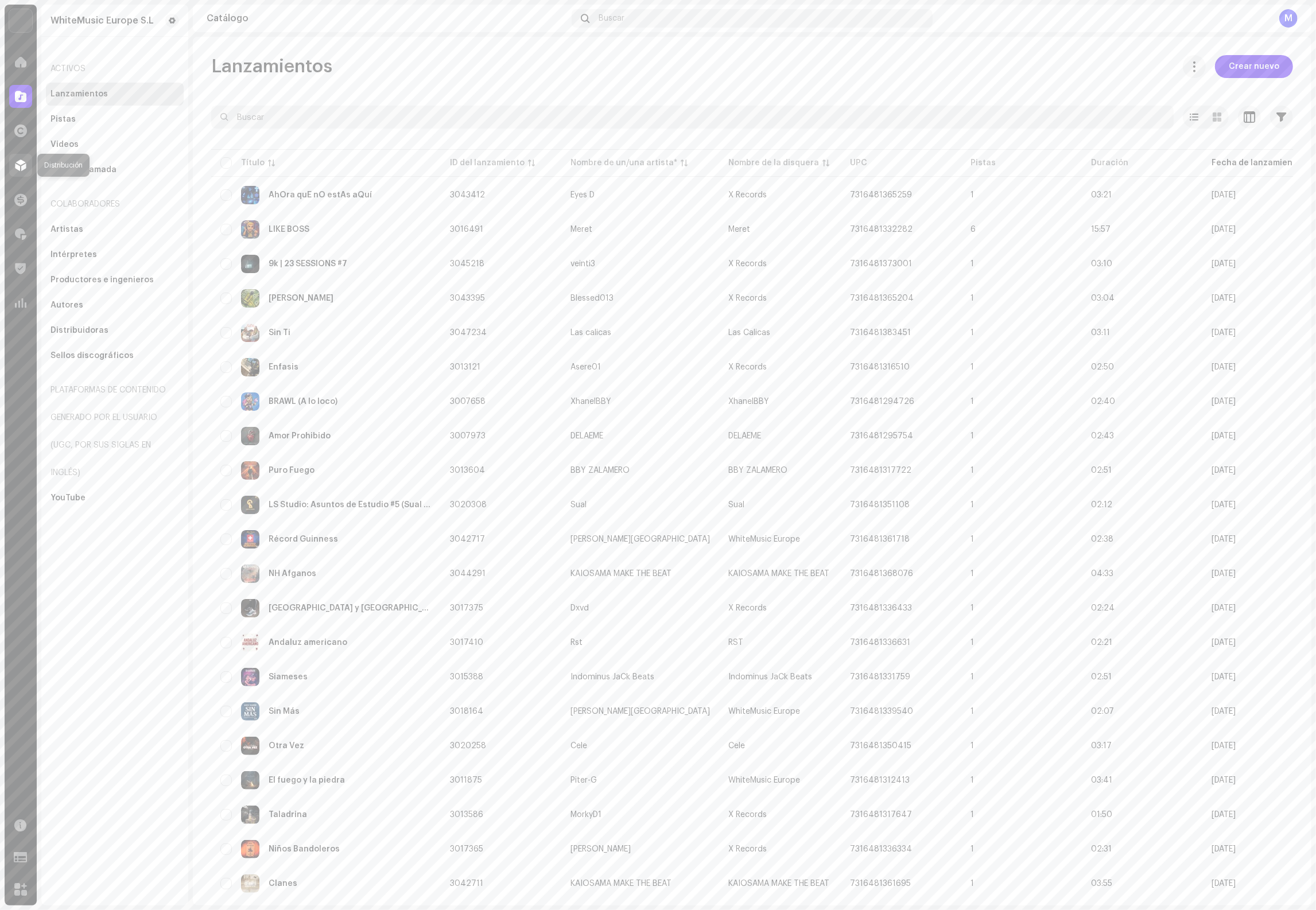
click at [23, 164] on span at bounding box center [21, 165] width 11 height 9
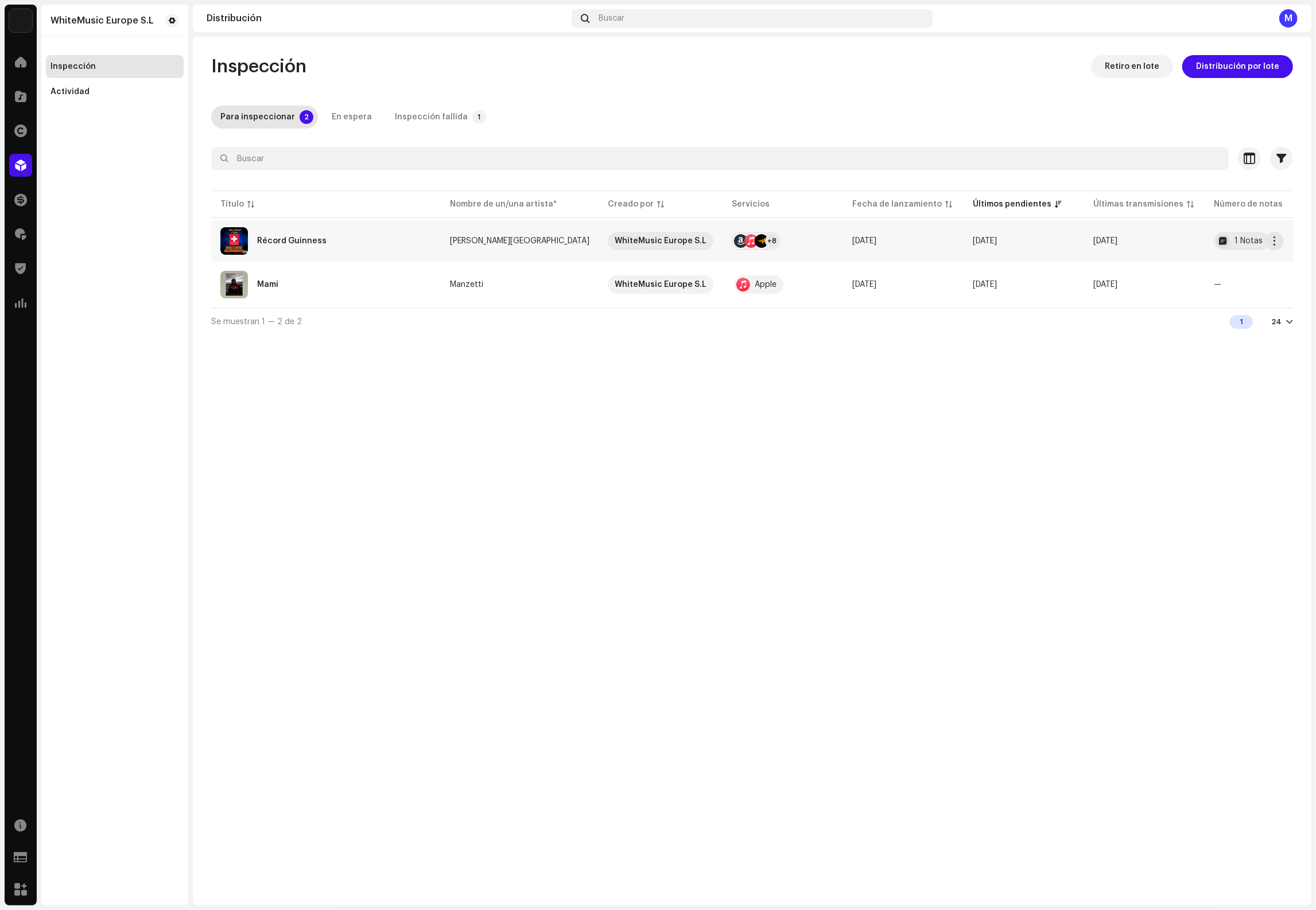
click at [373, 244] on div "Récord Guinness" at bounding box center [326, 240] width 211 height 28
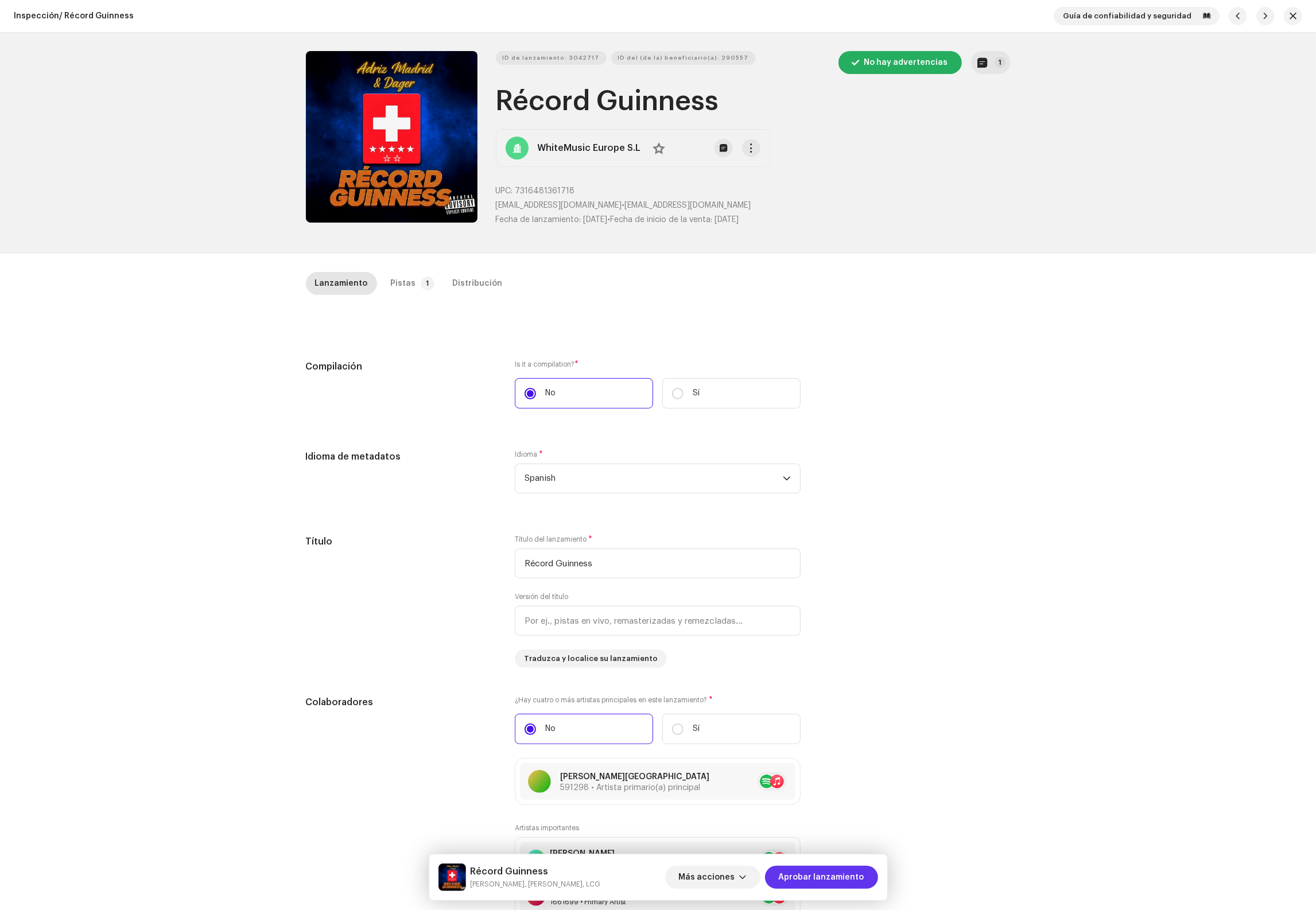
click at [822, 870] on span "Aprobar lanzamiento" at bounding box center [822, 877] width 86 height 23
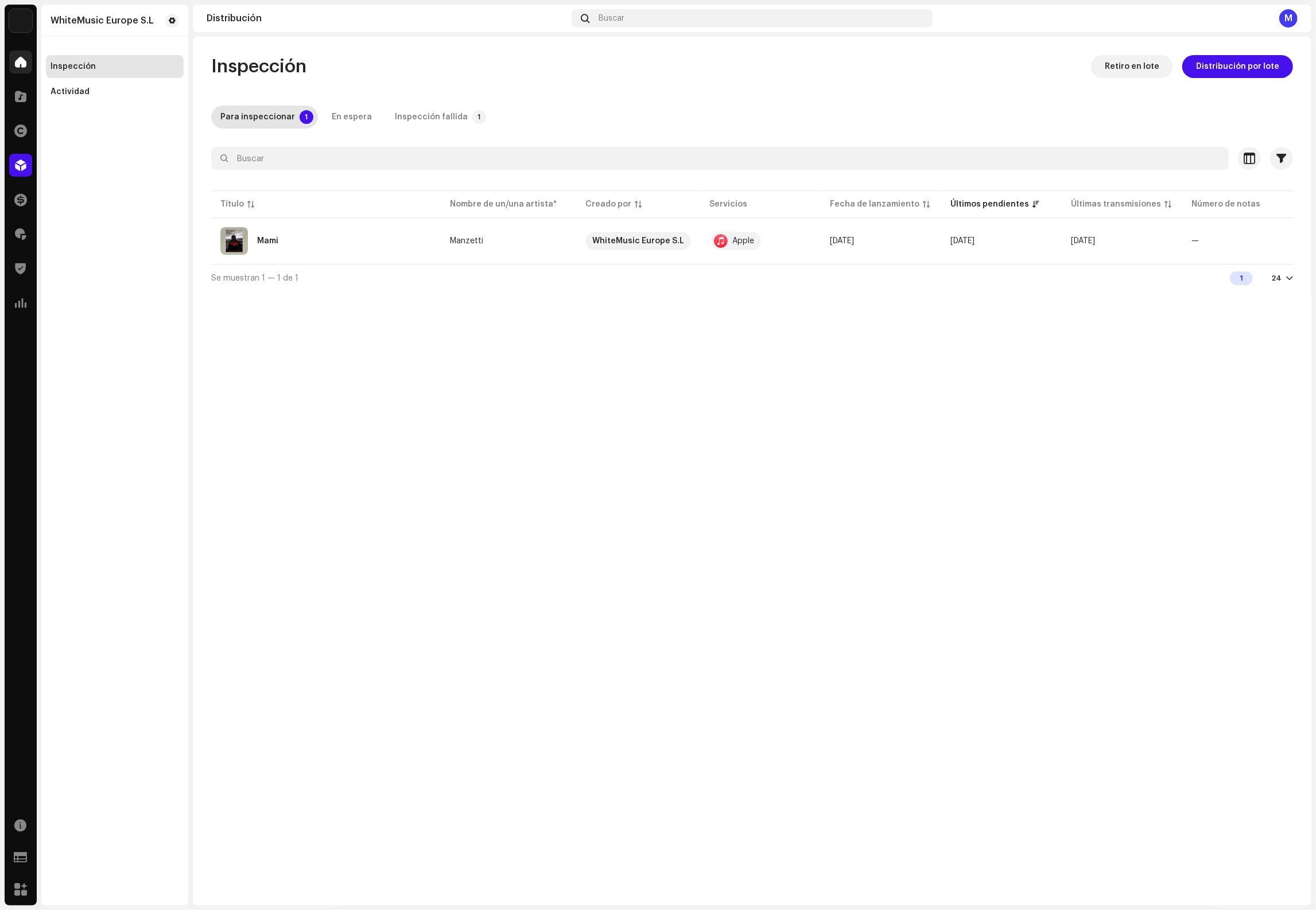
click at [35, 60] on div "Inicio" at bounding box center [20, 62] width 32 height 32
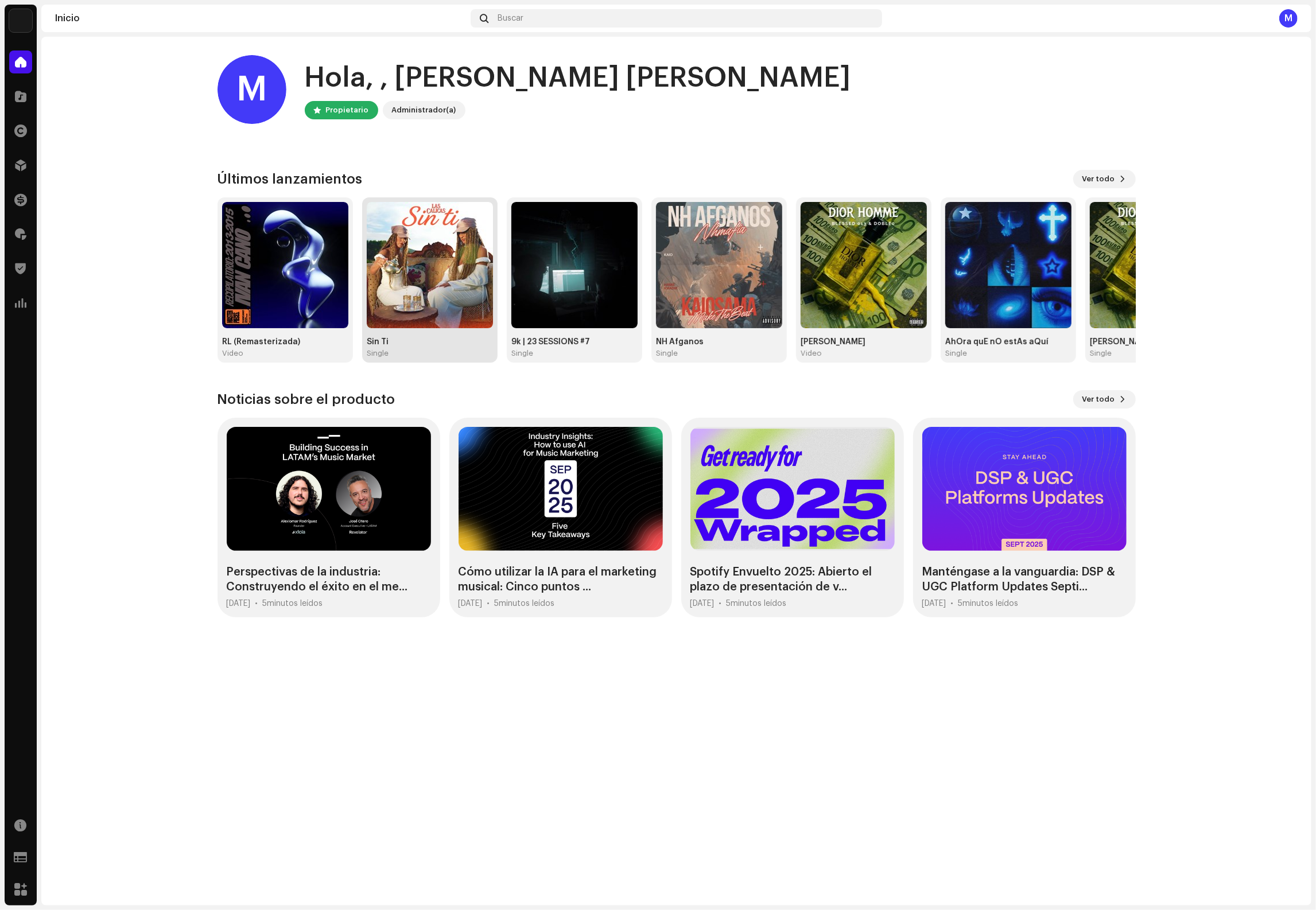
click at [404, 239] on img at bounding box center [430, 265] width 126 height 126
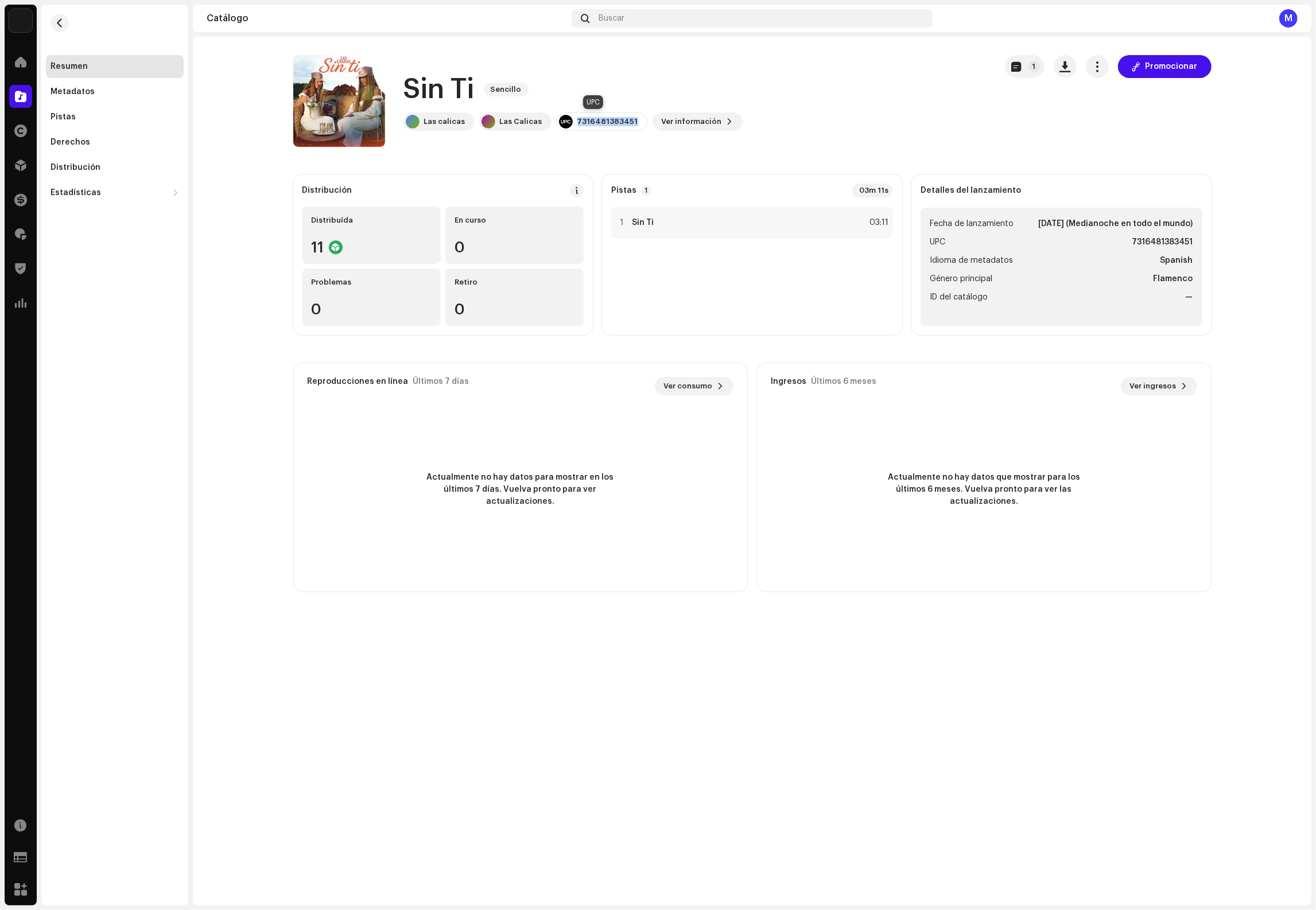
drag, startPoint x: 629, startPoint y: 121, endPoint x: 553, endPoint y: 123, distance: 76.0
click at [556, 123] on div "7316481383451" at bounding box center [602, 122] width 92 height 18
copy div "7316481383451"
click at [16, 68] on div at bounding box center [21, 62] width 23 height 23
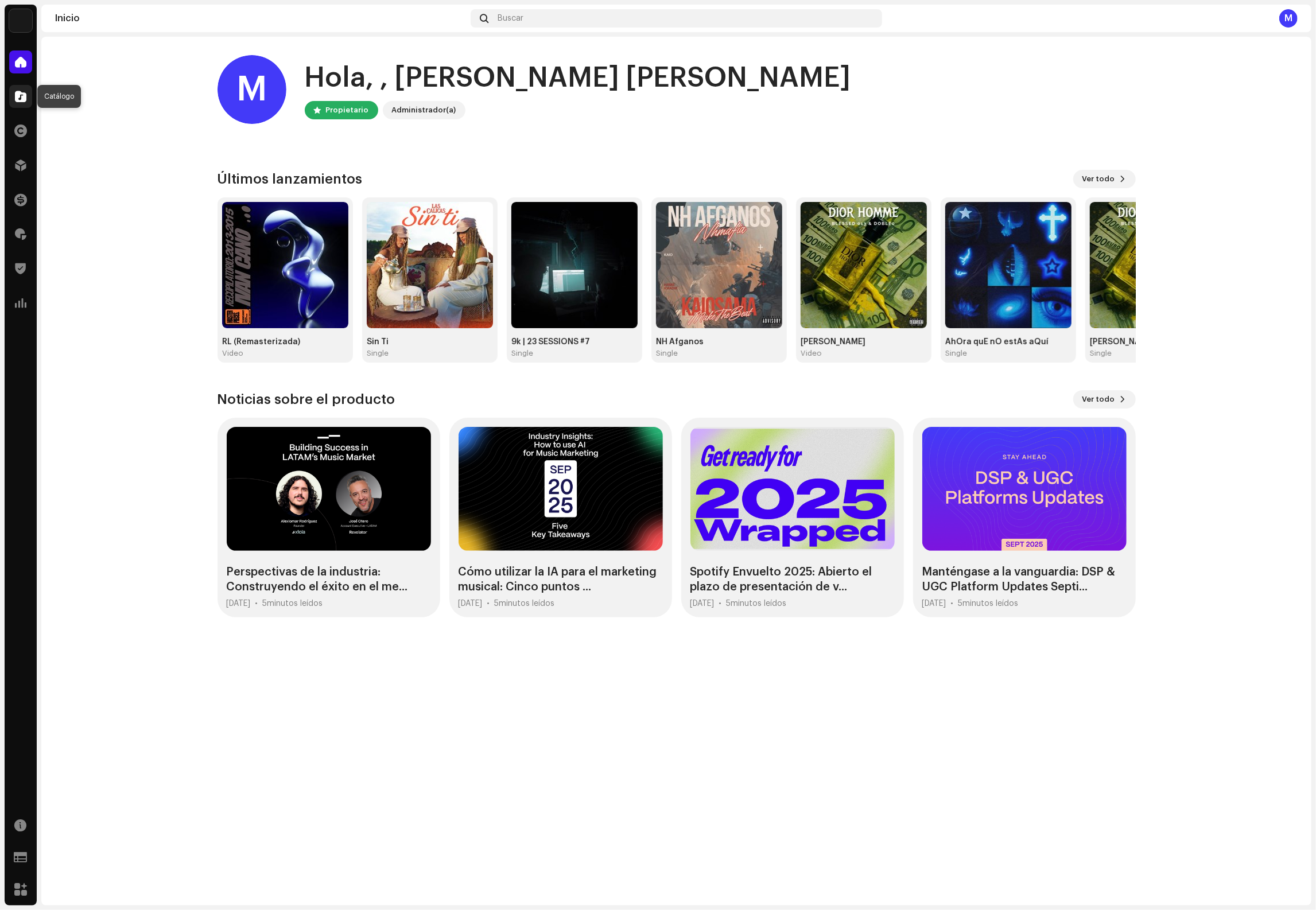
click at [16, 94] on span at bounding box center [21, 96] width 11 height 9
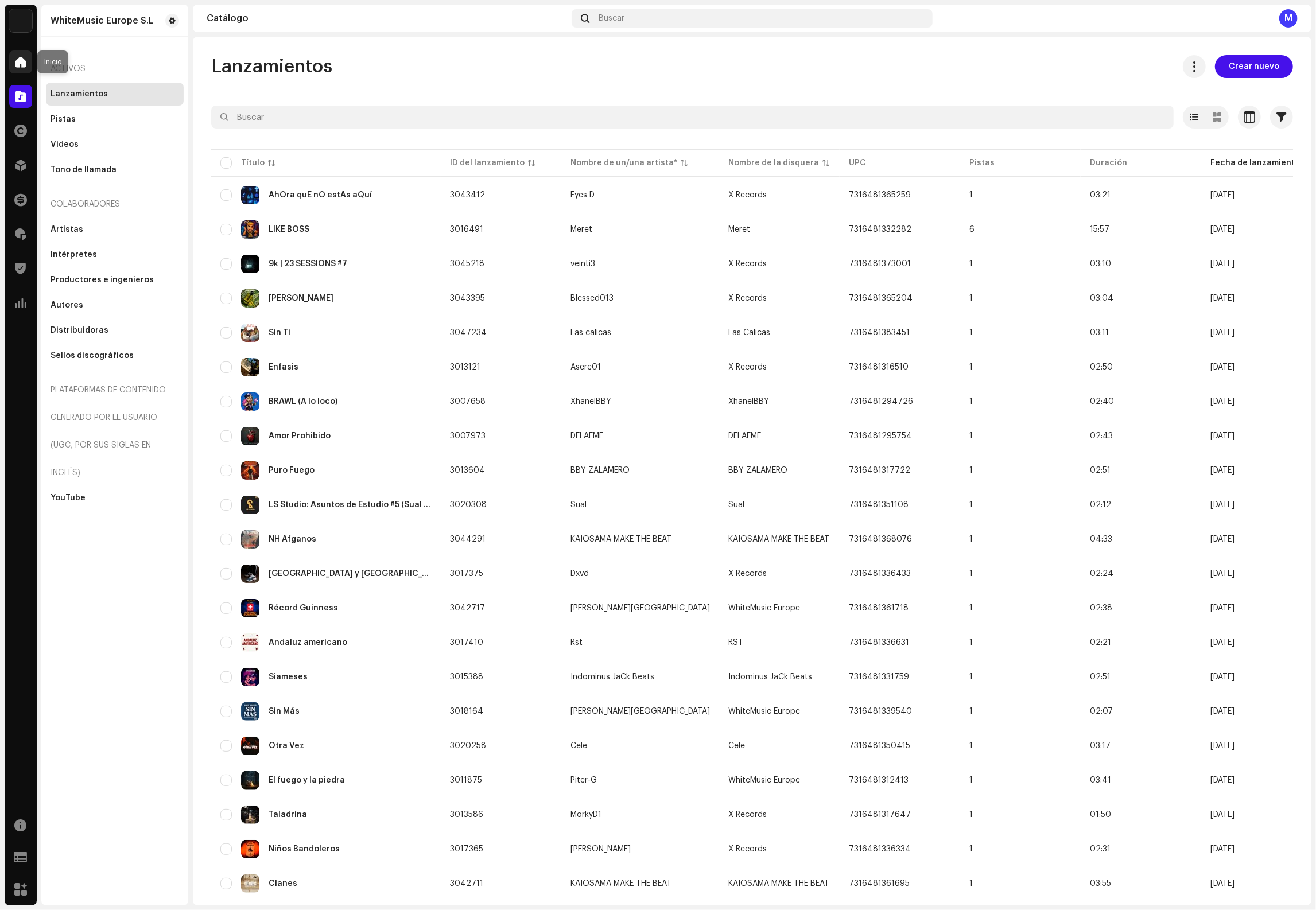
click at [16, 71] on div at bounding box center [21, 62] width 23 height 23
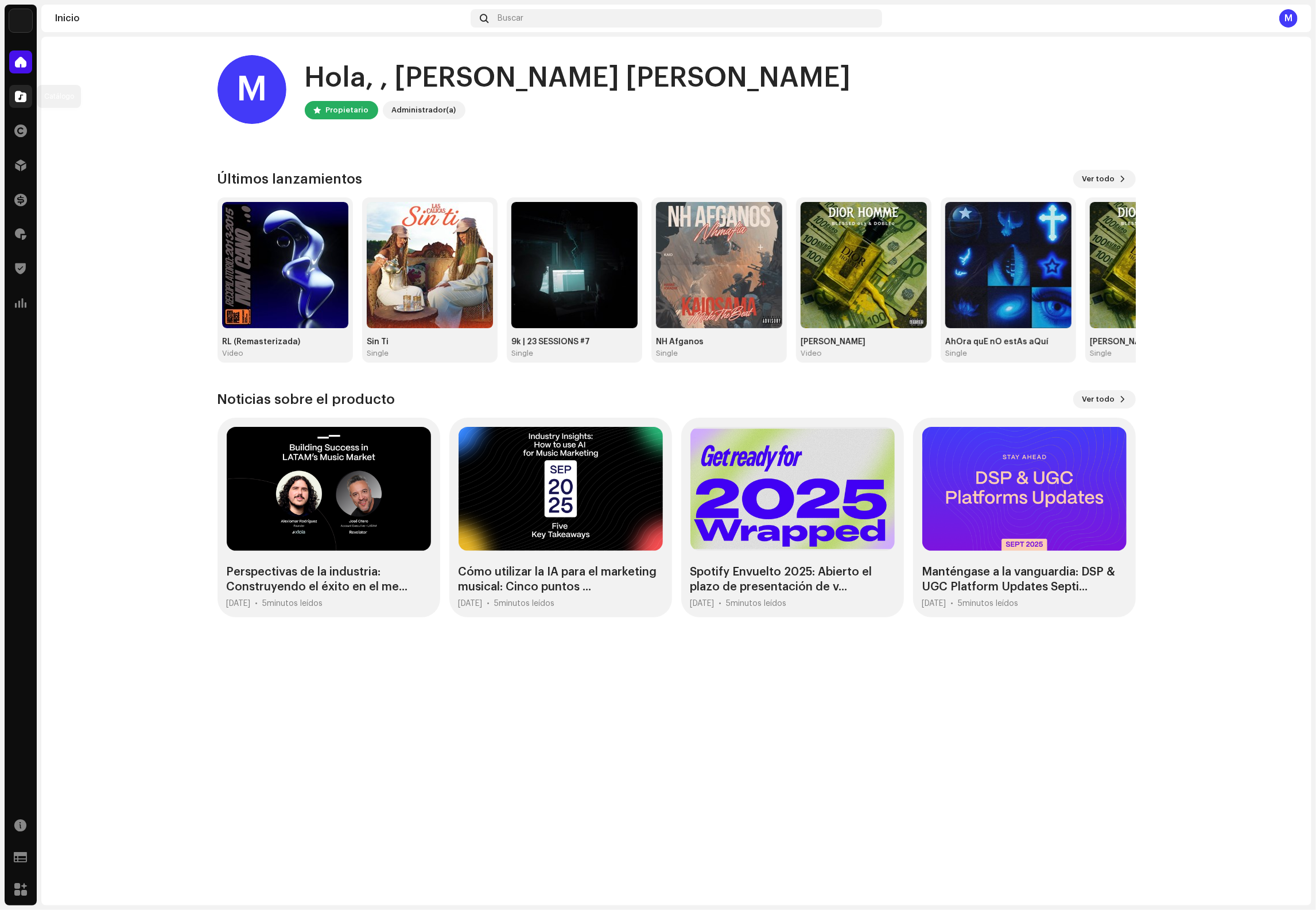
click at [15, 96] on span at bounding box center [21, 96] width 11 height 9
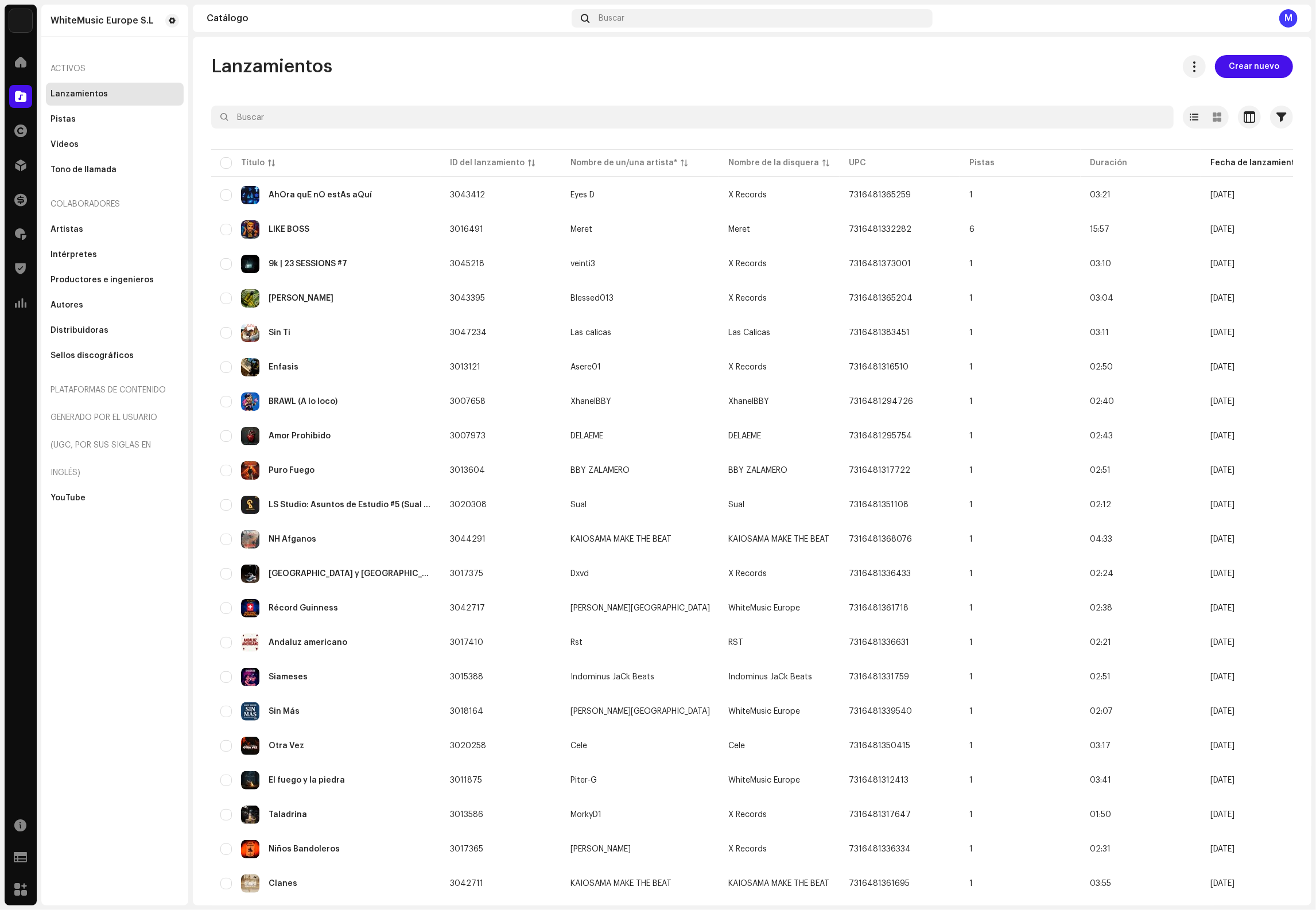
click at [8, 63] on div "Inicio" at bounding box center [20, 62] width 32 height 32
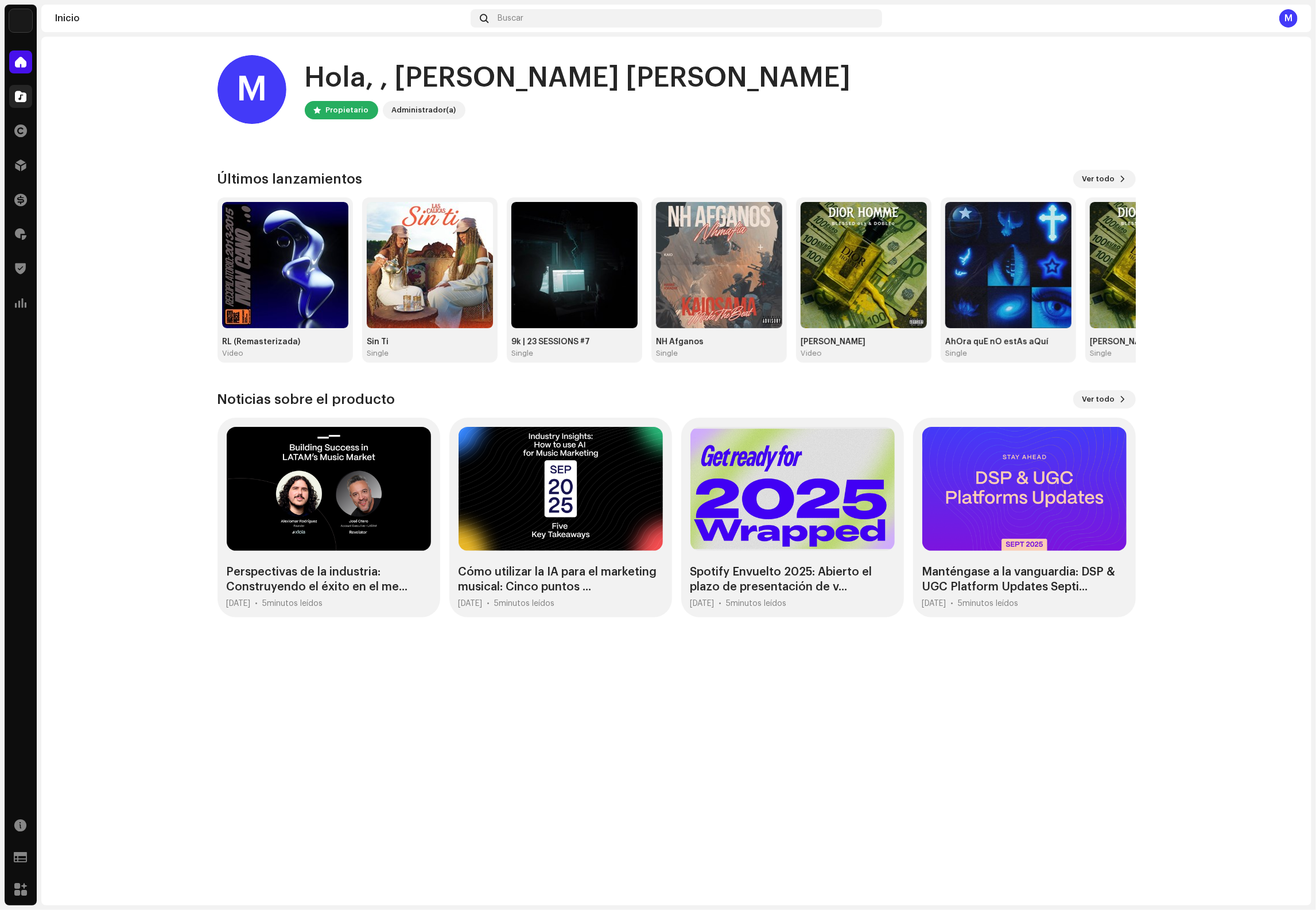
click at [20, 99] on span at bounding box center [21, 96] width 11 height 9
